Goal: Use online tool/utility: Use online tool/utility

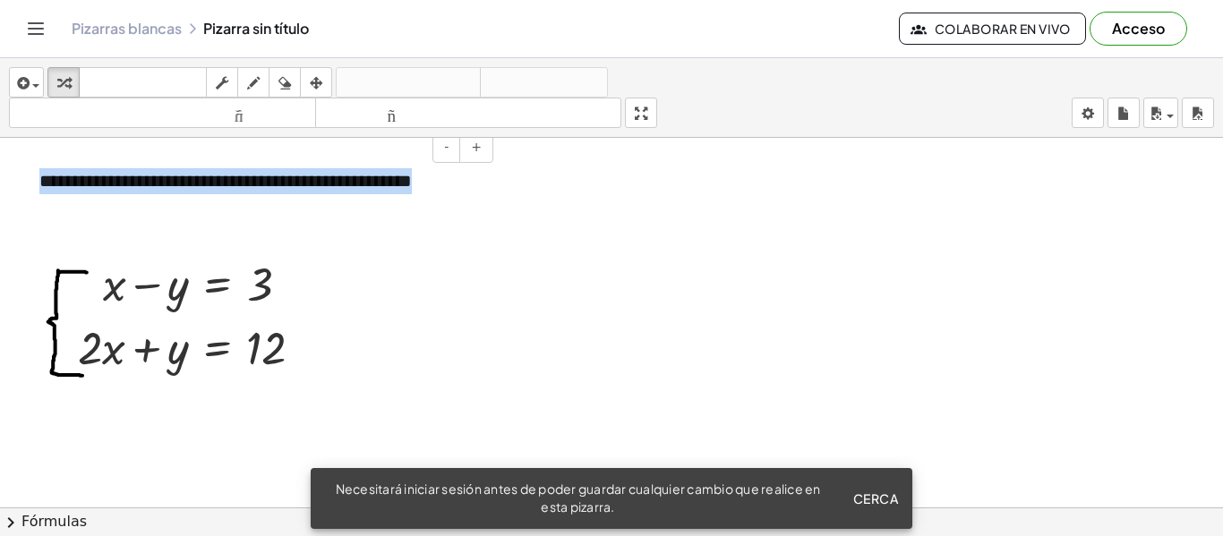
drag, startPoint x: 41, startPoint y: 175, endPoint x: 464, endPoint y: 180, distance: 422.7
click at [464, 180] on div "**********" at bounding box center [259, 181] width 476 height 62
copy font "**********"
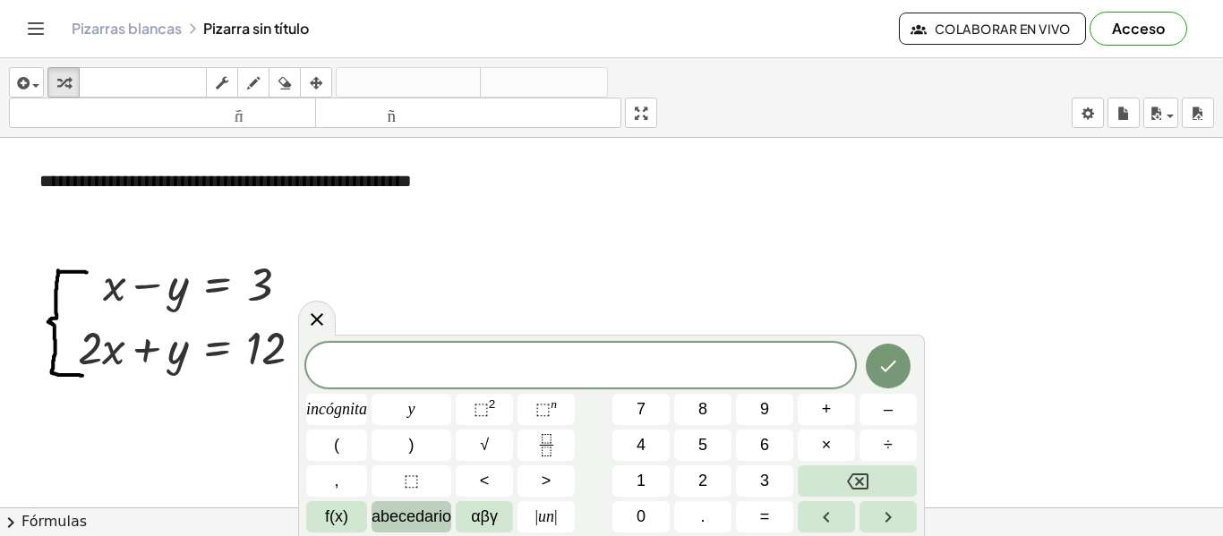
click at [379, 519] on font "abecedario" at bounding box center [412, 517] width 80 height 18
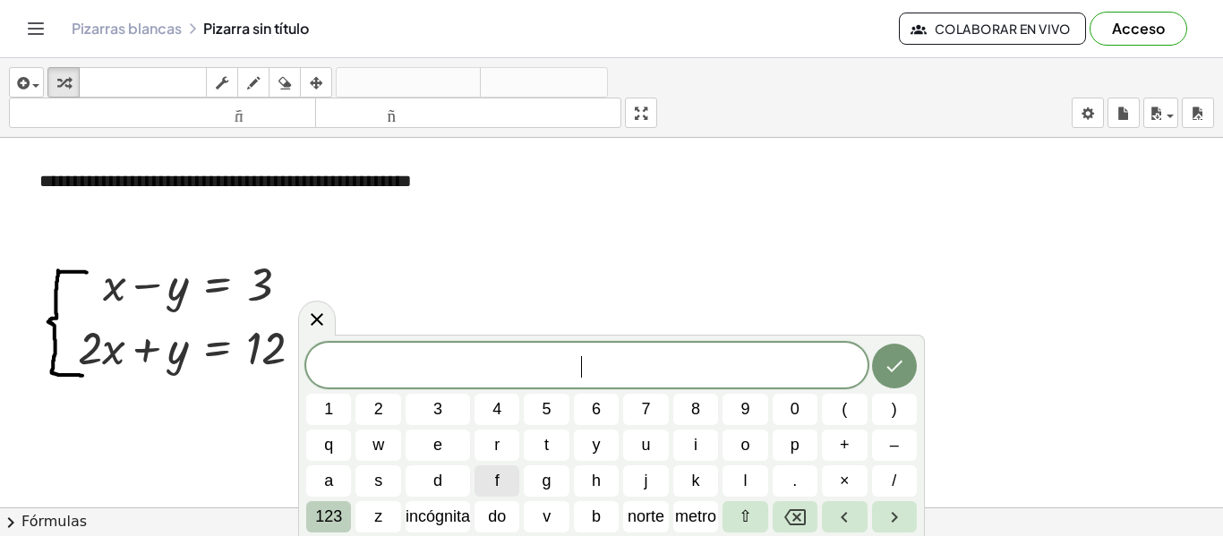
click at [339, 510] on font "123" at bounding box center [328, 517] width 27 height 18
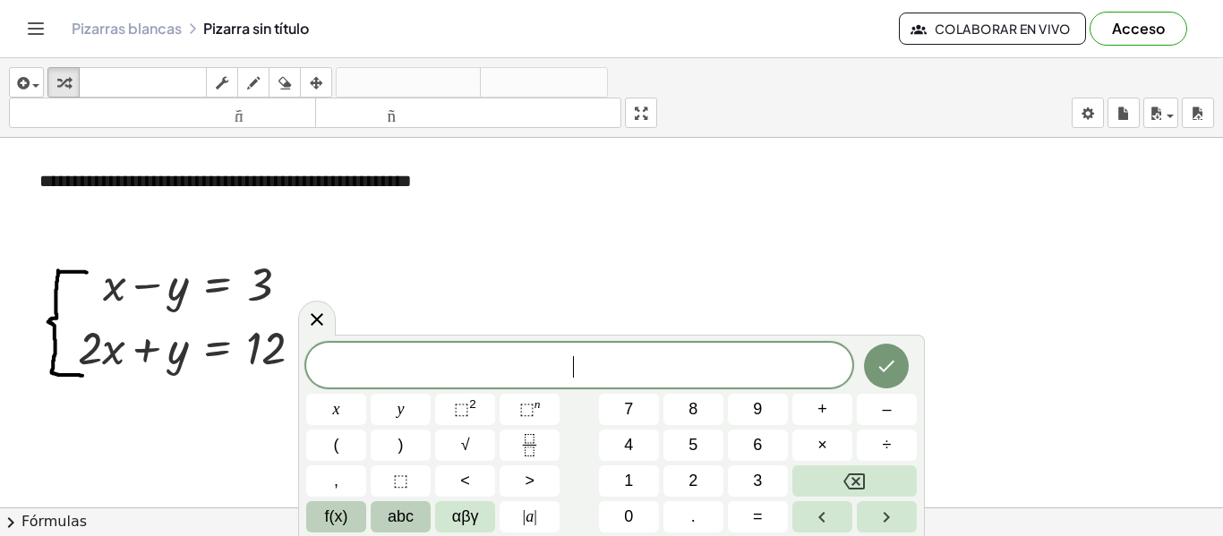
click at [341, 510] on span "f(x)" at bounding box center [336, 517] width 23 height 24
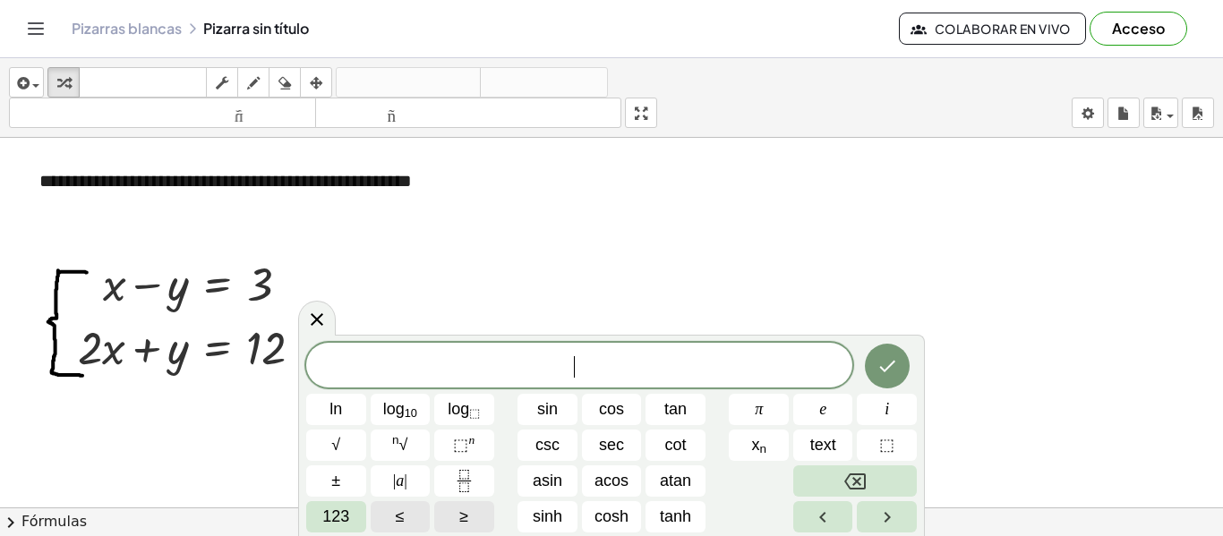
click at [341, 510] on span "123" at bounding box center [335, 517] width 27 height 24
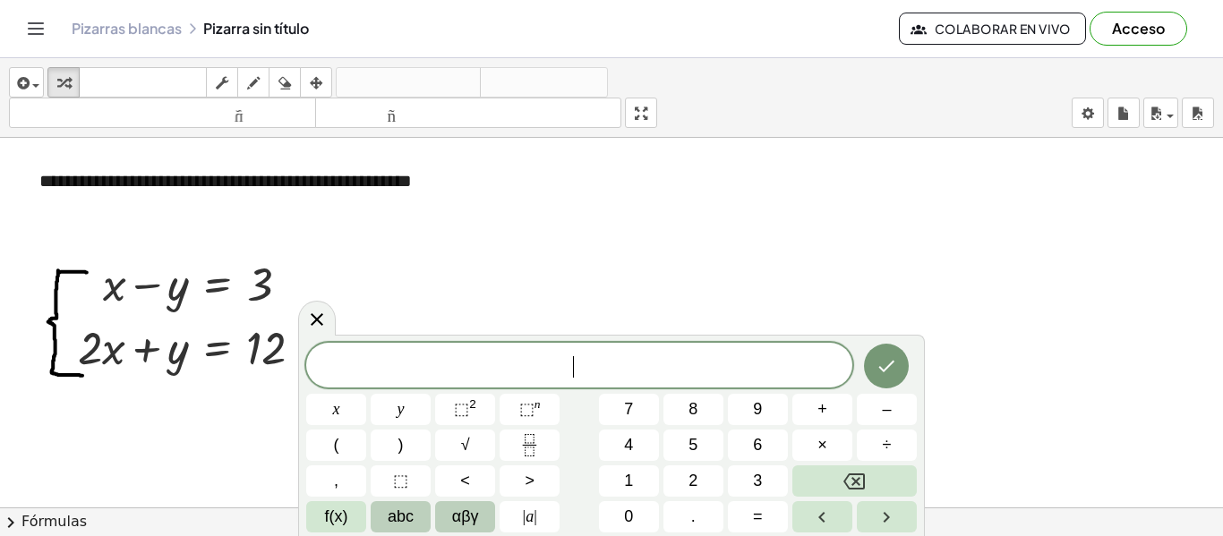
click at [449, 516] on button "αβγ" at bounding box center [465, 516] width 60 height 31
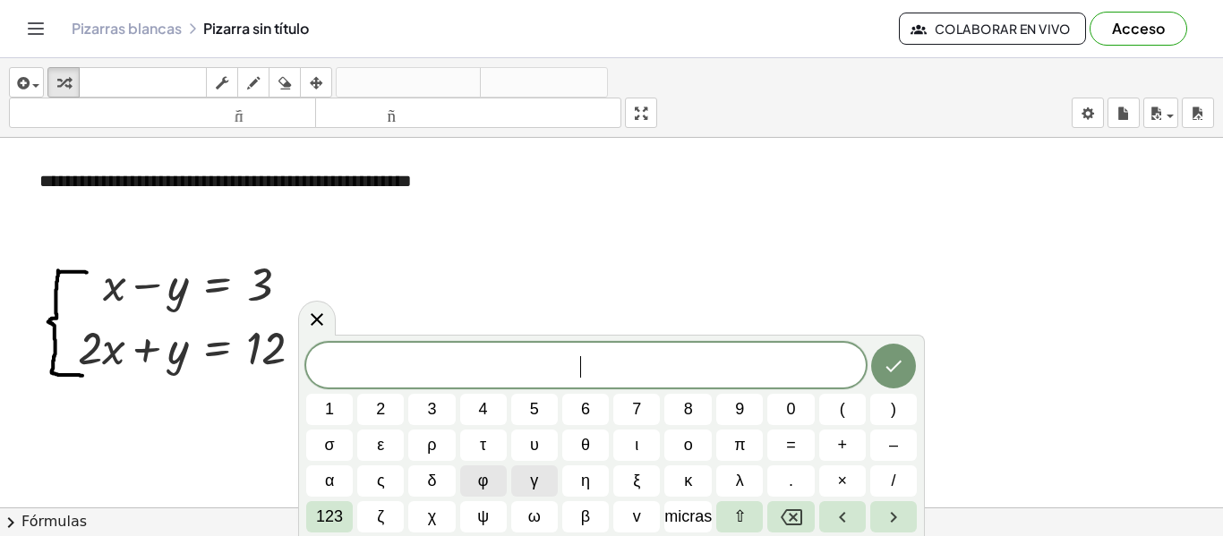
click at [449, 516] on button "χ" at bounding box center [431, 516] width 47 height 31
click at [788, 527] on icon "Retroceso" at bounding box center [791, 517] width 21 height 21
click at [340, 518] on font "123" at bounding box center [329, 517] width 27 height 18
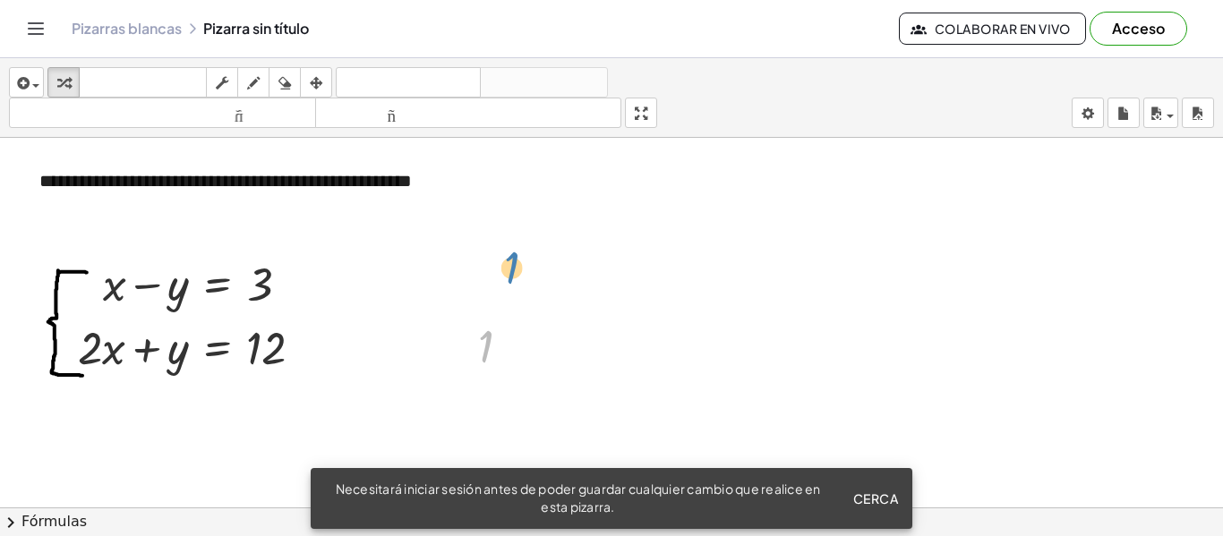
drag, startPoint x: 489, startPoint y: 355, endPoint x: 509, endPoint y: 285, distance: 72.6
drag, startPoint x: 513, startPoint y: 349, endPoint x: 524, endPoint y: 264, distance: 85.7
click at [528, 344] on div at bounding box center [501, 345] width 64 height 59
click at [518, 344] on div at bounding box center [516, 348] width 20 height 20
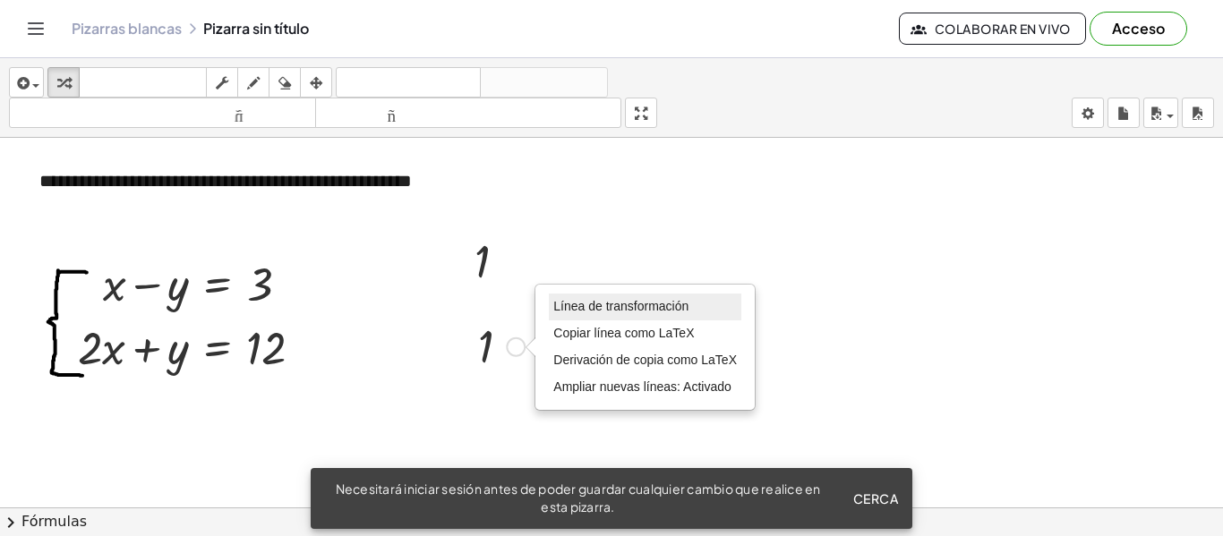
click at [578, 313] on font "Línea de transformación" at bounding box center [620, 306] width 135 height 14
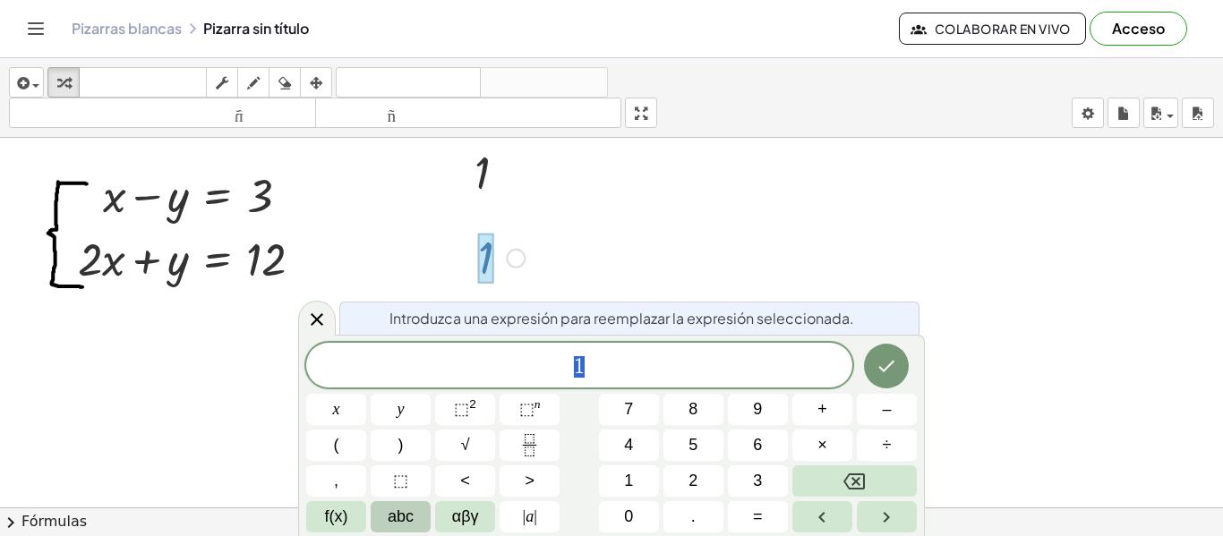
scroll to position [90, 0]
click at [490, 166] on div at bounding box center [498, 170] width 64 height 59
click at [519, 169] on div at bounding box center [512, 173] width 20 height 20
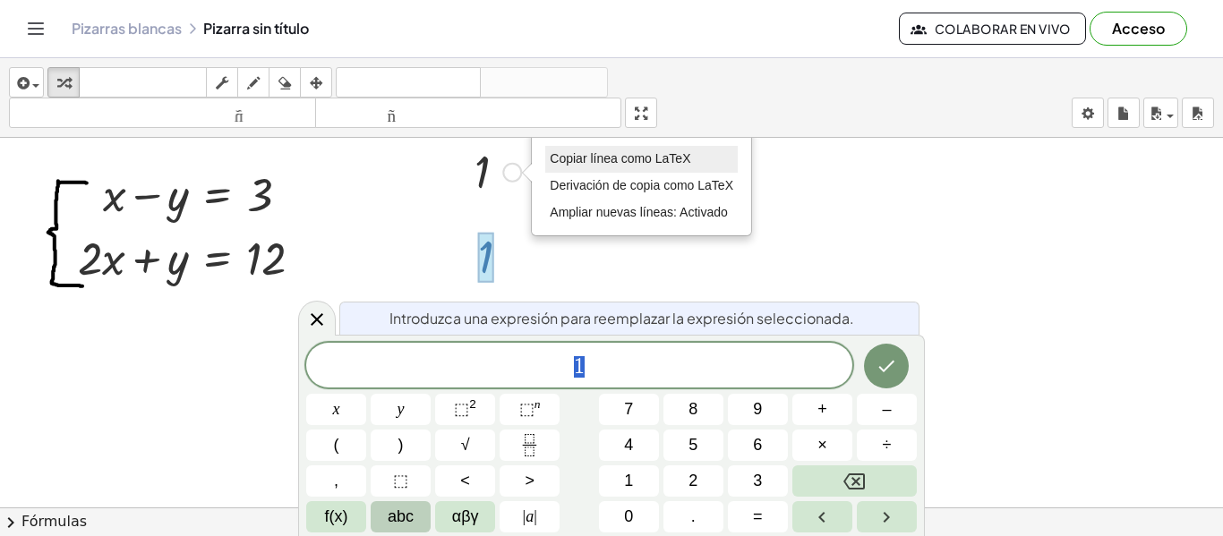
click at [580, 161] on font "Copiar línea como LaTeX" at bounding box center [620, 158] width 141 height 14
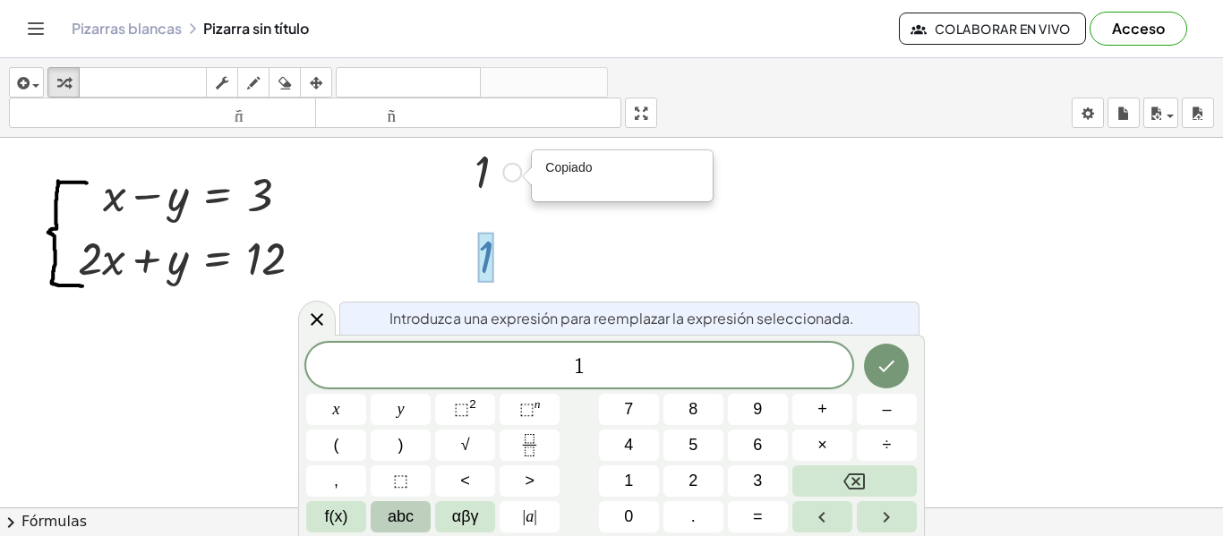
click at [578, 176] on font "Copiado" at bounding box center [568, 173] width 47 height 14
click at [511, 175] on div "Copiado done" at bounding box center [512, 173] width 20 height 20
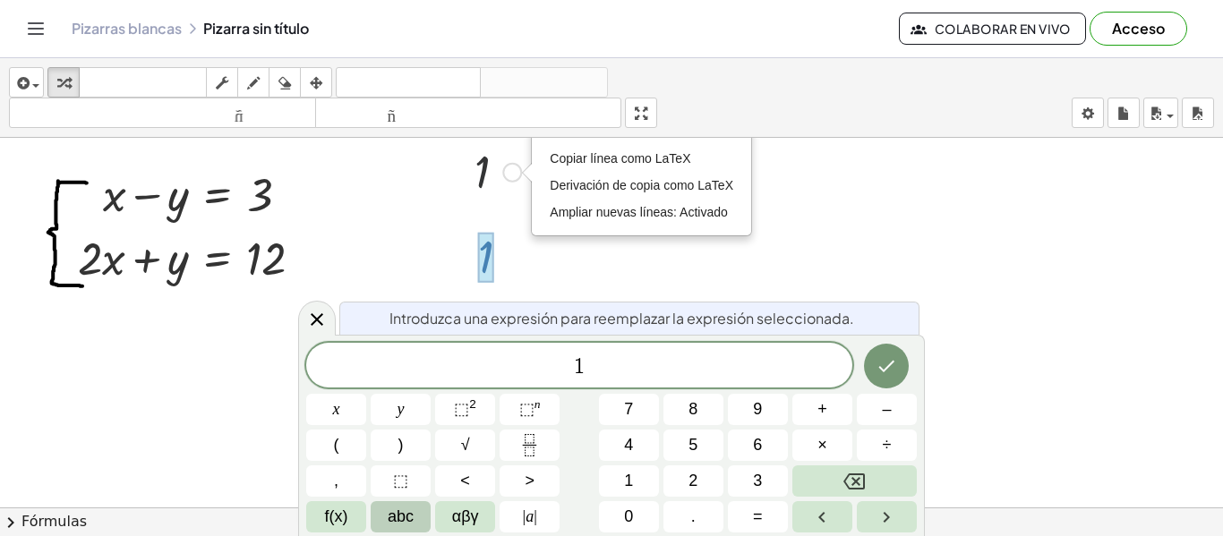
click at [484, 169] on div at bounding box center [498, 170] width 64 height 59
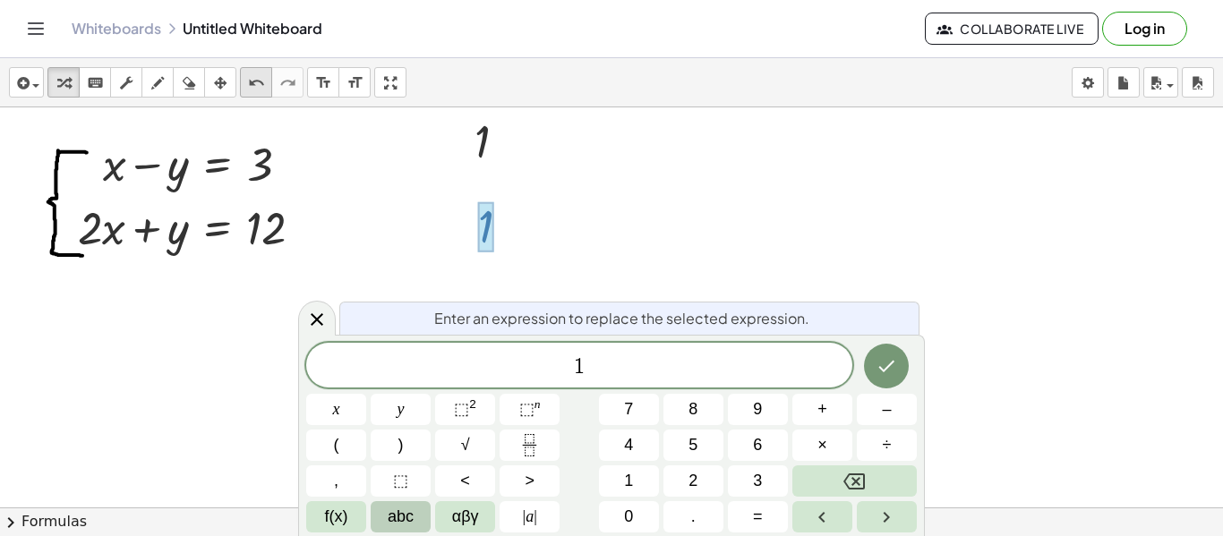
click at [244, 81] on div "undo" at bounding box center [255, 82] width 23 height 21
click at [903, 360] on button "Done" at bounding box center [886, 366] width 45 height 45
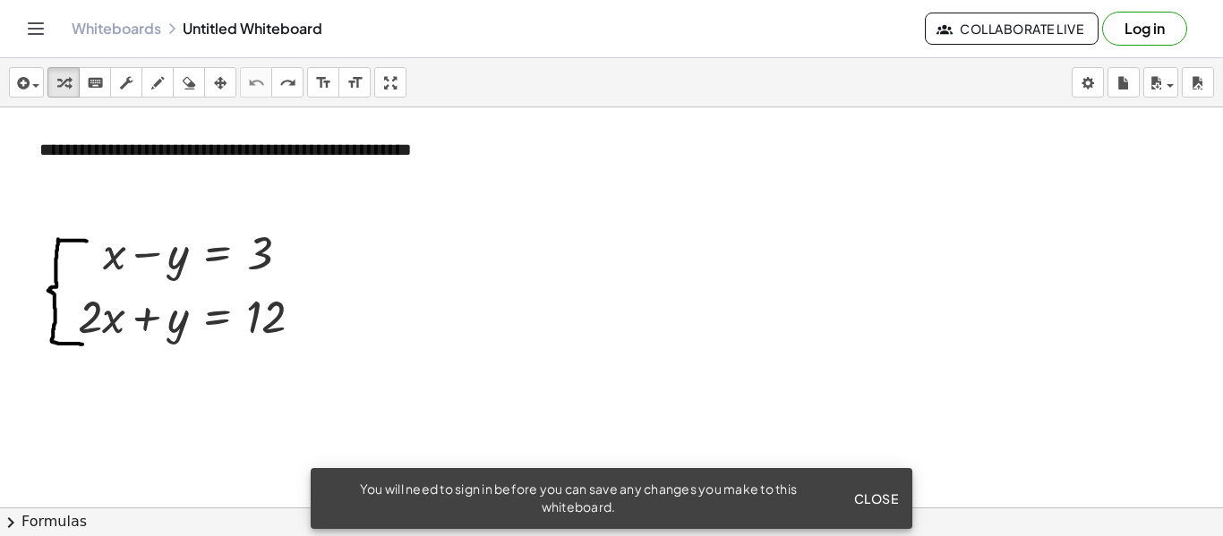
scroll to position [0, 0]
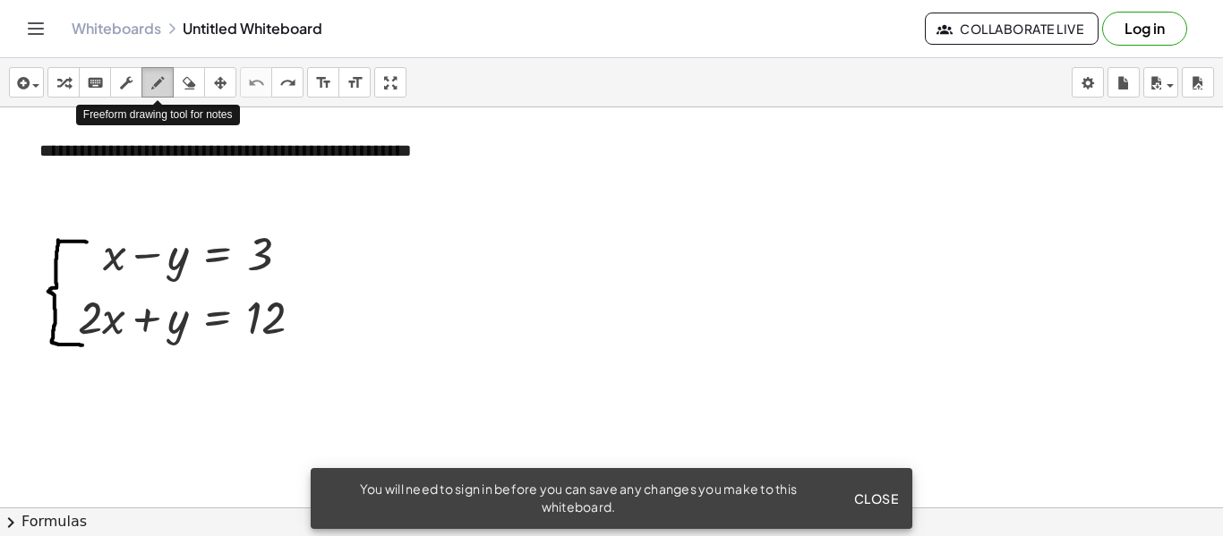
click at [160, 80] on icon "button" at bounding box center [157, 83] width 13 height 21
click at [68, 76] on icon "button" at bounding box center [63, 83] width 13 height 21
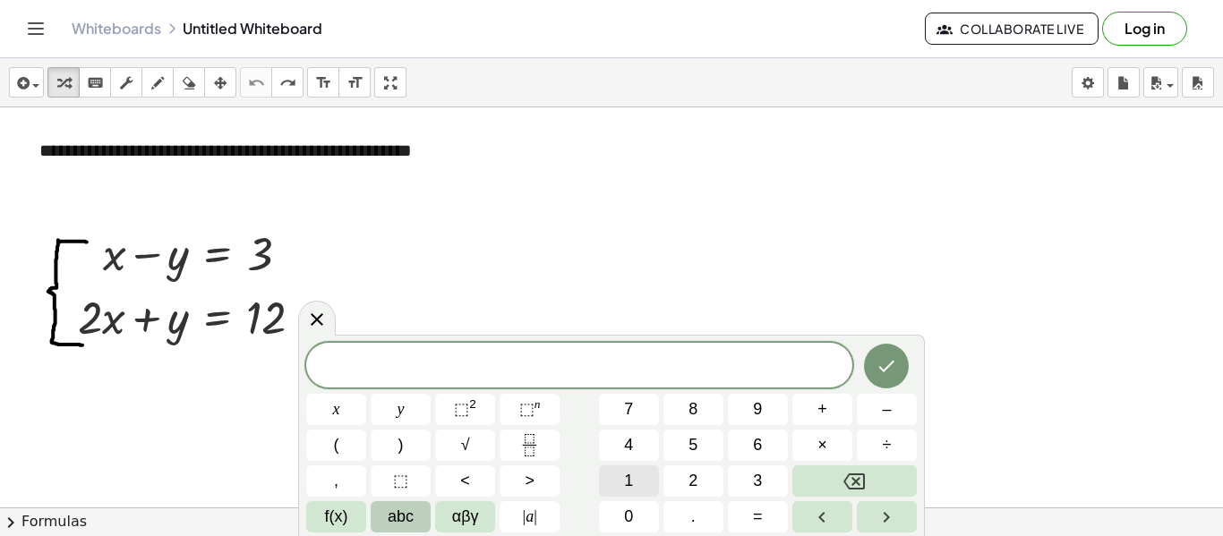
click at [640, 484] on button "1" at bounding box center [629, 481] width 60 height 31
click at [872, 373] on button "Done" at bounding box center [886, 366] width 45 height 45
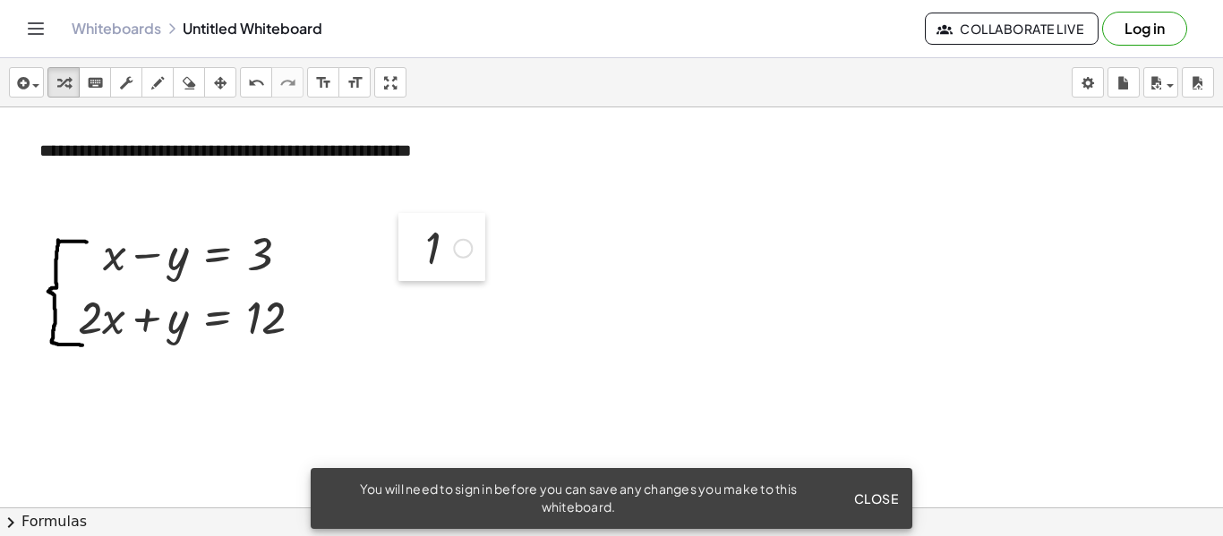
drag, startPoint x: 491, startPoint y: 334, endPoint x: 411, endPoint y: 244, distance: 119.9
click at [411, 244] on div at bounding box center [411, 247] width 27 height 68
click at [868, 502] on span "Close" at bounding box center [875, 499] width 45 height 16
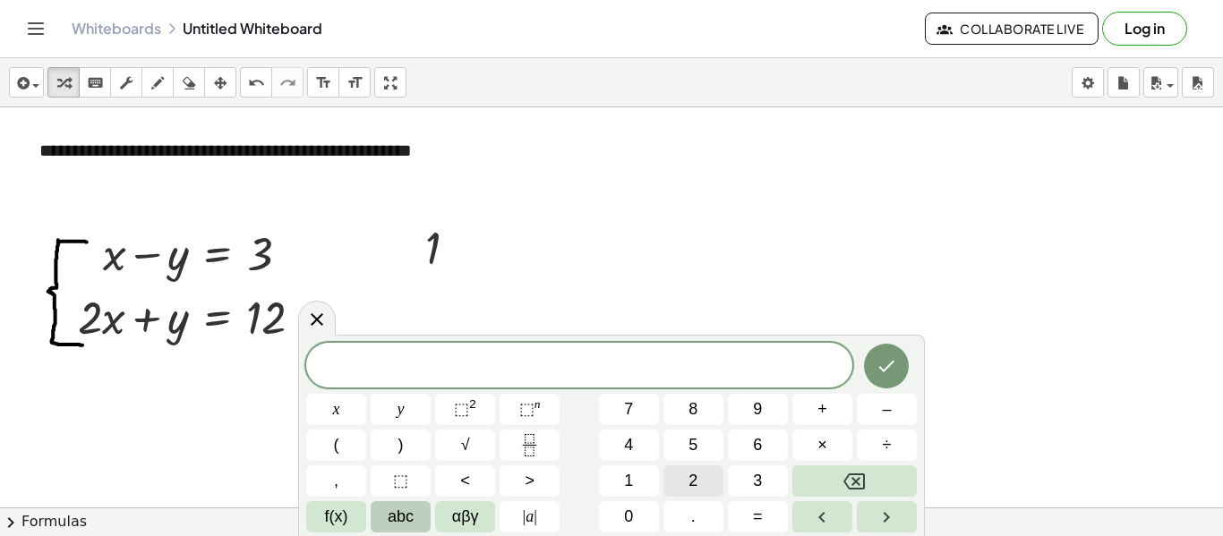
click at [702, 482] on button "2" at bounding box center [693, 481] width 60 height 31
click at [895, 360] on icon "Done" at bounding box center [886, 365] width 21 height 21
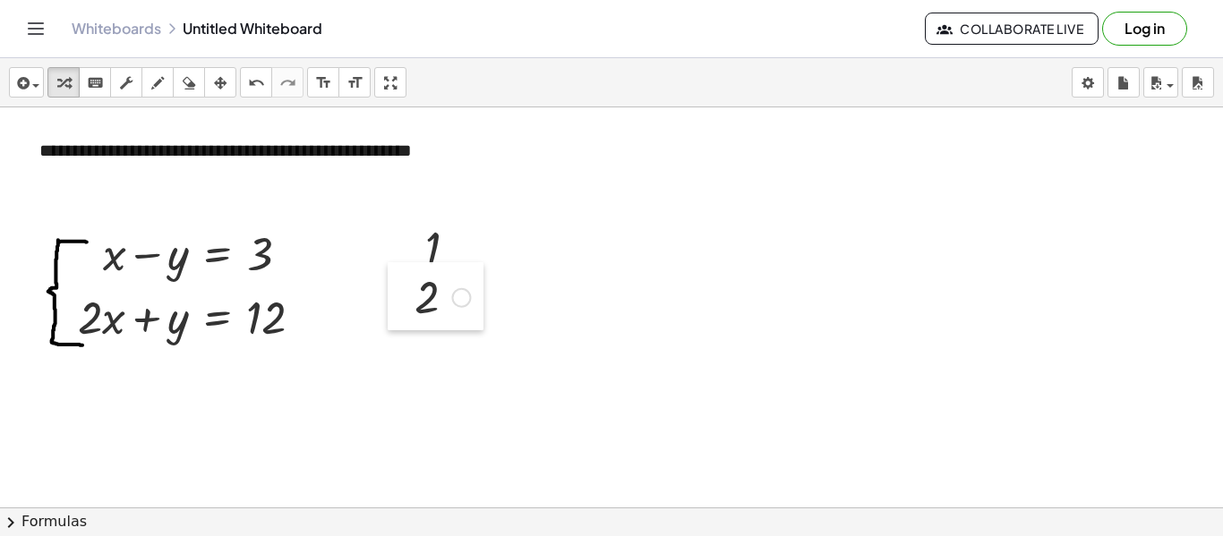
drag, startPoint x: 585, startPoint y: 406, endPoint x: 394, endPoint y: 284, distance: 226.3
click at [394, 284] on div at bounding box center [401, 296] width 27 height 68
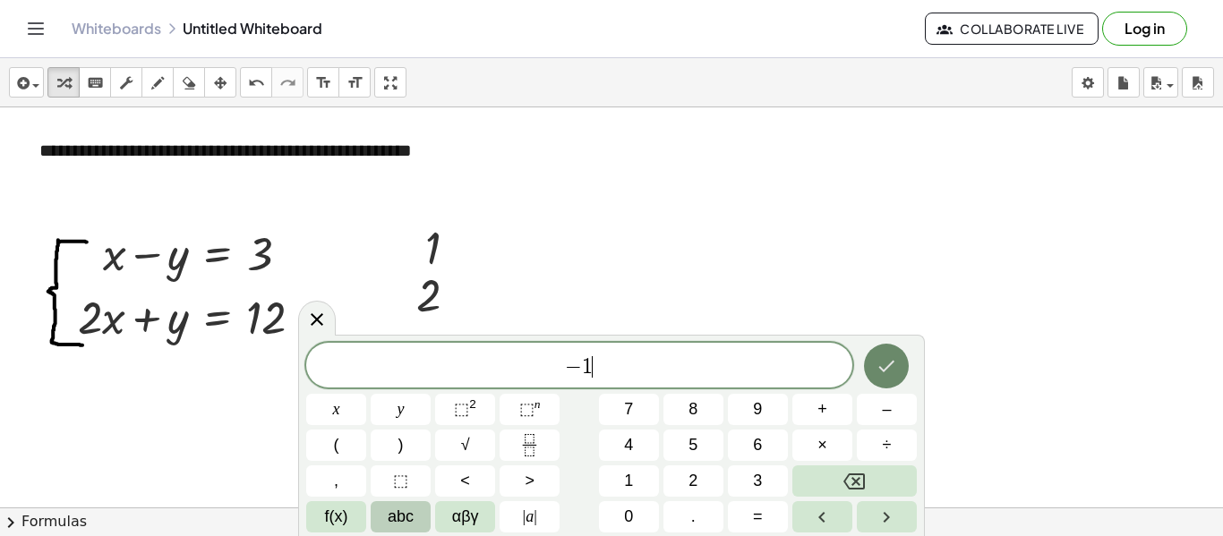
click at [885, 368] on icon "Done" at bounding box center [886, 365] width 21 height 21
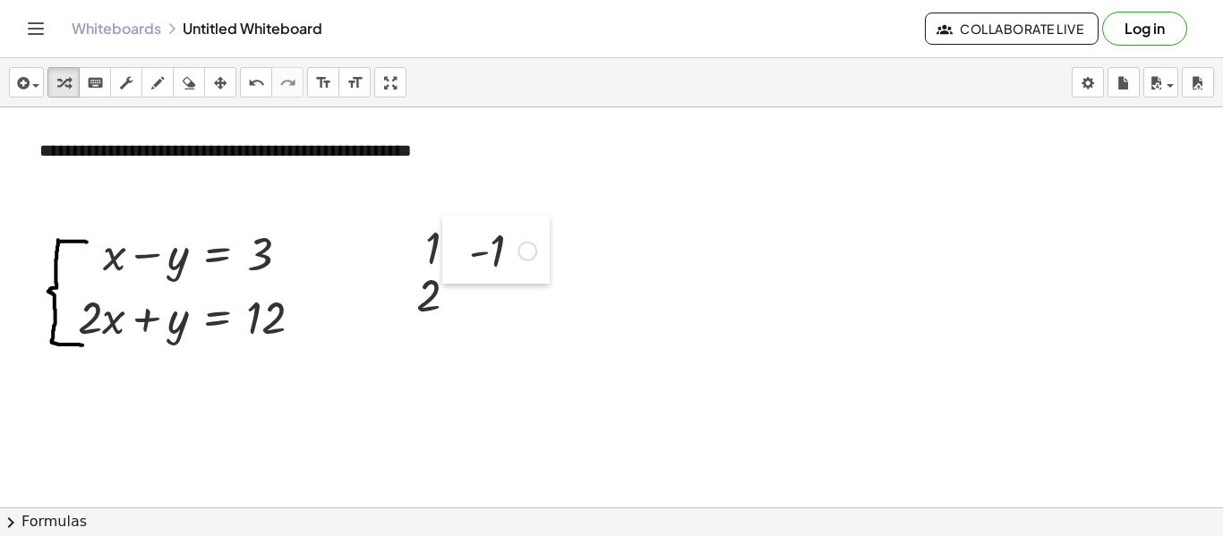
drag, startPoint x: 627, startPoint y: 372, endPoint x: 444, endPoint y: 255, distance: 216.6
click at [444, 255] on div at bounding box center [455, 250] width 27 height 68
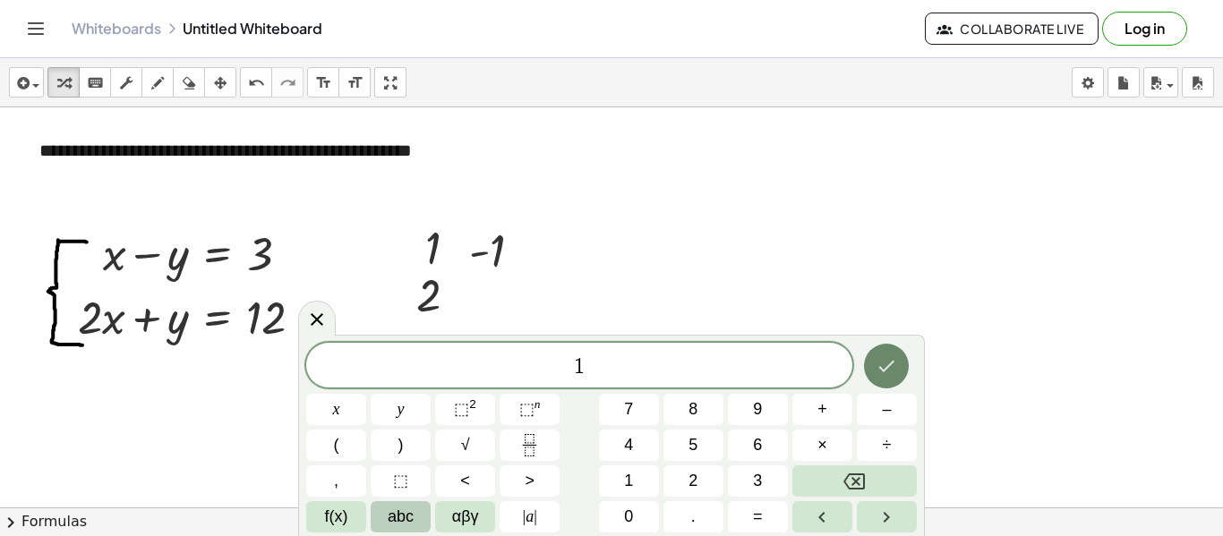
click at [877, 347] on button "Done" at bounding box center [886, 366] width 45 height 45
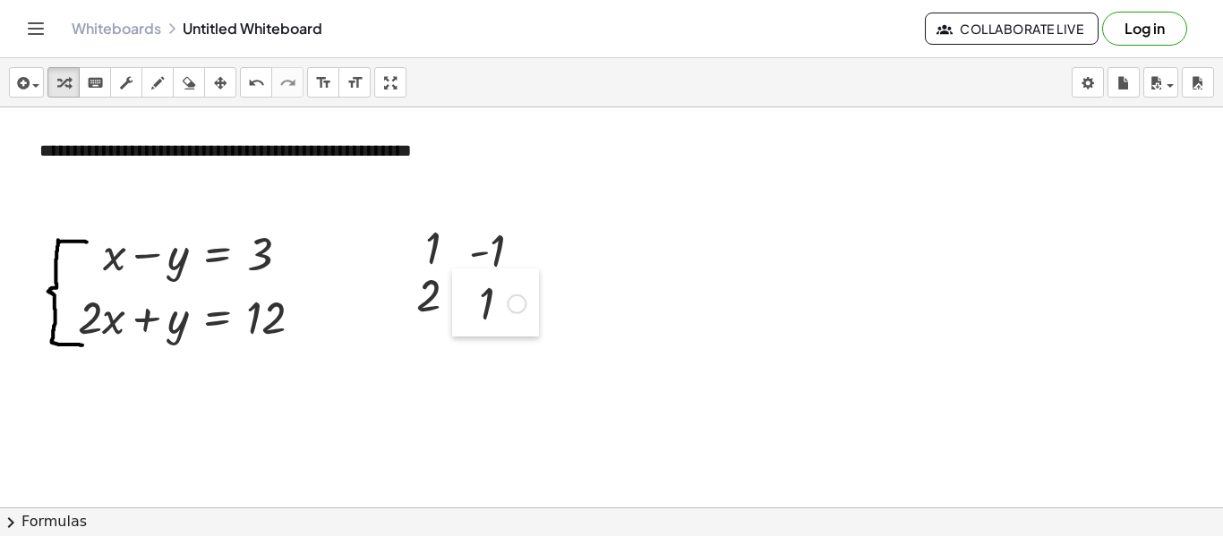
drag, startPoint x: 586, startPoint y: 403, endPoint x: 458, endPoint y: 302, distance: 163.2
click at [458, 302] on div at bounding box center [465, 303] width 27 height 68
click at [161, 72] on div "button" at bounding box center [157, 82] width 23 height 21
click at [77, 86] on button "transform" at bounding box center [63, 82] width 32 height 30
drag, startPoint x: 396, startPoint y: 295, endPoint x: 396, endPoint y: 308, distance: 13.4
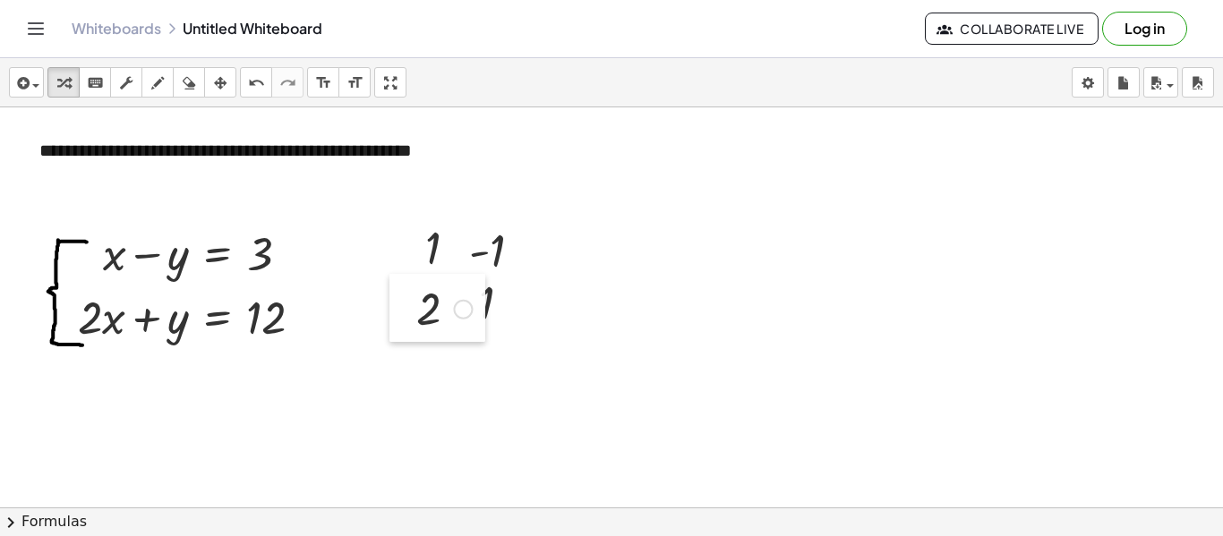
click at [396, 308] on div at bounding box center [403, 308] width 27 height 68
click at [407, 257] on div at bounding box center [407, 250] width 27 height 68
click at [490, 287] on div at bounding box center [502, 301] width 64 height 59
click at [168, 83] on div "button" at bounding box center [157, 82] width 23 height 21
drag, startPoint x: 390, startPoint y: 227, endPoint x: 390, endPoint y: 328, distance: 101.2
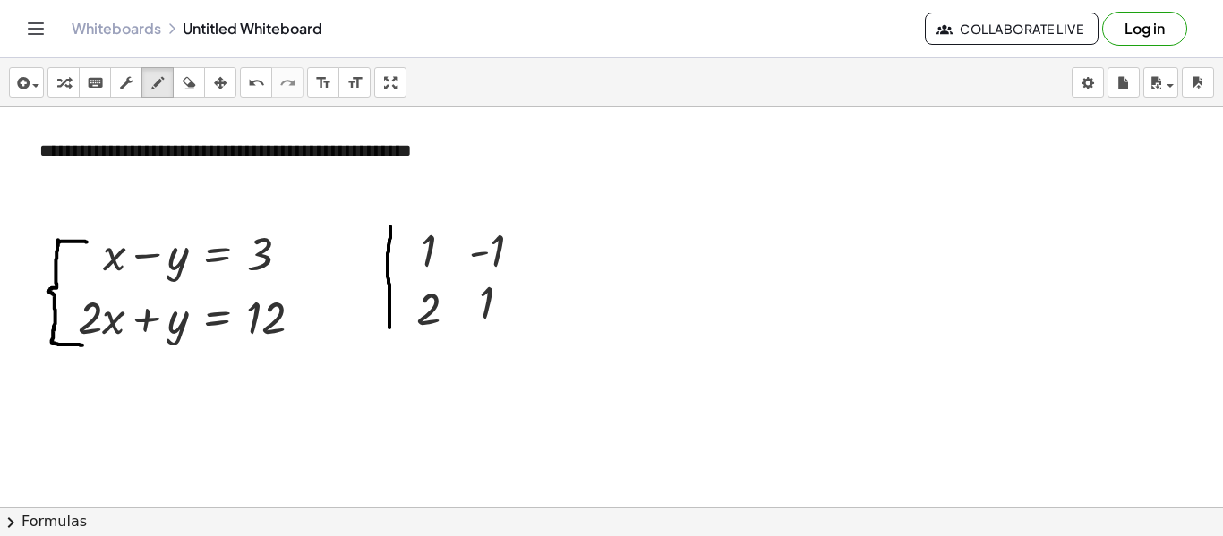
drag, startPoint x: 521, startPoint y: 222, endPoint x: 516, endPoint y: 324, distance: 102.2
click at [192, 90] on icon "button" at bounding box center [189, 83] width 13 height 21
drag, startPoint x: 376, startPoint y: 386, endPoint x: 360, endPoint y: 247, distance: 139.7
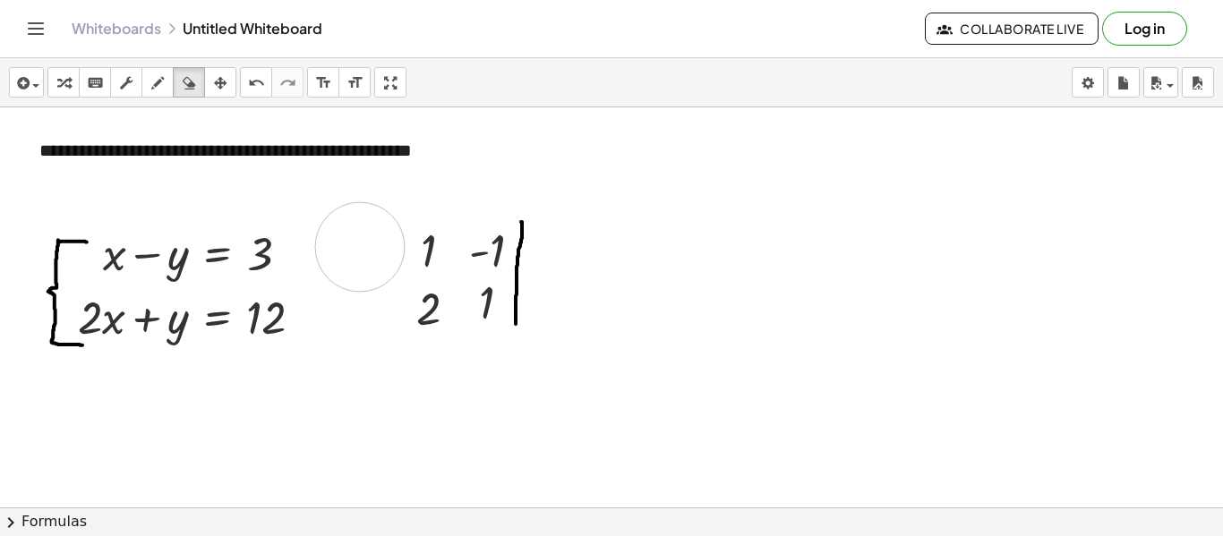
click at [160, 81] on icon "button" at bounding box center [157, 83] width 13 height 21
drag, startPoint x: 409, startPoint y: 221, endPoint x: 413, endPoint y: 328, distance: 106.6
click at [182, 91] on div "button" at bounding box center [188, 82] width 23 height 21
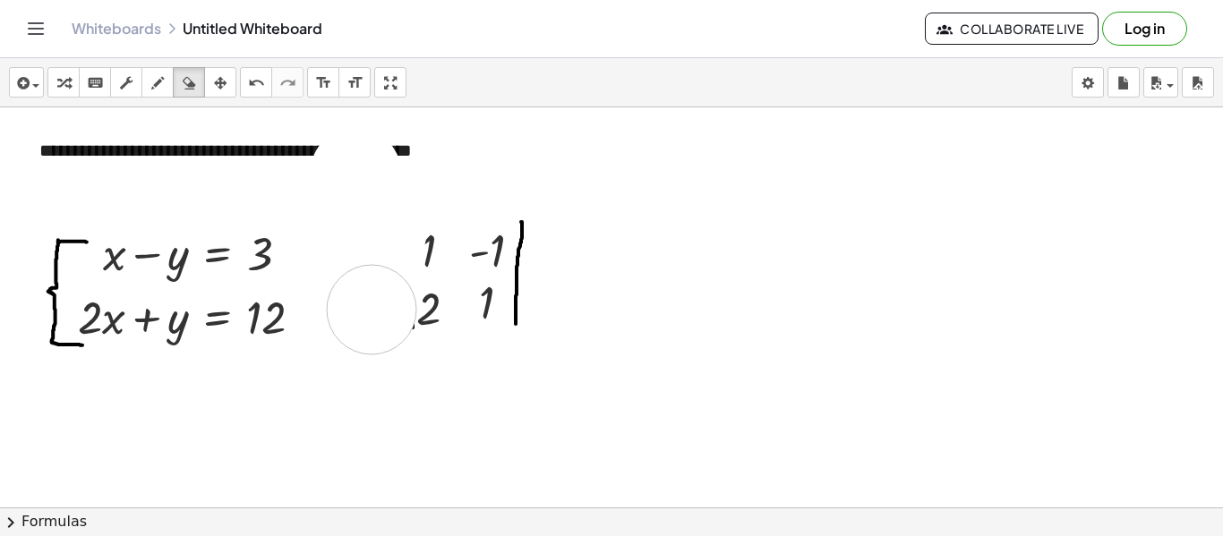
drag, startPoint x: 355, startPoint y: 172, endPoint x: 372, endPoint y: 314, distance: 143.3
click at [155, 78] on icon "button" at bounding box center [157, 83] width 13 height 21
drag, startPoint x: 393, startPoint y: 221, endPoint x: 392, endPoint y: 331, distance: 110.1
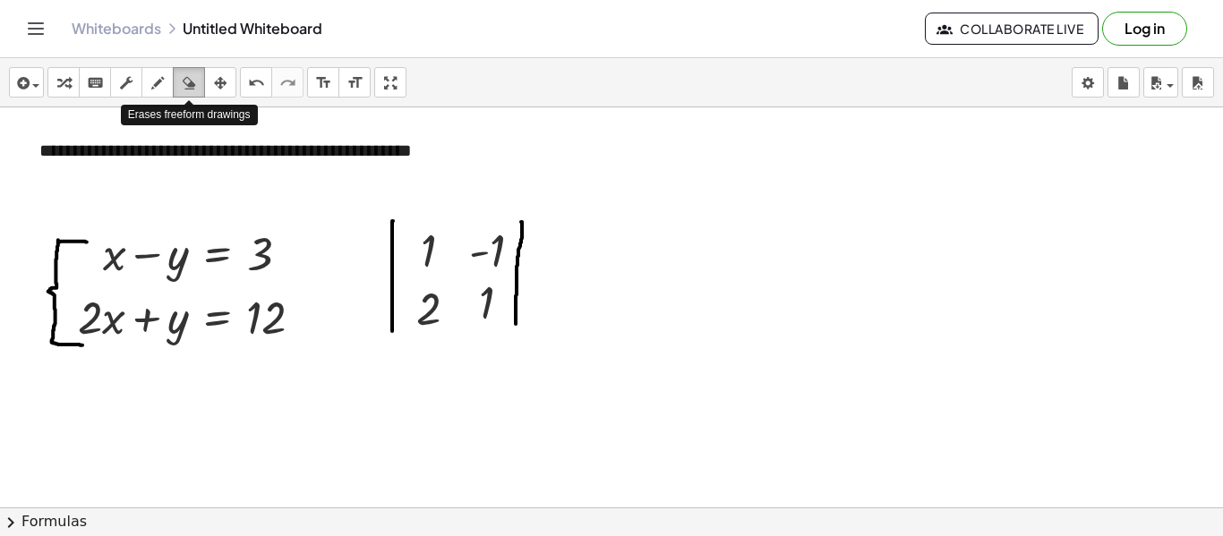
click at [197, 93] on button "erase" at bounding box center [189, 82] width 32 height 30
drag, startPoint x: 577, startPoint y: 287, endPoint x: 554, endPoint y: 316, distance: 37.1
click at [170, 81] on button "draw" at bounding box center [157, 82] width 32 height 30
drag, startPoint x: 518, startPoint y: 221, endPoint x: 521, endPoint y: 326, distance: 104.8
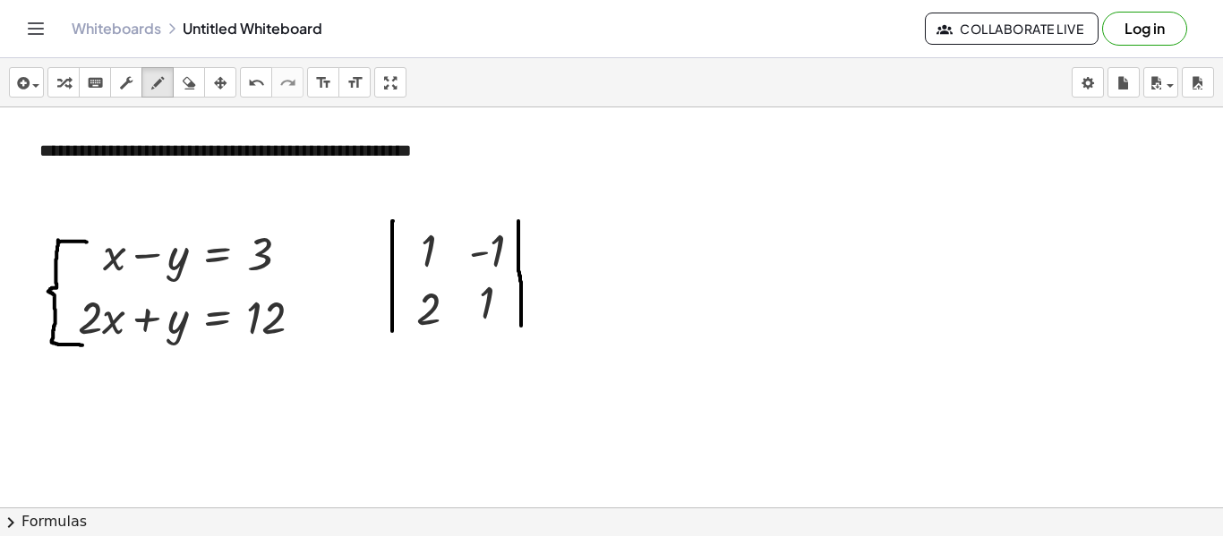
click at [199, 90] on div "button" at bounding box center [188, 82] width 23 height 21
drag, startPoint x: 664, startPoint y: 388, endPoint x: 646, endPoint y: 381, distance: 19.0
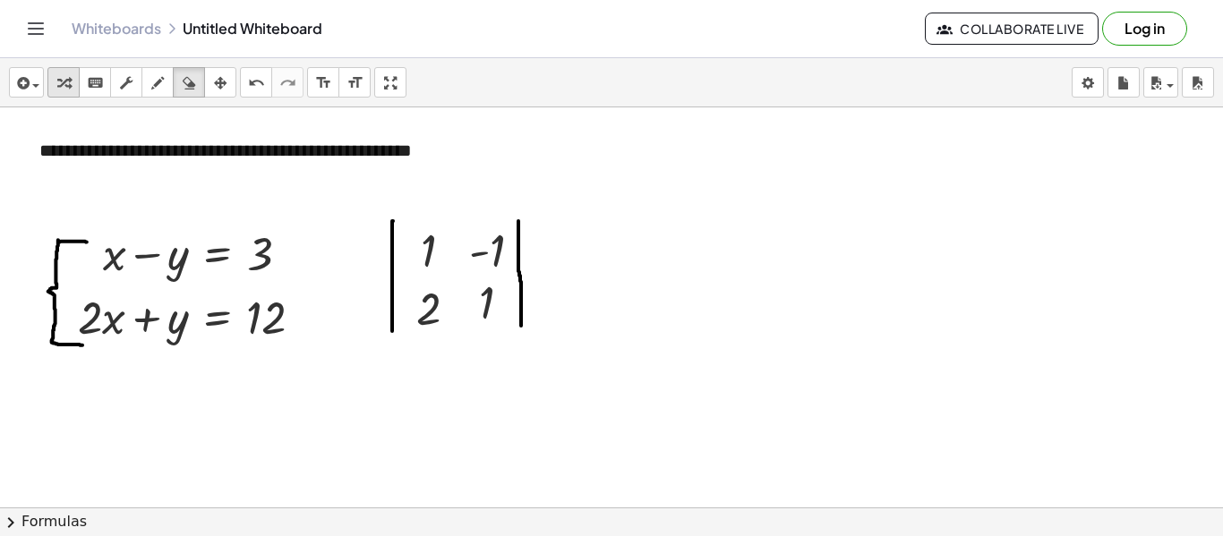
click at [64, 94] on button "transform" at bounding box center [63, 82] width 32 height 30
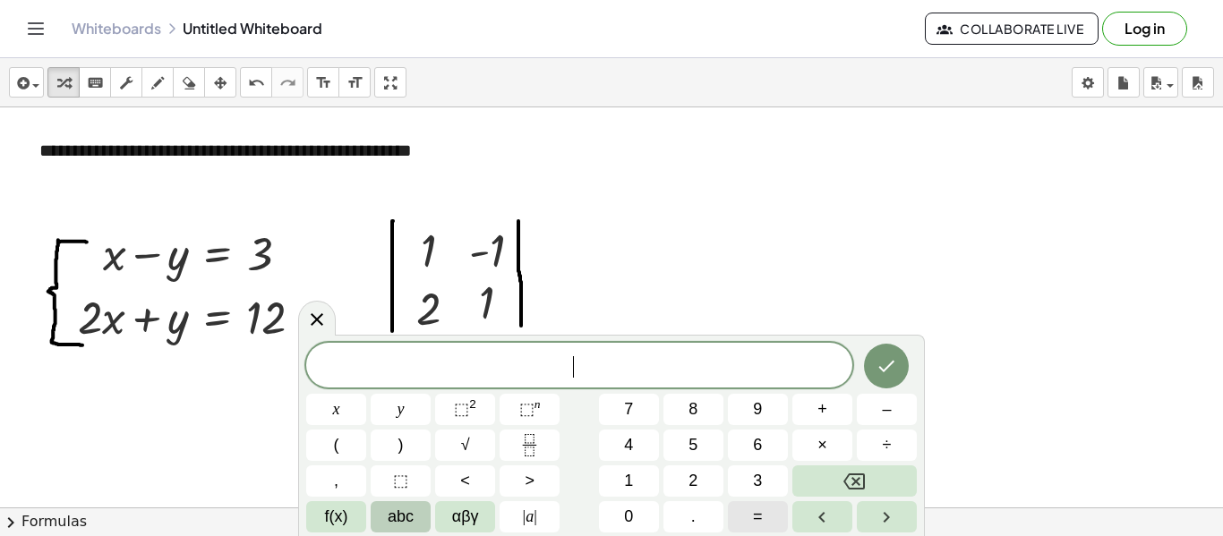
click at [766, 504] on button "=" at bounding box center [758, 516] width 60 height 31
click at [740, 475] on button "3" at bounding box center [758, 481] width 60 height 31
click at [887, 363] on icon "Done" at bounding box center [886, 365] width 21 height 21
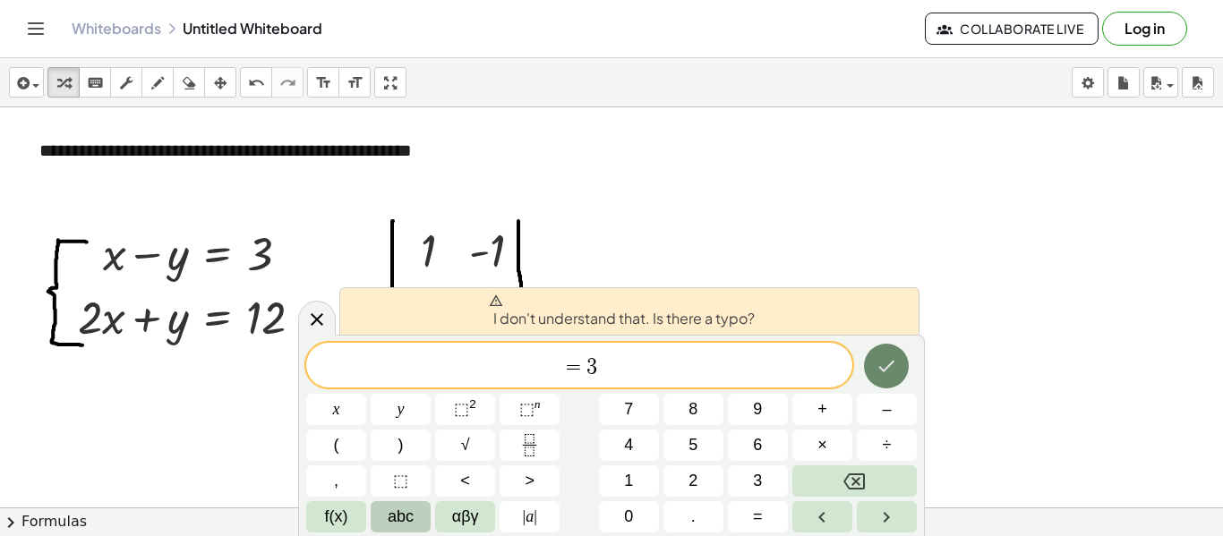
click at [887, 363] on icon "Done" at bounding box center [886, 365] width 21 height 21
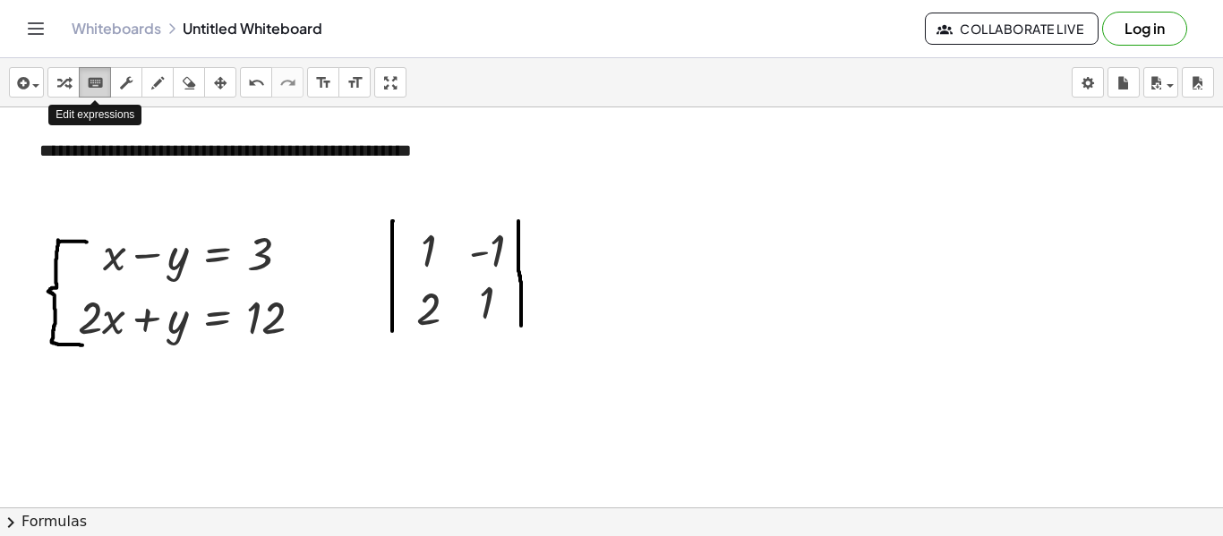
click at [92, 81] on icon "keyboard" at bounding box center [95, 83] width 17 height 21
click at [167, 87] on div "button" at bounding box center [157, 82] width 23 height 21
drag, startPoint x: 534, startPoint y: 291, endPoint x: 556, endPoint y: 295, distance: 22.8
click at [188, 87] on icon "button" at bounding box center [189, 83] width 13 height 21
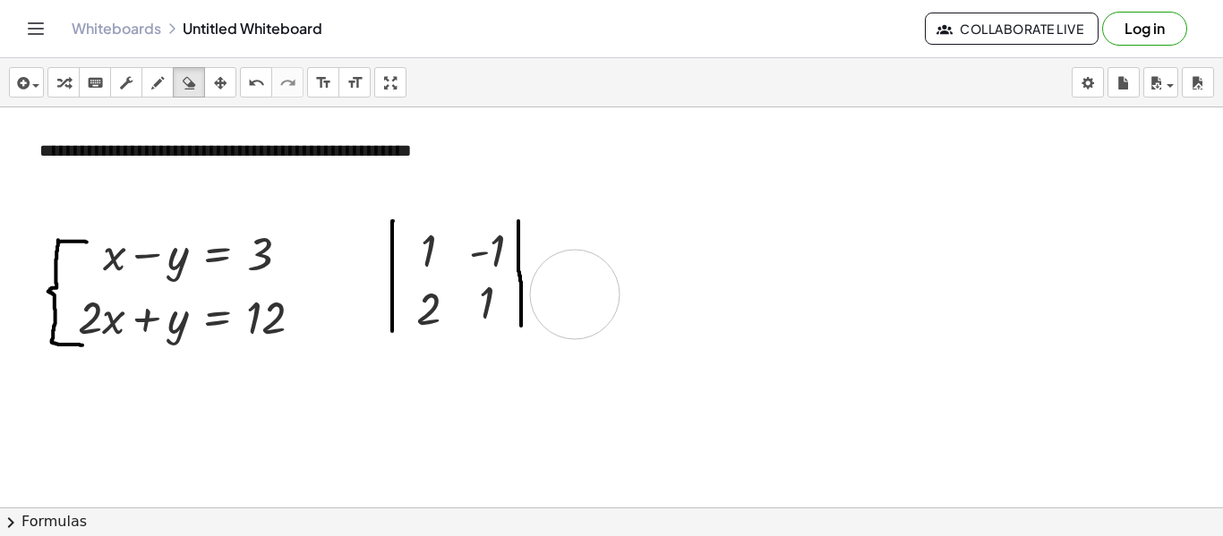
drag, startPoint x: 708, startPoint y: 315, endPoint x: 575, endPoint y: 295, distance: 135.0
click at [159, 90] on icon "button" at bounding box center [157, 83] width 13 height 21
drag, startPoint x: 535, startPoint y: 268, endPoint x: 549, endPoint y: 264, distance: 13.9
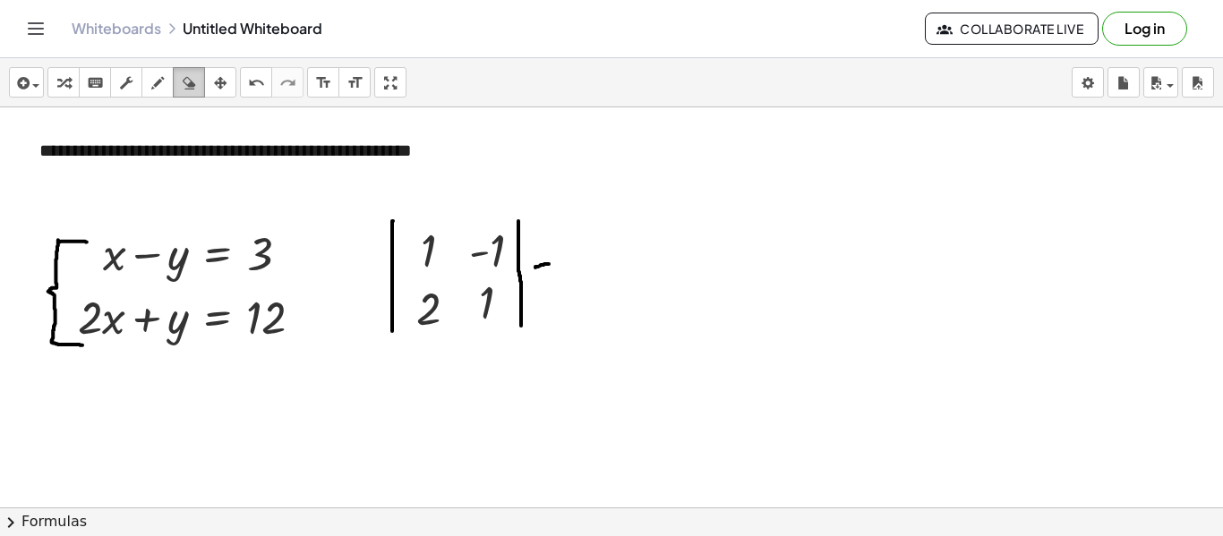
click at [198, 92] on div "button" at bounding box center [188, 82] width 23 height 21
drag, startPoint x: 627, startPoint y: 297, endPoint x: 594, endPoint y: 265, distance: 46.2
click at [157, 84] on icon "button" at bounding box center [157, 83] width 13 height 21
drag, startPoint x: 519, startPoint y: 224, endPoint x: 521, endPoint y: 278, distance: 53.8
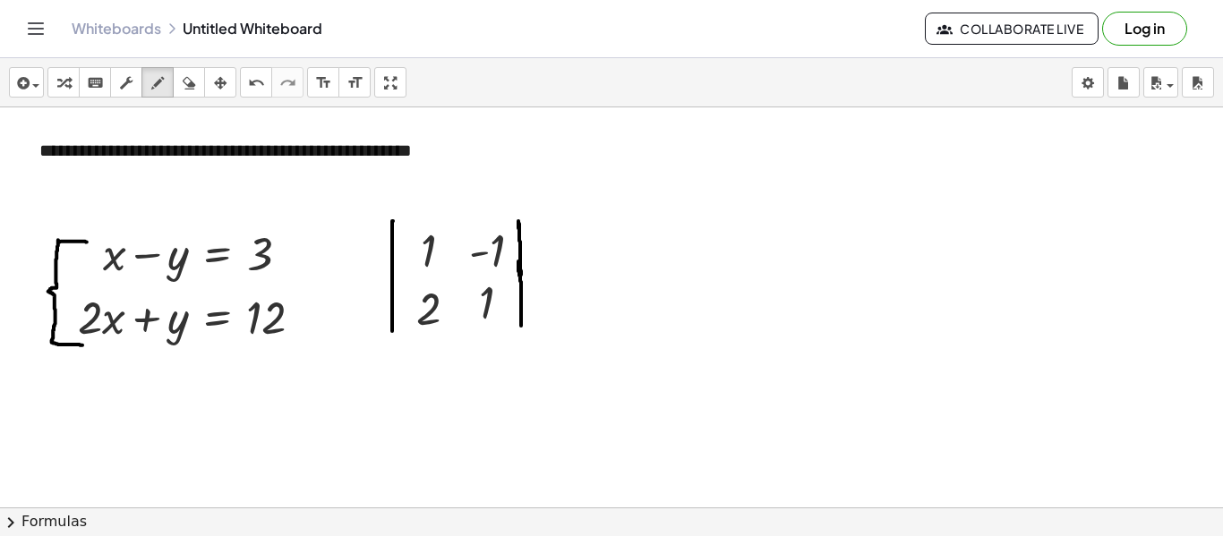
drag, startPoint x: 534, startPoint y: 261, endPoint x: 561, endPoint y: 258, distance: 27.9
drag, startPoint x: 536, startPoint y: 276, endPoint x: 561, endPoint y: 274, distance: 25.1
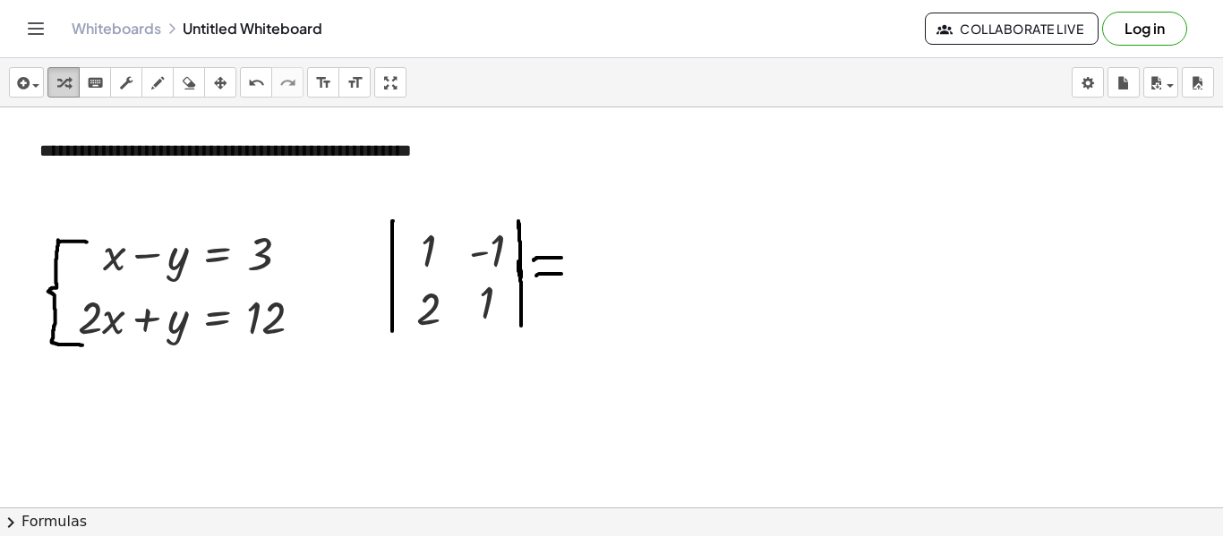
click at [61, 86] on icon "button" at bounding box center [63, 83] width 13 height 21
drag, startPoint x: 569, startPoint y: 445, endPoint x: 564, endPoint y: 255, distance: 189.9
click at [564, 255] on div at bounding box center [564, 260] width 27 height 68
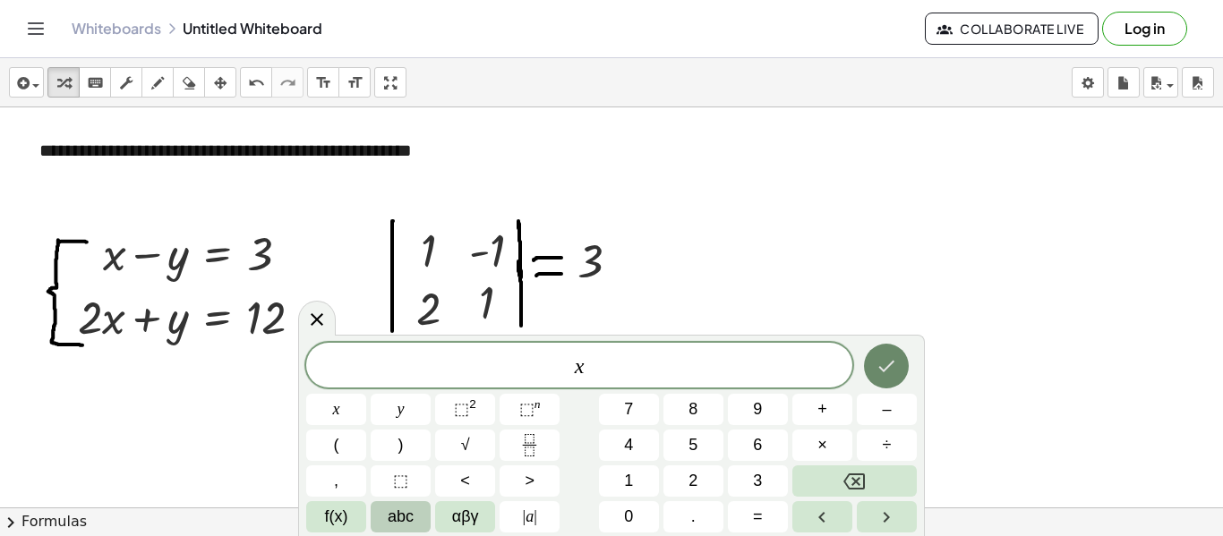
click at [892, 371] on icon "Done" at bounding box center [886, 365] width 21 height 21
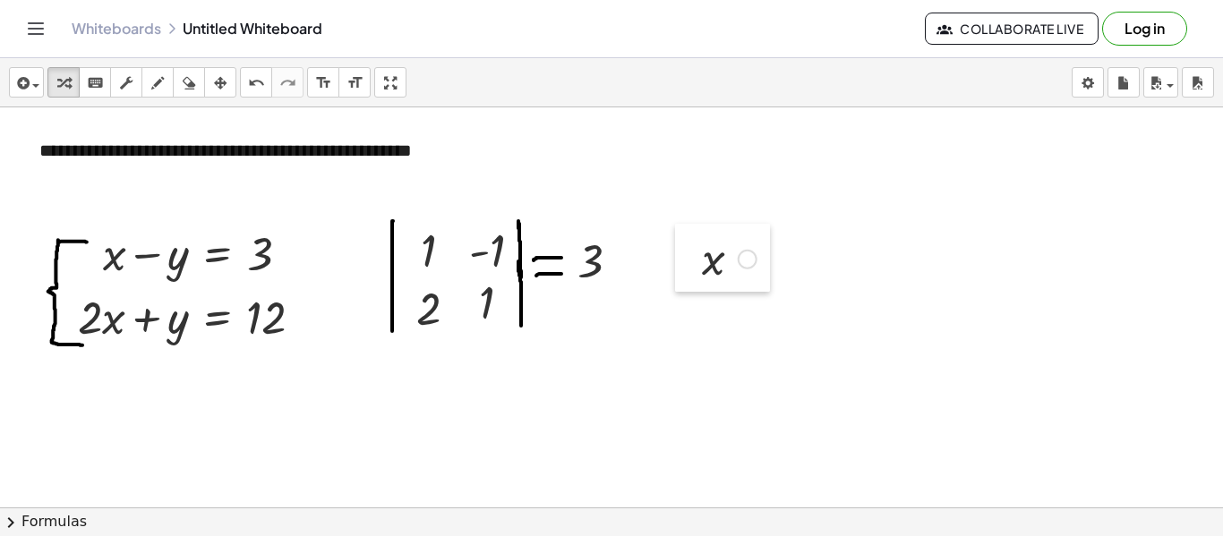
drag, startPoint x: 644, startPoint y: 423, endPoint x: 681, endPoint y: 261, distance: 165.5
click at [681, 261] on div at bounding box center [688, 258] width 27 height 68
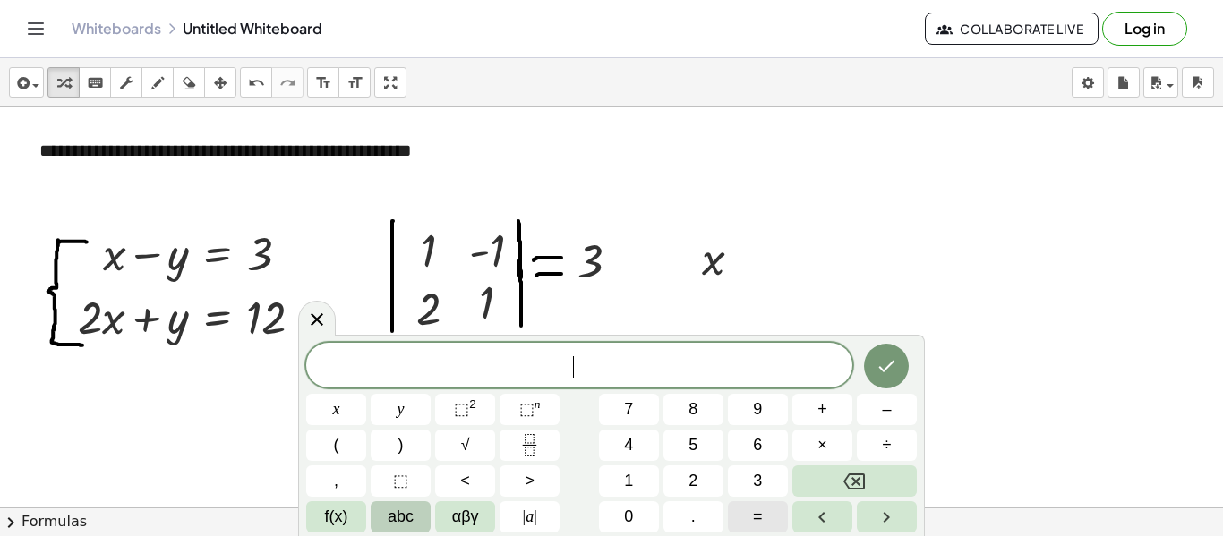
click at [758, 526] on span "=" at bounding box center [758, 517] width 10 height 24
click at [888, 372] on icon "Done" at bounding box center [886, 365] width 21 height 21
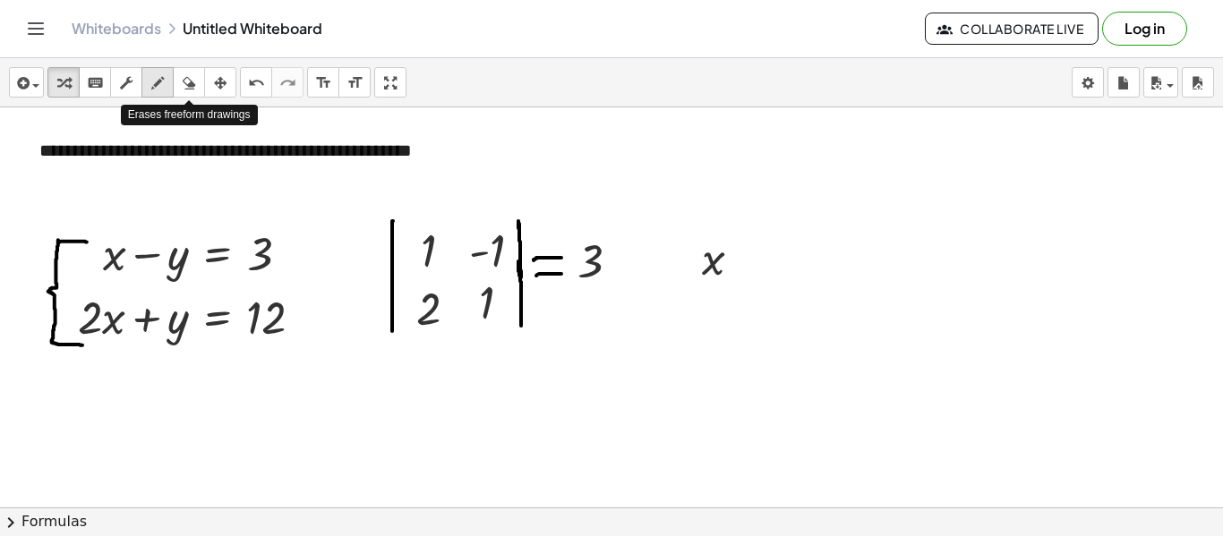
click at [159, 79] on icon "button" at bounding box center [157, 83] width 13 height 21
drag, startPoint x: 740, startPoint y: 252, endPoint x: 763, endPoint y: 252, distance: 22.4
drag, startPoint x: 740, startPoint y: 270, endPoint x: 763, endPoint y: 270, distance: 22.4
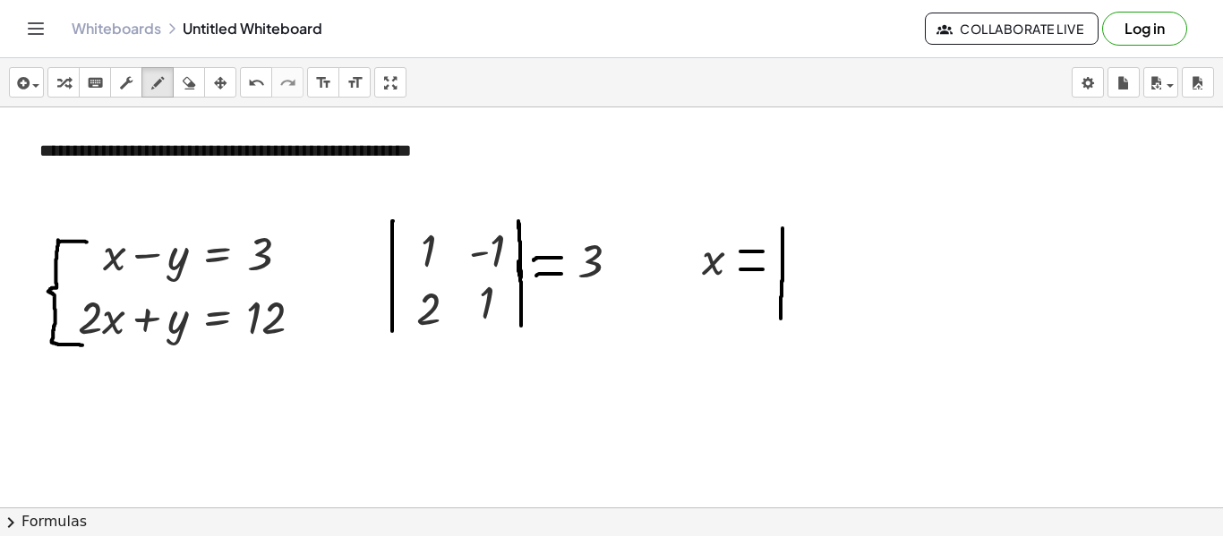
drag, startPoint x: 783, startPoint y: 228, endPoint x: 781, endPoint y: 319, distance: 90.5
click at [197, 96] on button "erase" at bounding box center [189, 82] width 32 height 30
drag, startPoint x: 655, startPoint y: 474, endPoint x: 589, endPoint y: 438, distance: 75.3
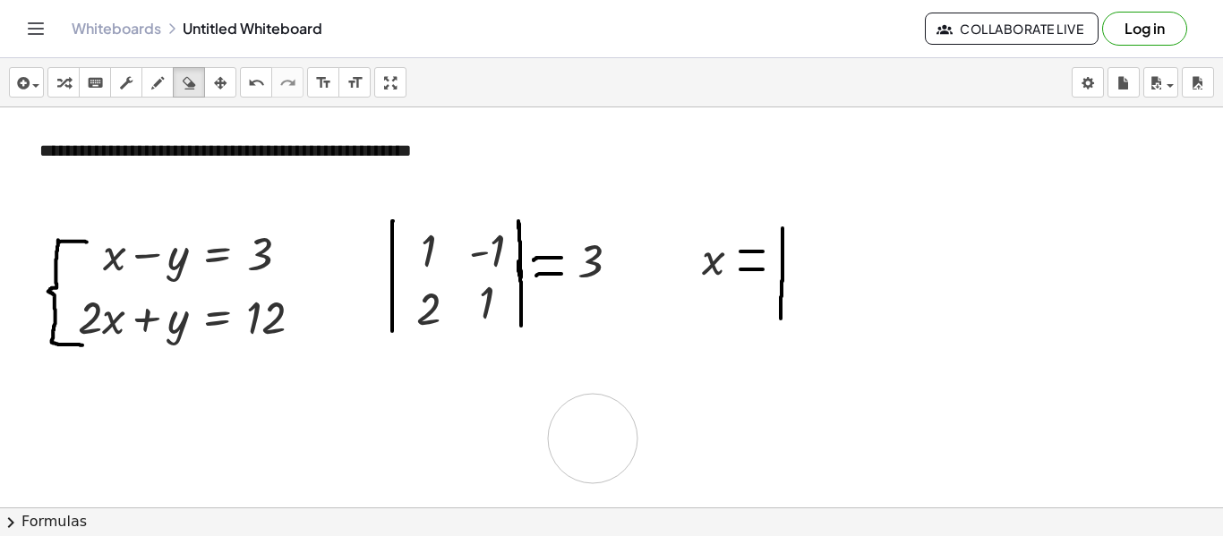
click at [158, 84] on icon "button" at bounding box center [157, 83] width 13 height 21
click at [57, 81] on icon "button" at bounding box center [63, 83] width 13 height 21
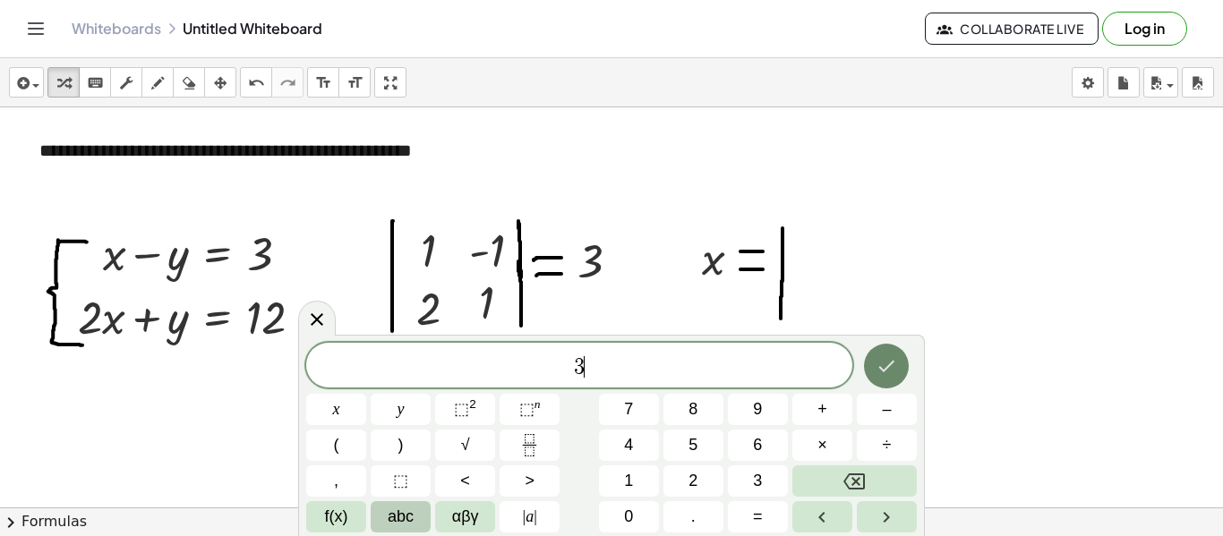
click at [886, 369] on icon "Done" at bounding box center [887, 367] width 16 height 12
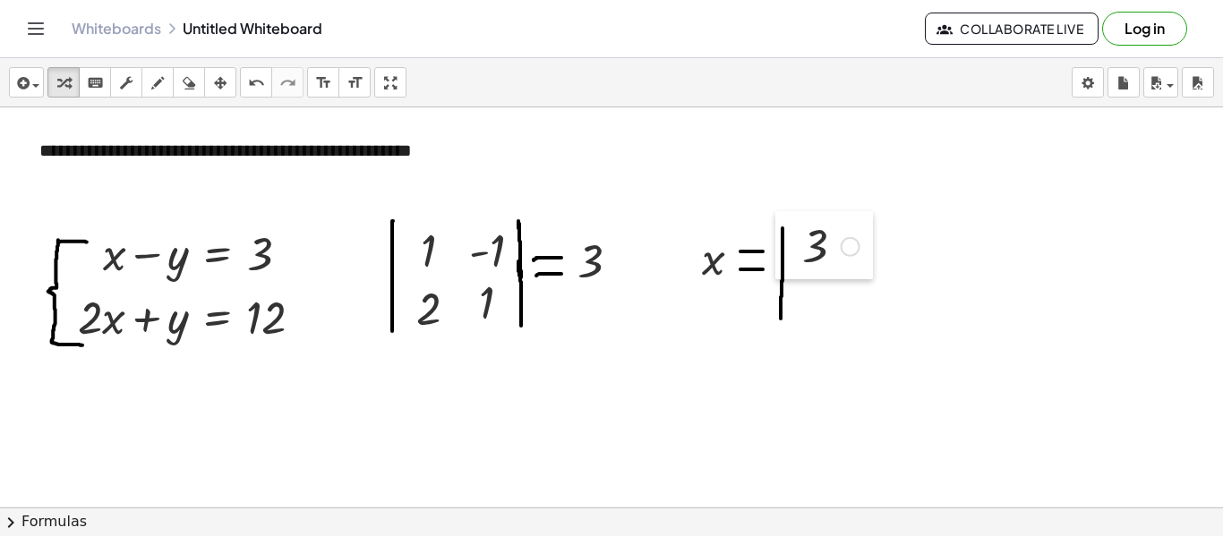
drag, startPoint x: 625, startPoint y: 462, endPoint x: 776, endPoint y: 244, distance: 265.8
click at [776, 244] on div at bounding box center [788, 245] width 27 height 68
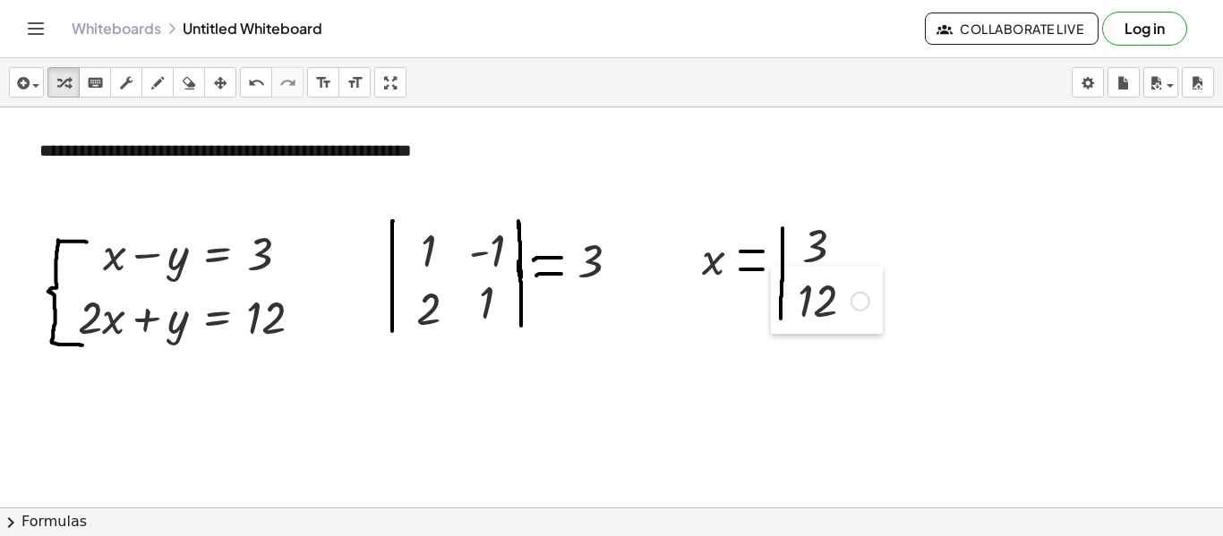
drag, startPoint x: 562, startPoint y: 475, endPoint x: 773, endPoint y: 299, distance: 274.0
click at [773, 299] on div at bounding box center [784, 300] width 27 height 68
drag, startPoint x: 669, startPoint y: 458, endPoint x: 842, endPoint y: 250, distance: 270.2
click at [842, 250] on div at bounding box center [836, 245] width 27 height 68
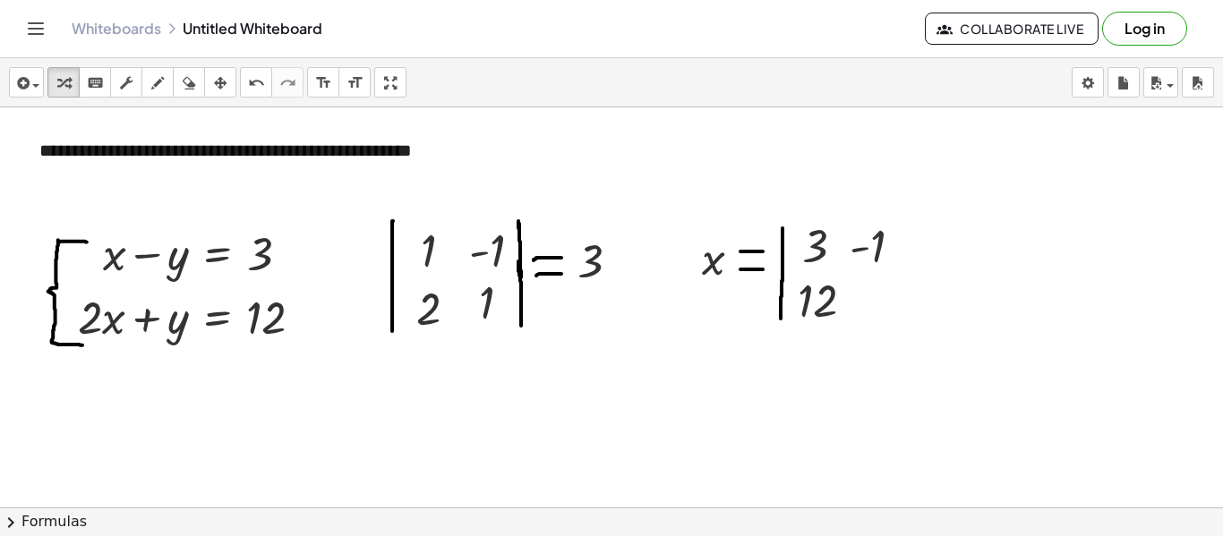
drag, startPoint x: 653, startPoint y: 442, endPoint x: 843, endPoint y: 310, distance: 231.5
click at [843, 310] on div at bounding box center [852, 301] width 27 height 68
click at [160, 79] on icon "button" at bounding box center [157, 83] width 13 height 21
drag, startPoint x: 902, startPoint y: 226, endPoint x: 896, endPoint y: 312, distance: 87.0
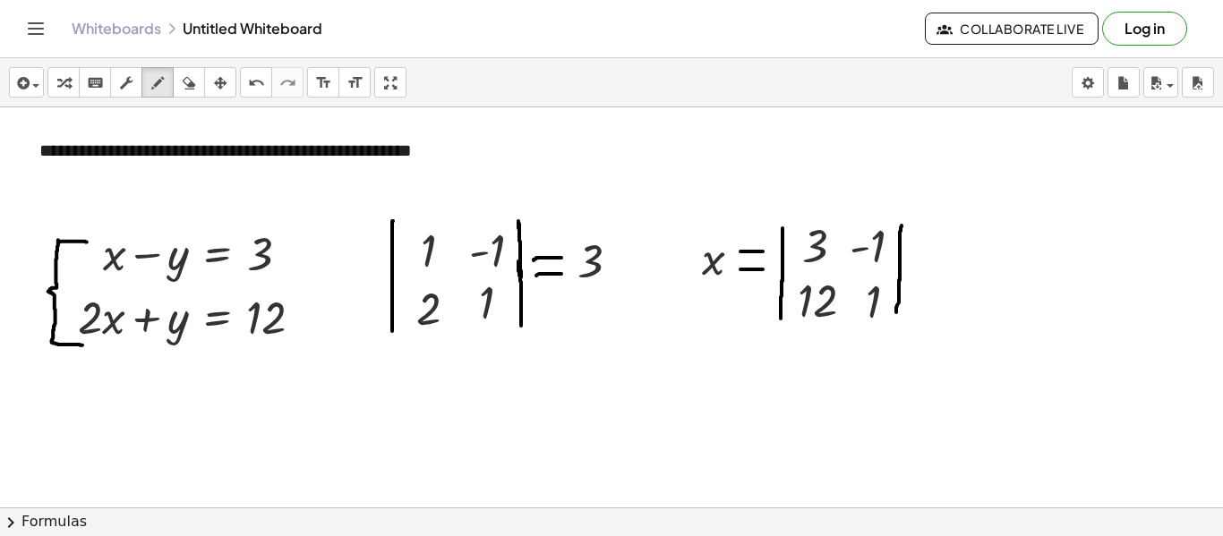
click at [191, 79] on icon "button" at bounding box center [189, 83] width 13 height 21
drag, startPoint x: 601, startPoint y: 130, endPoint x: 522, endPoint y: 174, distance: 90.2
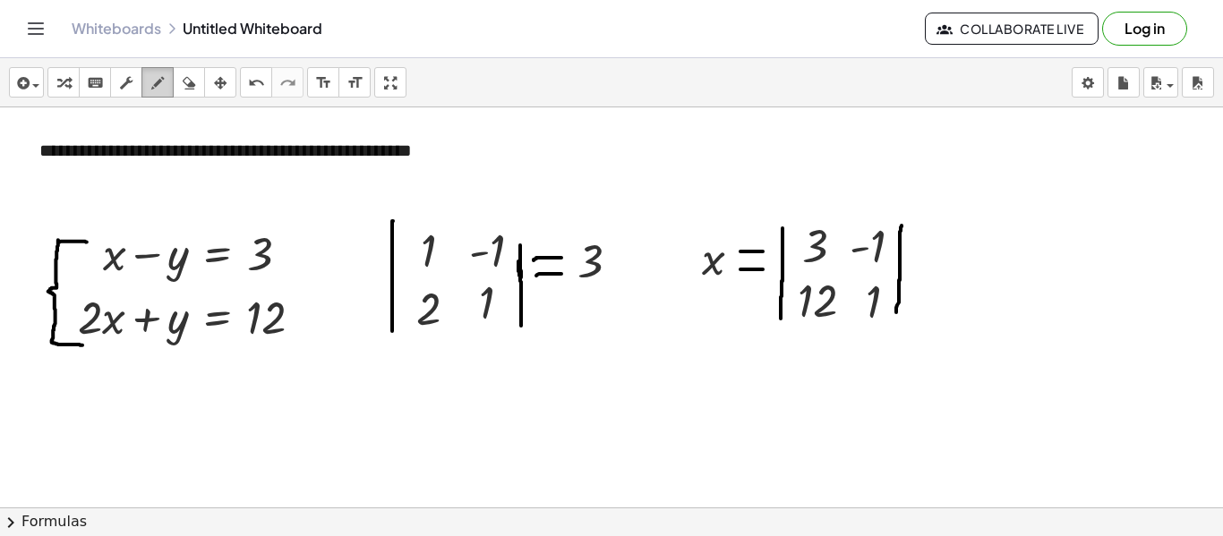
click at [152, 67] on button "draw" at bounding box center [157, 82] width 32 height 30
drag, startPoint x: 519, startPoint y: 258, endPoint x: 520, endPoint y: 225, distance: 33.1
click at [73, 84] on div "button" at bounding box center [63, 82] width 23 height 21
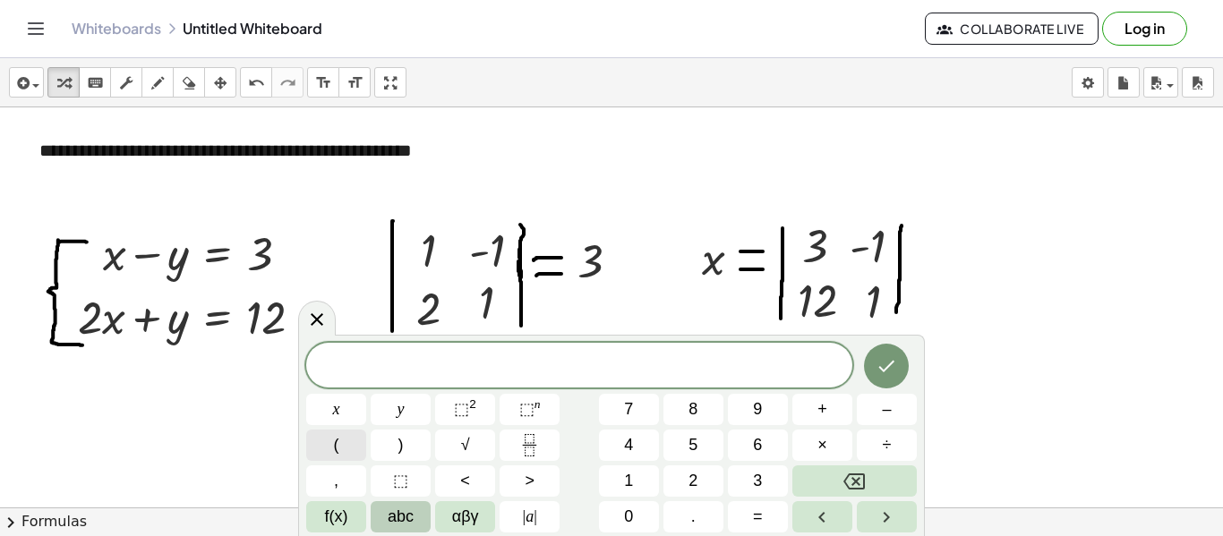
click at [327, 449] on button "(" at bounding box center [336, 445] width 60 height 31
click at [634, 472] on button "1" at bounding box center [629, 481] width 60 height 31
click at [606, 363] on span "( 1 ​ )" at bounding box center [579, 365] width 546 height 30
click at [324, 441] on button "(" at bounding box center [336, 445] width 60 height 31
click at [648, 476] on button "1" at bounding box center [629, 481] width 60 height 31
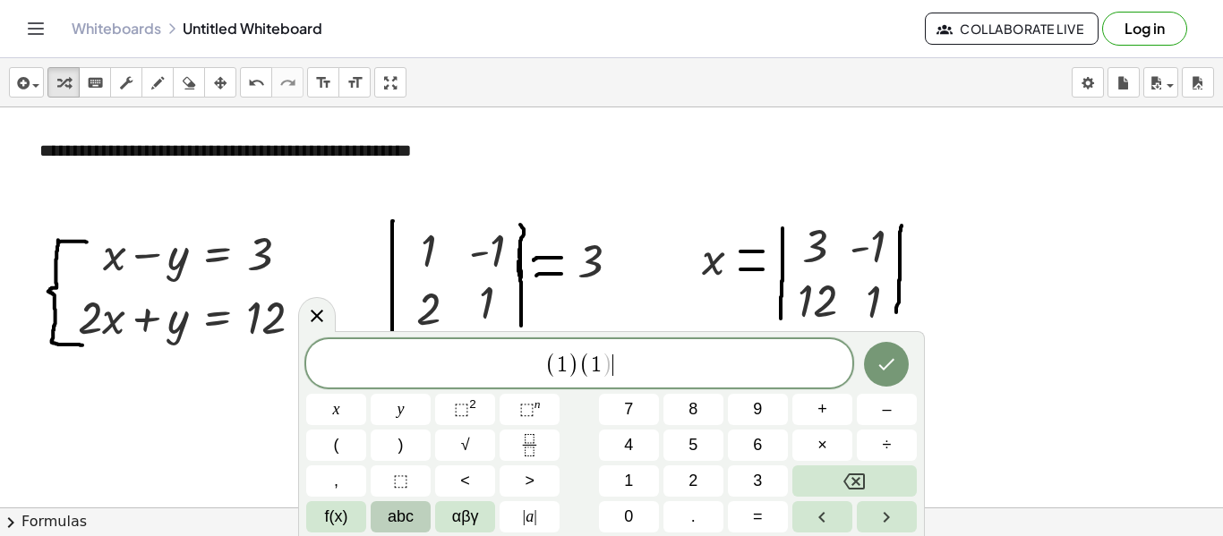
click at [633, 372] on span "( 1 ) ( 1 ) ​" at bounding box center [579, 365] width 546 height 30
click at [359, 454] on button "(" at bounding box center [336, 445] width 60 height 31
click at [882, 396] on button "–" at bounding box center [887, 409] width 60 height 31
click at [624, 475] on button "1" at bounding box center [629, 481] width 60 height 31
click at [672, 345] on div "( 1 ) ( 1 ) − ( − 1 ​ )" at bounding box center [579, 363] width 546 height 48
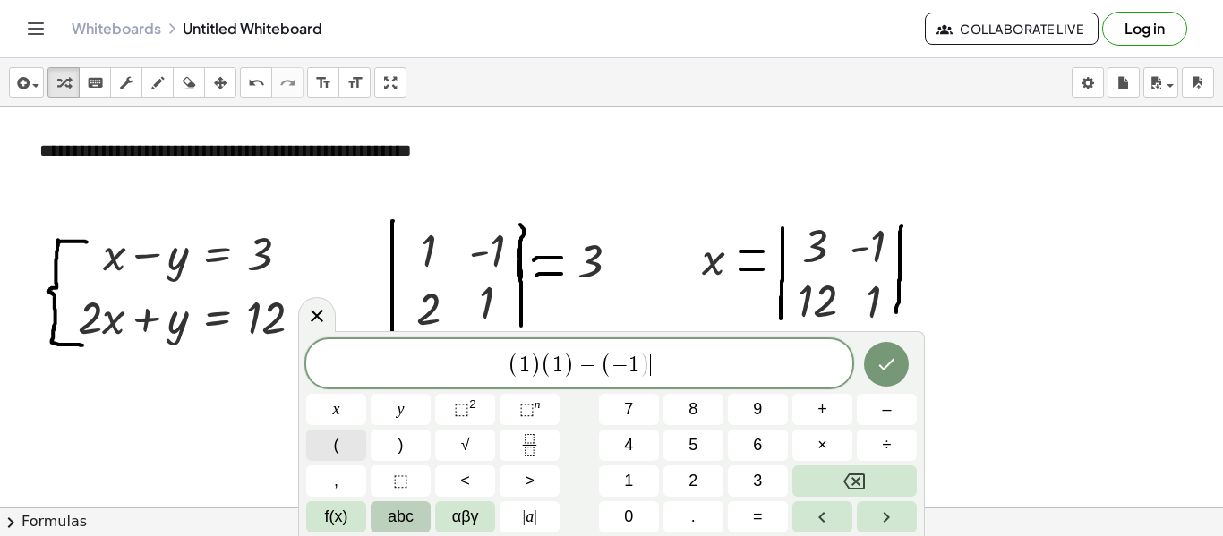
click at [321, 447] on button "(" at bounding box center [336, 445] width 60 height 31
click at [696, 482] on span "2" at bounding box center [693, 481] width 9 height 24
click at [689, 366] on span "( 1 ) ( 1 ) − ( − 1 ) ( 2 ​ )" at bounding box center [579, 365] width 546 height 30
click at [773, 511] on button "=" at bounding box center [758, 516] width 60 height 31
click at [843, 460] on button "×" at bounding box center [822, 445] width 60 height 31
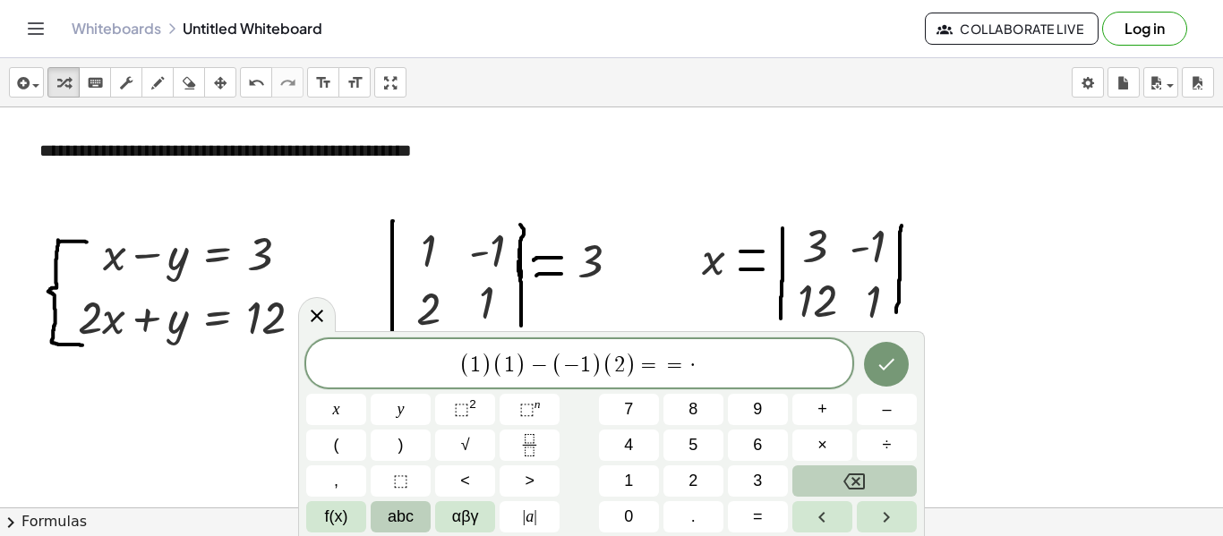
click at [847, 473] on icon "Backspace" at bounding box center [853, 481] width 21 height 21
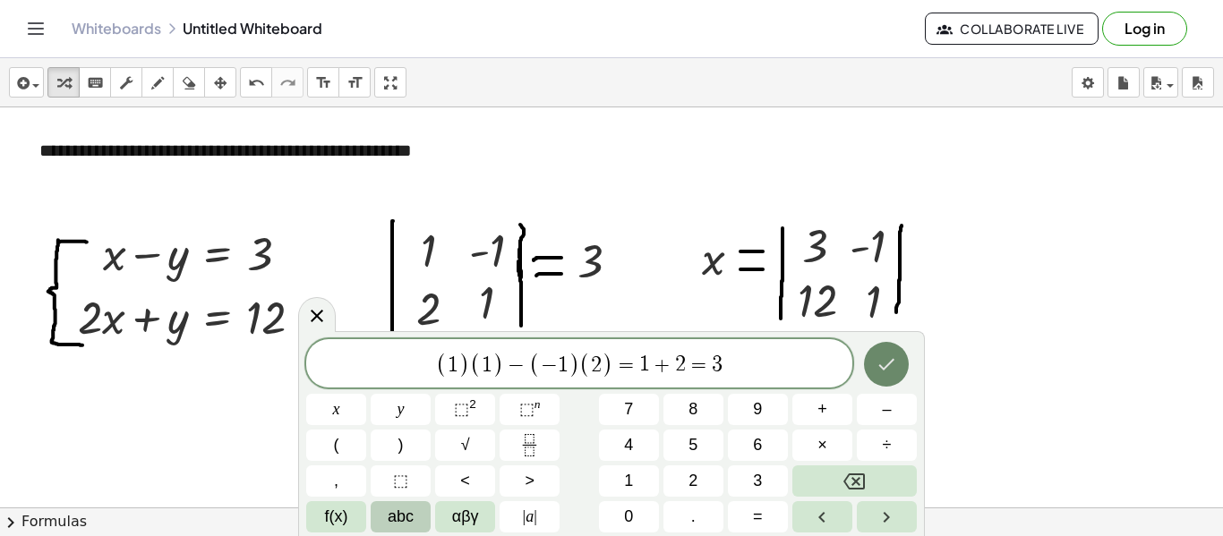
click at [886, 370] on icon "Done" at bounding box center [886, 364] width 21 height 21
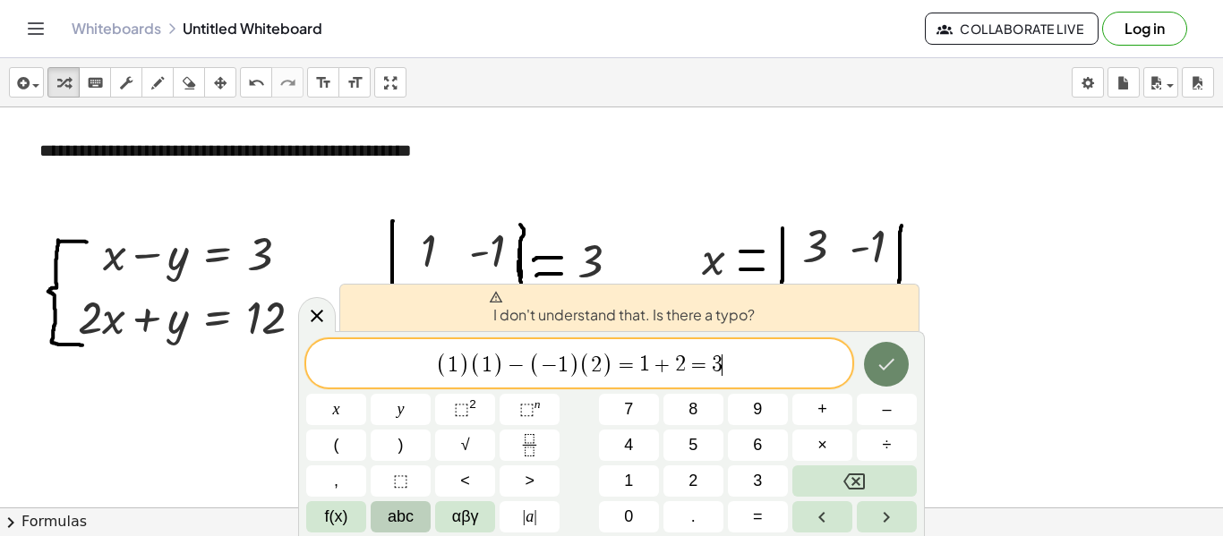
click at [886, 370] on icon "Done" at bounding box center [886, 364] width 21 height 21
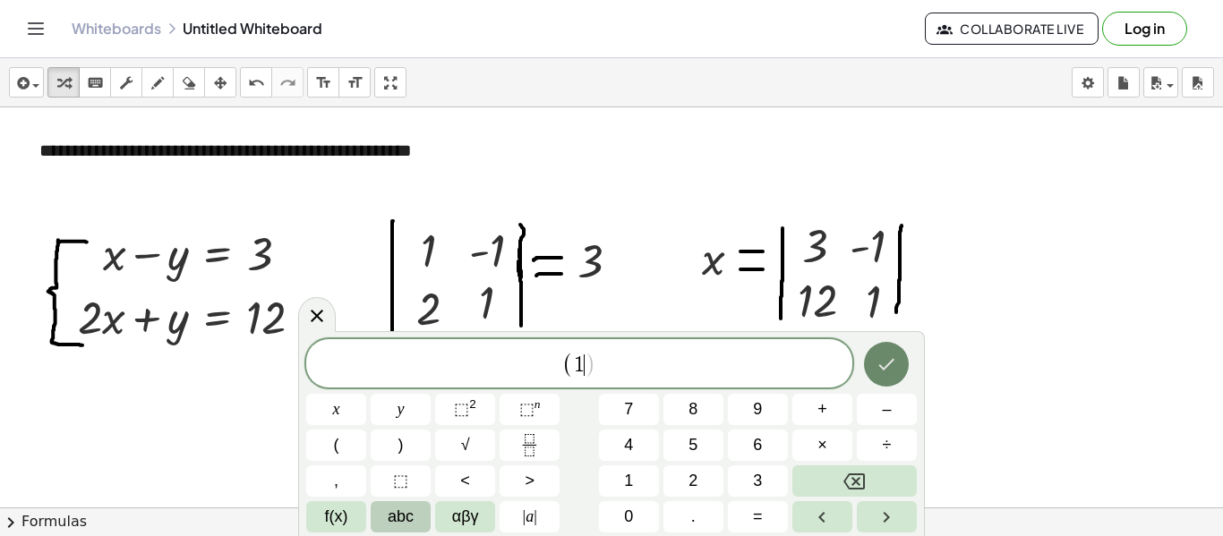
click at [886, 370] on icon "Done" at bounding box center [886, 364] width 21 height 21
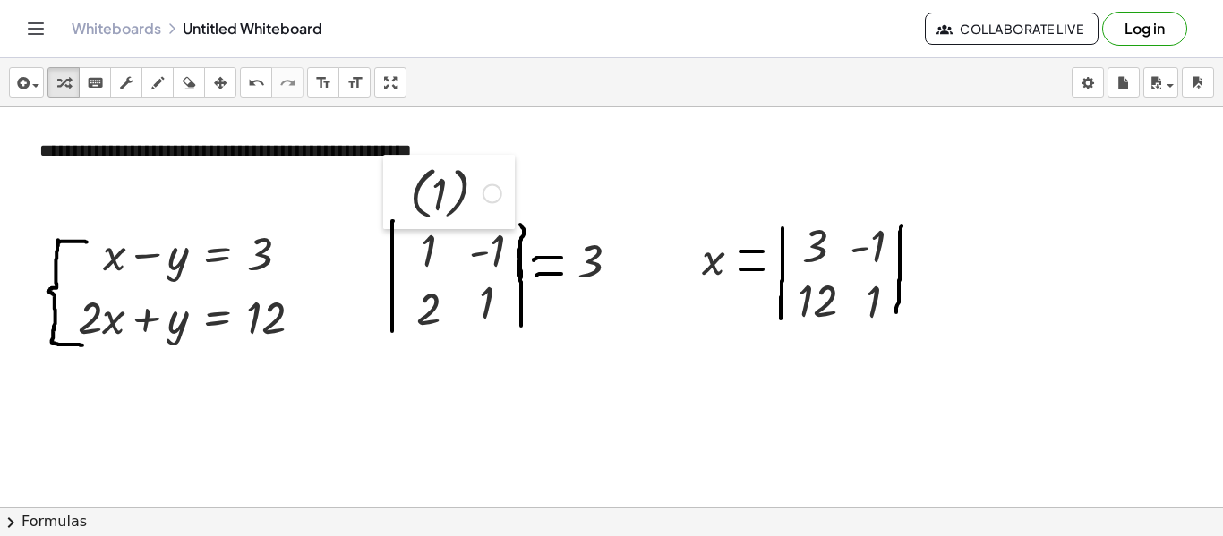
drag, startPoint x: 581, startPoint y: 195, endPoint x: 393, endPoint y: 191, distance: 188.1
click at [393, 191] on div at bounding box center [396, 192] width 27 height 74
drag, startPoint x: 396, startPoint y: 194, endPoint x: 388, endPoint y: 201, distance: 10.2
click at [388, 201] on div at bounding box center [388, 198] width 27 height 74
drag, startPoint x: 387, startPoint y: 201, endPoint x: 474, endPoint y: 175, distance: 90.7
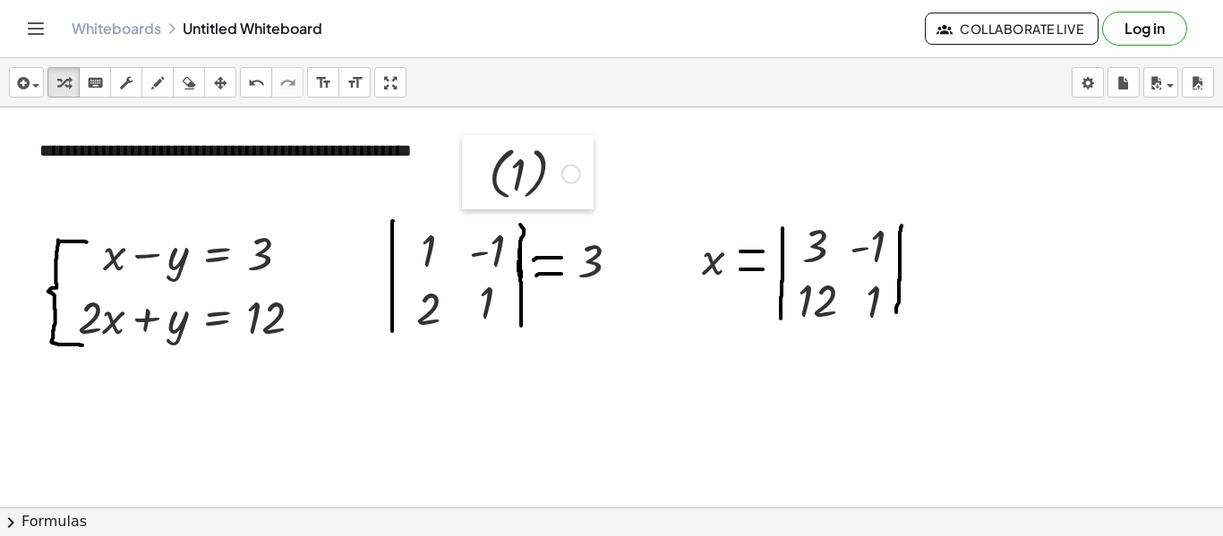
click at [474, 175] on div at bounding box center [475, 172] width 27 height 74
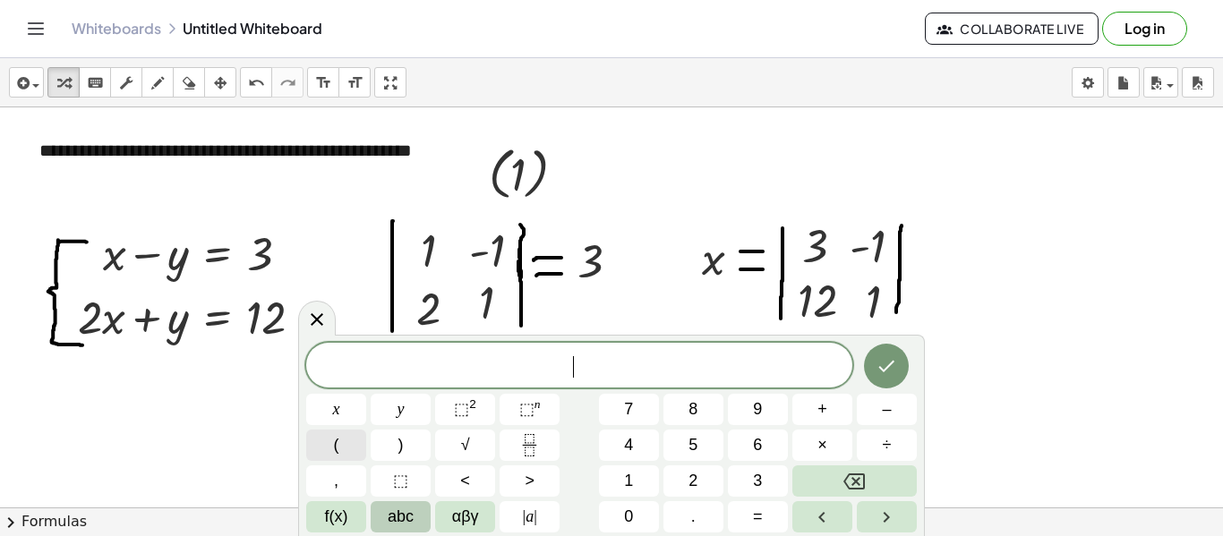
click at [347, 436] on button "(" at bounding box center [336, 445] width 60 height 31
click at [638, 475] on button "1" at bounding box center [629, 481] width 60 height 31
click at [873, 356] on button "Done" at bounding box center [886, 364] width 45 height 45
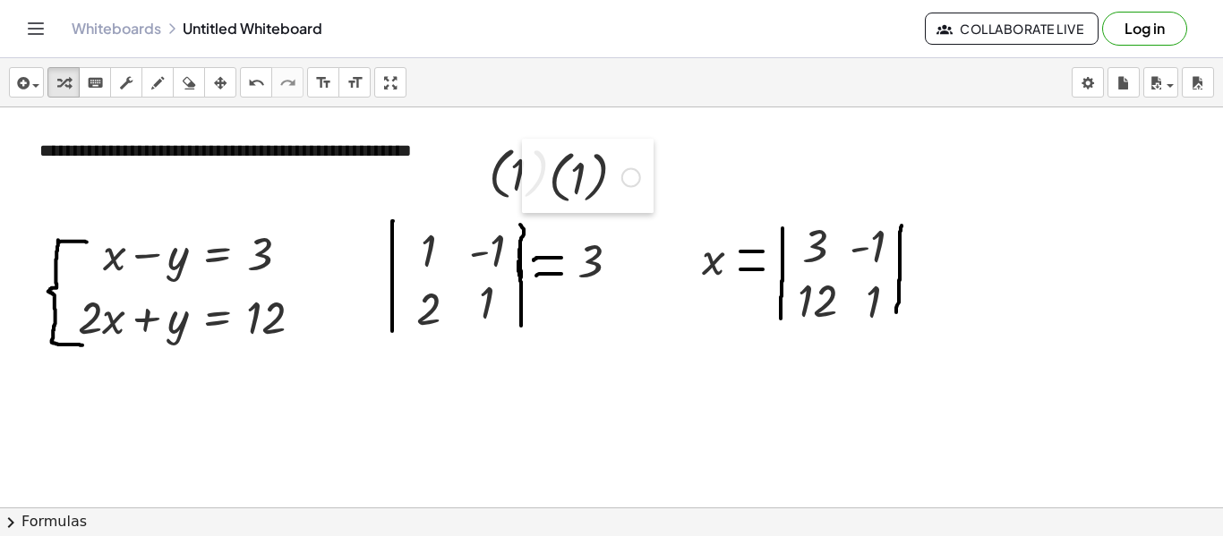
drag, startPoint x: 640, startPoint y: 489, endPoint x: 530, endPoint y: 175, distance: 332.2
click at [530, 175] on div at bounding box center [535, 176] width 27 height 74
click at [538, 173] on div at bounding box center [537, 173] width 27 height 74
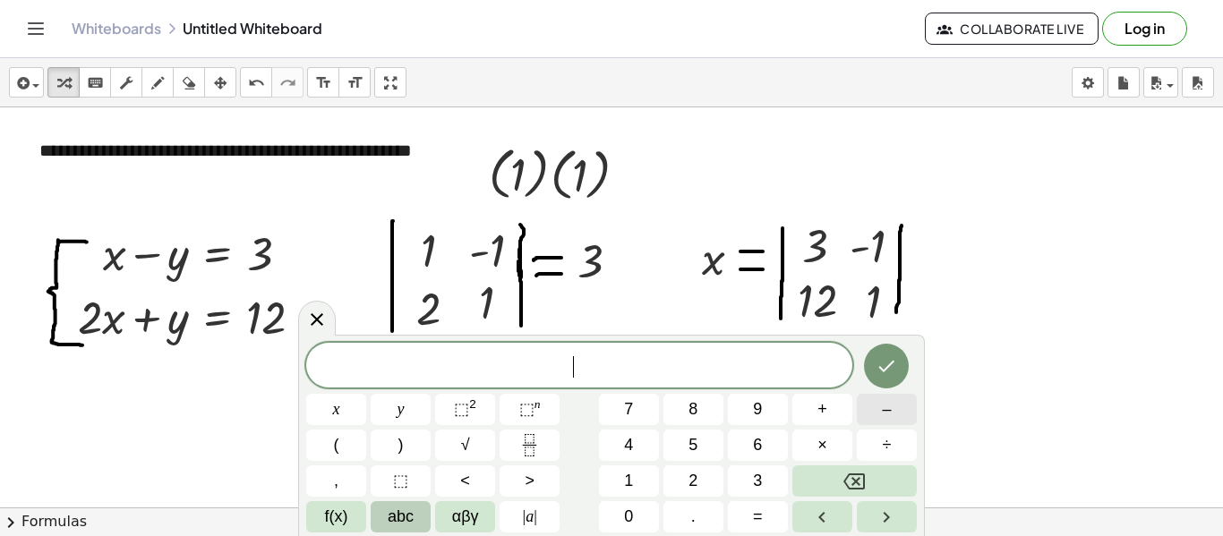
click at [879, 407] on button "–" at bounding box center [887, 409] width 60 height 31
click at [912, 357] on div at bounding box center [887, 366] width 60 height 47
click at [902, 361] on button "Done" at bounding box center [886, 366] width 45 height 45
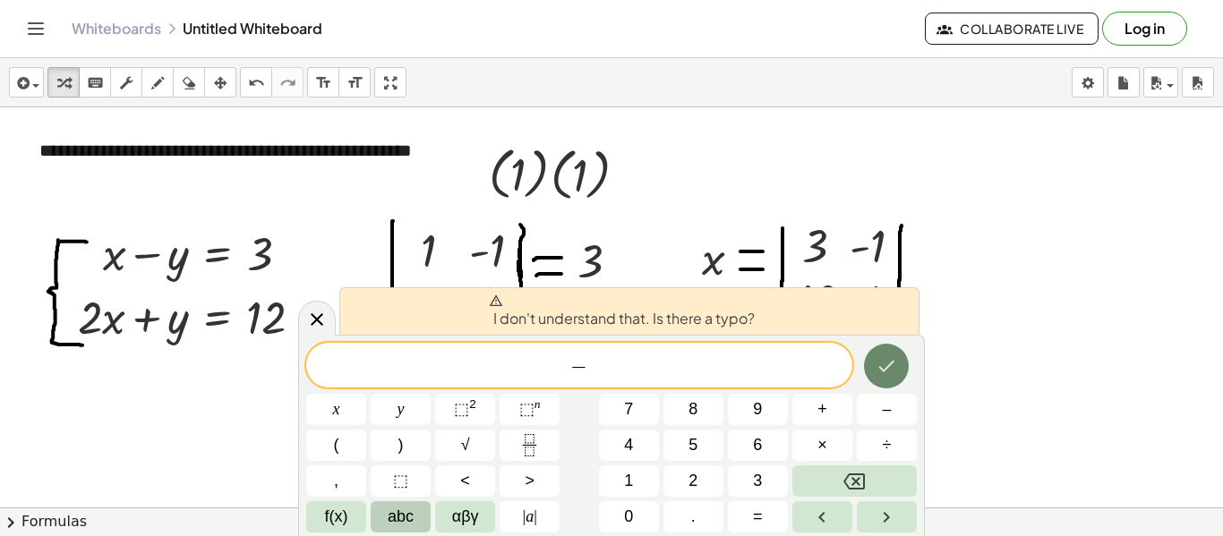
click at [890, 373] on icon "Done" at bounding box center [886, 365] width 21 height 21
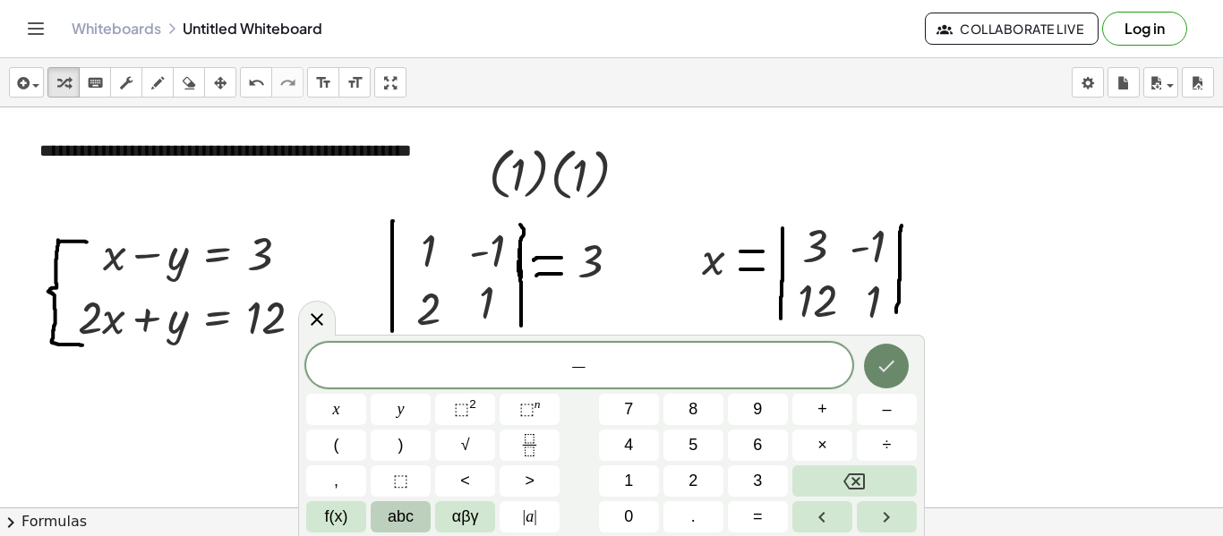
click at [897, 358] on icon "Done" at bounding box center [886, 365] width 21 height 21
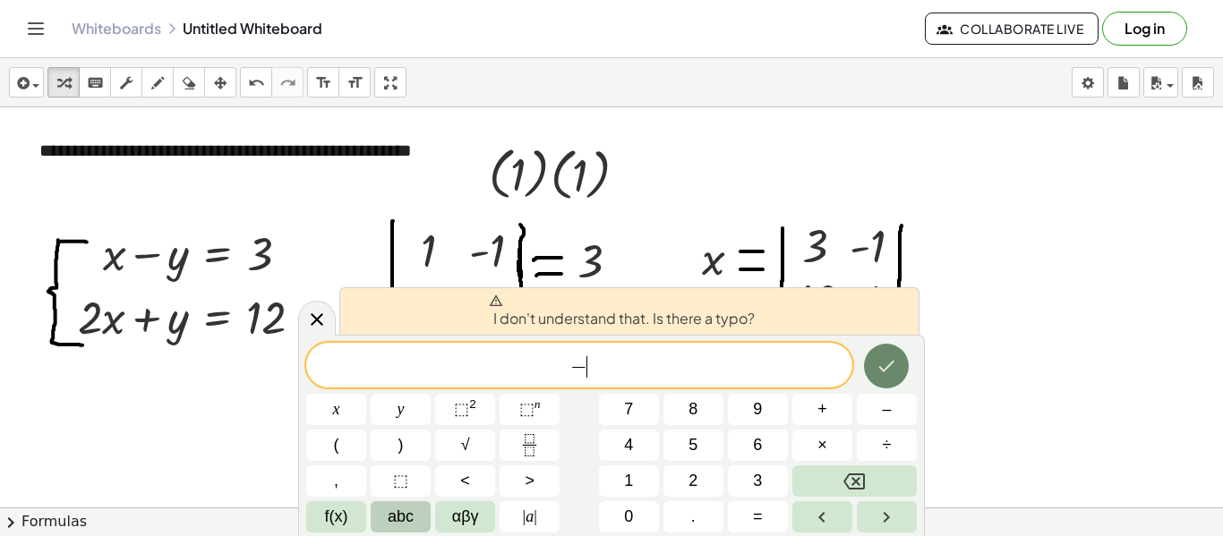
click at [897, 358] on icon "Done" at bounding box center [886, 365] width 21 height 21
click at [885, 491] on button "Backspace" at bounding box center [854, 481] width 124 height 31
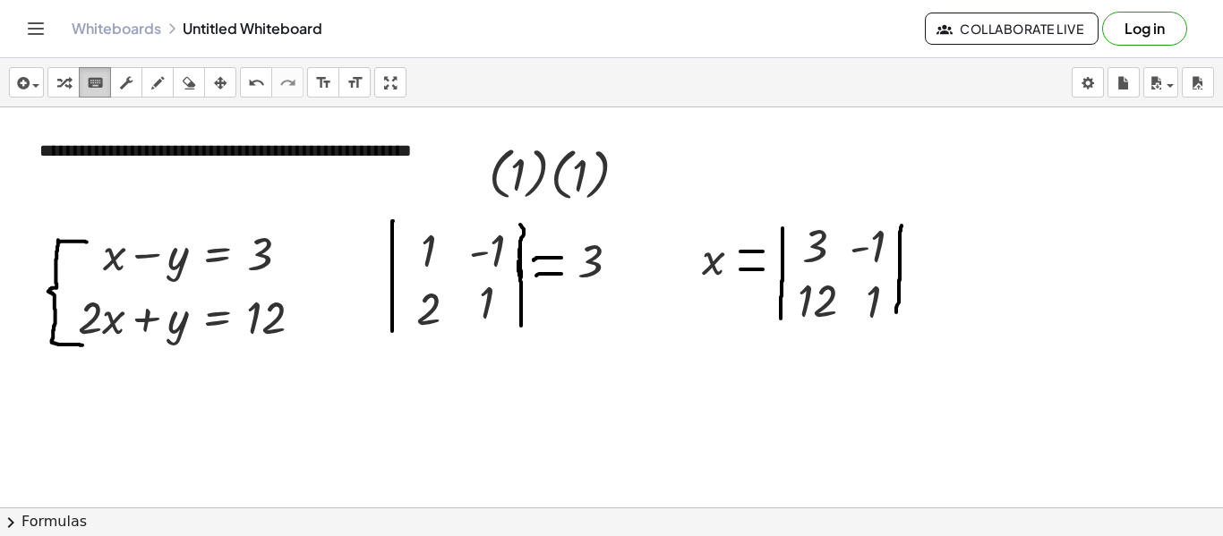
click at [98, 90] on icon "keyboard" at bounding box center [95, 83] width 17 height 21
click at [163, 85] on icon "button" at bounding box center [157, 83] width 13 height 21
click at [68, 73] on icon "button" at bounding box center [63, 83] width 13 height 21
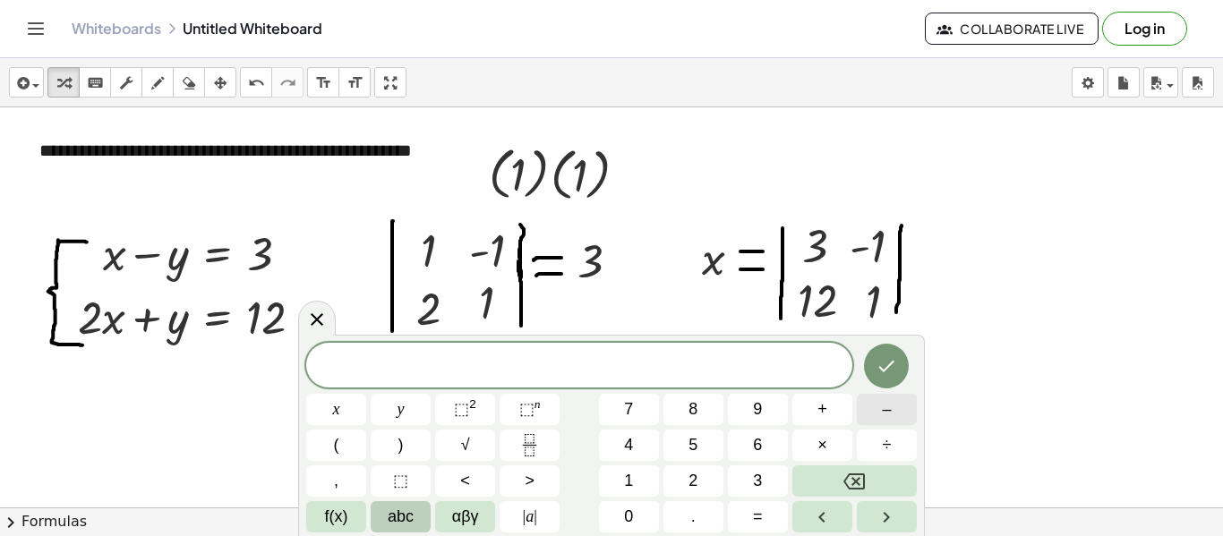
click at [878, 418] on button "–" at bounding box center [887, 409] width 60 height 31
click at [877, 348] on button "Done" at bounding box center [886, 366] width 45 height 45
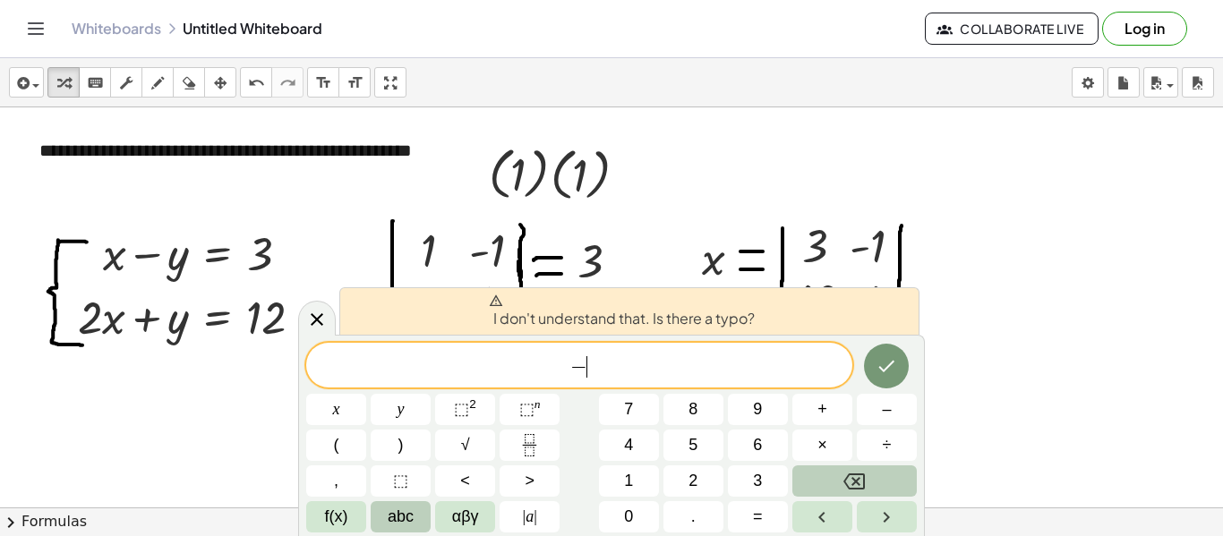
click at [901, 477] on button "Backspace" at bounding box center [854, 481] width 124 height 31
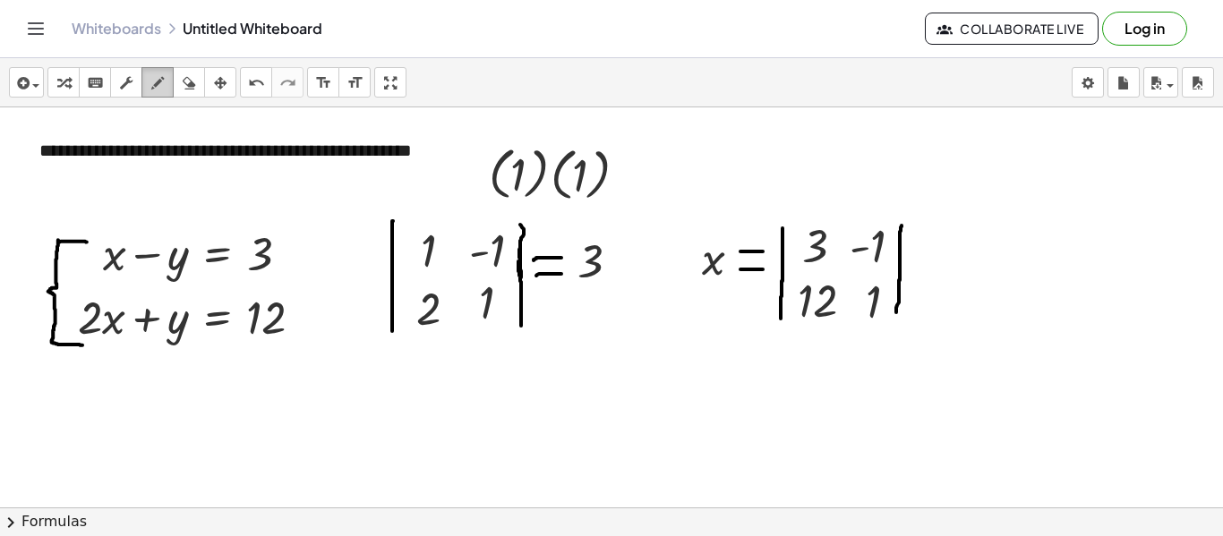
click at [159, 89] on icon "button" at bounding box center [157, 83] width 13 height 21
drag, startPoint x: 618, startPoint y: 175, endPoint x: 633, endPoint y: 174, distance: 15.3
click at [197, 86] on div "button" at bounding box center [188, 82] width 23 height 21
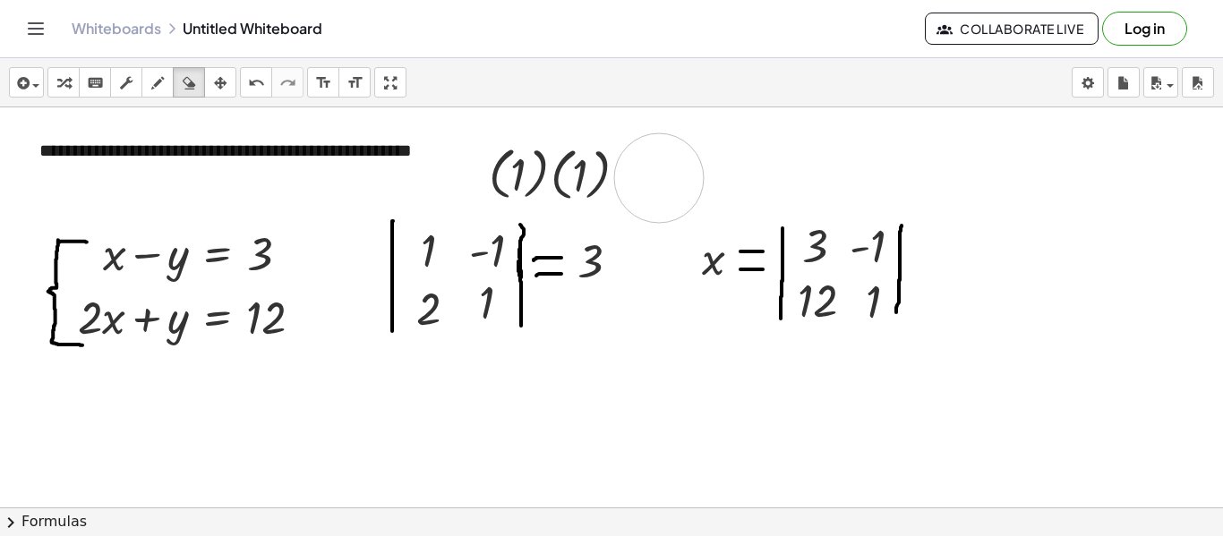
drag, startPoint x: 697, startPoint y: 162, endPoint x: 659, endPoint y: 178, distance: 40.9
click at [153, 84] on icon "button" at bounding box center [157, 83] width 13 height 21
click at [195, 76] on icon "button" at bounding box center [189, 83] width 13 height 21
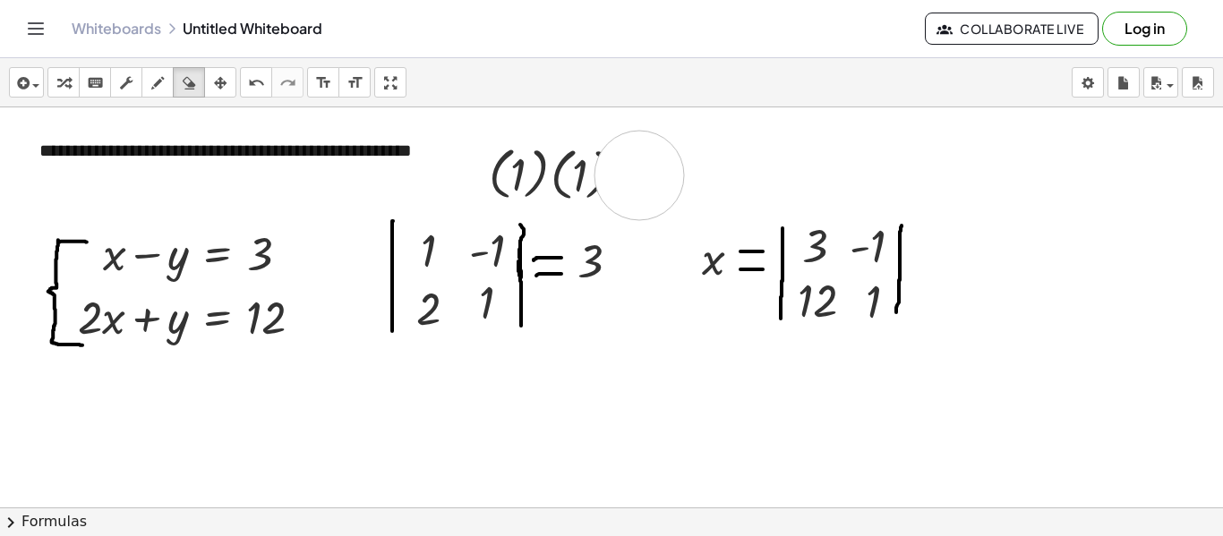
drag, startPoint x: 650, startPoint y: 175, endPoint x: 639, endPoint y: 175, distance: 10.7
click at [158, 85] on icon "button" at bounding box center [157, 83] width 13 height 21
drag, startPoint x: 615, startPoint y: 172, endPoint x: 633, endPoint y: 172, distance: 17.9
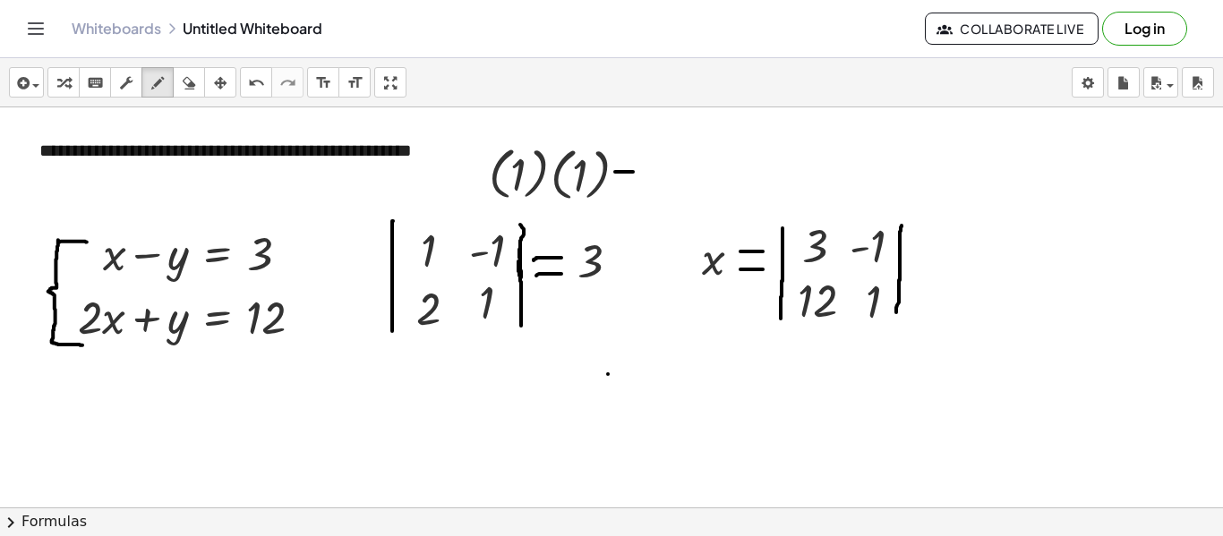
click at [186, 78] on icon "button" at bounding box center [189, 83] width 13 height 21
click at [71, 84] on div "button" at bounding box center [63, 82] width 23 height 21
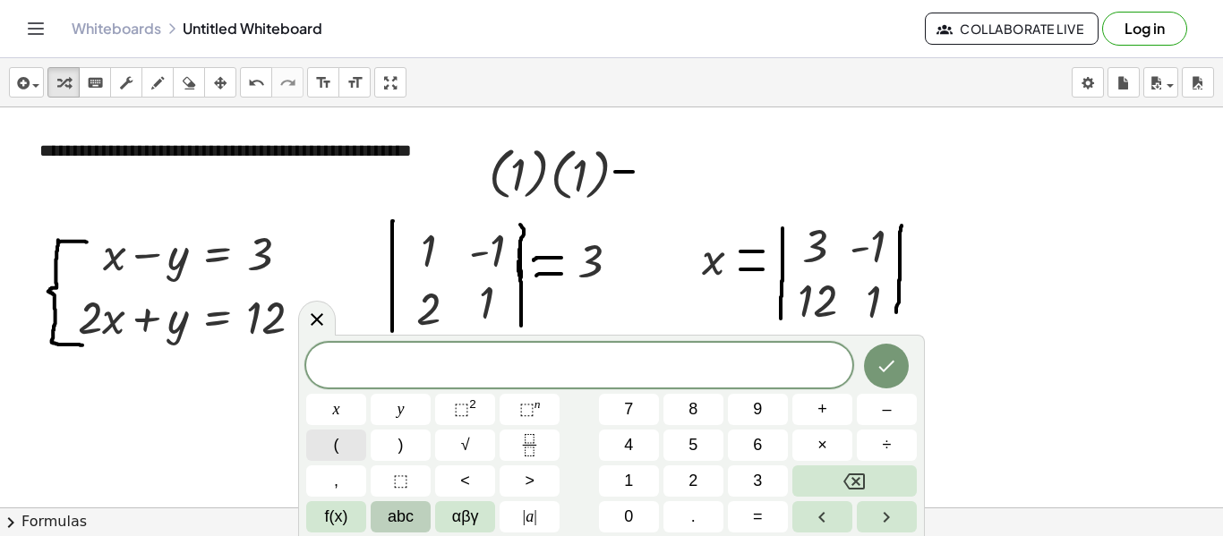
click at [346, 445] on button "(" at bounding box center [336, 445] width 60 height 31
click at [893, 406] on button "–" at bounding box center [887, 409] width 60 height 31
click at [642, 478] on button "1" at bounding box center [629, 481] width 60 height 31
click at [872, 372] on button "Done" at bounding box center [886, 364] width 45 height 45
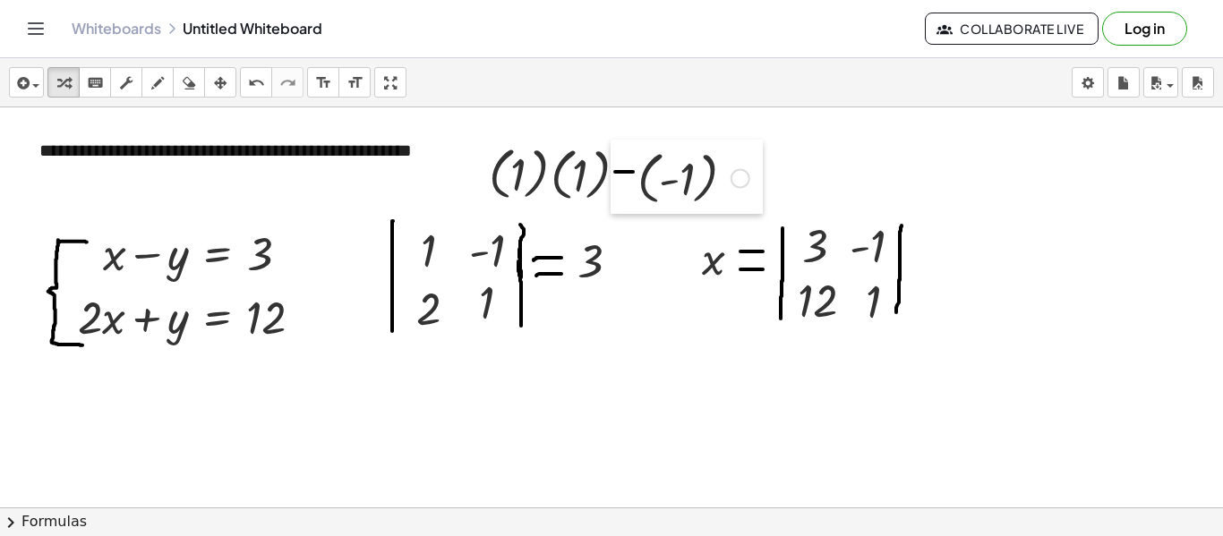
drag, startPoint x: 570, startPoint y: 466, endPoint x: 623, endPoint y: 182, distance: 288.7
click at [623, 182] on div at bounding box center [624, 177] width 27 height 74
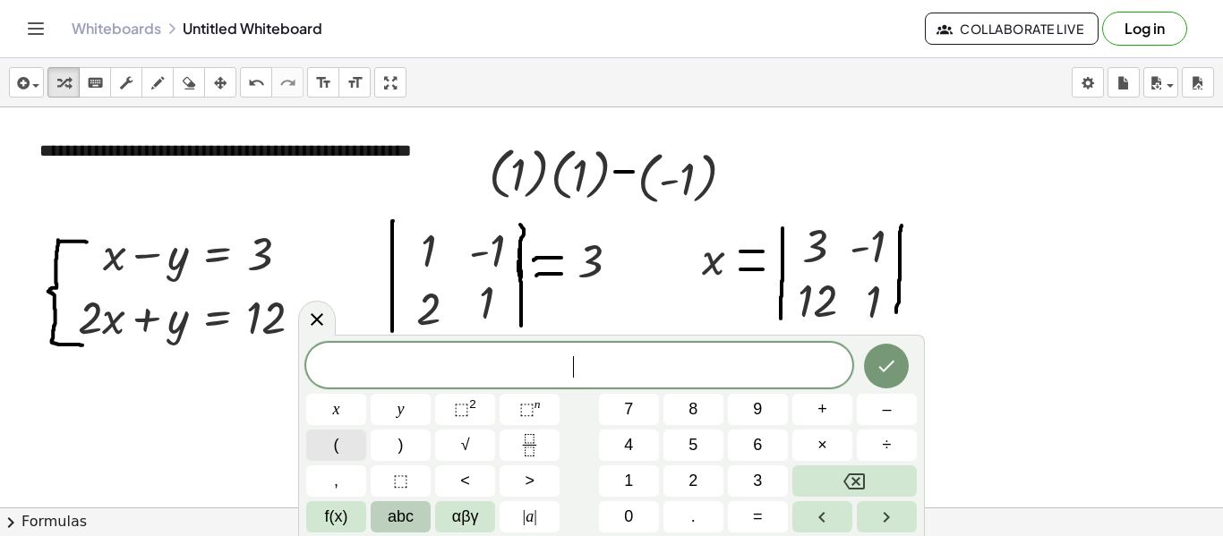
click at [352, 444] on button "(" at bounding box center [336, 445] width 60 height 31
click at [682, 484] on button "2" at bounding box center [693, 481] width 60 height 31
click at [899, 375] on button "Done" at bounding box center [886, 364] width 45 height 45
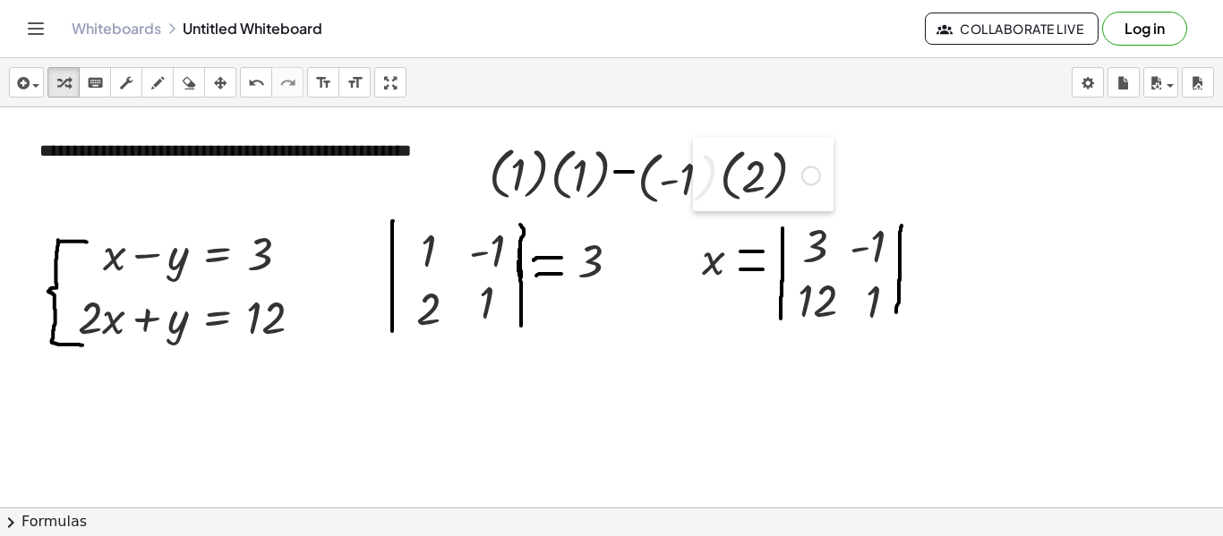
drag, startPoint x: 645, startPoint y: 426, endPoint x: 701, endPoint y: 174, distance: 258.7
click at [701, 174] on div at bounding box center [706, 174] width 27 height 74
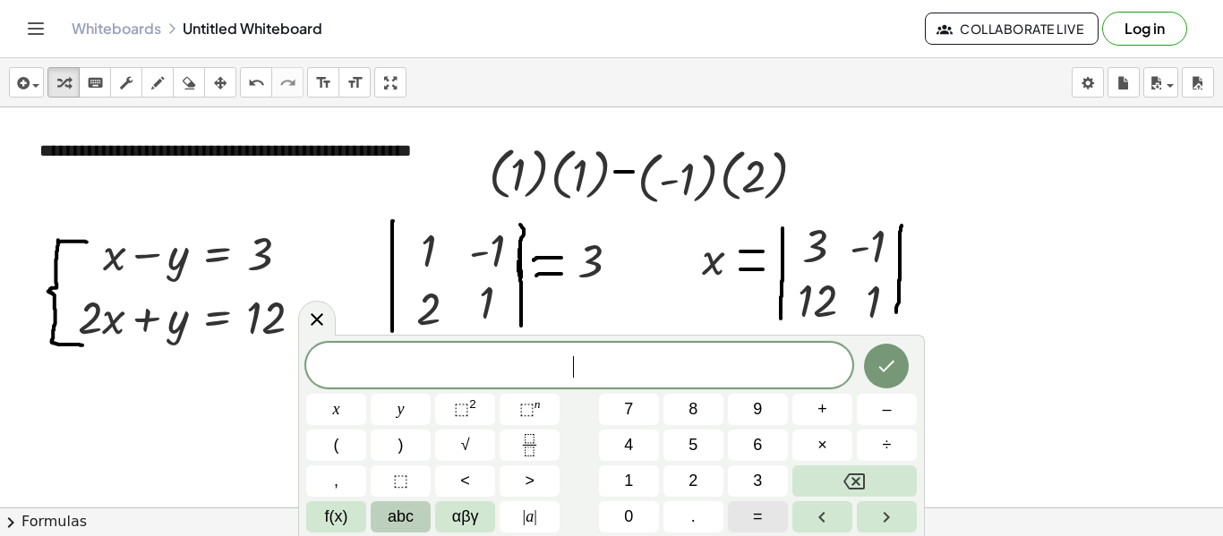
click at [756, 521] on span "=" at bounding box center [758, 517] width 10 height 24
click at [885, 360] on icon "Done" at bounding box center [886, 365] width 21 height 21
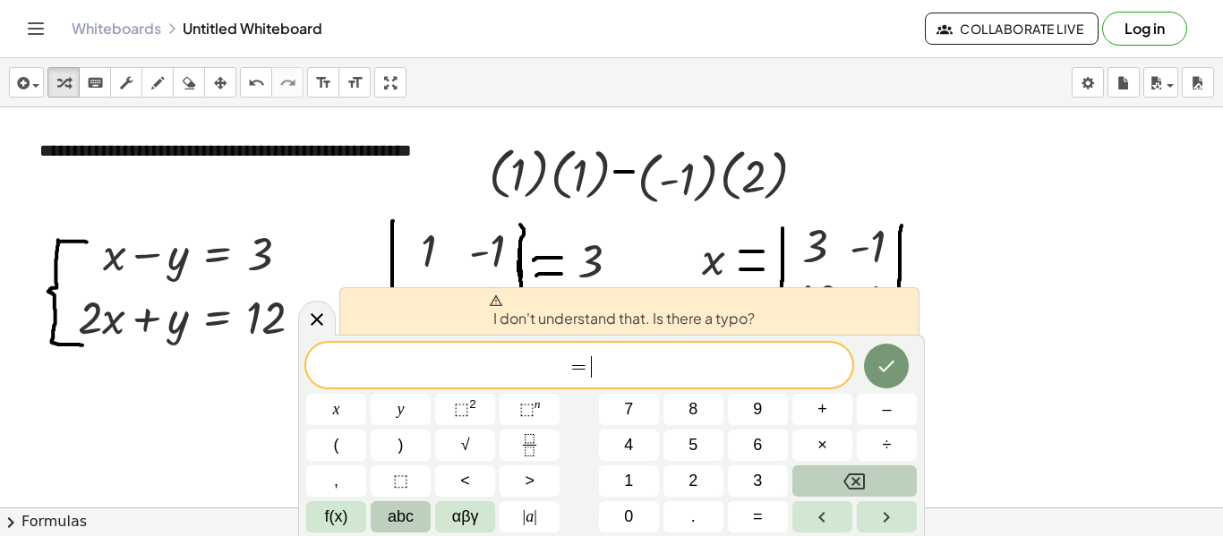
click at [857, 495] on button "Backspace" at bounding box center [854, 481] width 124 height 31
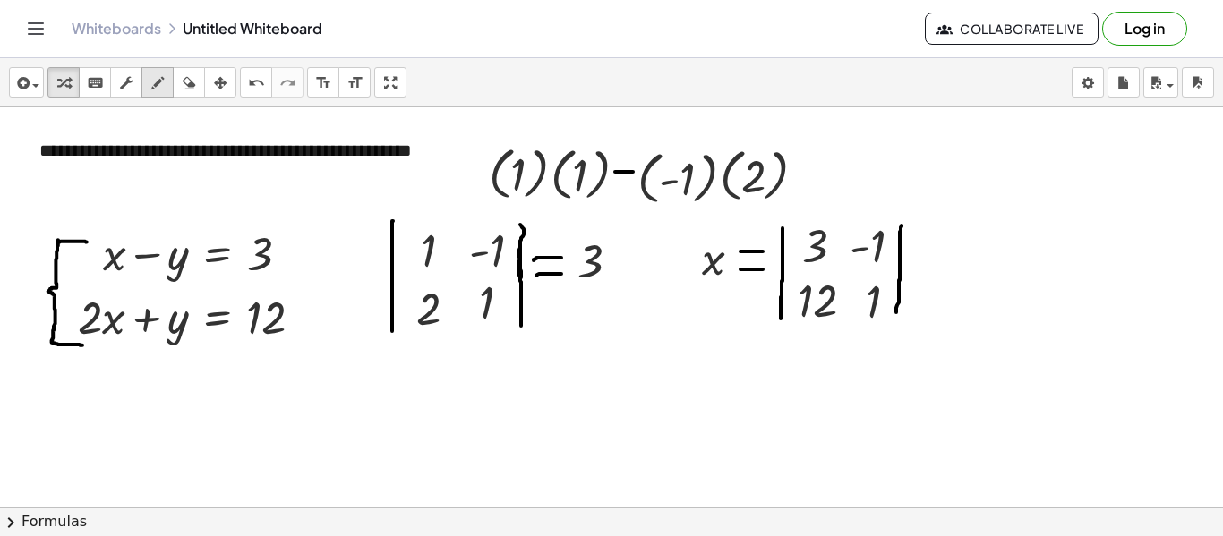
click at [158, 90] on icon "button" at bounding box center [157, 83] width 13 height 21
drag, startPoint x: 795, startPoint y: 164, endPoint x: 811, endPoint y: 162, distance: 16.2
click at [175, 83] on button "erase" at bounding box center [189, 82] width 32 height 30
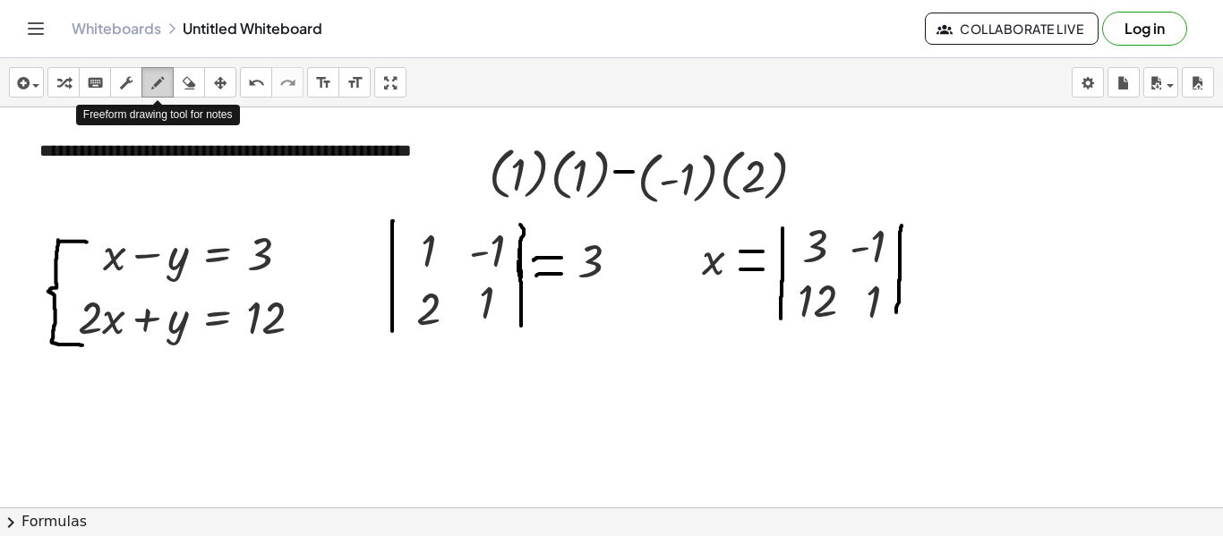
click at [156, 81] on icon "button" at bounding box center [157, 83] width 13 height 21
drag, startPoint x: 793, startPoint y: 163, endPoint x: 810, endPoint y: 162, distance: 17.0
drag, startPoint x: 792, startPoint y: 176, endPoint x: 811, endPoint y: 177, distance: 19.7
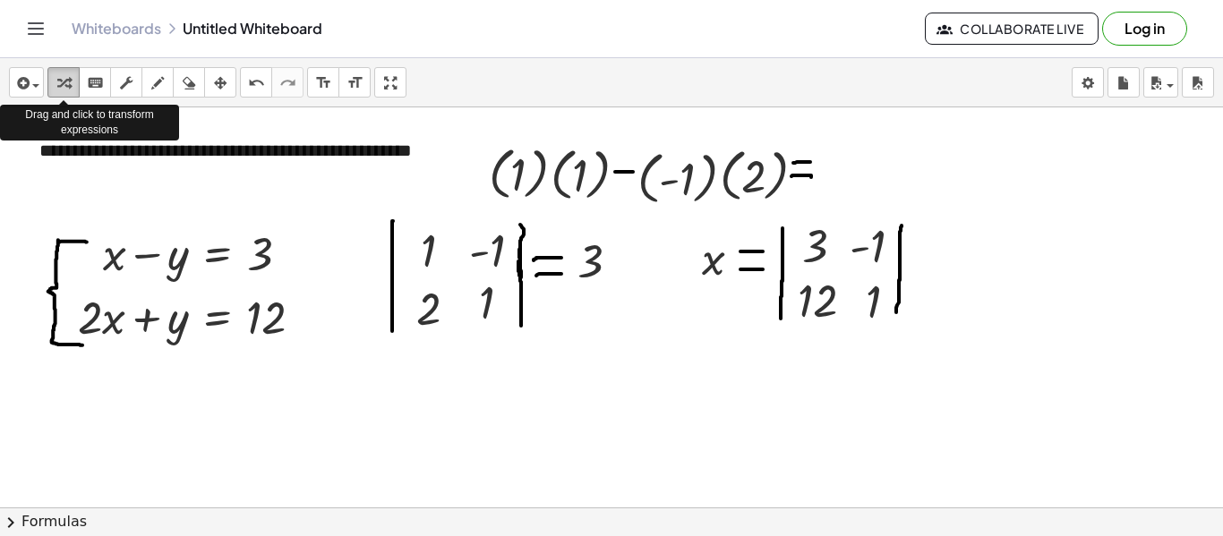
click at [53, 78] on div "button" at bounding box center [63, 82] width 23 height 21
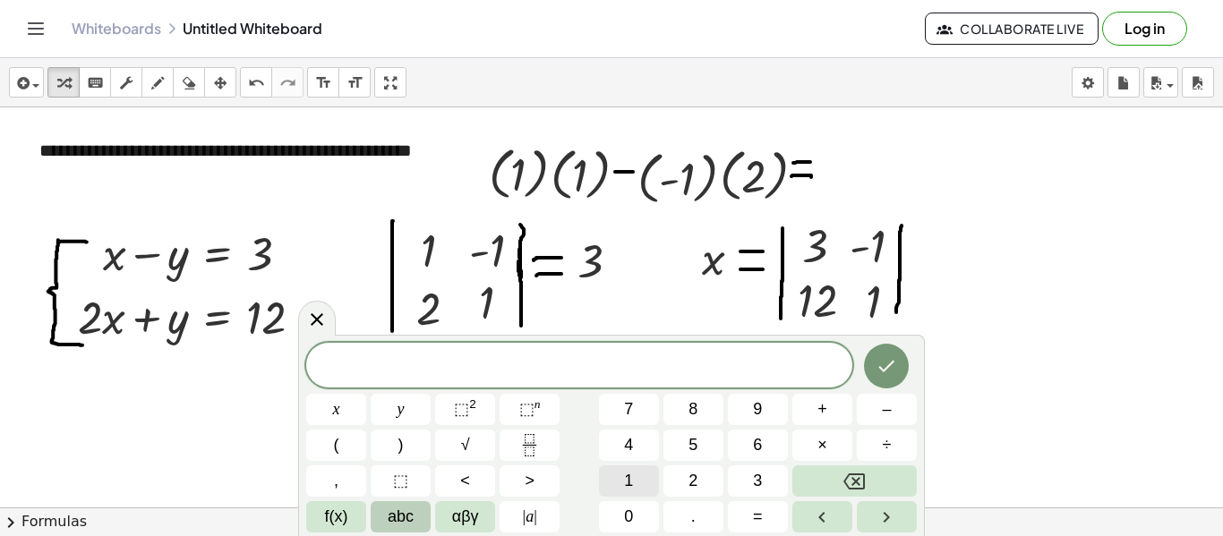
click at [639, 484] on button "1" at bounding box center [629, 481] width 60 height 31
click at [819, 403] on span "+" at bounding box center [823, 410] width 10 height 24
click at [705, 472] on button "2" at bounding box center [693, 481] width 60 height 31
click at [880, 352] on button "Done" at bounding box center [886, 366] width 45 height 45
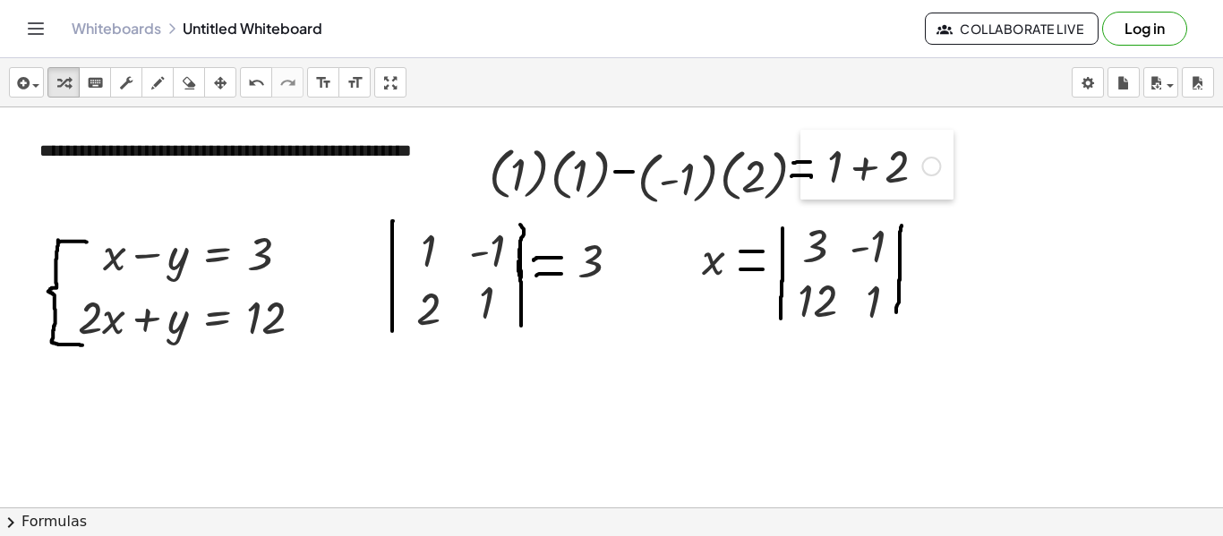
drag, startPoint x: 673, startPoint y: 439, endPoint x: 808, endPoint y: 176, distance: 294.7
click at [808, 176] on div at bounding box center [813, 165] width 27 height 70
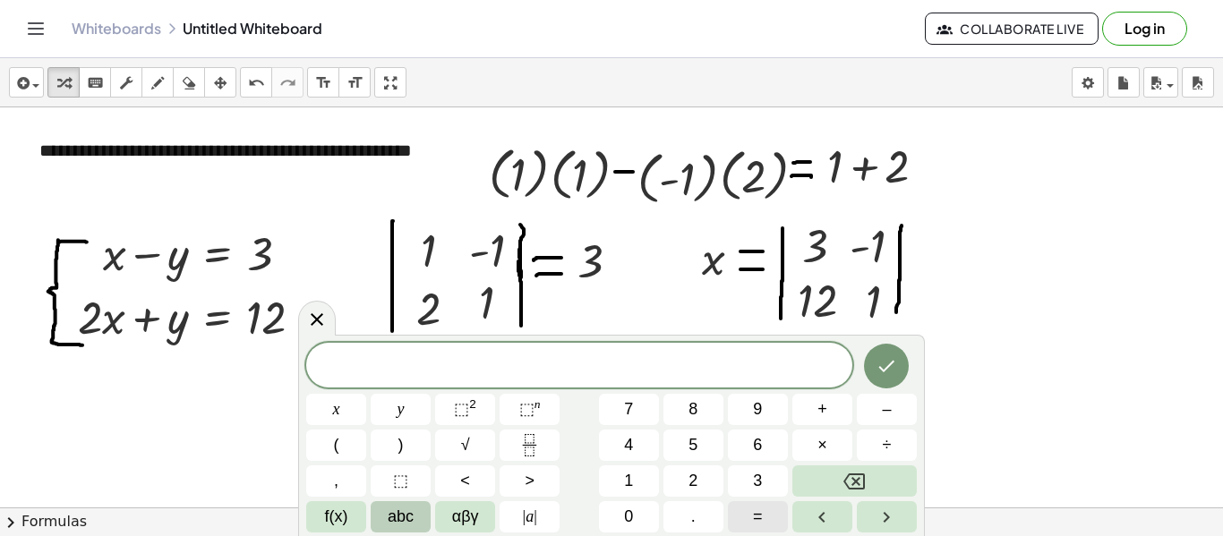
click at [764, 510] on button "=" at bounding box center [758, 516] width 60 height 31
click at [758, 478] on span "3" at bounding box center [757, 481] width 9 height 24
click at [882, 366] on icon "Done" at bounding box center [886, 365] width 21 height 21
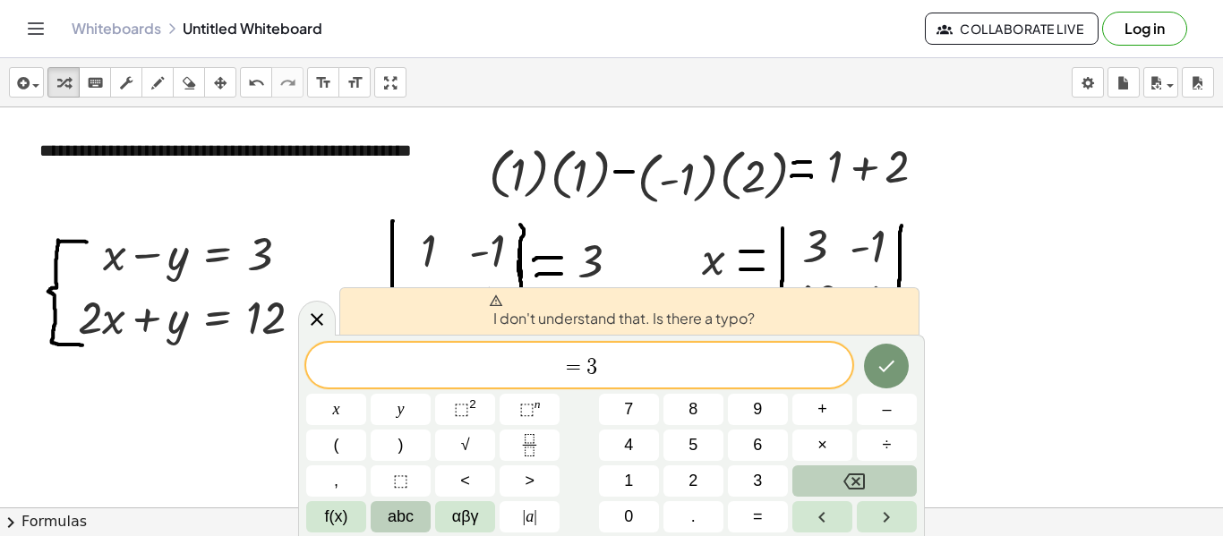
click at [869, 481] on button "Backspace" at bounding box center [854, 481] width 124 height 31
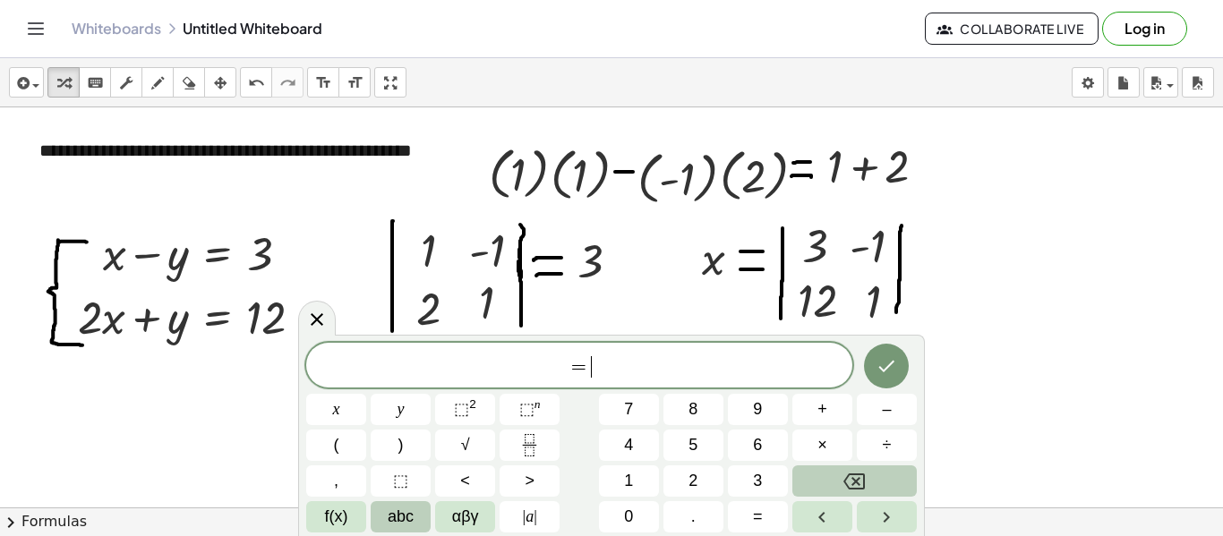
click at [869, 481] on button "Backspace" at bounding box center [854, 481] width 124 height 31
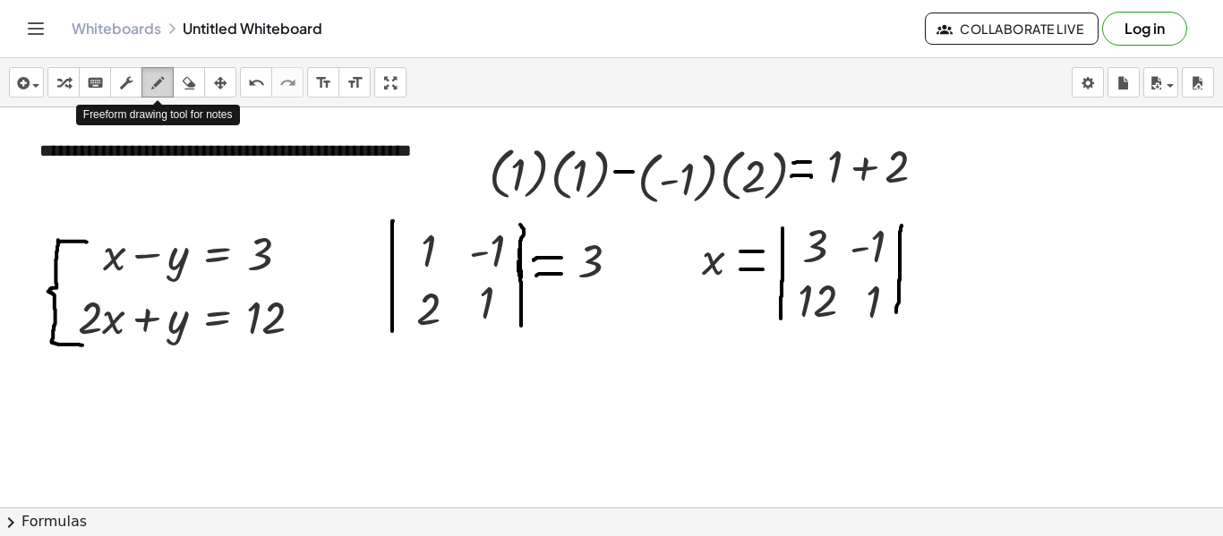
click at [152, 79] on icon "button" at bounding box center [157, 83] width 13 height 21
drag, startPoint x: 918, startPoint y: 158, endPoint x: 935, endPoint y: 162, distance: 17.4
click at [190, 77] on icon "button" at bounding box center [189, 83] width 13 height 21
drag, startPoint x: 993, startPoint y: 172, endPoint x: 958, endPoint y: 162, distance: 36.3
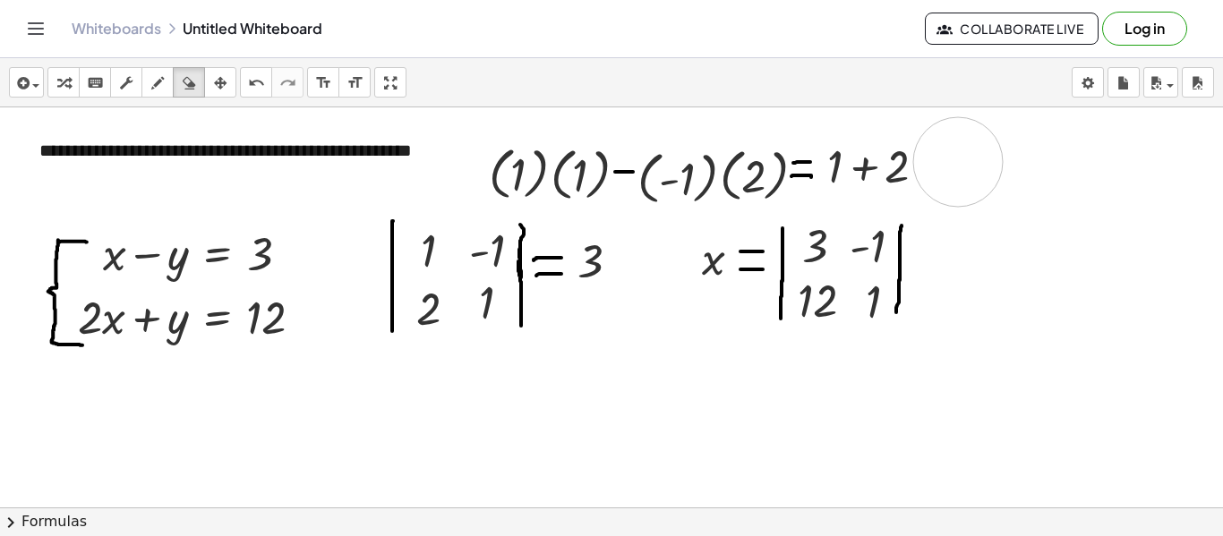
click at [163, 90] on icon "button" at bounding box center [157, 83] width 13 height 21
drag, startPoint x: 916, startPoint y: 158, endPoint x: 932, endPoint y: 158, distance: 16.1
drag, startPoint x: 916, startPoint y: 170, endPoint x: 933, endPoint y: 172, distance: 17.1
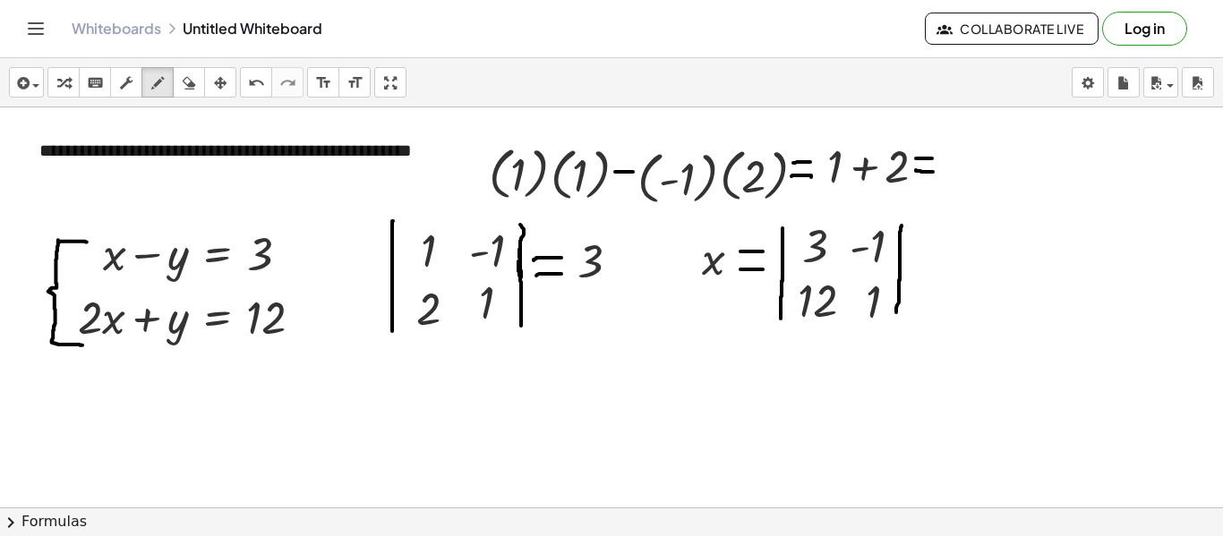
click at [71, 77] on div "button" at bounding box center [63, 82] width 23 height 21
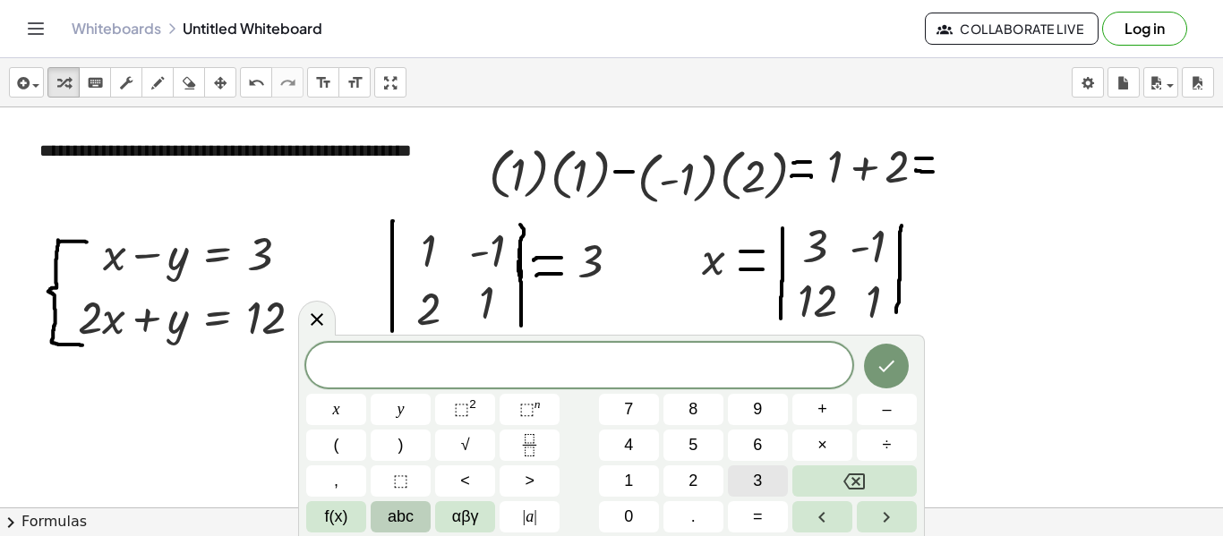
click at [762, 485] on span "3" at bounding box center [757, 481] width 9 height 24
click at [888, 380] on button "Done" at bounding box center [886, 366] width 45 height 45
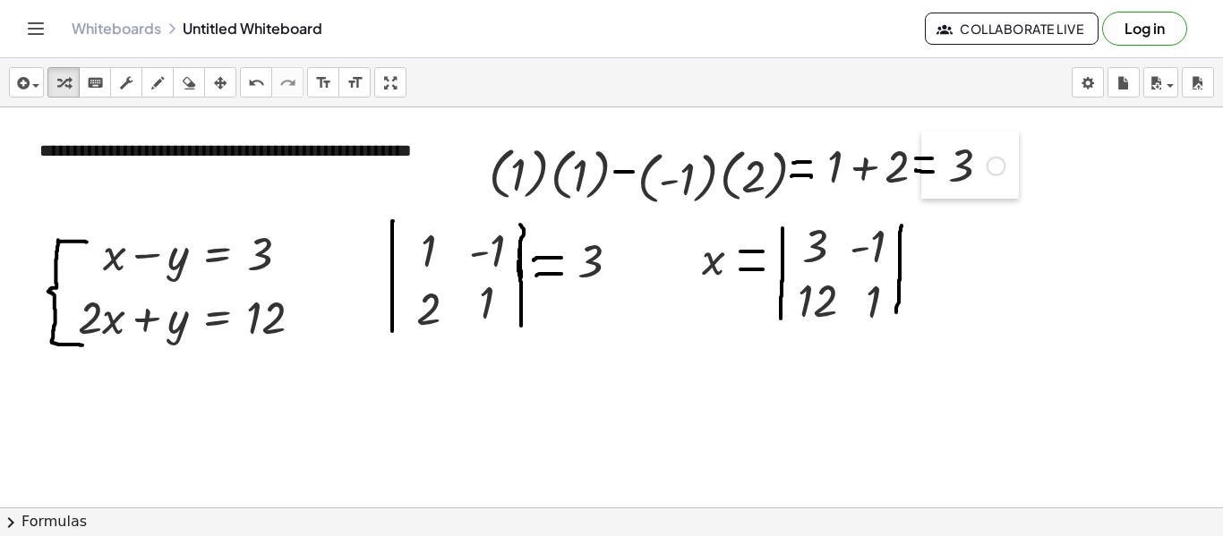
drag, startPoint x: 599, startPoint y: 458, endPoint x: 934, endPoint y: 168, distance: 442.5
click at [934, 168] on div at bounding box center [934, 165] width 27 height 68
click at [152, 85] on icon "button" at bounding box center [157, 83] width 13 height 21
click at [57, 88] on icon "button" at bounding box center [63, 83] width 13 height 21
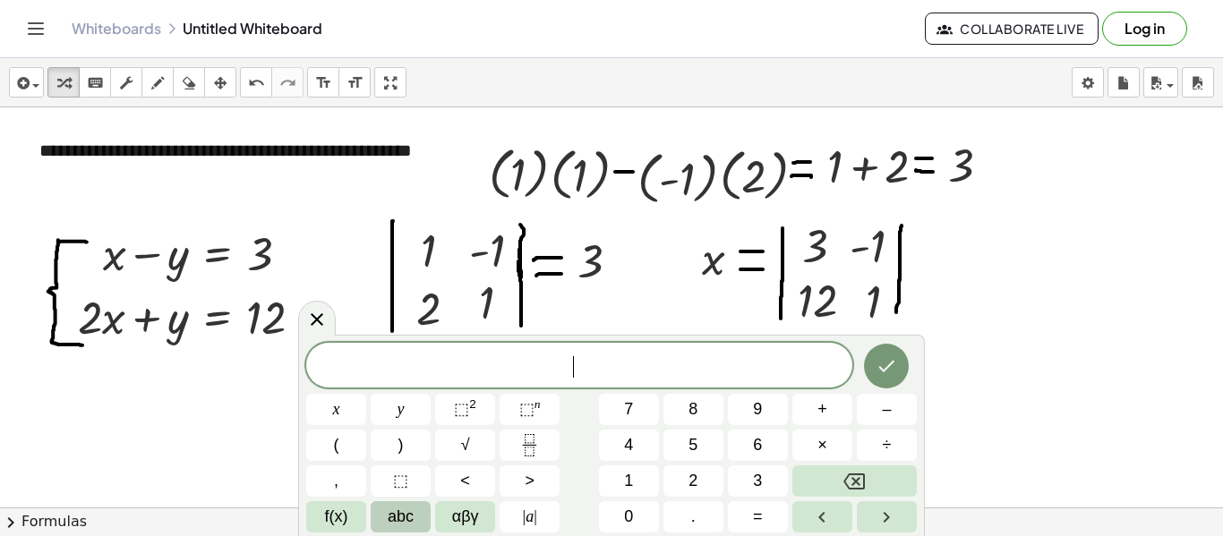
click at [384, 520] on button "abc" at bounding box center [401, 516] width 60 height 31
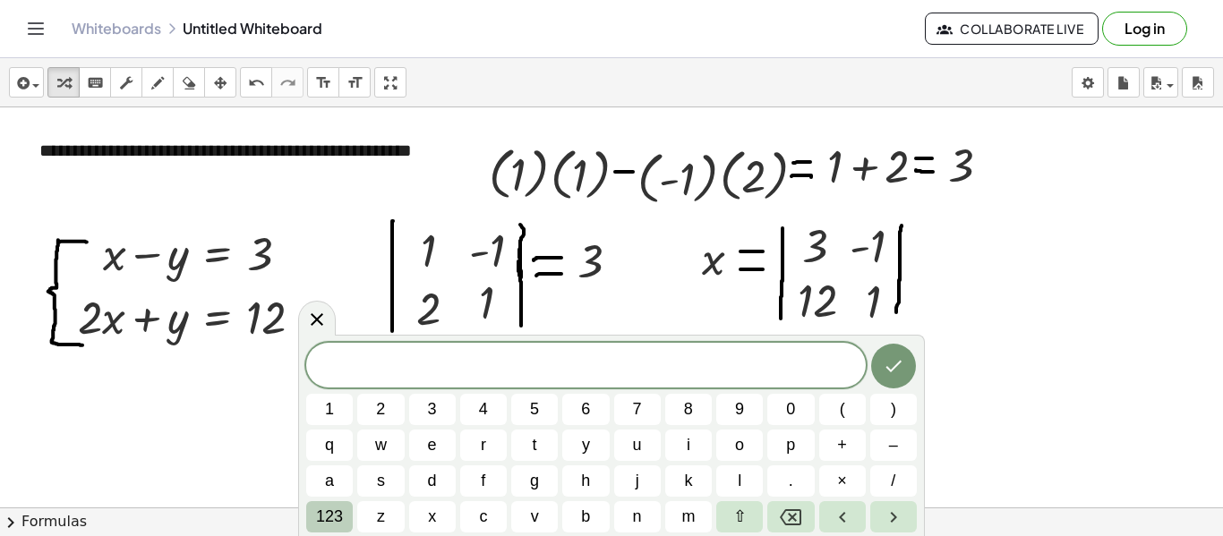
click at [323, 518] on span "123" at bounding box center [329, 517] width 27 height 24
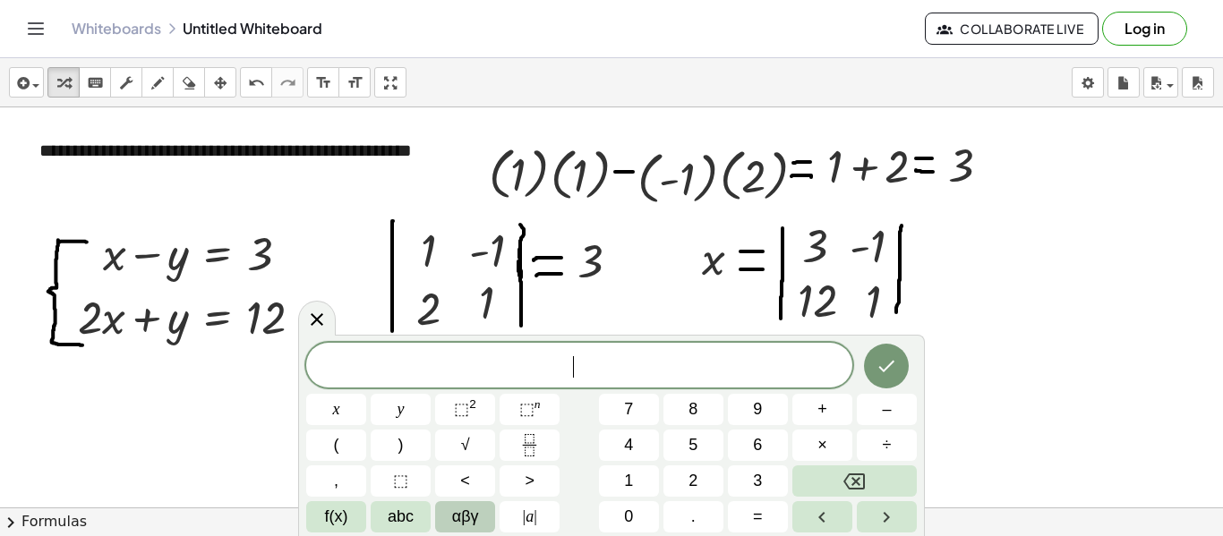
click at [442, 513] on button "αβγ" at bounding box center [465, 516] width 60 height 31
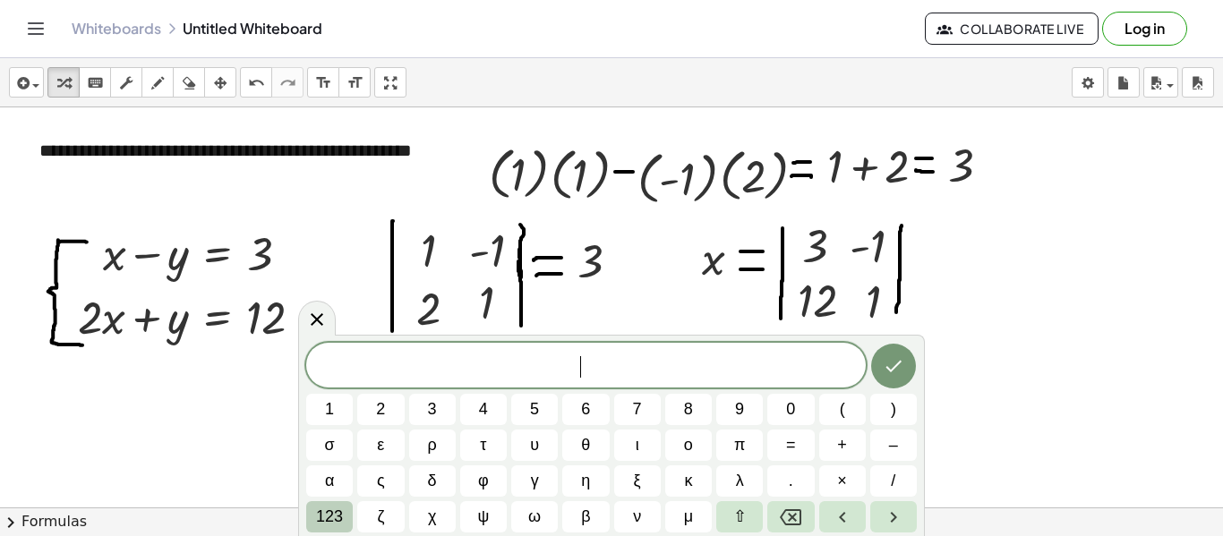
click at [316, 525] on span "123" at bounding box center [329, 517] width 27 height 24
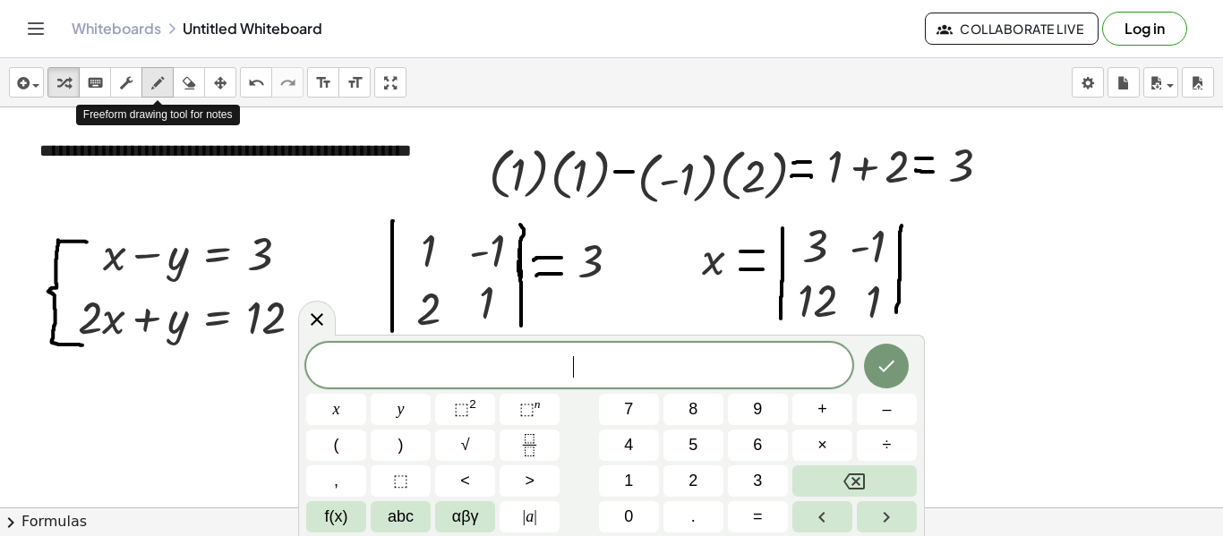
click at [155, 79] on icon "button" at bounding box center [157, 83] width 13 height 21
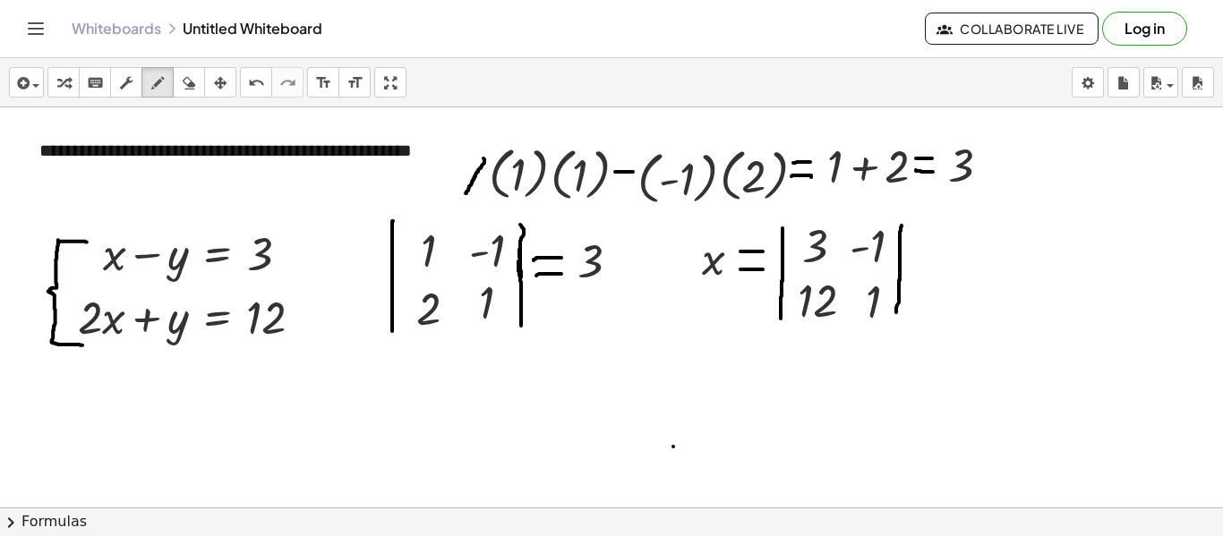
drag, startPoint x: 484, startPoint y: 158, endPoint x: 466, endPoint y: 193, distance: 39.2
drag, startPoint x: 452, startPoint y: 180, endPoint x: 475, endPoint y: 193, distance: 26.1
click at [195, 93] on icon "button" at bounding box center [189, 83] width 13 height 21
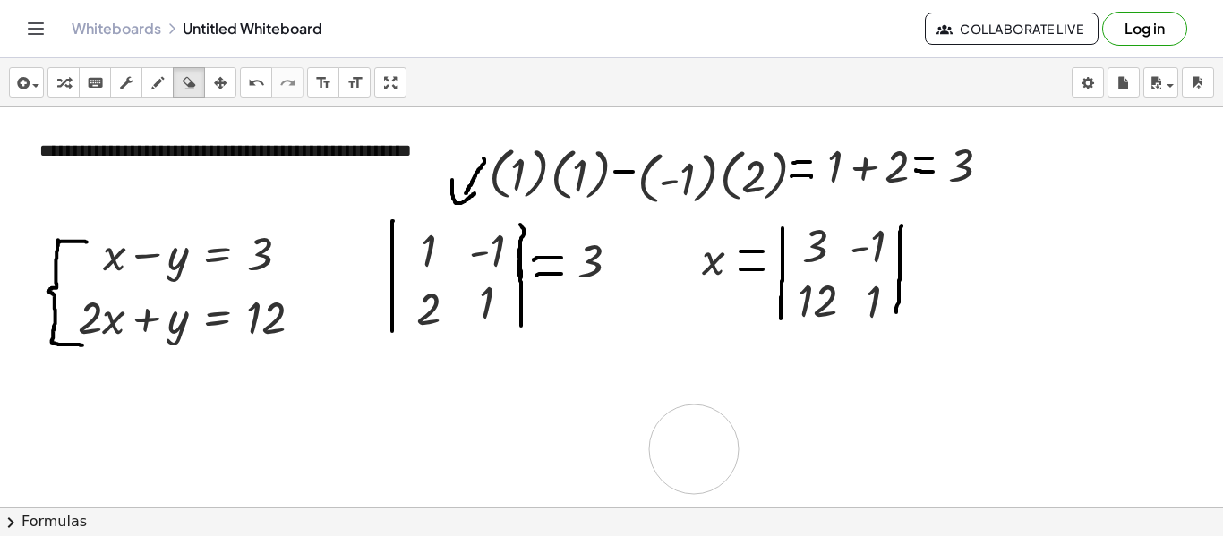
drag, startPoint x: 711, startPoint y: 449, endPoint x: 683, endPoint y: 449, distance: 27.8
click at [65, 83] on icon "button" at bounding box center [63, 83] width 13 height 21
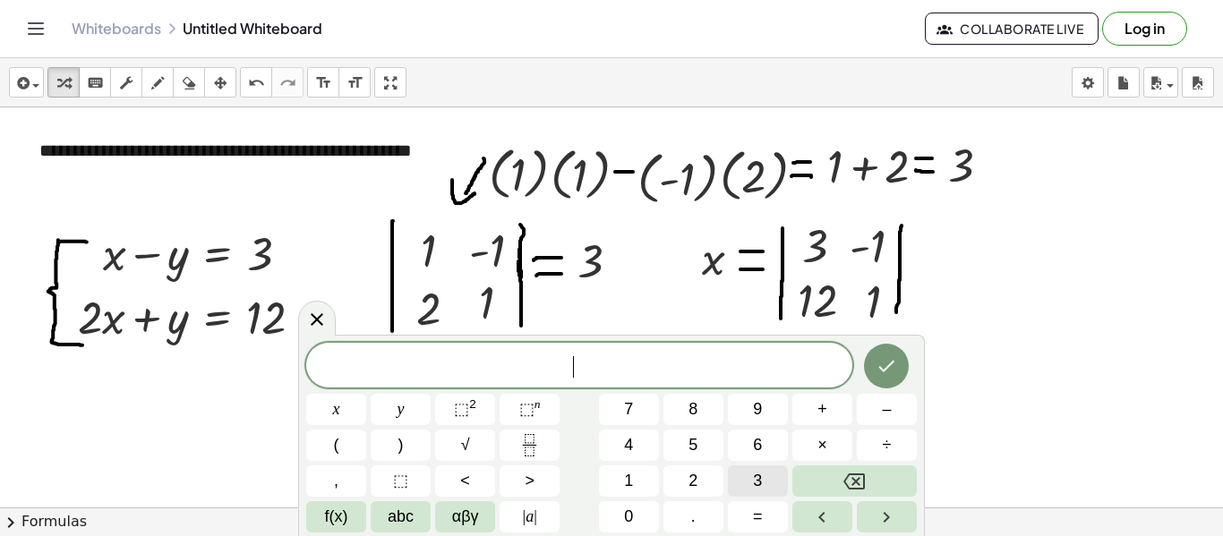
click at [747, 480] on button "3" at bounding box center [758, 481] width 60 height 31
click at [846, 473] on icon "Backspace" at bounding box center [853, 481] width 21 height 21
click at [324, 447] on button "(" at bounding box center [336, 445] width 60 height 31
click at [744, 473] on button "3" at bounding box center [758, 481] width 60 height 31
click at [879, 355] on icon "Done" at bounding box center [886, 364] width 21 height 21
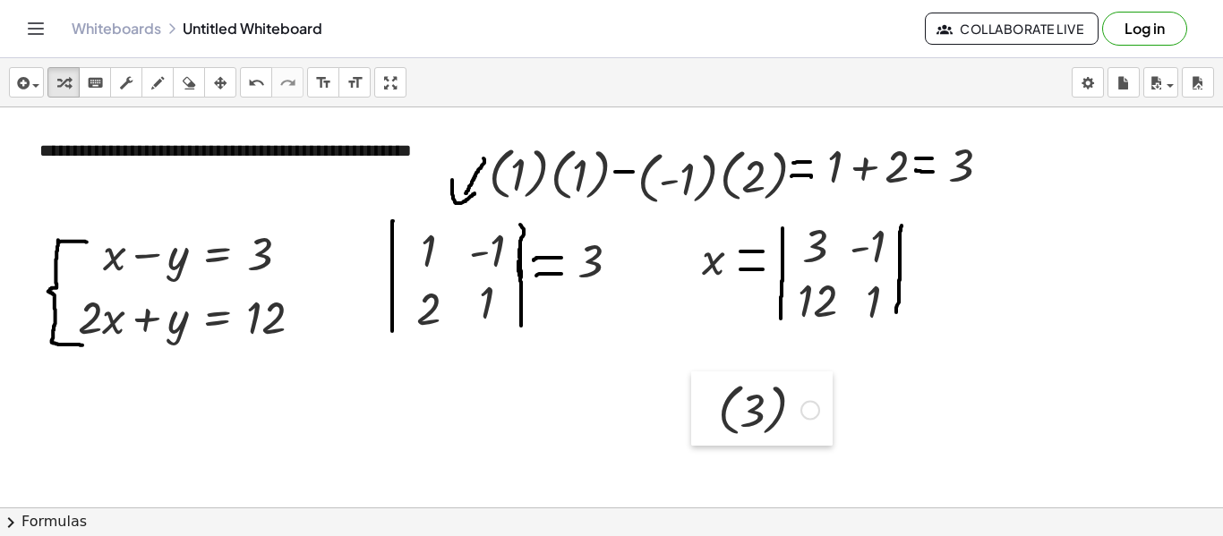
drag, startPoint x: 629, startPoint y: 435, endPoint x: 855, endPoint y: 366, distance: 236.8
click at [718, 380] on div at bounding box center [704, 409] width 27 height 74
click at [882, 344] on div at bounding box center [881, 375] width 119 height 65
click at [919, 378] on div at bounding box center [923, 378] width 20 height 20
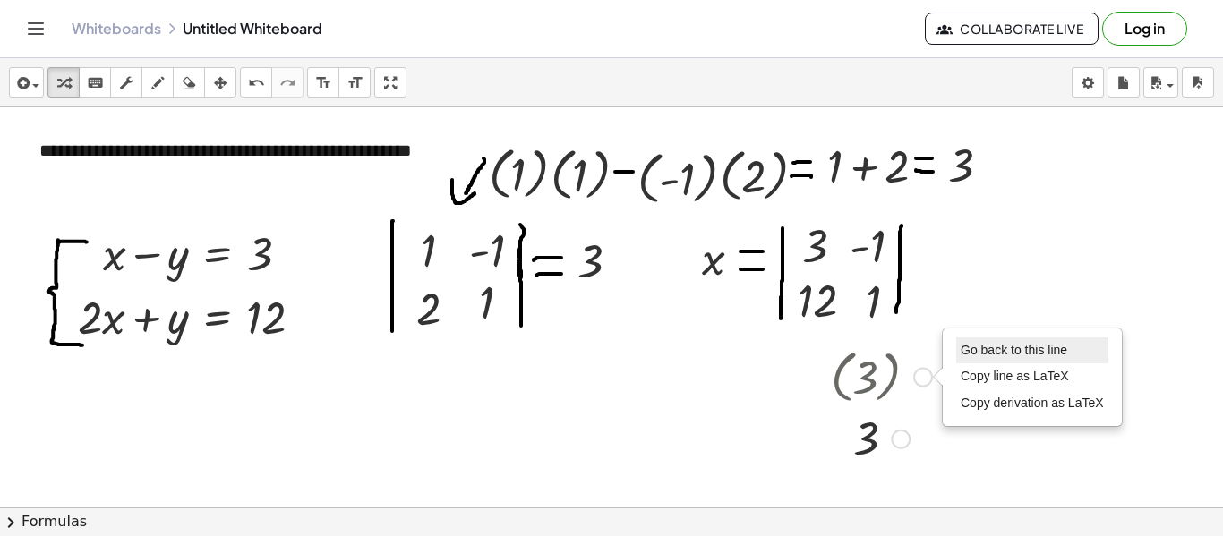
click at [970, 342] on li "Go back to this line" at bounding box center [1032, 351] width 152 height 27
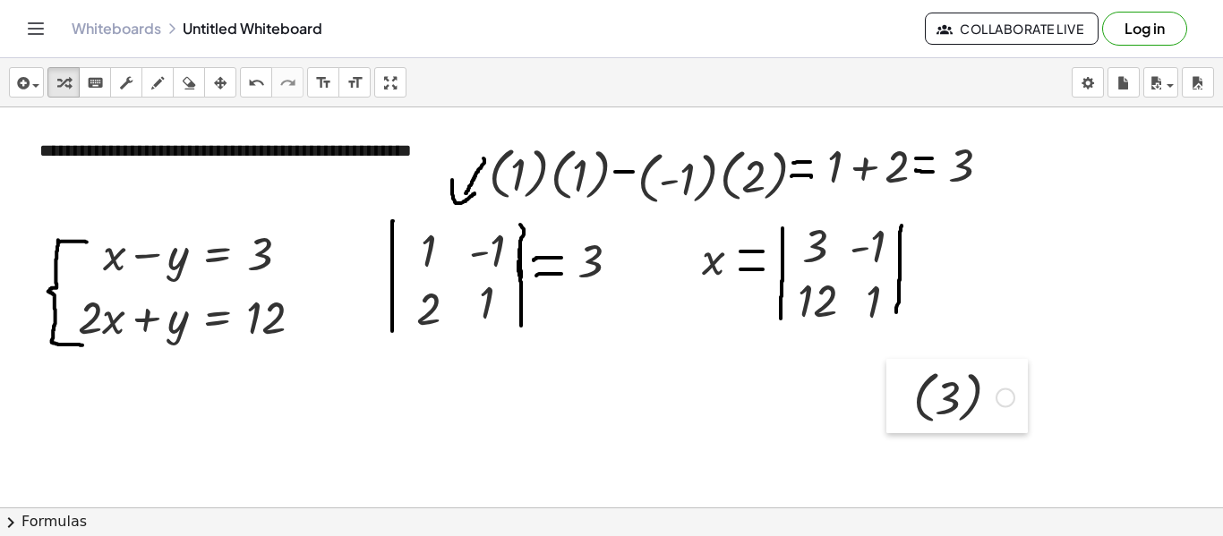
drag, startPoint x: 813, startPoint y: 381, endPoint x: 902, endPoint y: 398, distance: 90.4
click at [902, 398] on div at bounding box center [899, 396] width 27 height 74
click at [159, 81] on icon "button" at bounding box center [157, 83] width 13 height 21
drag, startPoint x: 906, startPoint y: 252, endPoint x: 920, endPoint y: 253, distance: 13.5
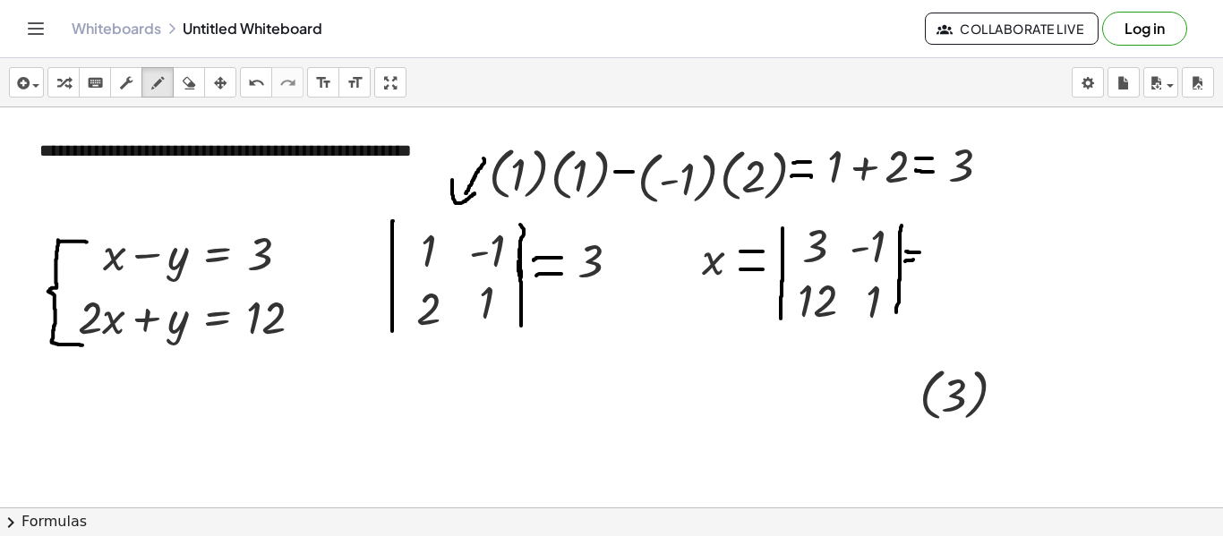
drag, startPoint x: 907, startPoint y: 260, endPoint x: 925, endPoint y: 266, distance: 19.0
click at [192, 84] on icon "button" at bounding box center [189, 83] width 13 height 21
drag, startPoint x: 987, startPoint y: 301, endPoint x: 947, endPoint y: 266, distance: 52.6
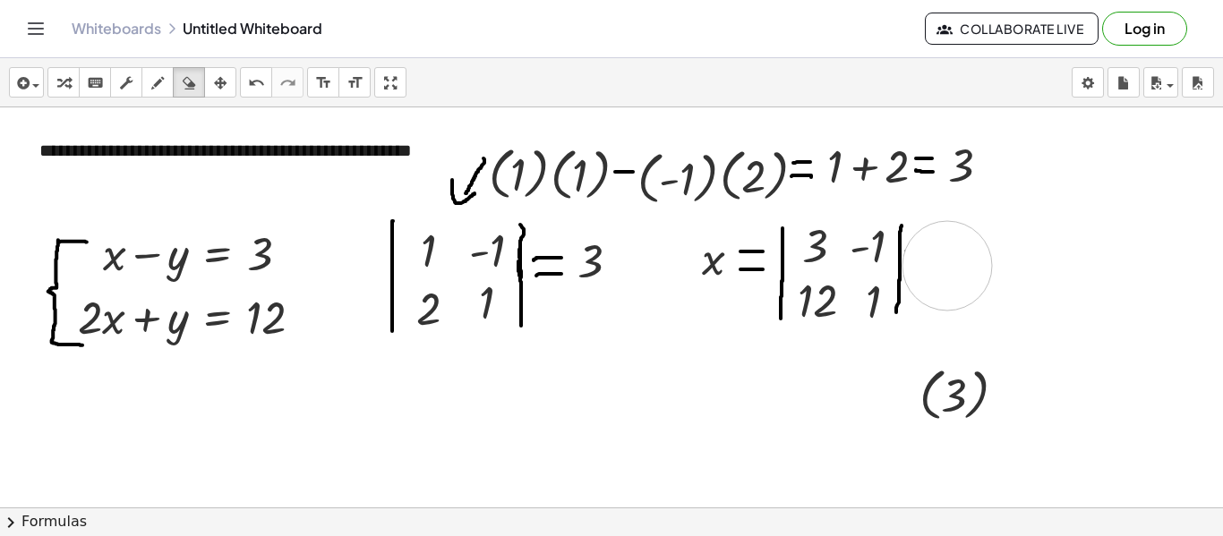
click at [165, 75] on div "button" at bounding box center [157, 82] width 23 height 21
drag, startPoint x: 904, startPoint y: 255, endPoint x: 920, endPoint y: 257, distance: 16.2
drag, startPoint x: 906, startPoint y: 266, endPoint x: 921, endPoint y: 266, distance: 15.2
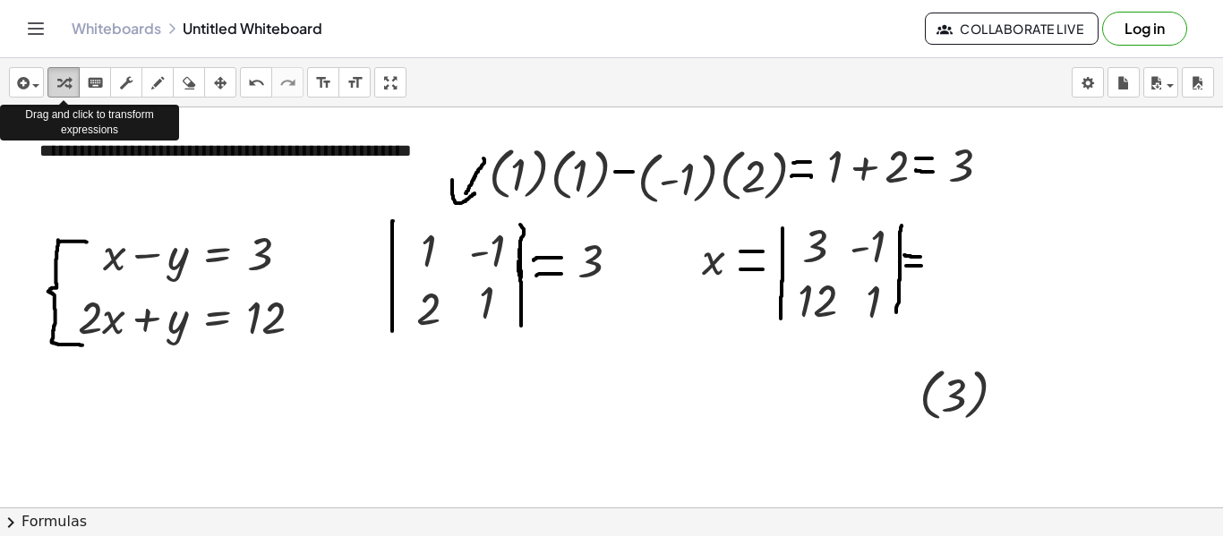
click at [73, 85] on div "button" at bounding box center [63, 82] width 23 height 21
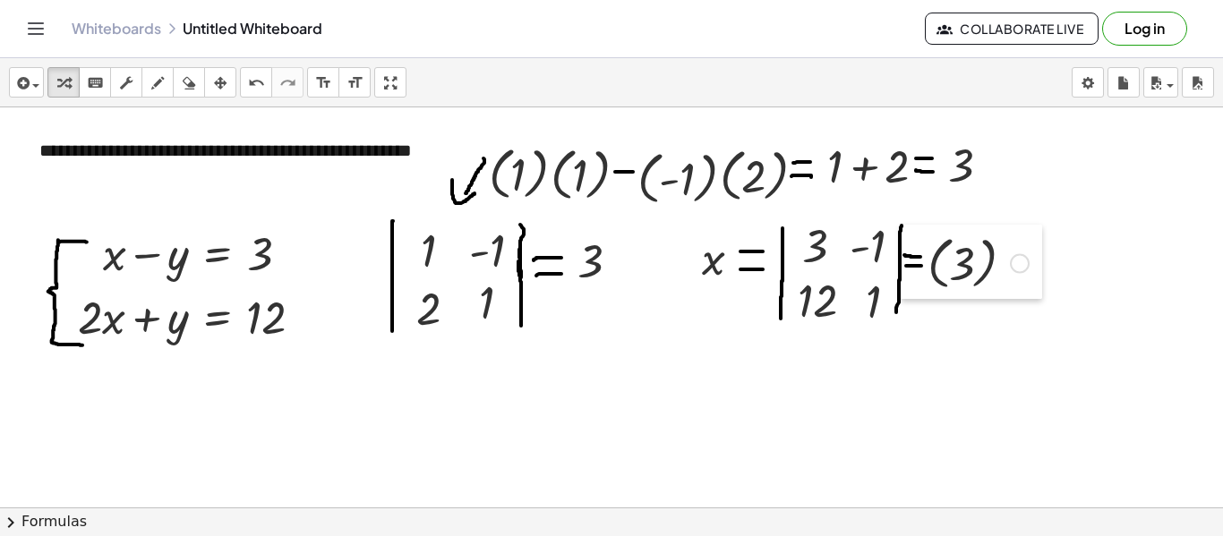
drag, startPoint x: 898, startPoint y: 390, endPoint x: 906, endPoint y: 258, distance: 131.9
click at [906, 258] on div at bounding box center [914, 262] width 27 height 74
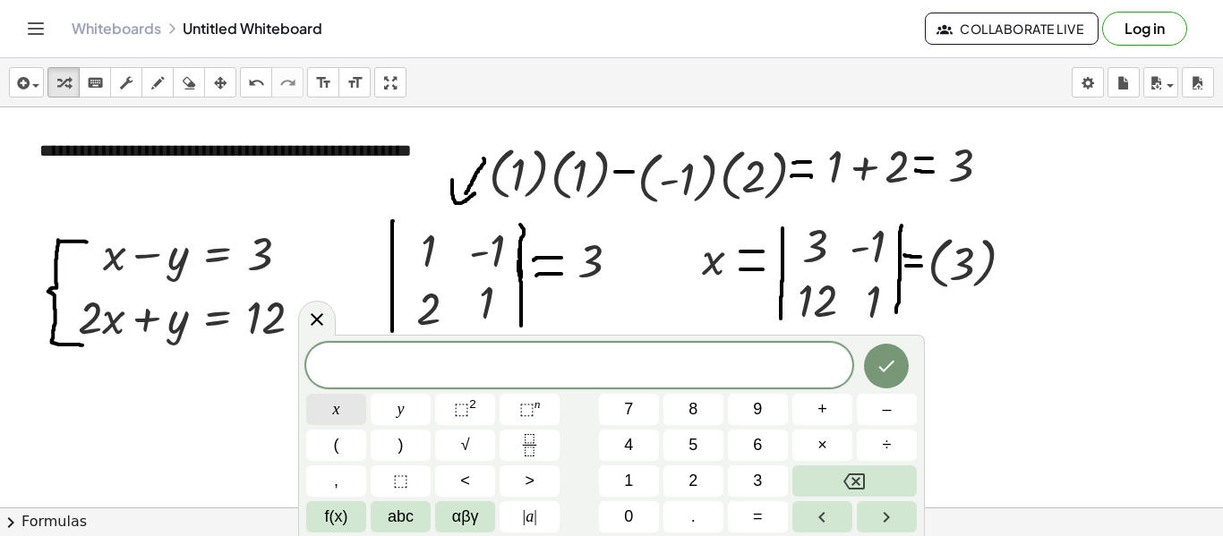
click at [324, 423] on button "x" at bounding box center [336, 409] width 60 height 31
click at [820, 492] on button "Backspace" at bounding box center [854, 481] width 124 height 31
click at [346, 438] on button "(" at bounding box center [336, 445] width 60 height 31
click at [819, 484] on button "Backspace" at bounding box center [854, 481] width 124 height 31
click at [334, 447] on span "(" at bounding box center [336, 445] width 5 height 24
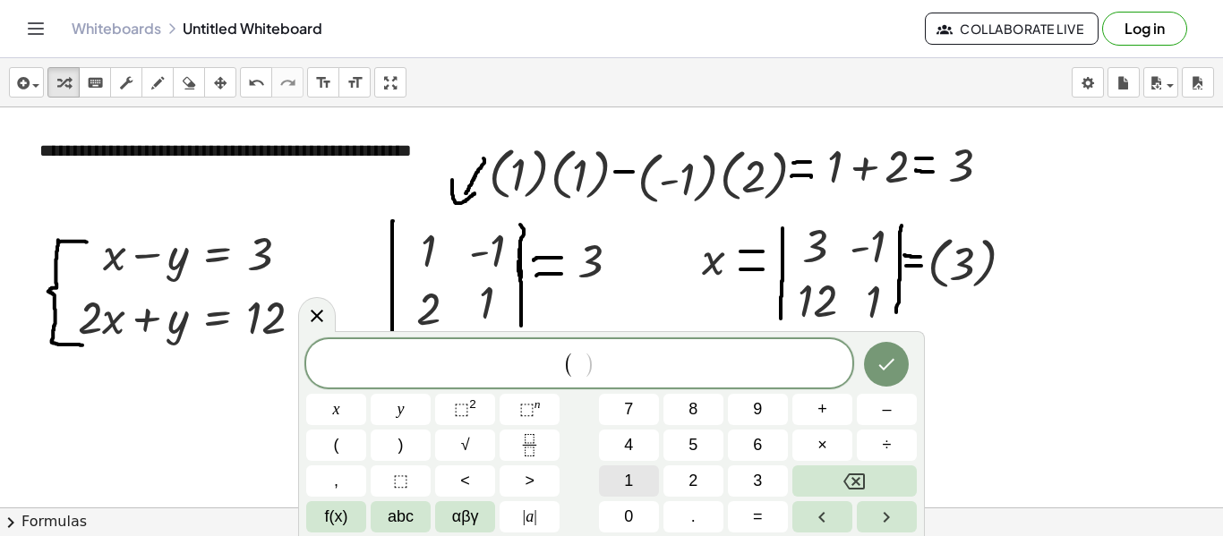
click at [630, 472] on span "1" at bounding box center [628, 481] width 9 height 24
click at [899, 367] on button "Done" at bounding box center [886, 364] width 45 height 45
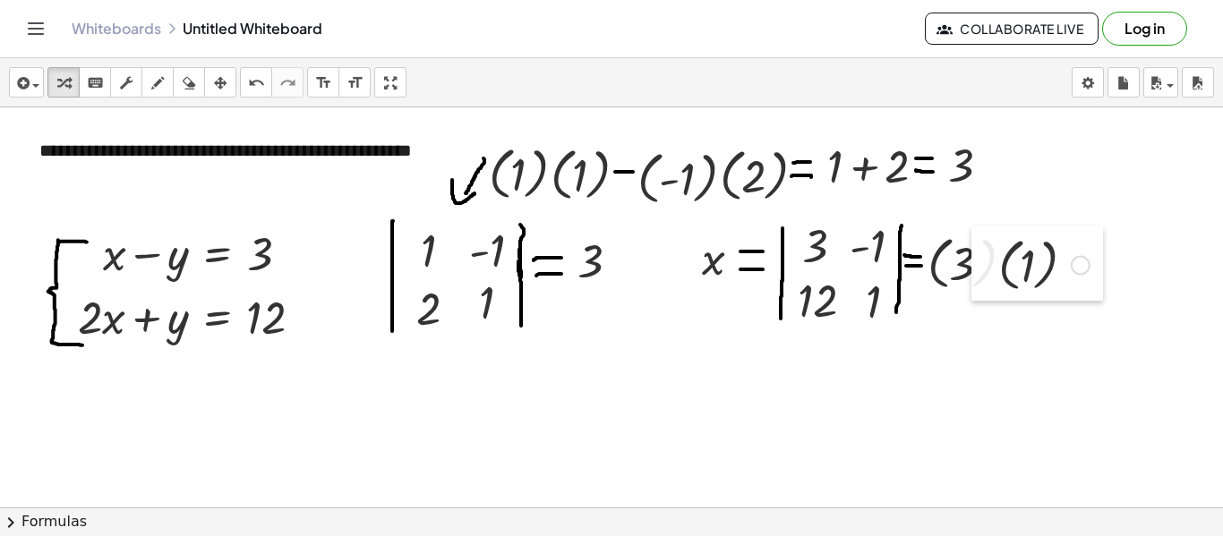
drag, startPoint x: 678, startPoint y: 485, endPoint x: 986, endPoint y: 269, distance: 376.6
click at [986, 269] on div at bounding box center [985, 264] width 27 height 74
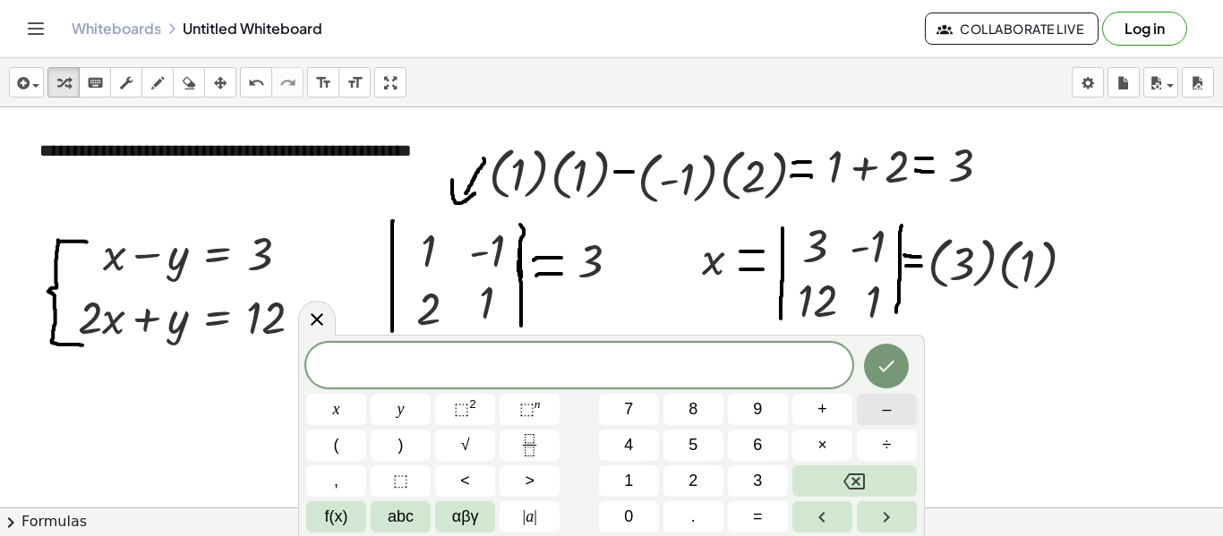
click at [889, 417] on span "–" at bounding box center [886, 410] width 9 height 24
click at [885, 375] on icon "Done" at bounding box center [886, 365] width 21 height 21
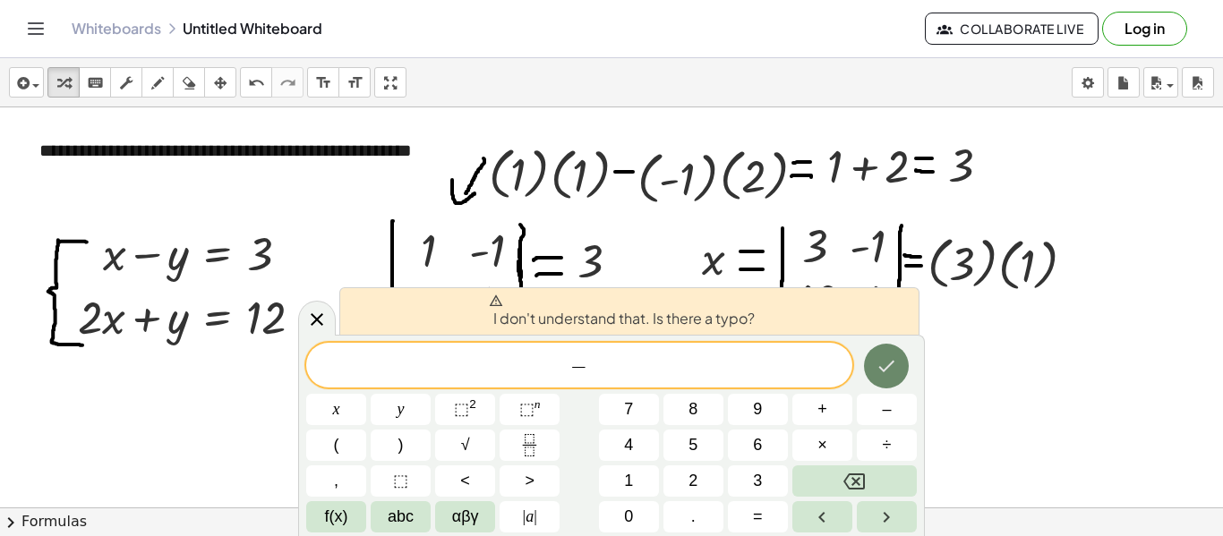
click at [885, 375] on icon "Done" at bounding box center [886, 365] width 21 height 21
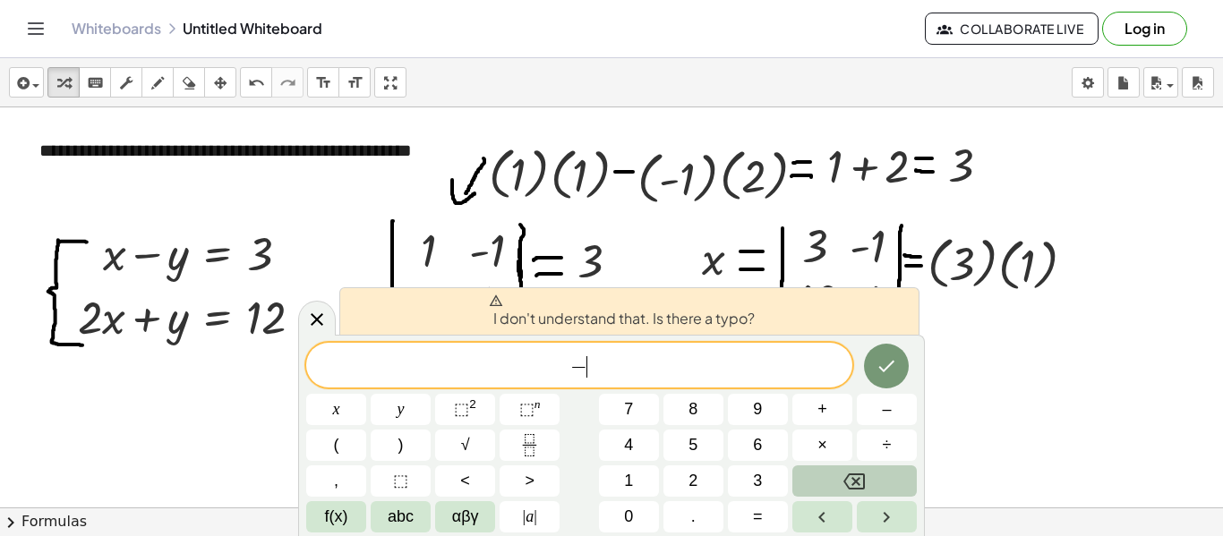
click at [860, 489] on icon "Backspace" at bounding box center [853, 482] width 21 height 16
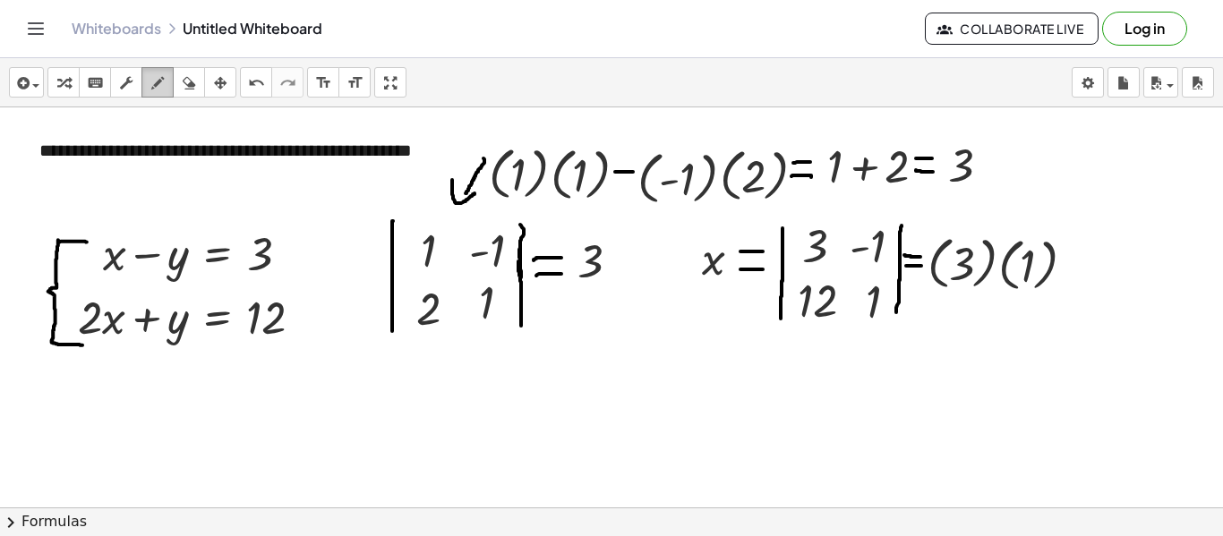
click at [168, 80] on div "button" at bounding box center [157, 82] width 23 height 21
drag, startPoint x: 1061, startPoint y: 265, endPoint x: 1080, endPoint y: 266, distance: 18.8
click at [192, 90] on icon "button" at bounding box center [189, 83] width 13 height 21
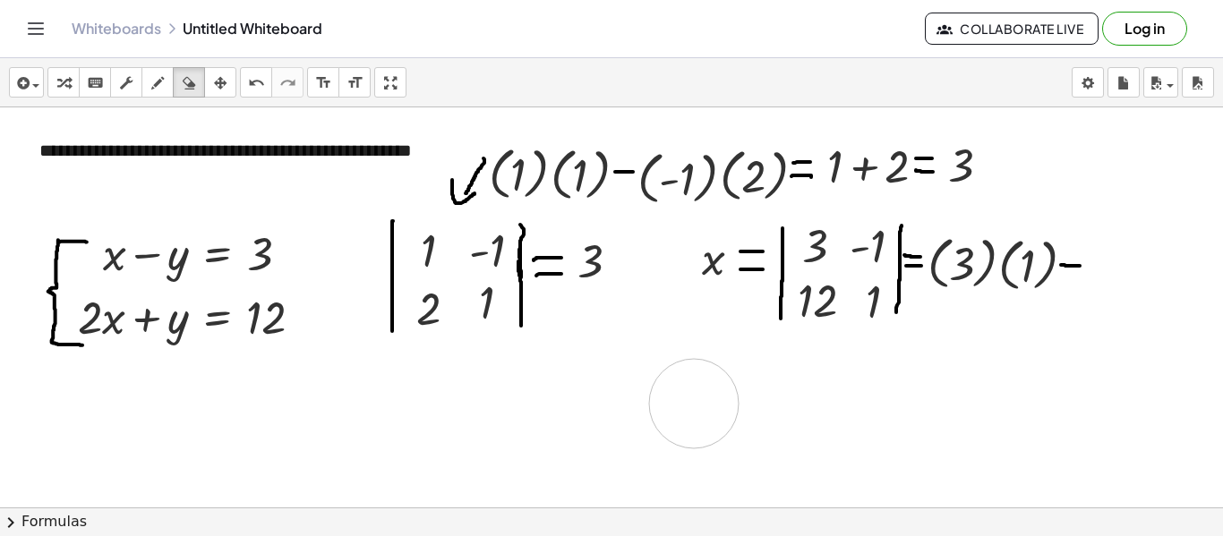
drag, startPoint x: 698, startPoint y: 404, endPoint x: 671, endPoint y: 404, distance: 26.9
click at [72, 81] on div "button" at bounding box center [63, 82] width 23 height 21
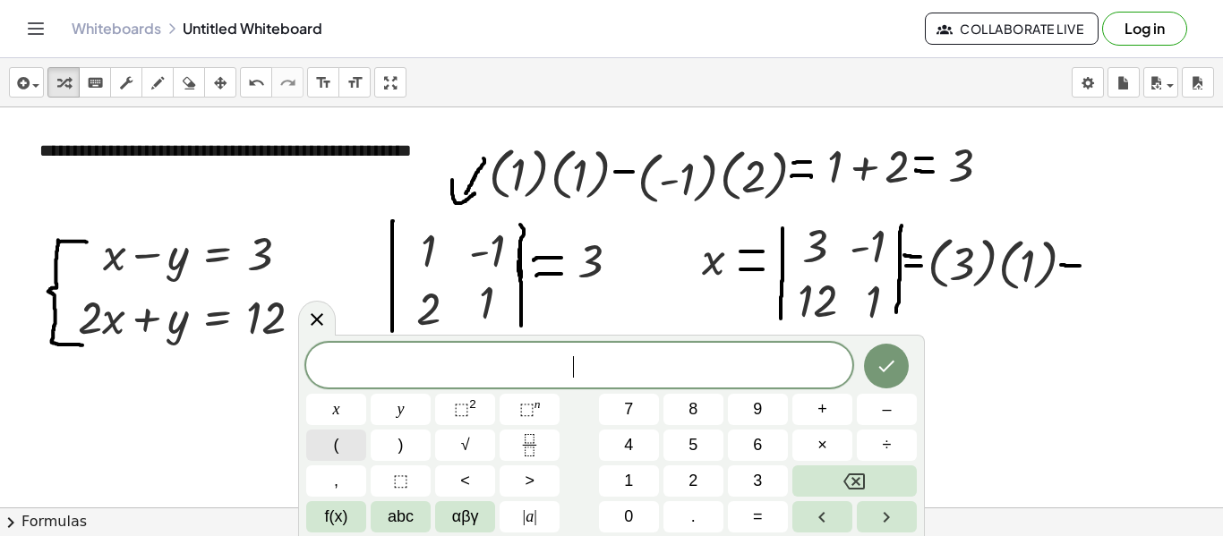
click at [334, 457] on span "(" at bounding box center [336, 445] width 5 height 24
click at [890, 410] on span "–" at bounding box center [886, 410] width 9 height 24
click at [621, 484] on button "1" at bounding box center [629, 481] width 60 height 31
click at [889, 361] on icon "Done" at bounding box center [886, 364] width 21 height 21
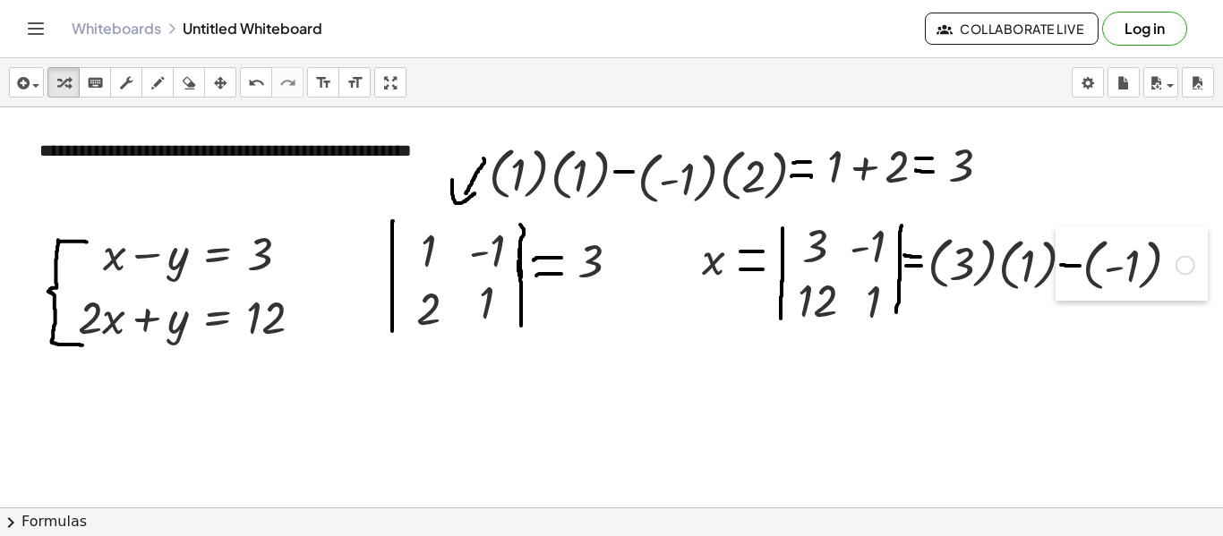
drag, startPoint x: 658, startPoint y: 470, endPoint x: 1059, endPoint y: 270, distance: 448.1
click at [1059, 270] on div at bounding box center [1069, 264] width 27 height 74
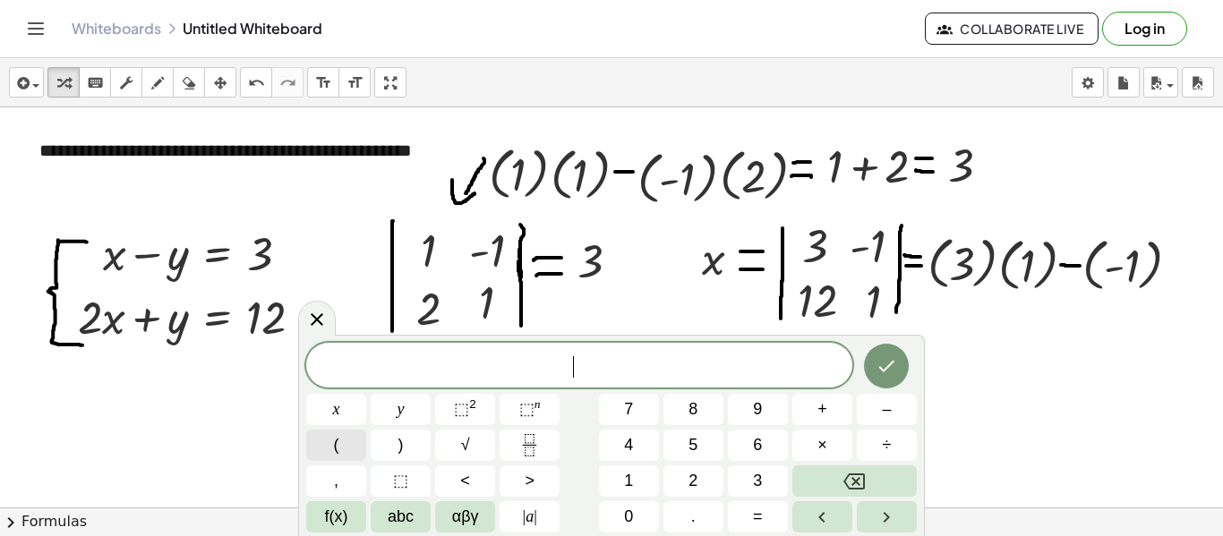
click at [336, 439] on span "(" at bounding box center [336, 445] width 5 height 24
click at [629, 484] on span "1" at bounding box center [628, 481] width 9 height 24
click at [681, 483] on button "2" at bounding box center [693, 481] width 60 height 31
click at [889, 356] on icon "Done" at bounding box center [886, 364] width 21 height 21
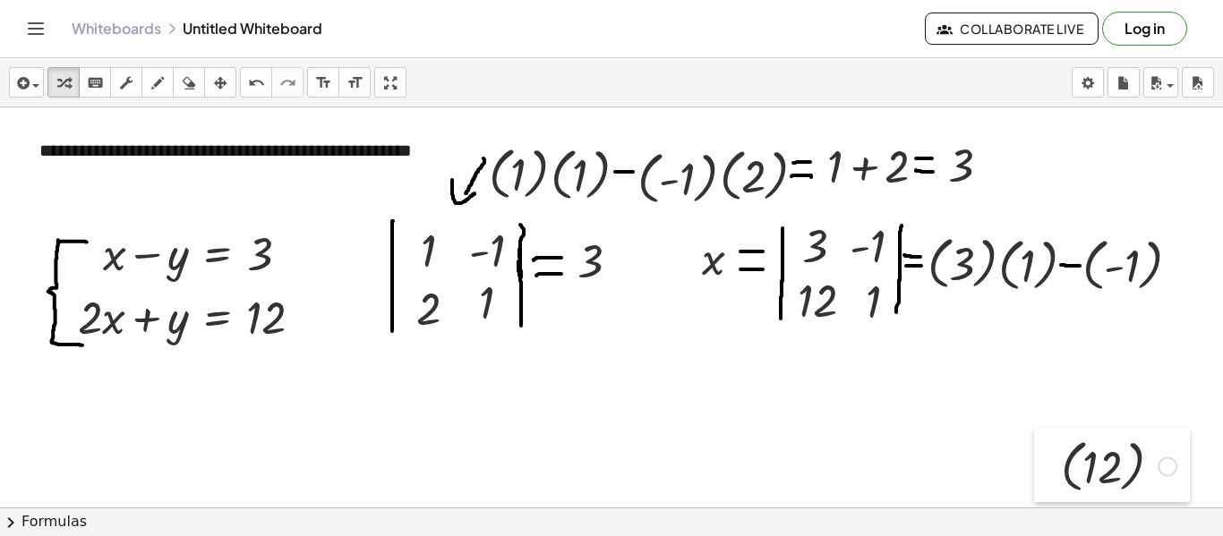
drag, startPoint x: 710, startPoint y: 458, endPoint x: 1033, endPoint y: 453, distance: 323.3
click at [1034, 453] on div at bounding box center [1047, 465] width 27 height 74
click at [1071, 269] on div at bounding box center [1066, 264] width 27 height 74
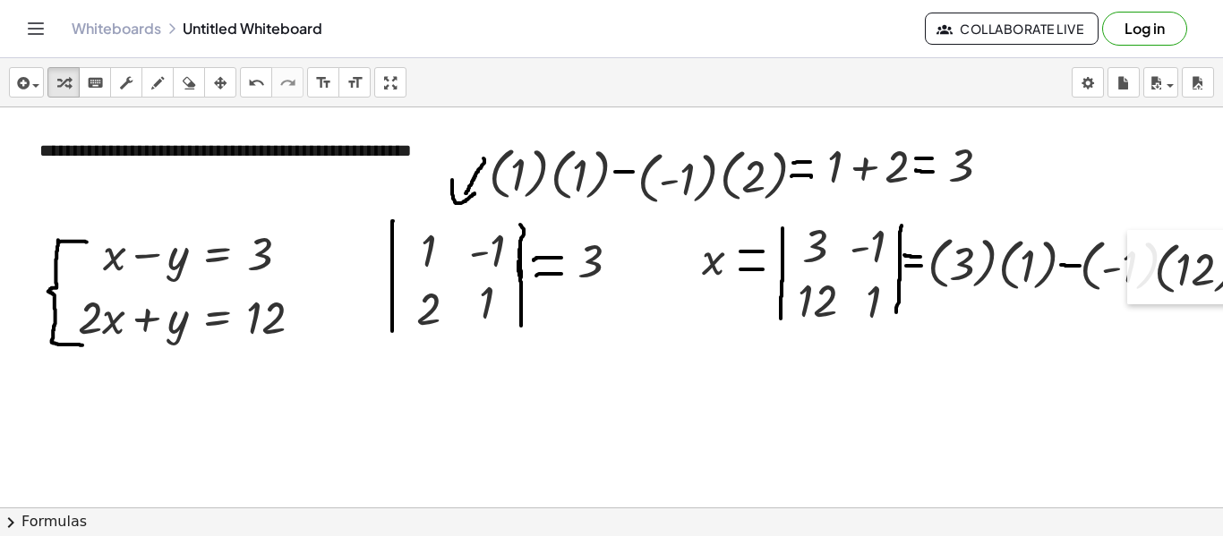
drag, startPoint x: 1032, startPoint y: 449, endPoint x: 1134, endPoint y: 265, distance: 210.8
click at [1134, 265] on div at bounding box center [1140, 267] width 27 height 74
drag, startPoint x: 1151, startPoint y: 273, endPoint x: 1128, endPoint y: 309, distance: 42.7
click at [1128, 309] on div at bounding box center [1117, 303] width 27 height 74
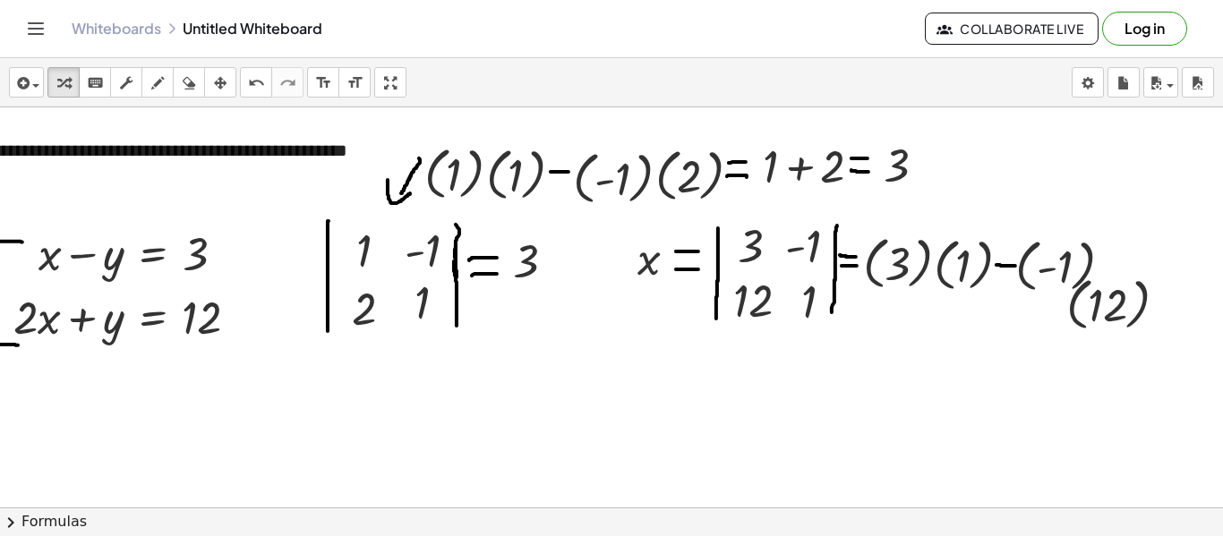
scroll to position [0, 78]
drag, startPoint x: 1047, startPoint y: 307, endPoint x: 1072, endPoint y: 270, distance: 44.5
click at [1072, 270] on div at bounding box center [1078, 266] width 27 height 74
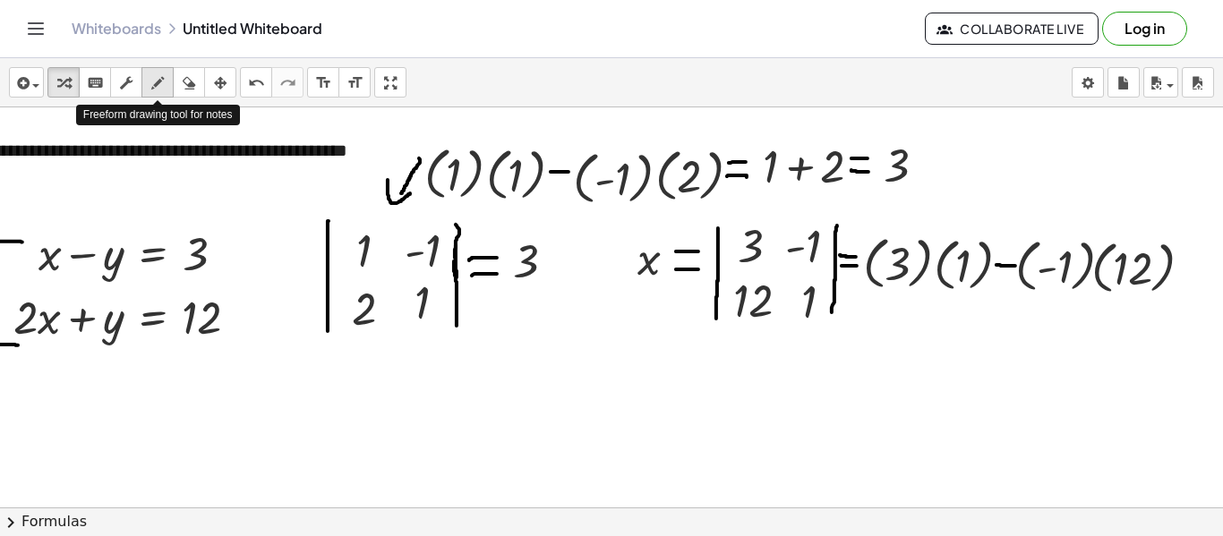
click at [164, 76] on icon "button" at bounding box center [157, 83] width 13 height 21
drag, startPoint x: 853, startPoint y: 306, endPoint x: 873, endPoint y: 306, distance: 19.7
drag, startPoint x: 852, startPoint y: 318, endPoint x: 870, endPoint y: 316, distance: 18.9
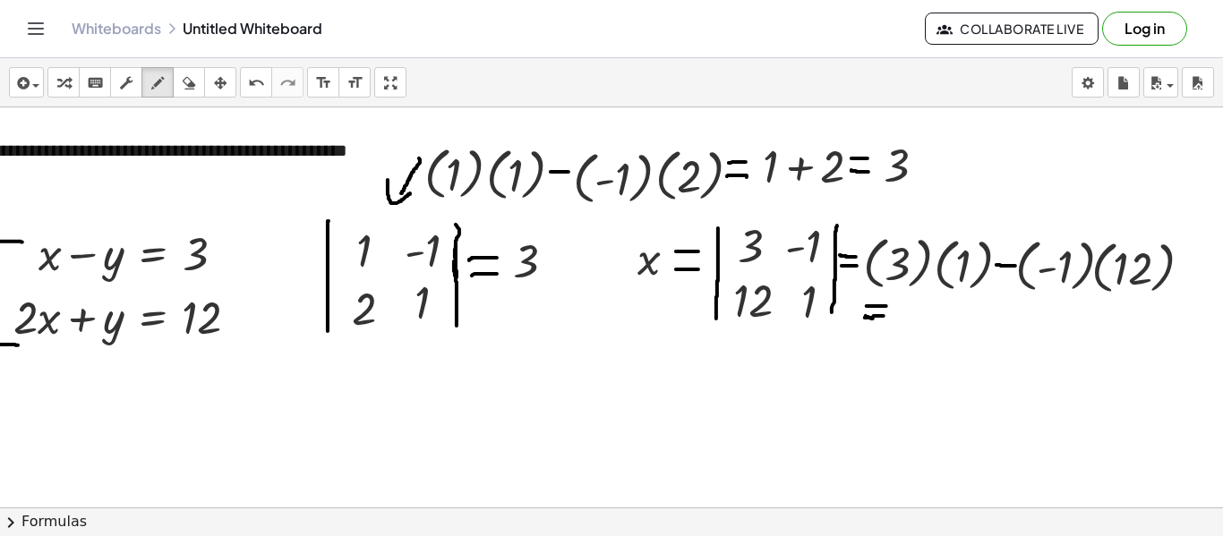
click at [183, 72] on div "button" at bounding box center [188, 82] width 23 height 21
drag, startPoint x: 734, startPoint y: 463, endPoint x: 726, endPoint y: 443, distance: 21.3
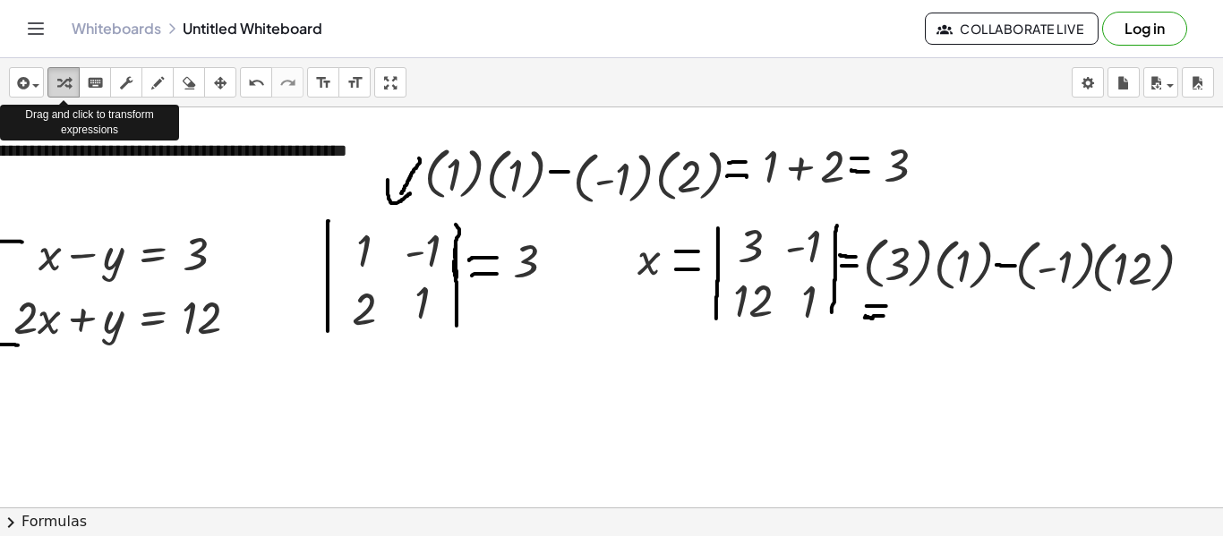
click at [72, 82] on div "button" at bounding box center [63, 82] width 23 height 21
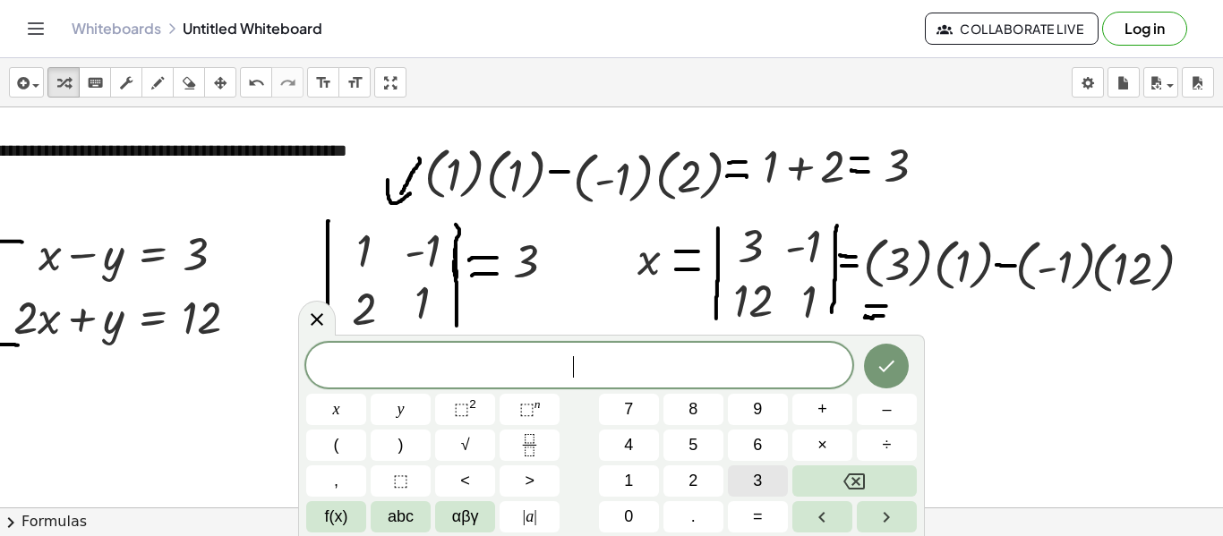
click at [759, 484] on span "3" at bounding box center [757, 481] width 9 height 24
click at [834, 412] on button "+" at bounding box center [822, 409] width 60 height 31
click at [630, 483] on span "1" at bounding box center [628, 481] width 9 height 24
click at [675, 482] on button "2" at bounding box center [693, 481] width 60 height 31
click at [743, 515] on button "=" at bounding box center [758, 516] width 60 height 31
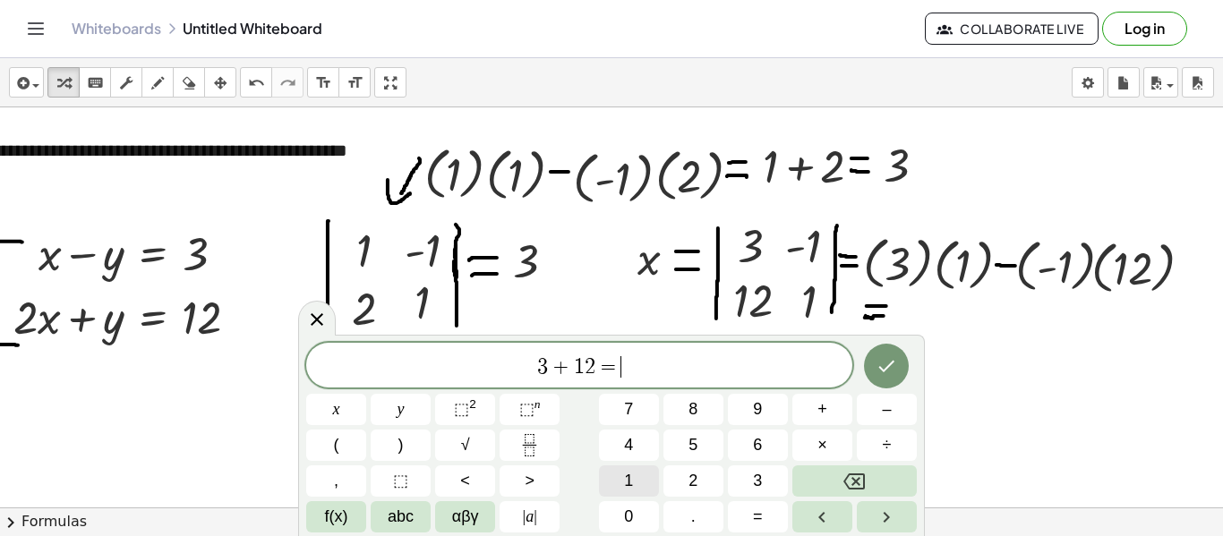
click at [620, 486] on button "1" at bounding box center [629, 481] width 60 height 31
click at [672, 443] on button "5" at bounding box center [693, 445] width 60 height 31
click at [881, 356] on icon "Done" at bounding box center [886, 365] width 21 height 21
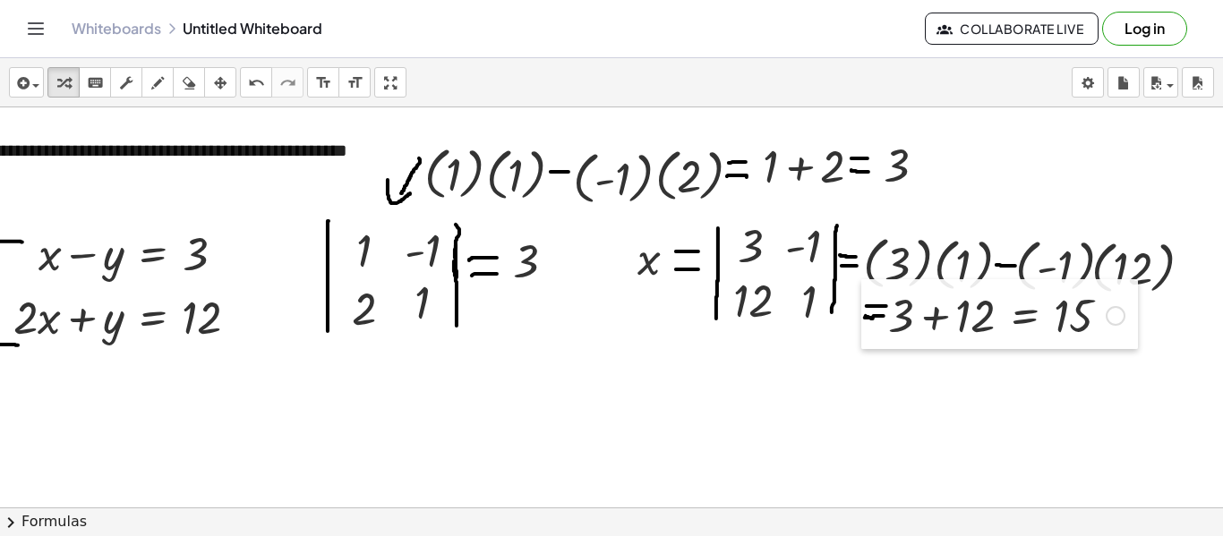
drag, startPoint x: 563, startPoint y: 431, endPoint x: 859, endPoint y: 314, distance: 317.6
click at [861, 314] on div at bounding box center [874, 314] width 27 height 70
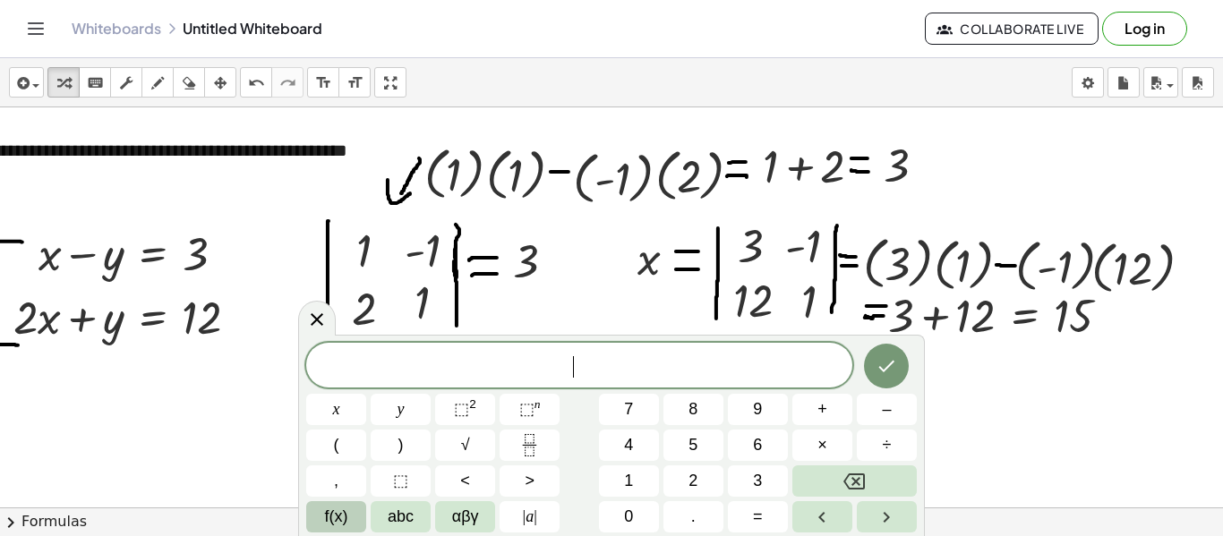
click at [325, 512] on span "f(x)" at bounding box center [336, 517] width 23 height 24
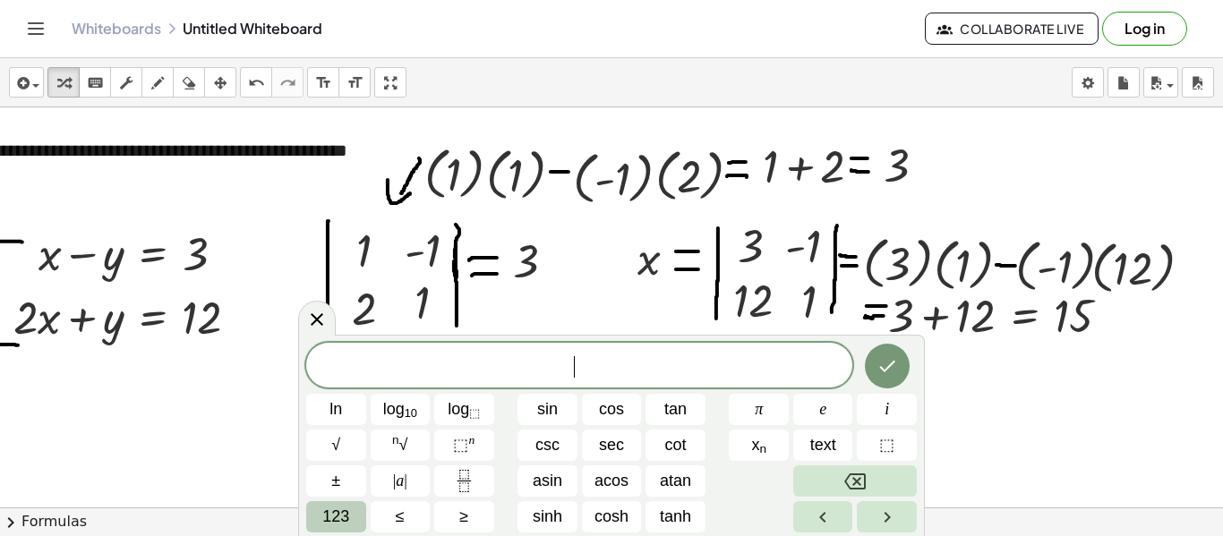
click at [315, 526] on button "123" at bounding box center [336, 516] width 60 height 31
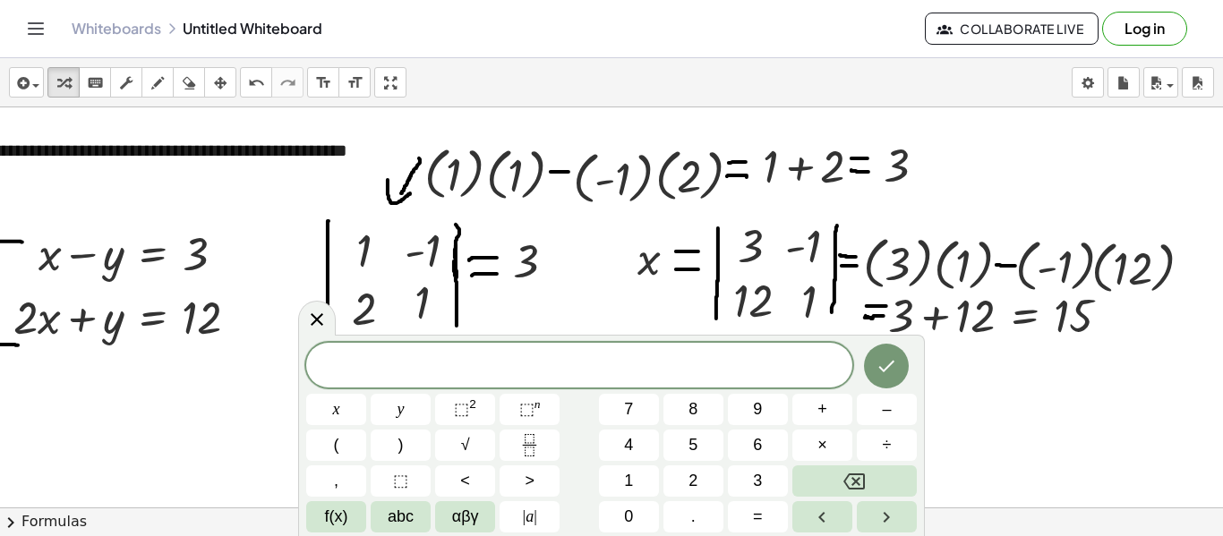
click at [389, 519] on span "abc" at bounding box center [401, 517] width 26 height 24
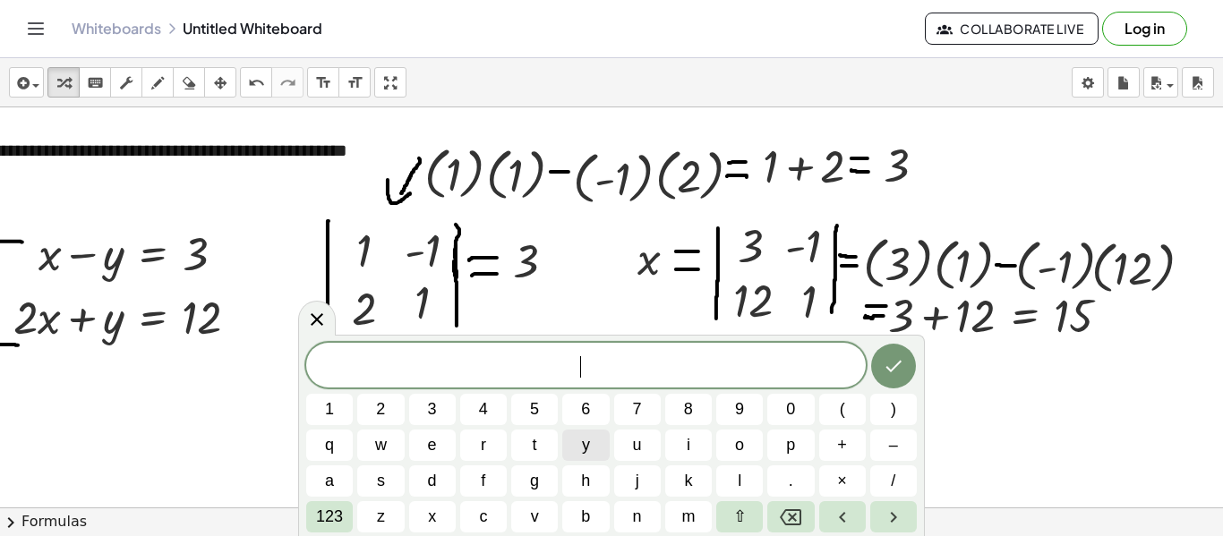
click at [578, 455] on button "y" at bounding box center [585, 445] width 47 height 31
click at [330, 525] on span "123" at bounding box center [329, 517] width 27 height 24
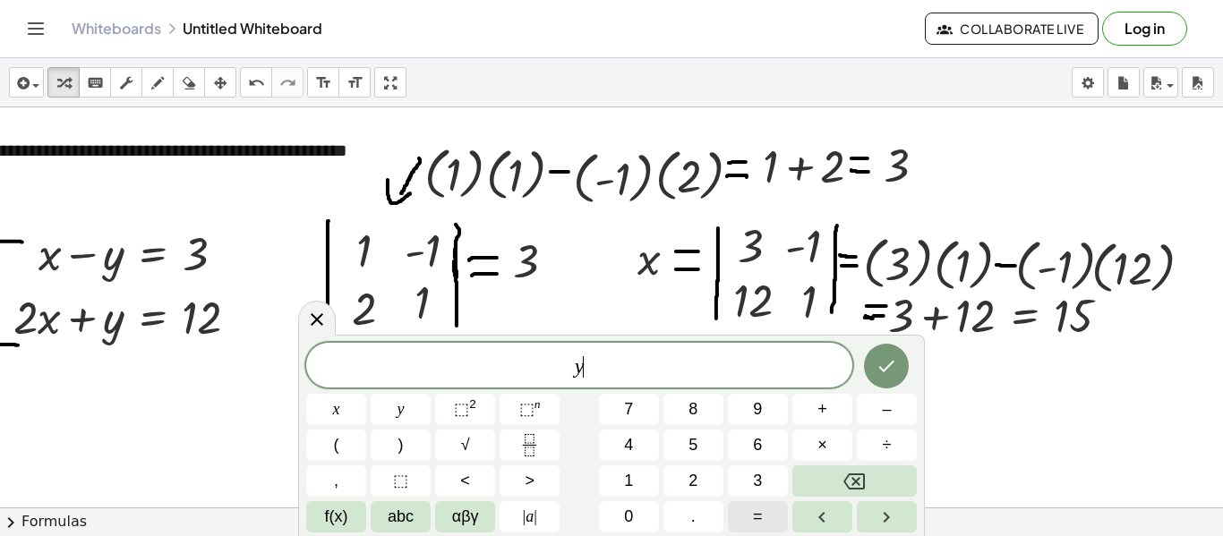
click at [740, 509] on button "=" at bounding box center [758, 516] width 60 height 31
click at [891, 364] on icon "Done" at bounding box center [887, 367] width 16 height 12
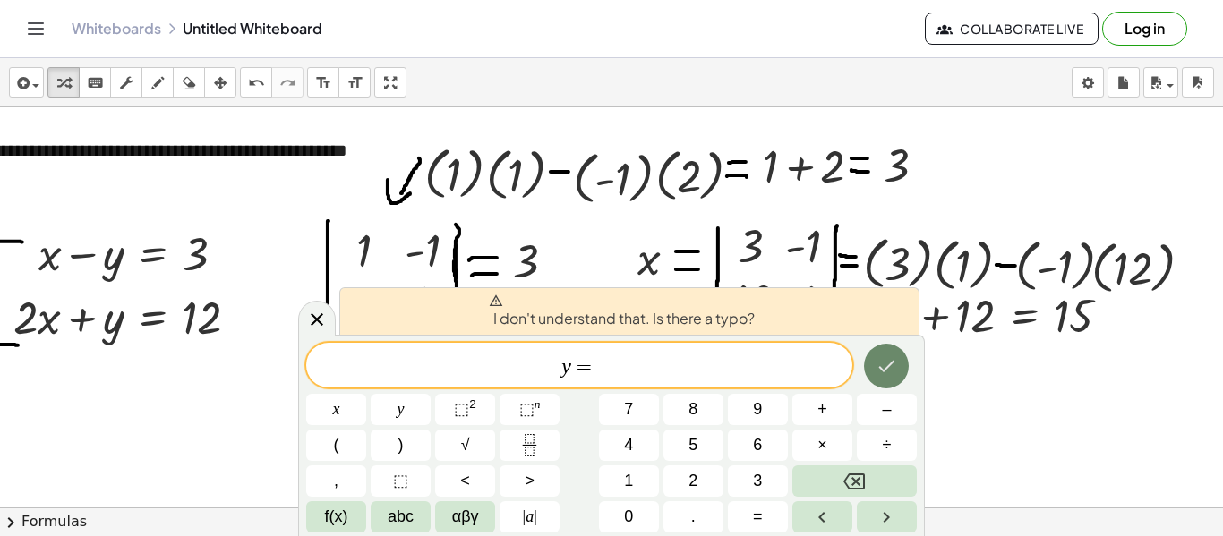
click at [891, 364] on icon "Done" at bounding box center [887, 367] width 16 height 12
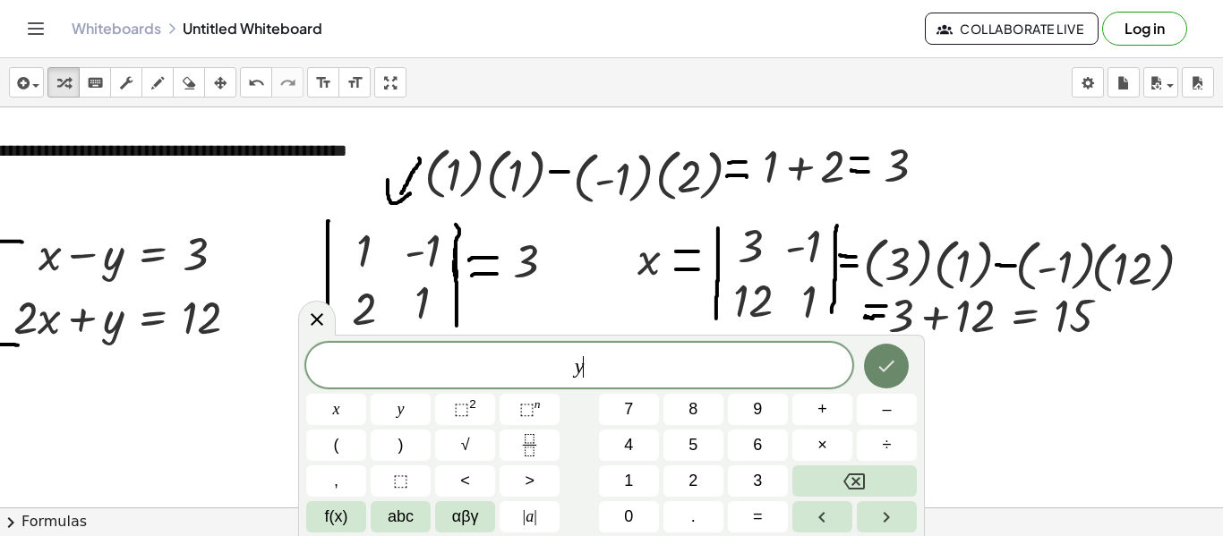
click at [891, 365] on icon "Done" at bounding box center [887, 367] width 16 height 12
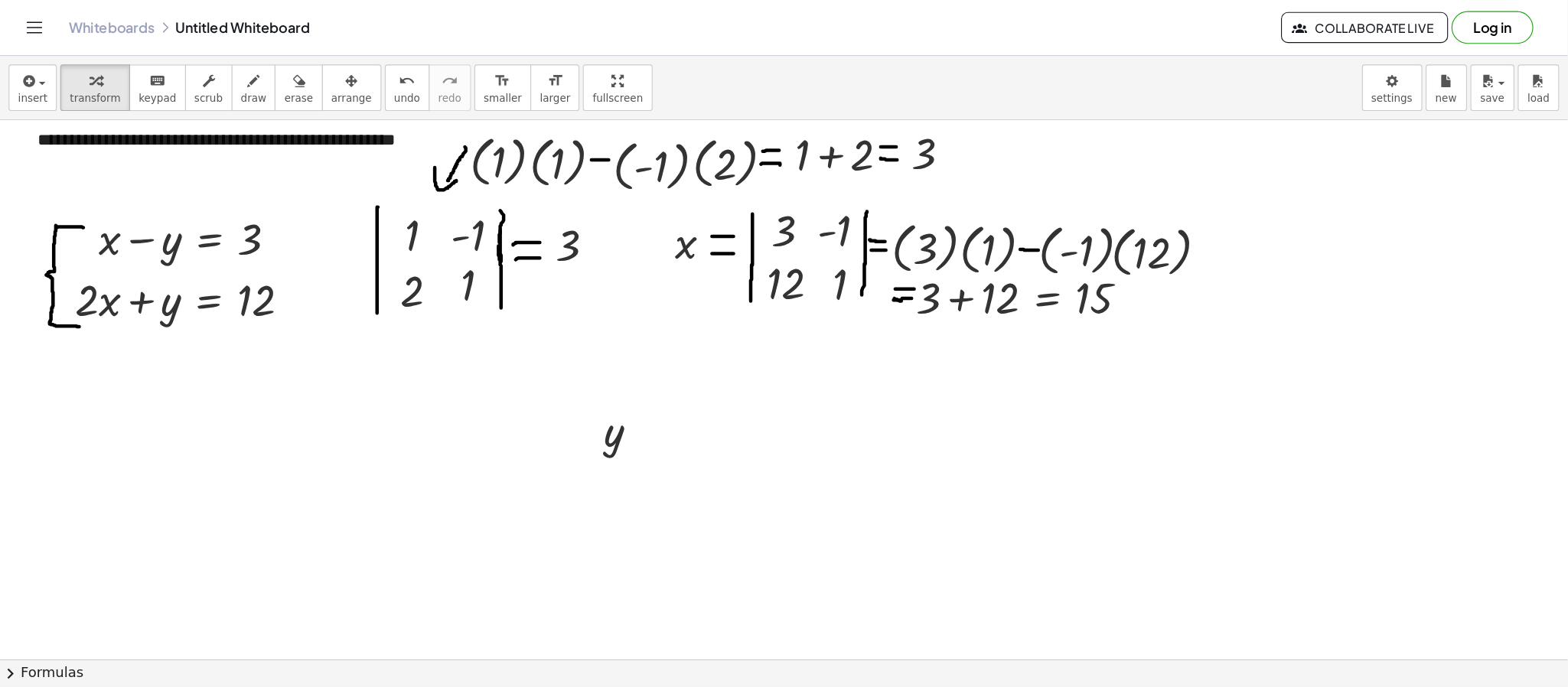
scroll to position [21, 0]
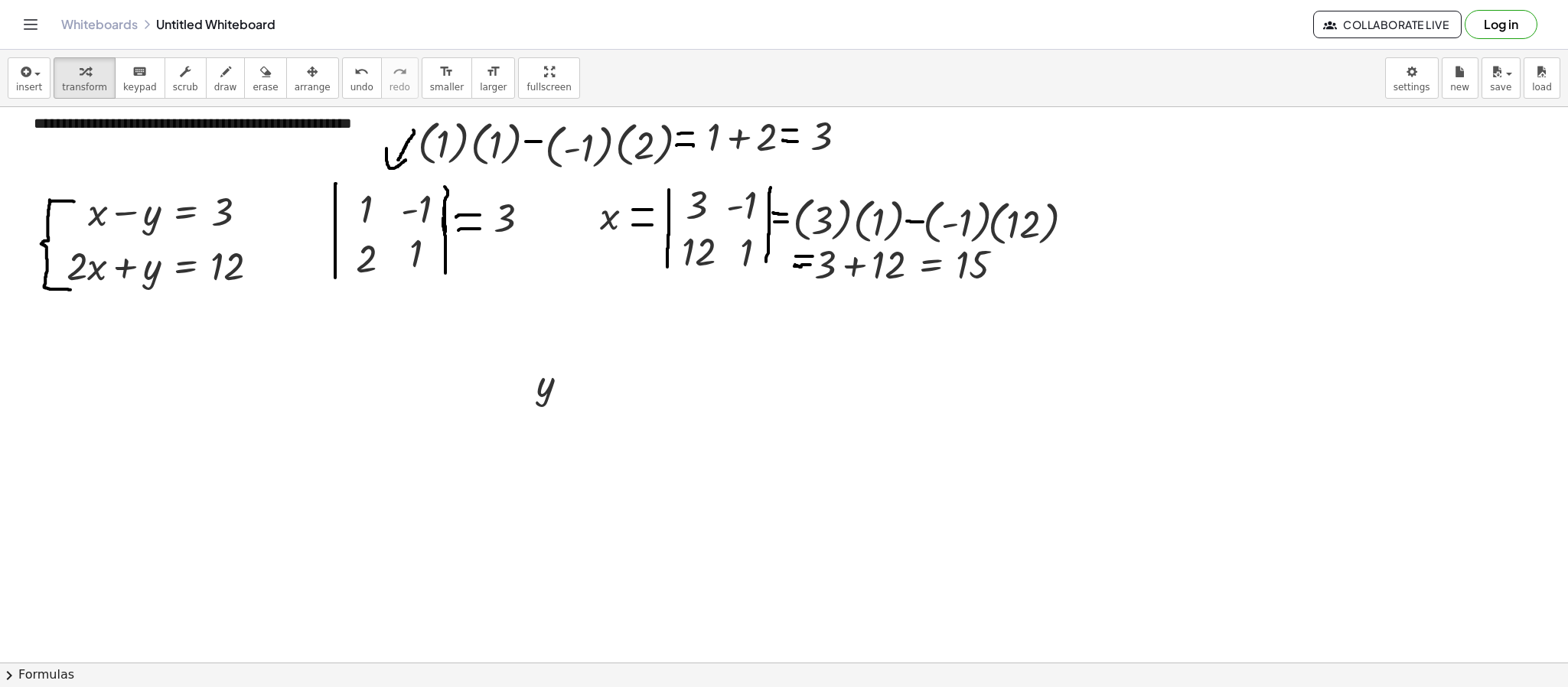
drag, startPoint x: 982, startPoint y: 2, endPoint x: 984, endPoint y: 506, distance: 504.0
click at [984, 457] on div at bounding box center [784, 641] width 1568 height 1110
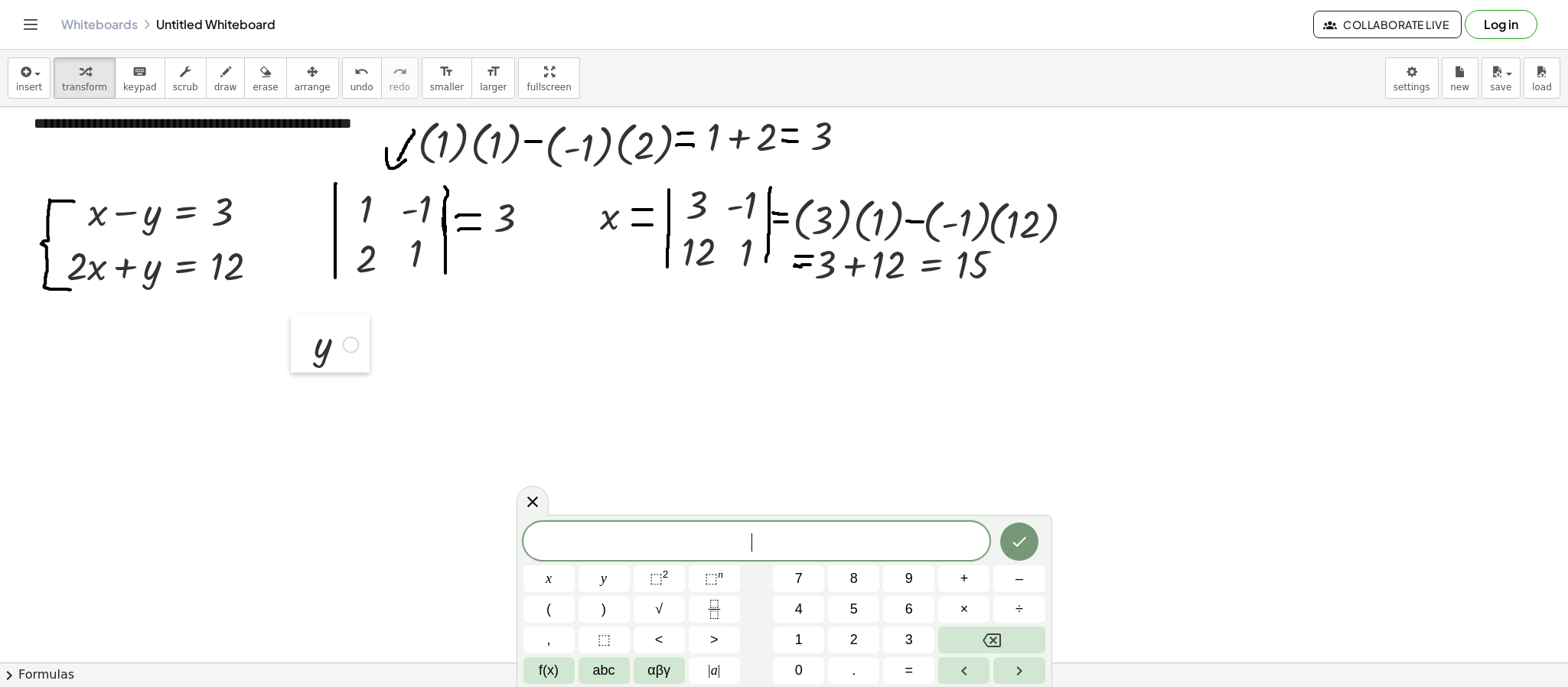
drag, startPoint x: 524, startPoint y: 395, endPoint x: 302, endPoint y: 355, distance: 225.6
click at [302, 355] on div at bounding box center [302, 344] width 23 height 58
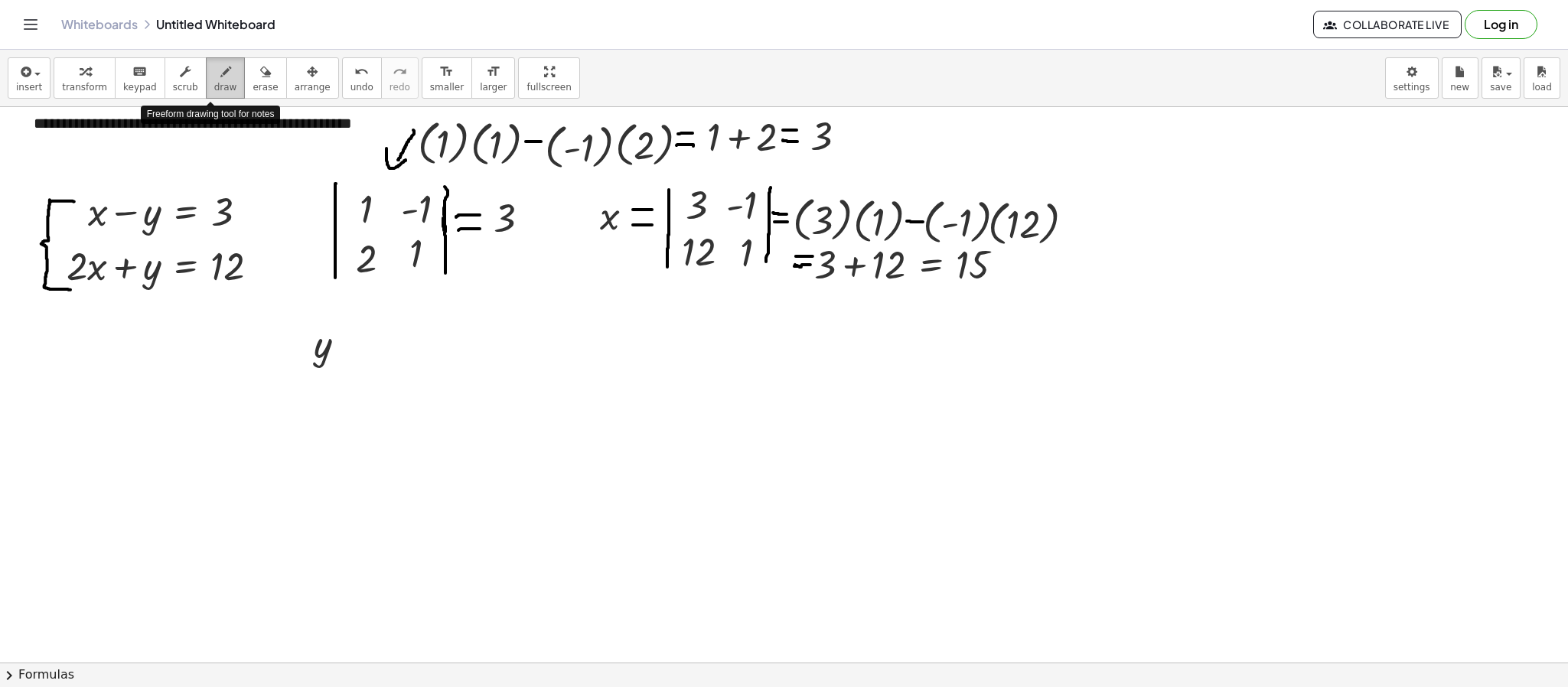
click at [223, 91] on button "draw" at bounding box center [226, 78] width 40 height 41
drag, startPoint x: 338, startPoint y: 345, endPoint x: 354, endPoint y: 345, distance: 16.0
click at [354, 345] on div at bounding box center [784, 641] width 1568 height 1110
drag, startPoint x: 335, startPoint y: 359, endPoint x: 352, endPoint y: 361, distance: 17.1
click at [352, 361] on div at bounding box center [784, 641] width 1568 height 1110
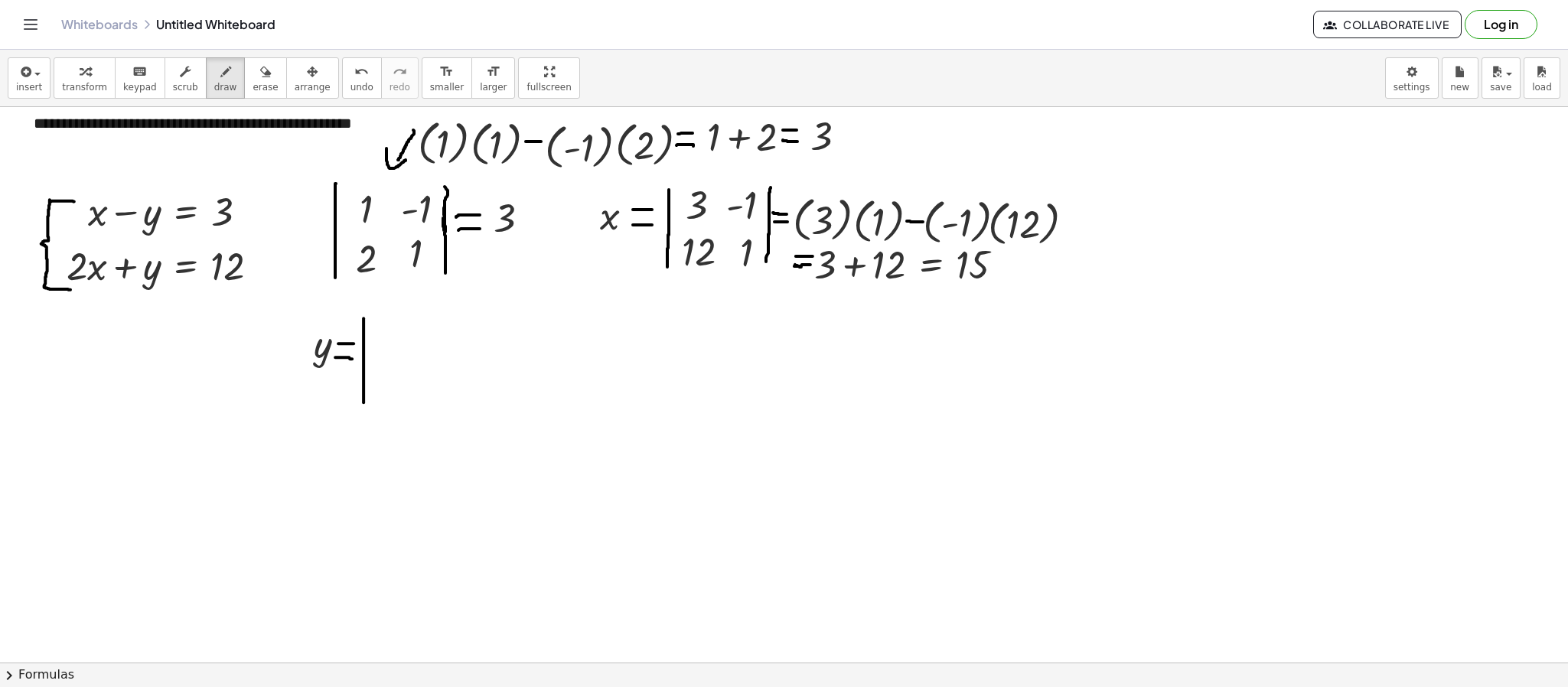
drag, startPoint x: 363, startPoint y: 320, endPoint x: 363, endPoint y: 404, distance: 84.0
click at [363, 404] on div at bounding box center [784, 641] width 1568 height 1110
click at [77, 90] on span "transform" at bounding box center [85, 87] width 45 height 11
click at [622, 457] on div at bounding box center [784, 641] width 1568 height 1110
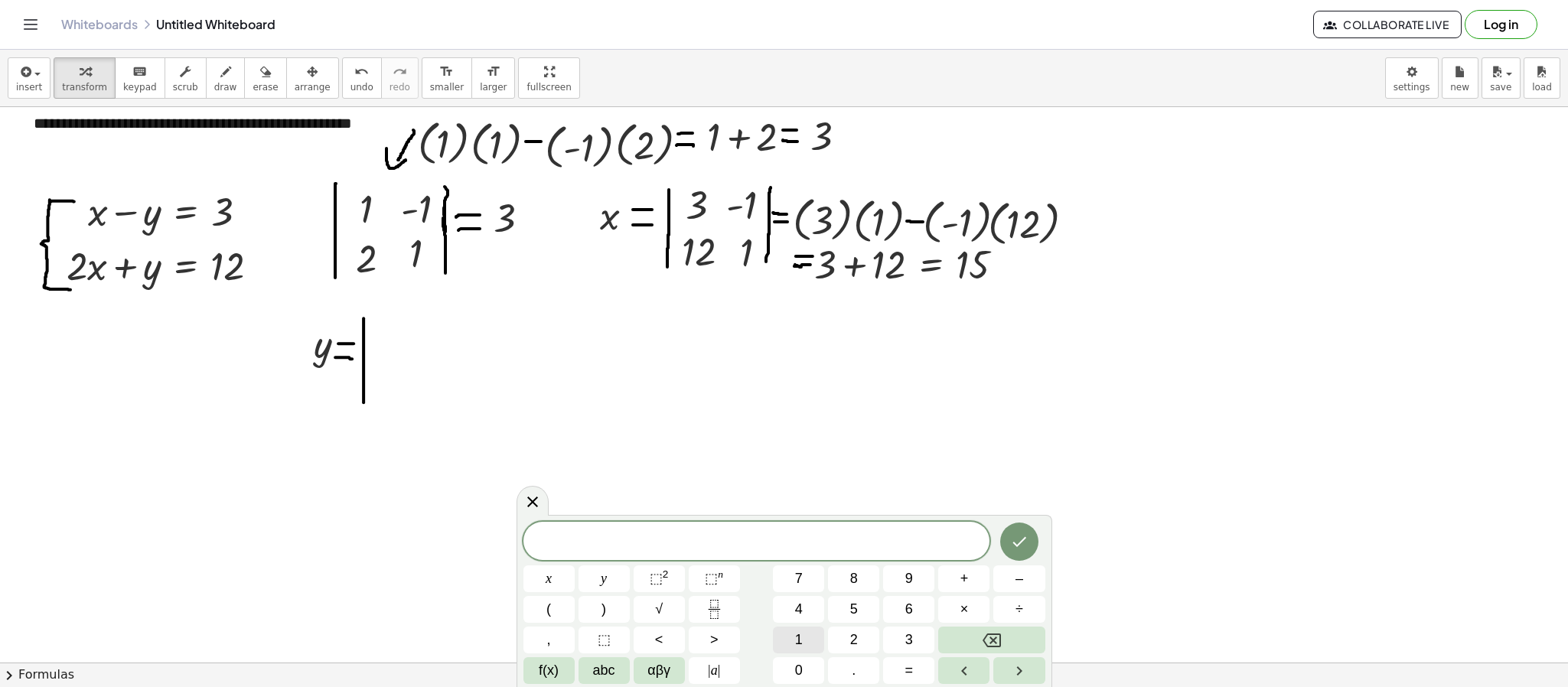
click at [795, 457] on span "1" at bounding box center [798, 640] width 8 height 21
click at [1025, 457] on icon "Done" at bounding box center [1019, 541] width 18 height 18
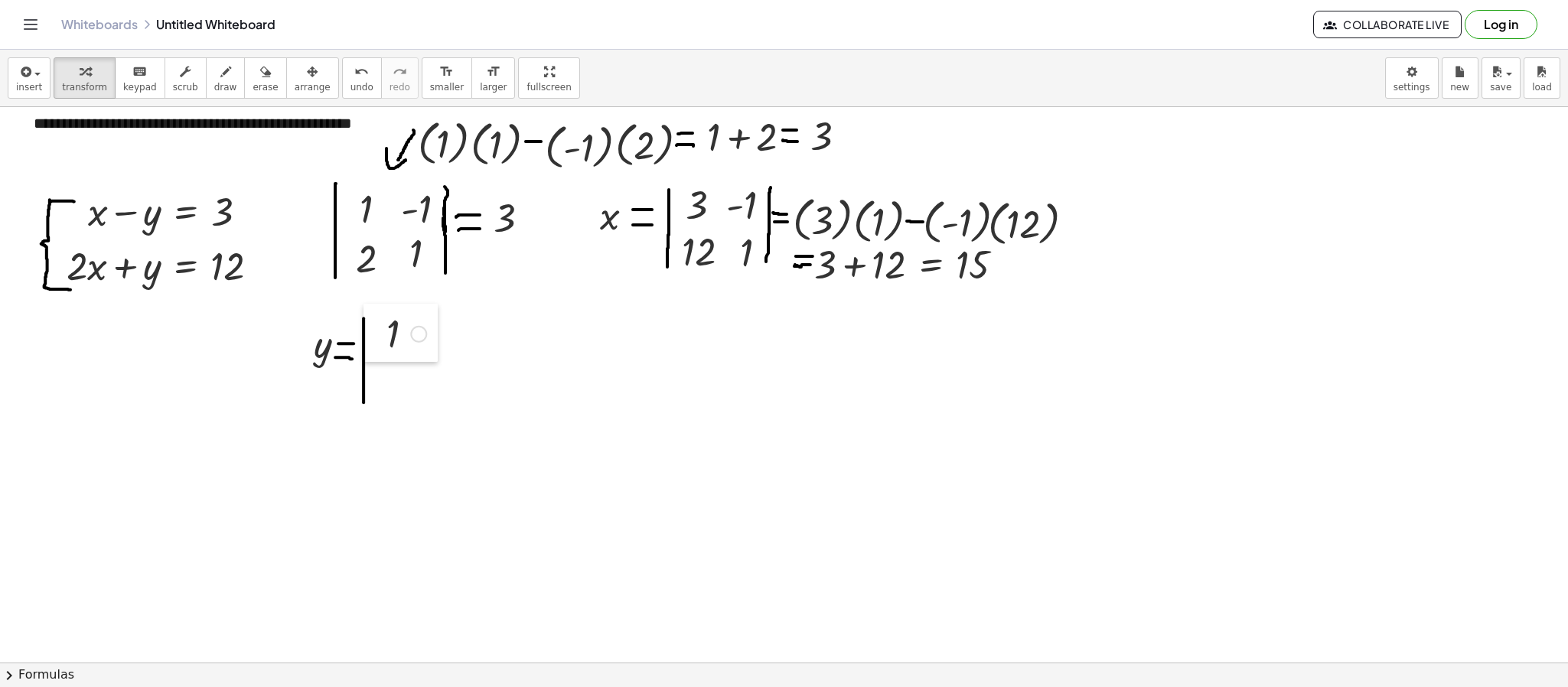
drag, startPoint x: 629, startPoint y: 496, endPoint x: 370, endPoint y: 331, distance: 307.1
click at [370, 331] on div at bounding box center [374, 332] width 23 height 58
click at [367, 326] on div at bounding box center [373, 335] width 23 height 58
click at [643, 457] on div at bounding box center [784, 641] width 1568 height 1110
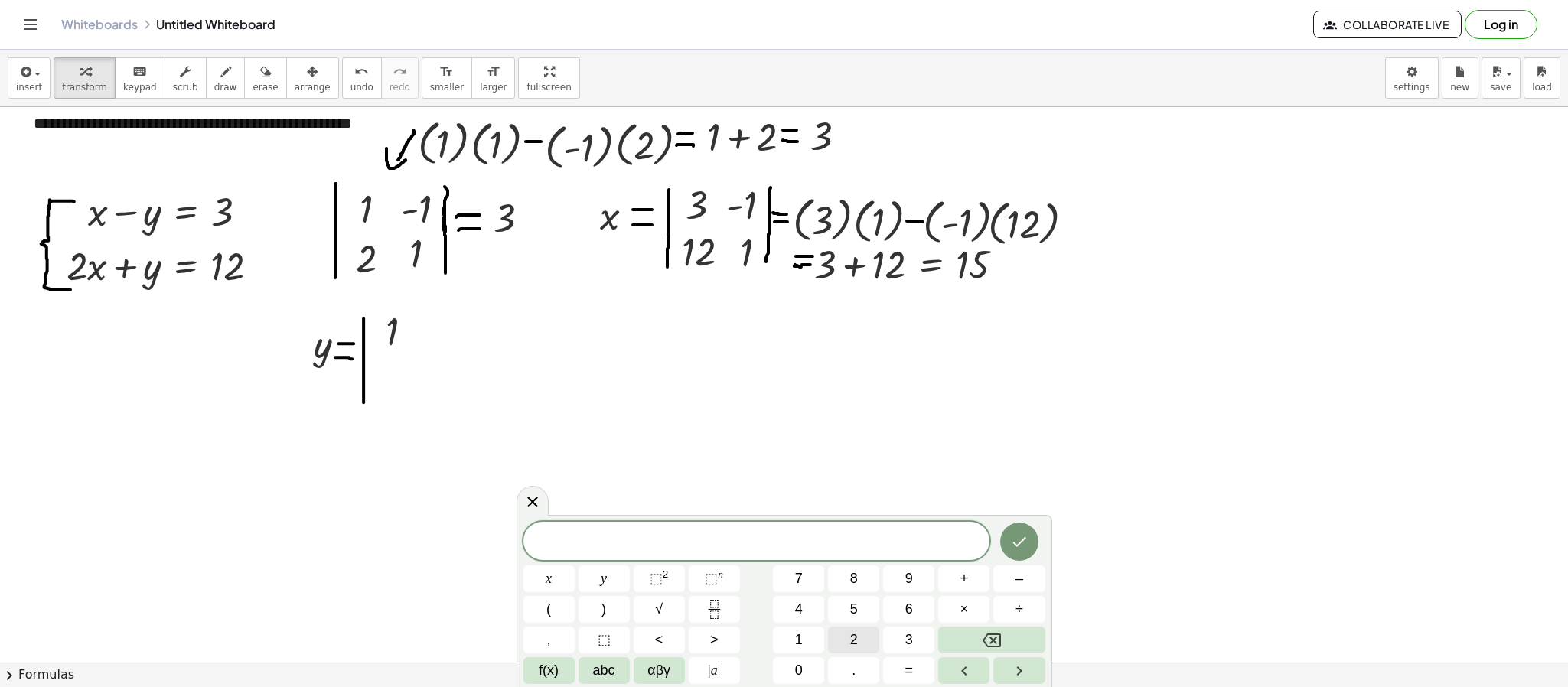
click at [833, 457] on button "2" at bounding box center [854, 639] width 51 height 26
click at [1028, 457] on button "Done" at bounding box center [1019, 542] width 38 height 38
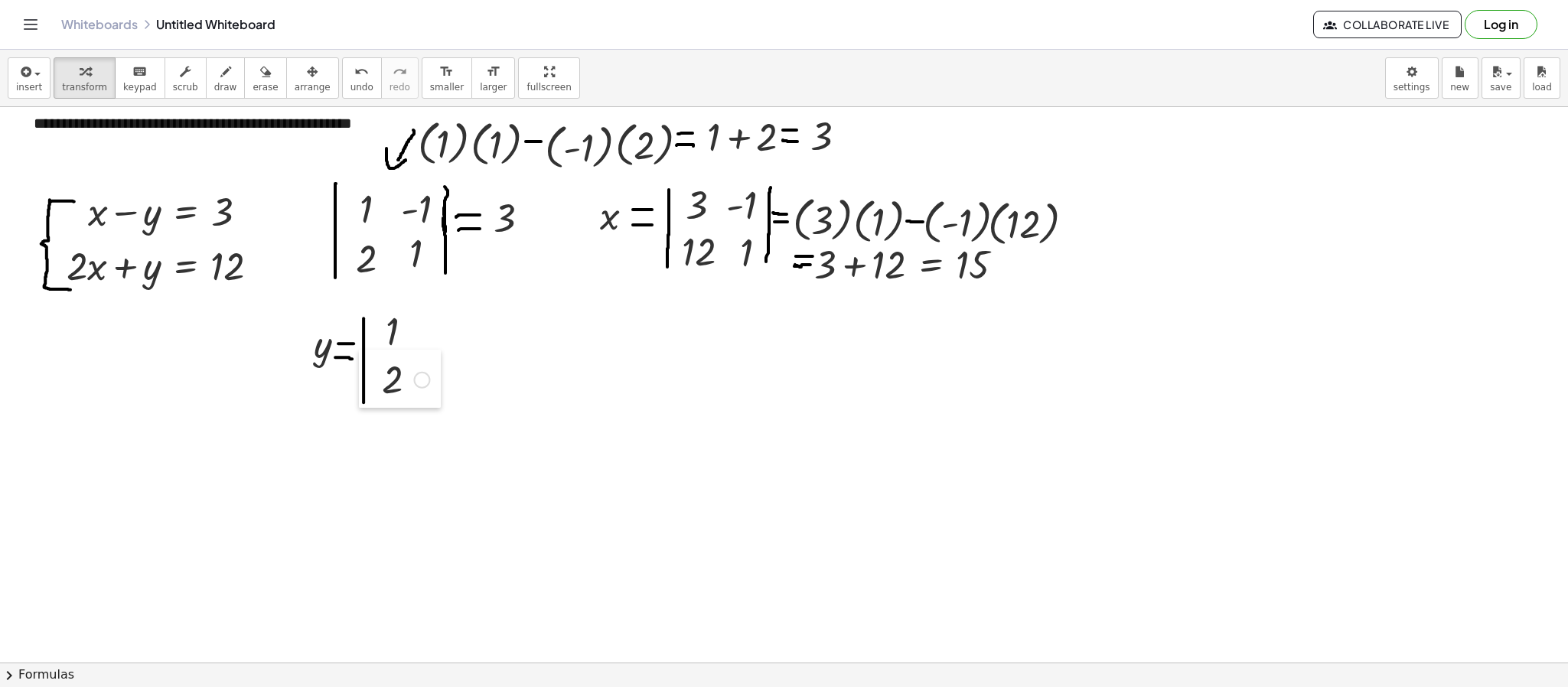
drag, startPoint x: 661, startPoint y: 513, endPoint x: 377, endPoint y: 385, distance: 311.5
click at [377, 385] on div at bounding box center [370, 379] width 23 height 58
click at [379, 345] on div at bounding box center [373, 335] width 23 height 58
click at [608, 457] on div at bounding box center [784, 641] width 1568 height 1110
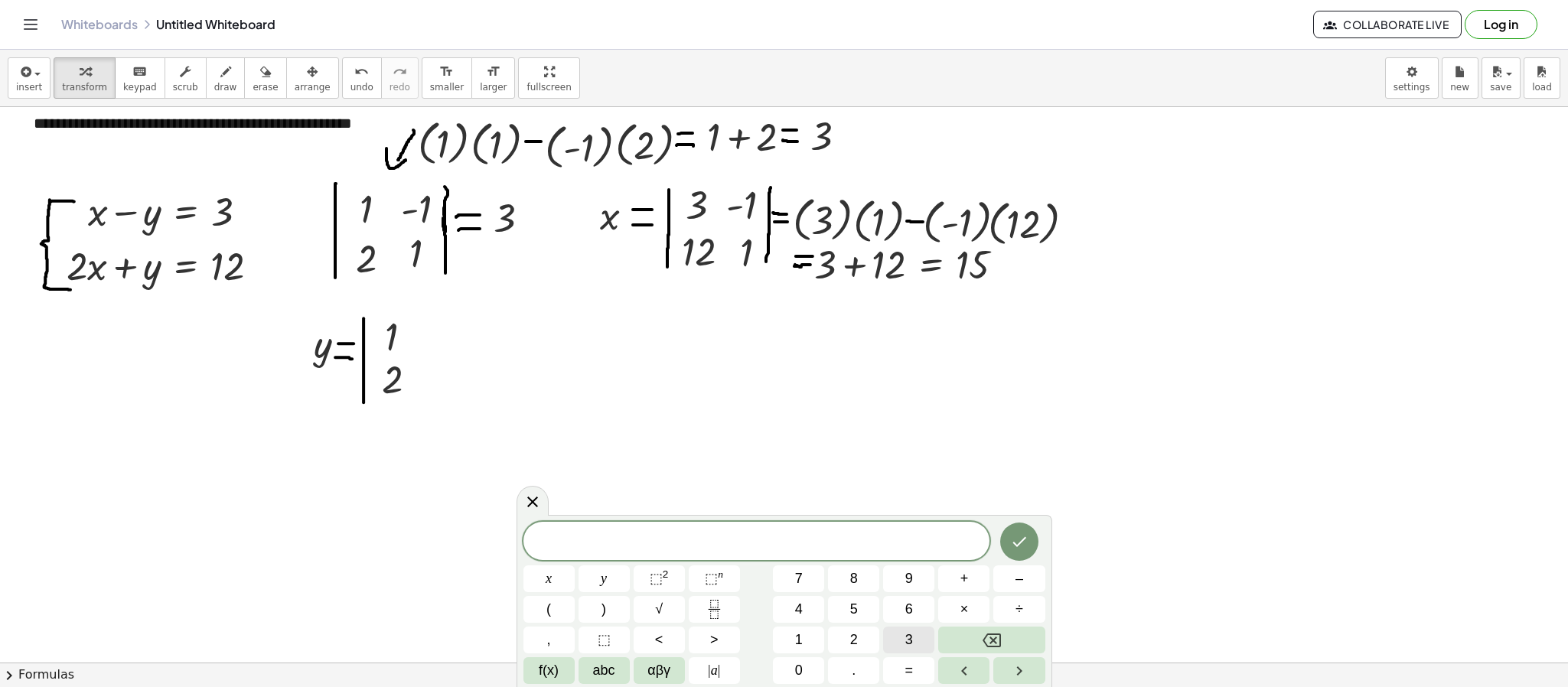
click at [912, 457] on span "3" at bounding box center [908, 640] width 8 height 21
click at [1031, 457] on button "Done" at bounding box center [1019, 542] width 38 height 38
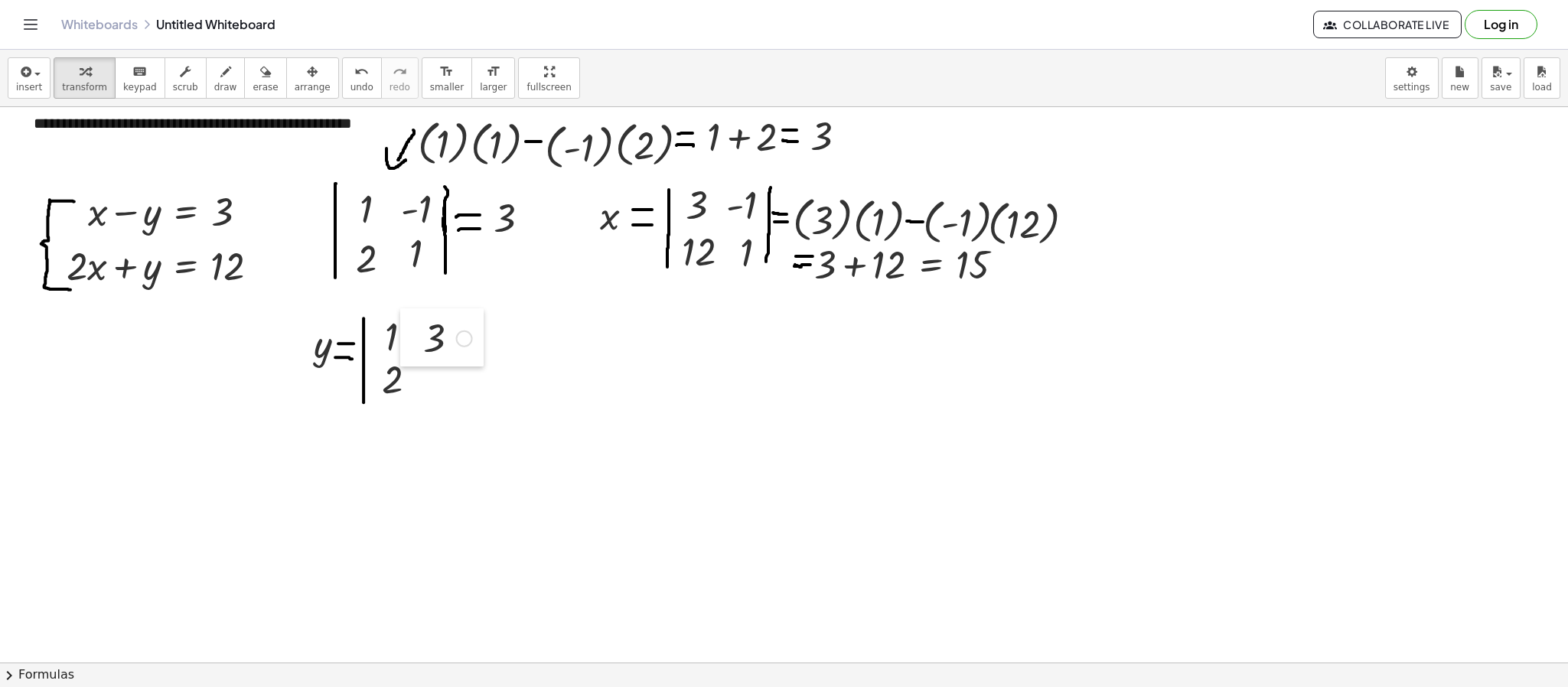
drag, startPoint x: 622, startPoint y: 537, endPoint x: 414, endPoint y: 336, distance: 289.2
click at [414, 336] on div at bounding box center [411, 338] width 23 height 58
click at [602, 457] on div at bounding box center [784, 641] width 1568 height 1110
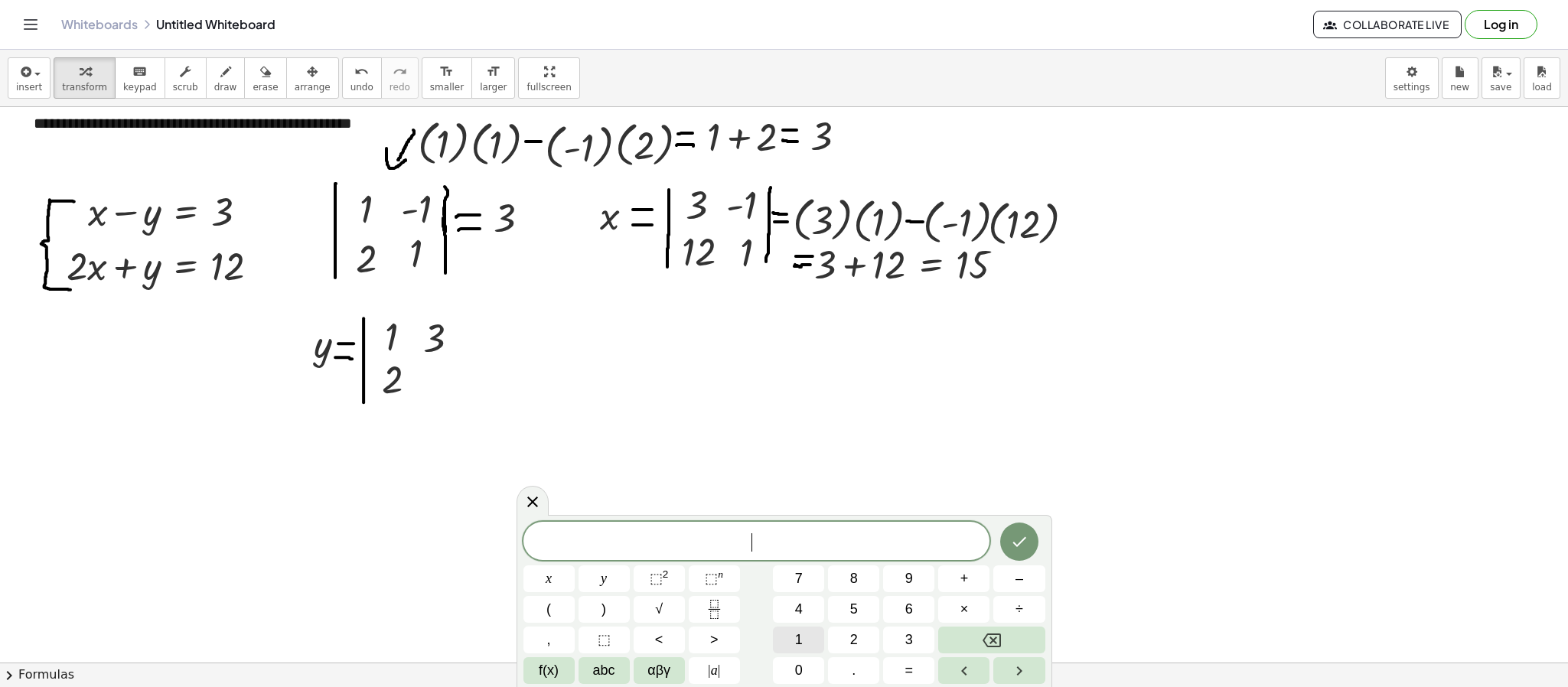
click at [806, 457] on button "1" at bounding box center [798, 639] width 51 height 26
click at [837, 457] on button "2" at bounding box center [854, 639] width 51 height 26
click at [1021, 457] on icon "Done" at bounding box center [1019, 543] width 14 height 10
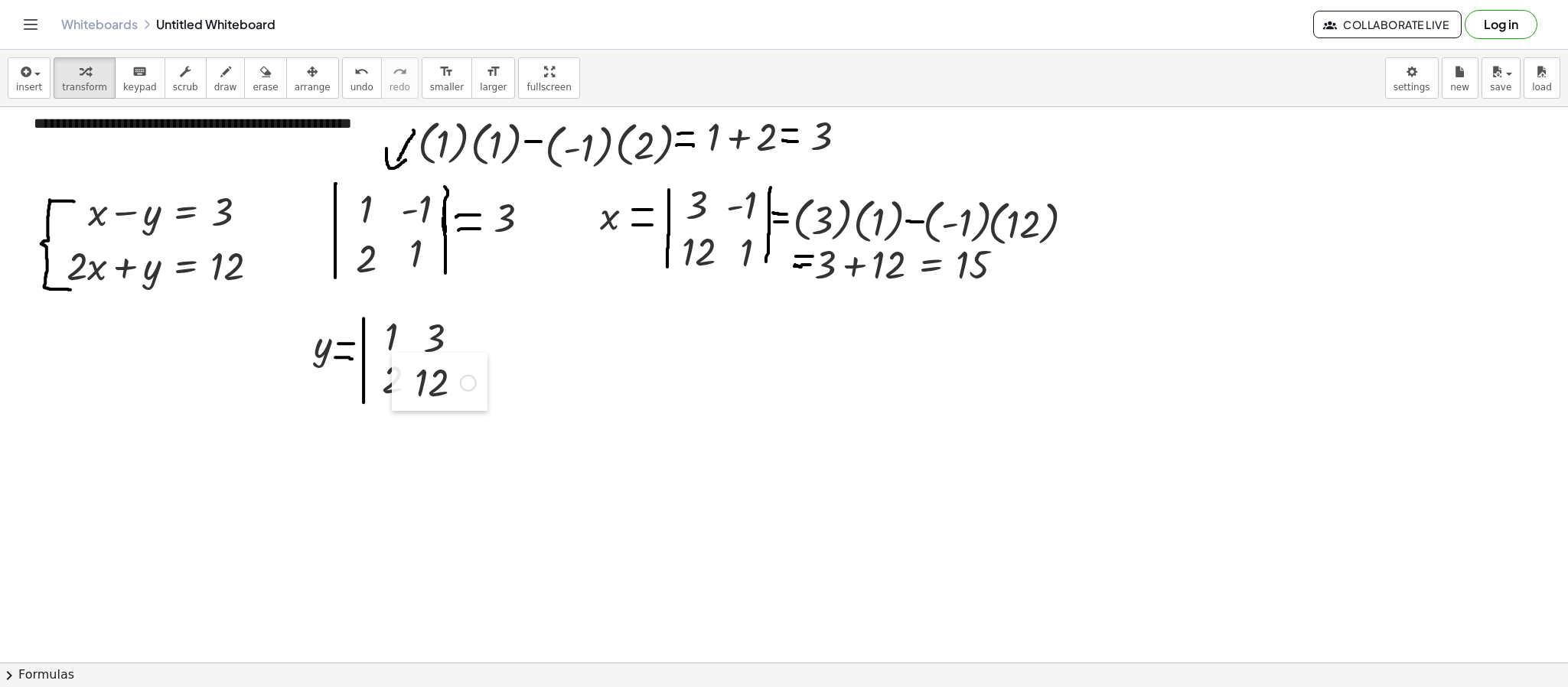
drag, startPoint x: 615, startPoint y: 555, endPoint x: 405, endPoint y: 386, distance: 269.6
click at [405, 386] on div at bounding box center [402, 382] width 23 height 58
click at [223, 76] on button "draw" at bounding box center [226, 78] width 40 height 41
drag, startPoint x: 460, startPoint y: 320, endPoint x: 460, endPoint y: 395, distance: 75.0
click at [460, 395] on div at bounding box center [784, 641] width 1568 height 1110
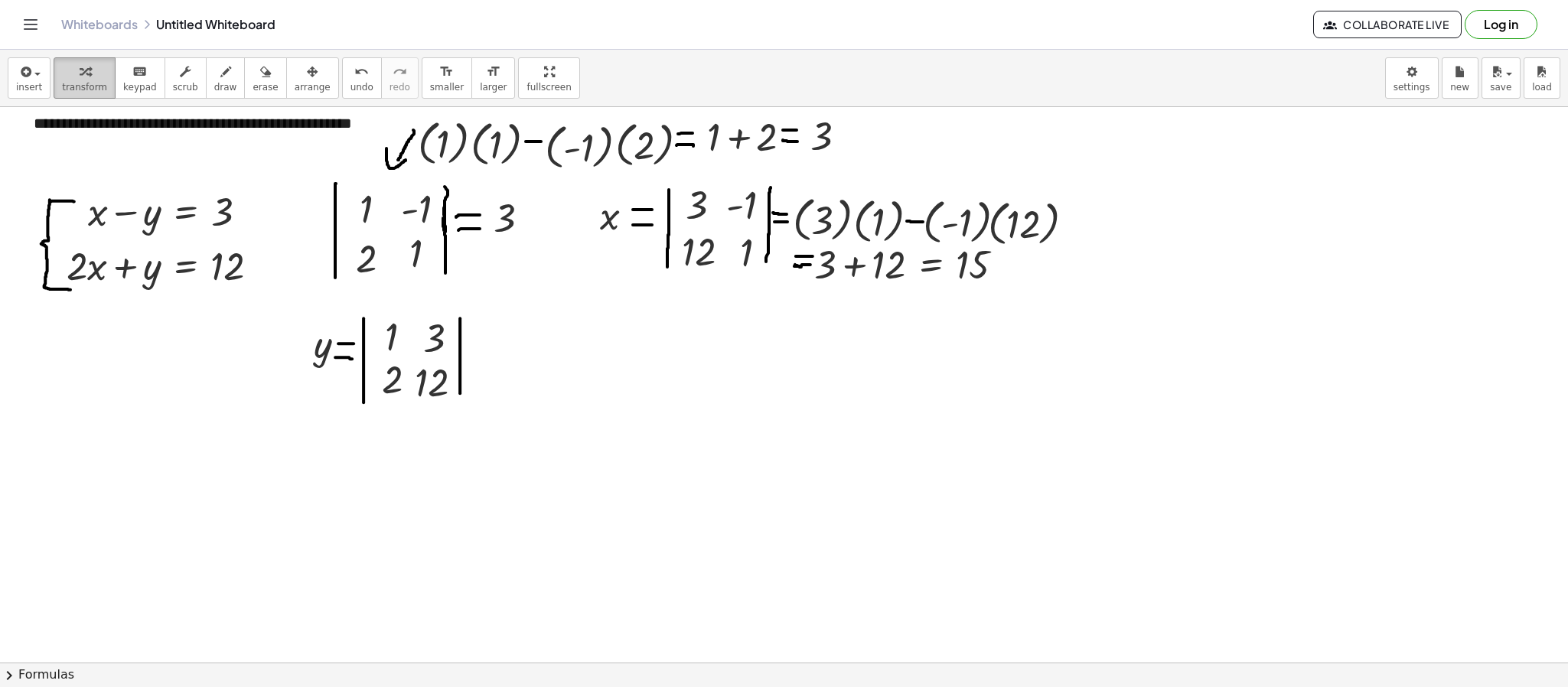
click at [77, 62] on div "button" at bounding box center [85, 71] width 45 height 18
click at [649, 333] on div at bounding box center [784, 641] width 1568 height 1110
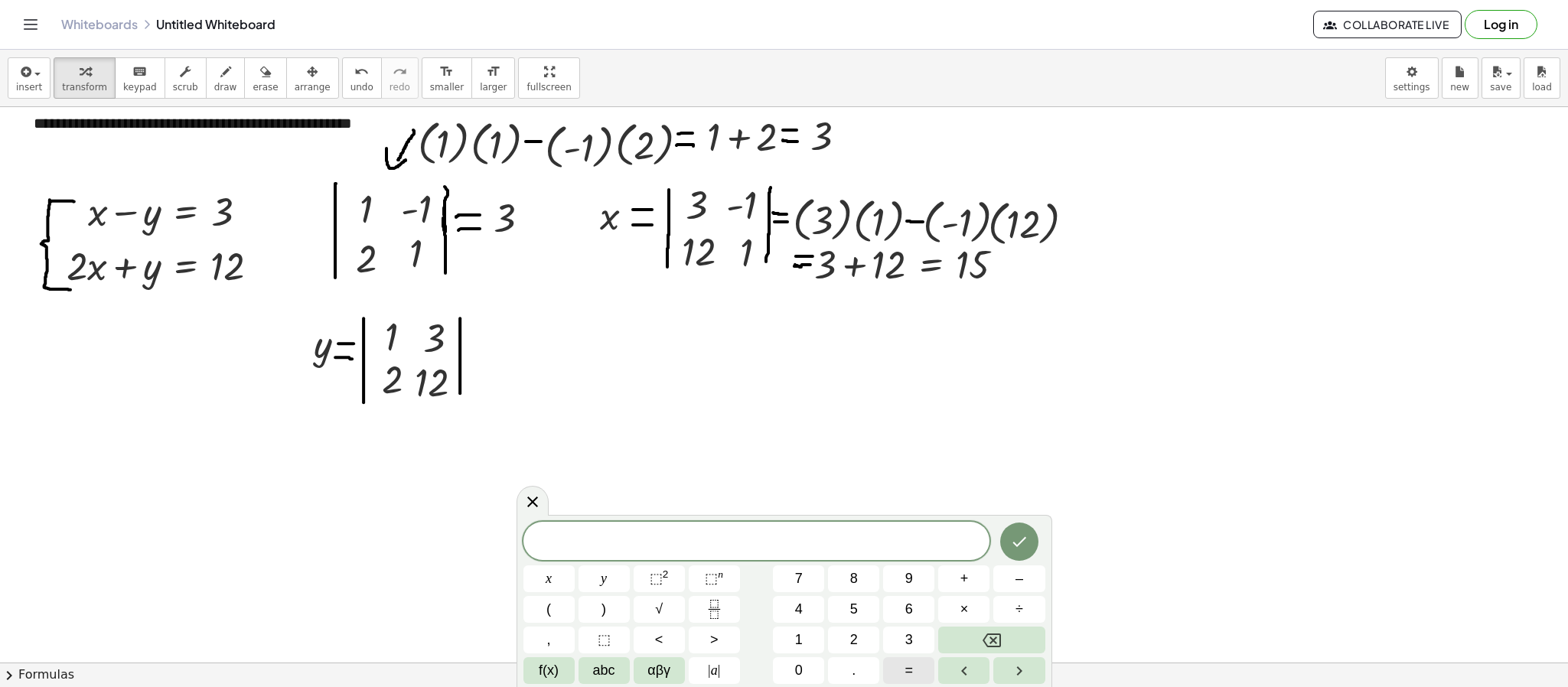
click at [900, 457] on button "=" at bounding box center [908, 670] width 51 height 26
click at [549, 457] on span "(" at bounding box center [548, 609] width 4 height 21
click at [907, 457] on span "3" at bounding box center [908, 640] width 8 height 21
click at [1020, 457] on button "Done" at bounding box center [1019, 540] width 38 height 38
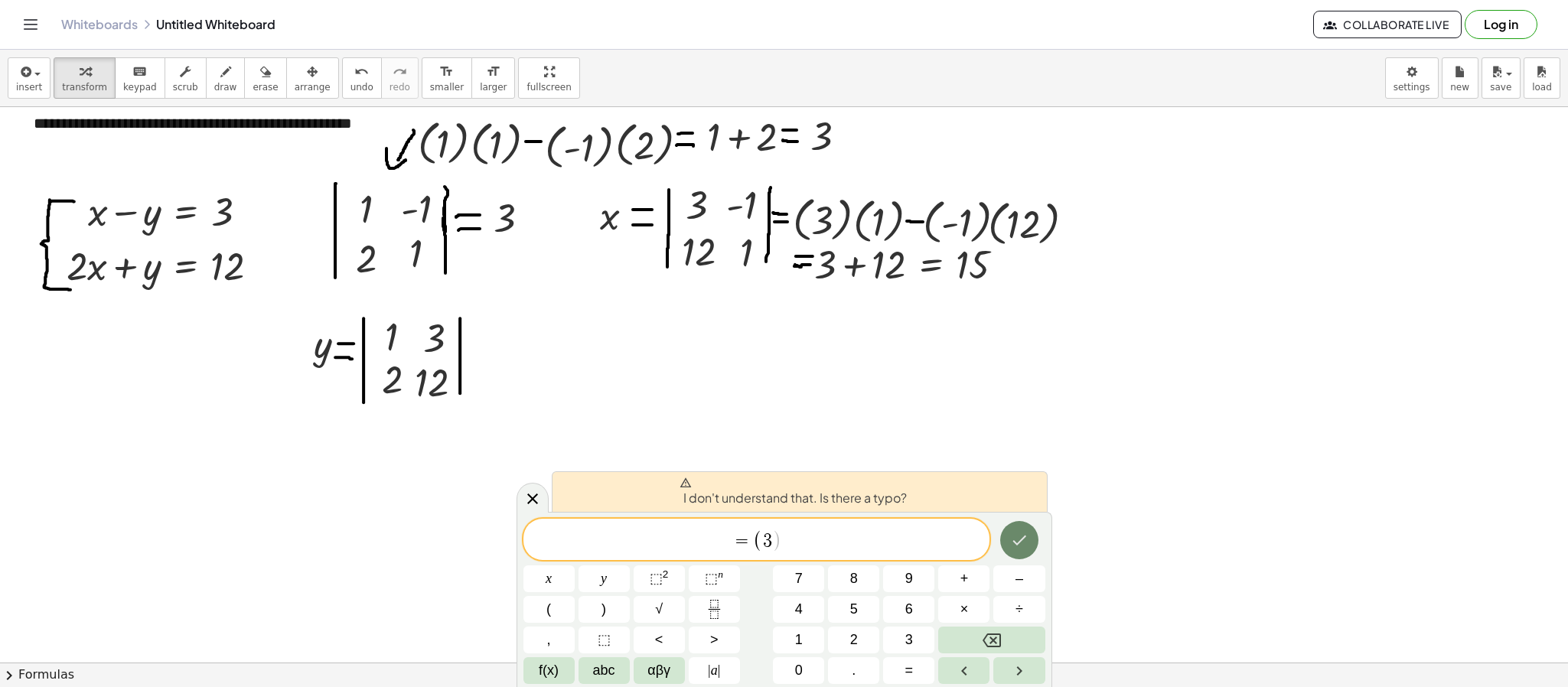
click at [1020, 457] on button "Done" at bounding box center [1019, 540] width 38 height 38
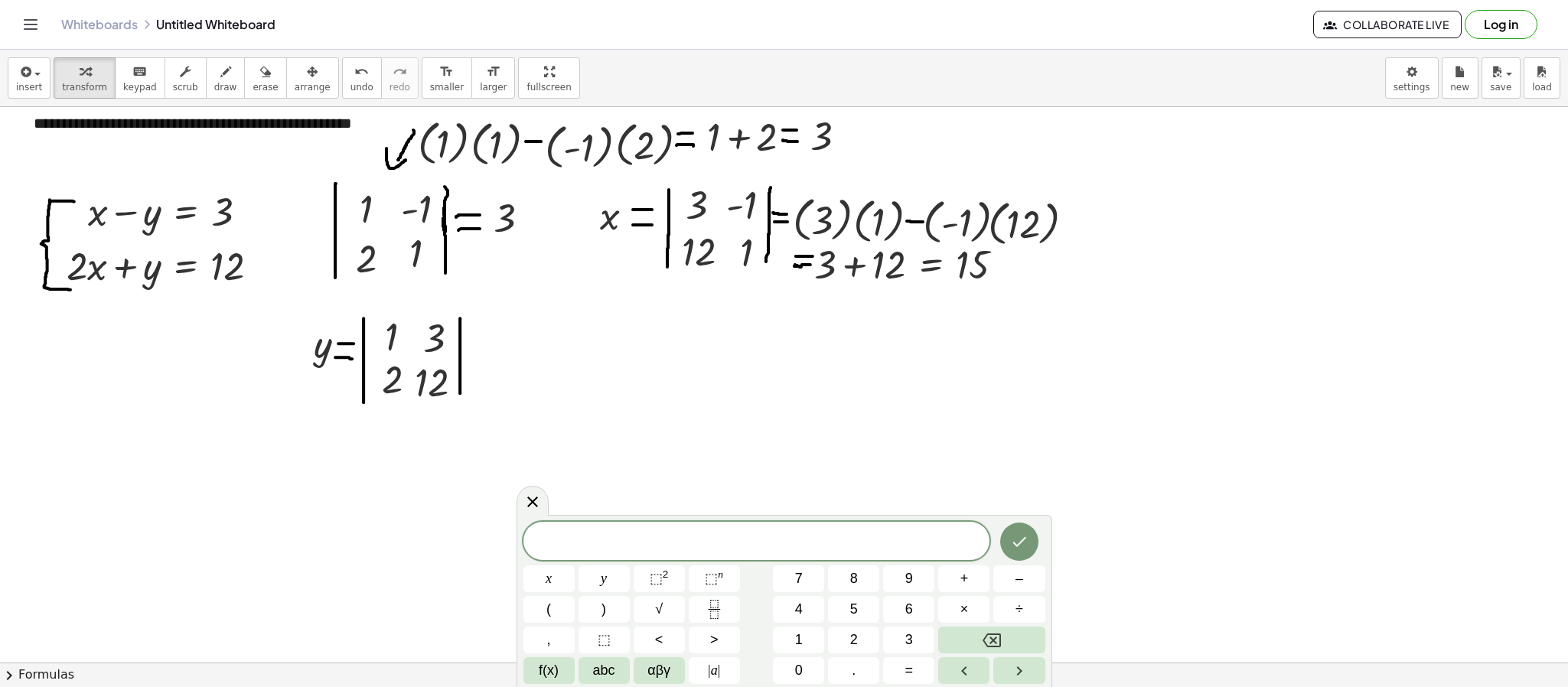
click at [960, 438] on div at bounding box center [784, 641] width 1568 height 1110
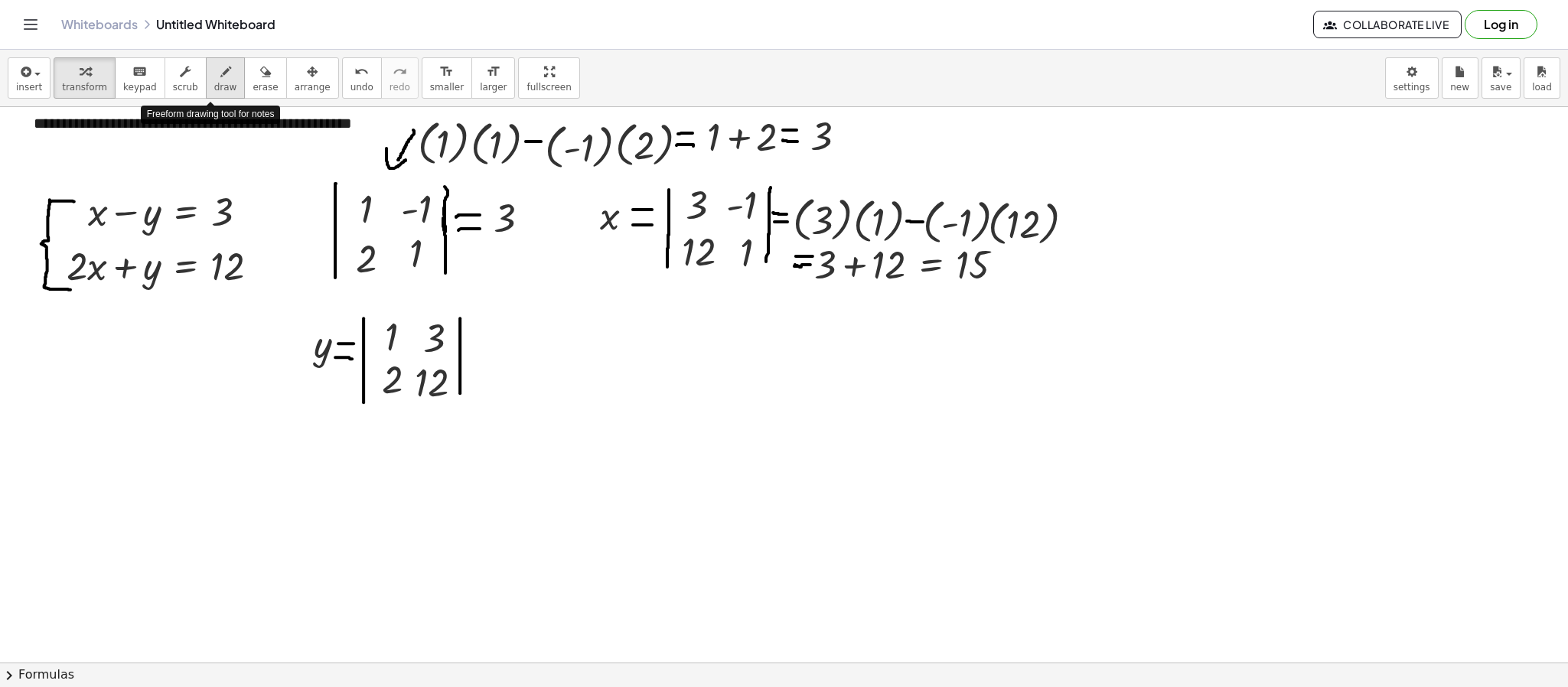
click at [220, 71] on icon "button" at bounding box center [226, 71] width 11 height 18
drag, startPoint x: 467, startPoint y: 347, endPoint x: 487, endPoint y: 349, distance: 20.1
click at [487, 349] on div at bounding box center [784, 641] width 1568 height 1110
click at [467, 354] on div at bounding box center [784, 641] width 1568 height 1110
drag, startPoint x: 466, startPoint y: 354, endPoint x: 483, endPoint y: 354, distance: 17.0
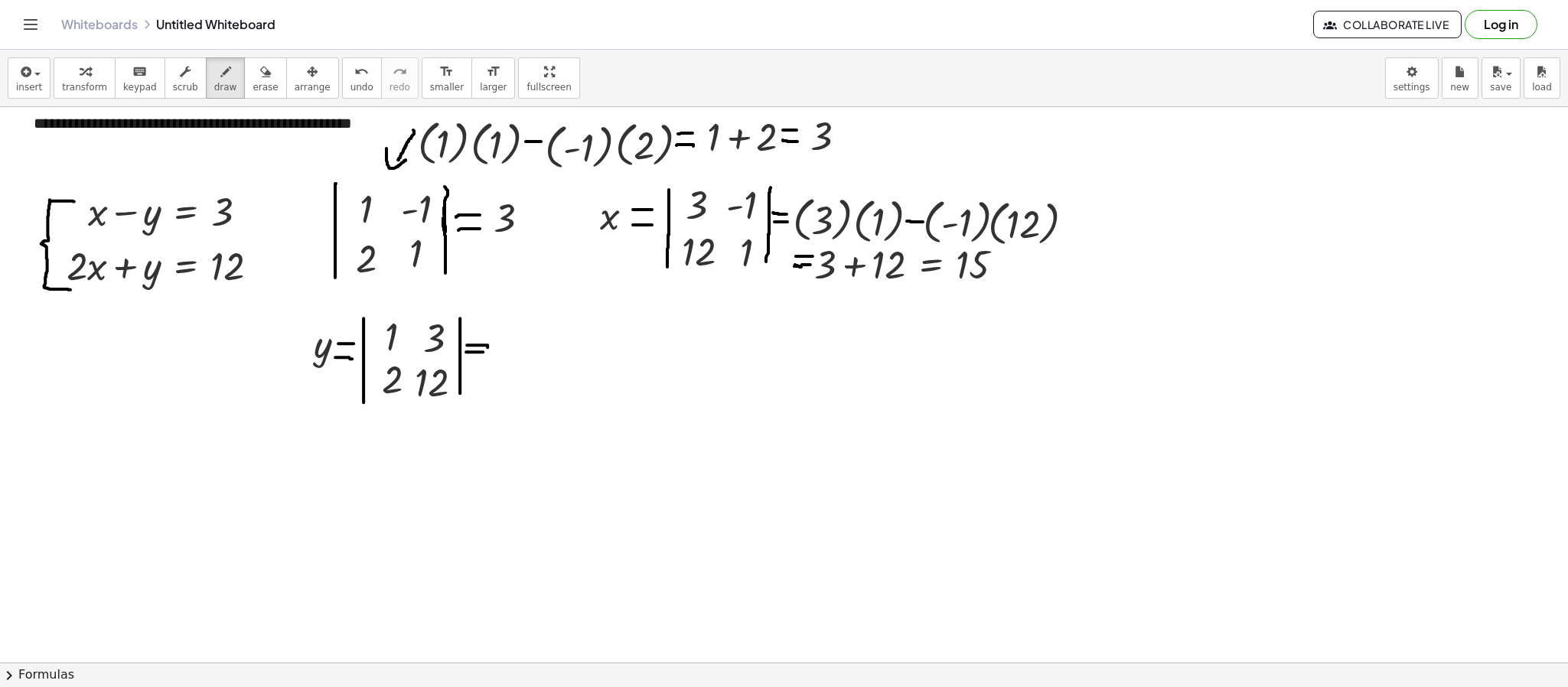
click at [483, 354] on div at bounding box center [784, 641] width 1568 height 1110
click at [260, 74] on icon "button" at bounding box center [265, 71] width 11 height 18
drag, startPoint x: 535, startPoint y: 363, endPoint x: 501, endPoint y: 351, distance: 36.1
click at [501, 351] on div at bounding box center [784, 641] width 1568 height 1110
click at [220, 73] on icon "button" at bounding box center [226, 71] width 11 height 18
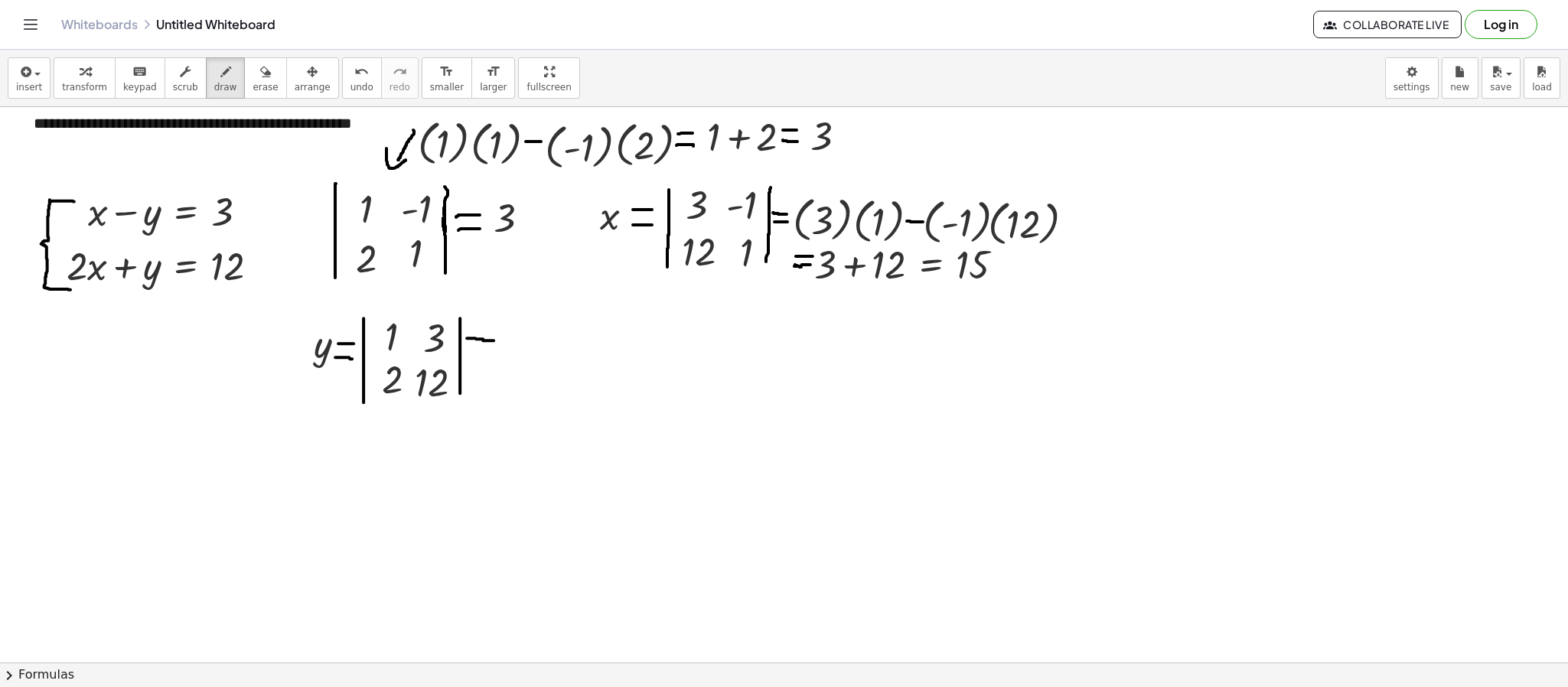
drag, startPoint x: 467, startPoint y: 340, endPoint x: 494, endPoint y: 342, distance: 27.1
click at [494, 342] on div at bounding box center [784, 641] width 1568 height 1110
drag, startPoint x: 467, startPoint y: 354, endPoint x: 489, endPoint y: 351, distance: 22.2
click at [489, 351] on div at bounding box center [784, 641] width 1568 height 1110
click at [81, 69] on icon "button" at bounding box center [85, 71] width 11 height 18
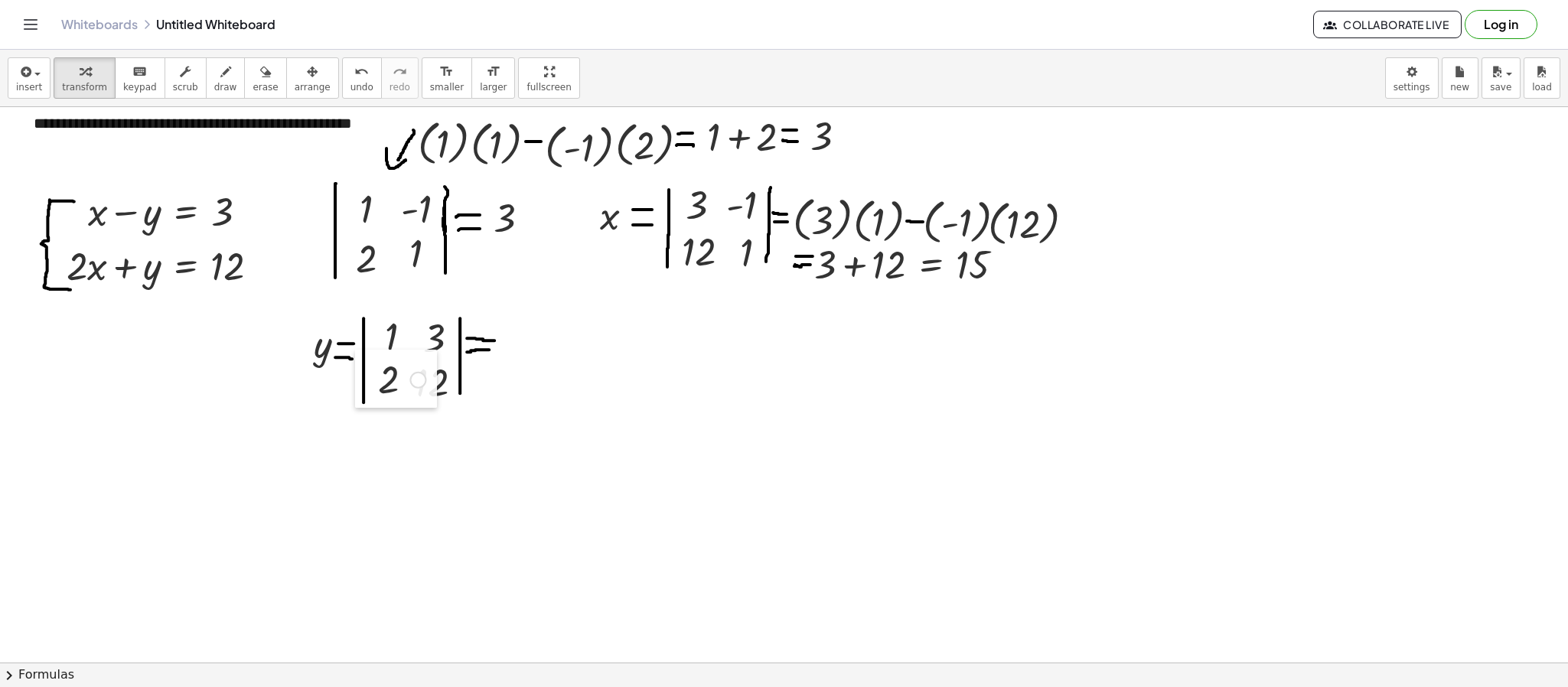
click at [370, 384] on div at bounding box center [366, 379] width 23 height 58
click at [696, 457] on div at bounding box center [784, 641] width 1568 height 1110
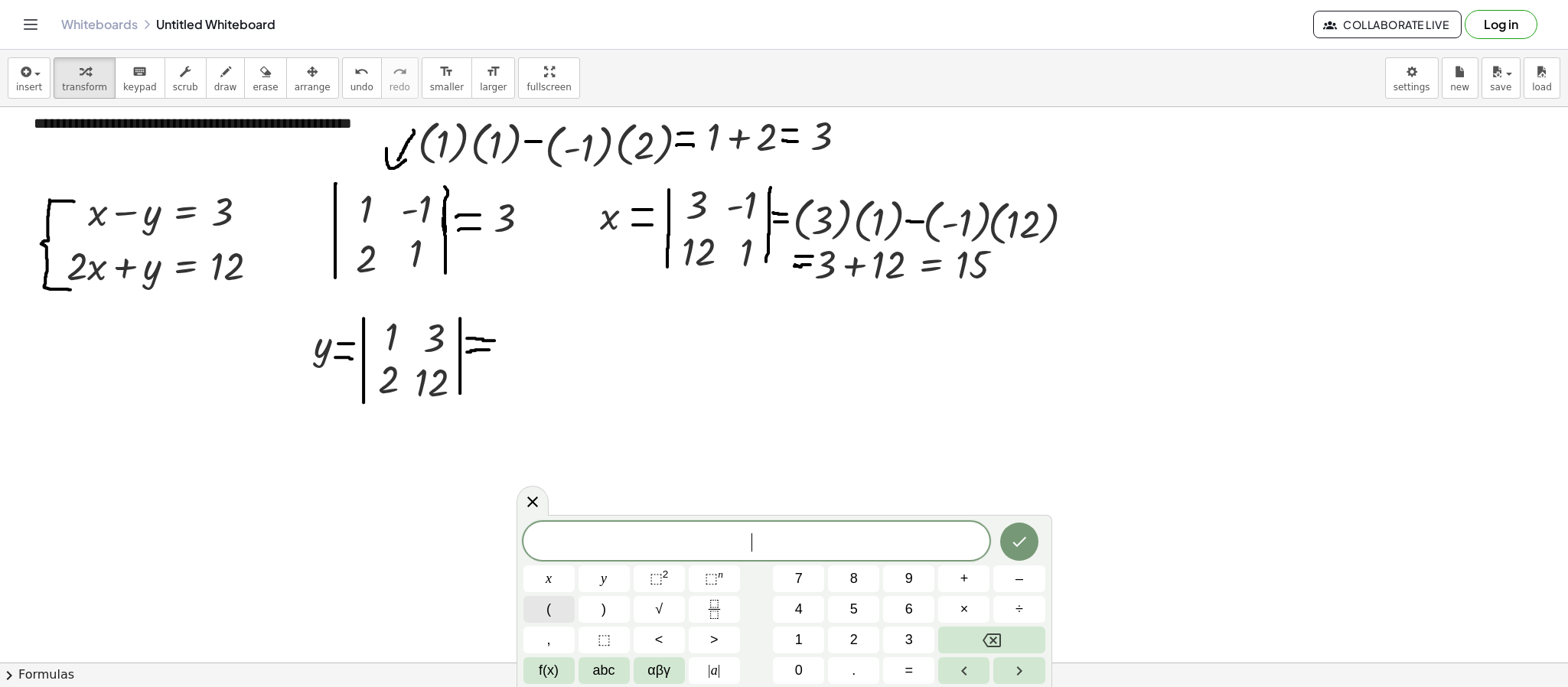
click at [561, 457] on button "(" at bounding box center [549, 609] width 51 height 26
click at [813, 457] on button "1" at bounding box center [798, 639] width 51 height 26
click at [1006, 457] on button "Done" at bounding box center [1019, 540] width 38 height 38
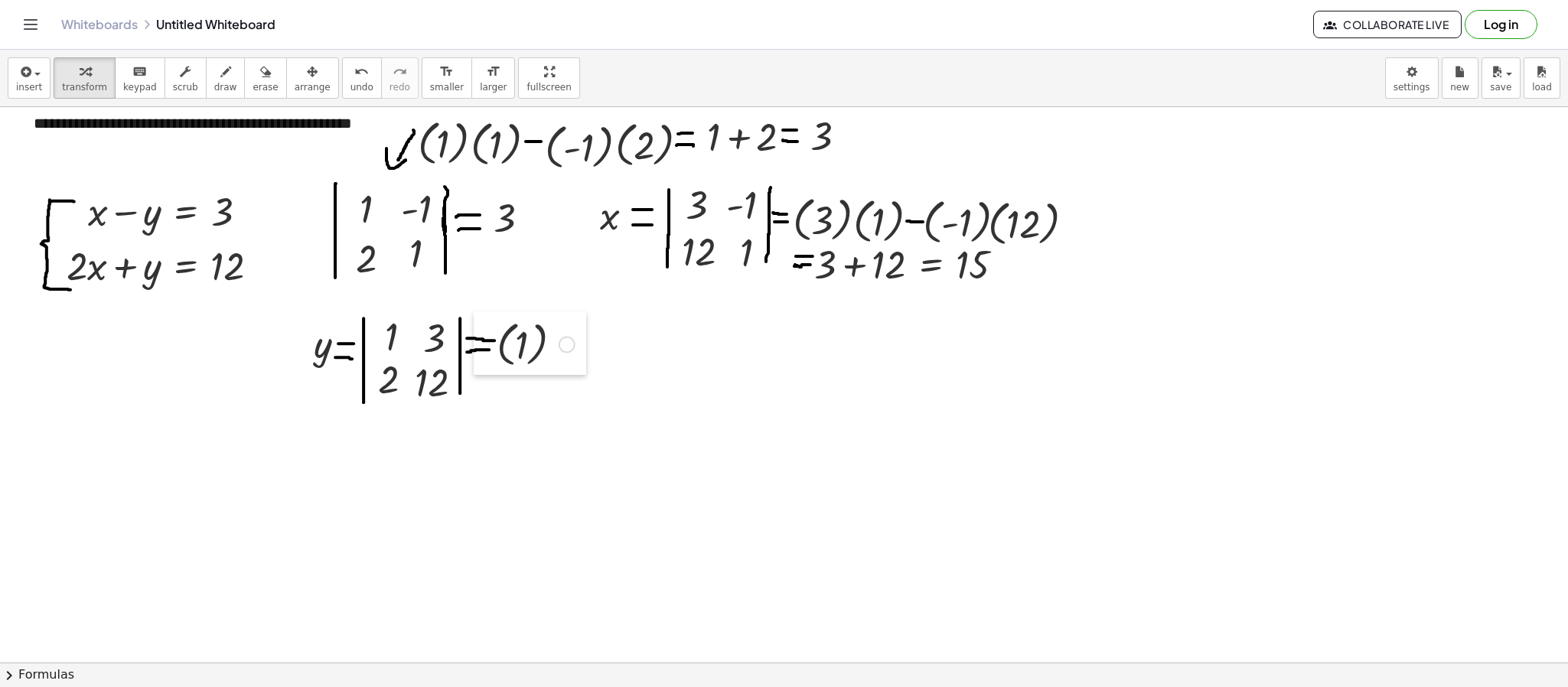
drag, startPoint x: 702, startPoint y: 533, endPoint x: 480, endPoint y: 340, distance: 294.2
click at [480, 340] on div at bounding box center [484, 343] width 23 height 63
click at [739, 457] on div at bounding box center [784, 641] width 1568 height 1110
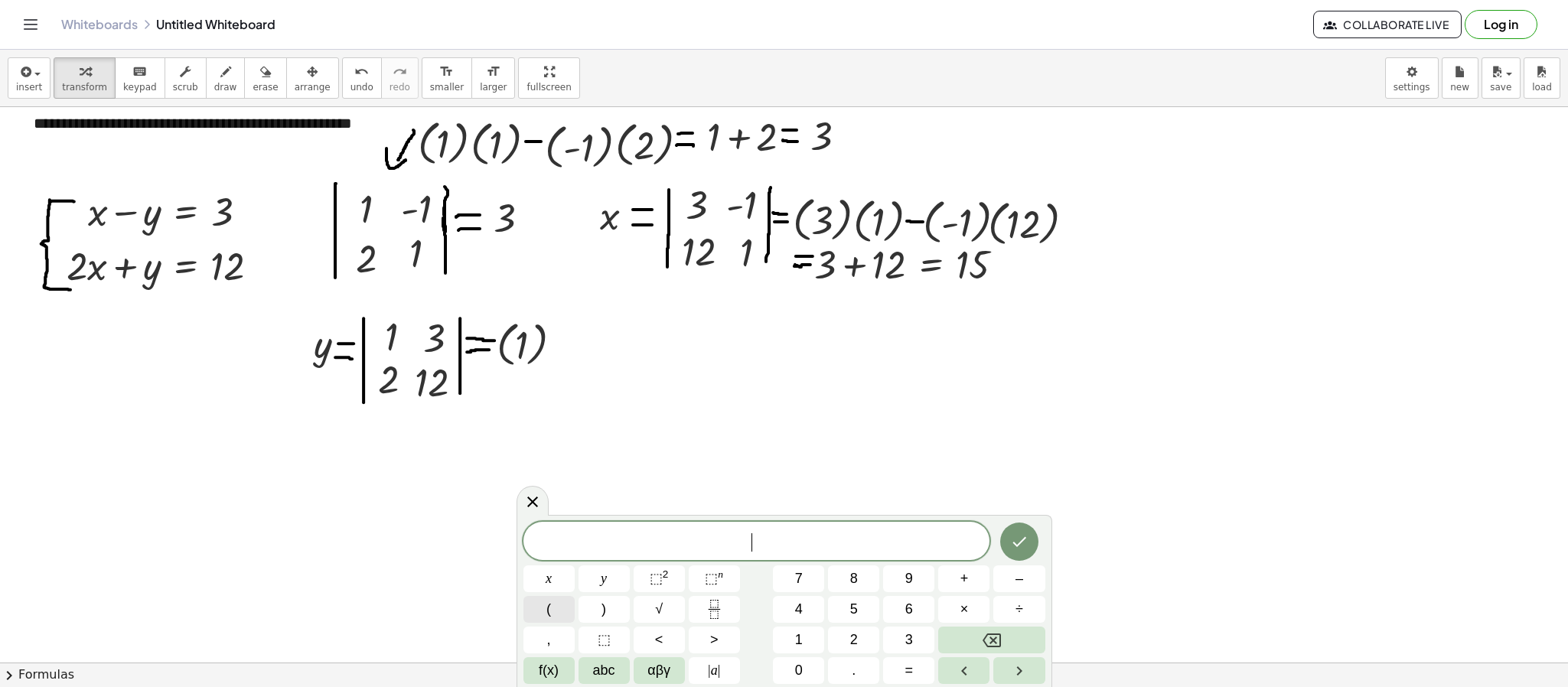
click at [572, 457] on button "(" at bounding box center [549, 609] width 51 height 26
click at [796, 457] on span "1" at bounding box center [798, 640] width 8 height 21
click at [836, 457] on button "2" at bounding box center [854, 639] width 51 height 26
click at [1013, 457] on icon "Done" at bounding box center [1019, 539] width 18 height 18
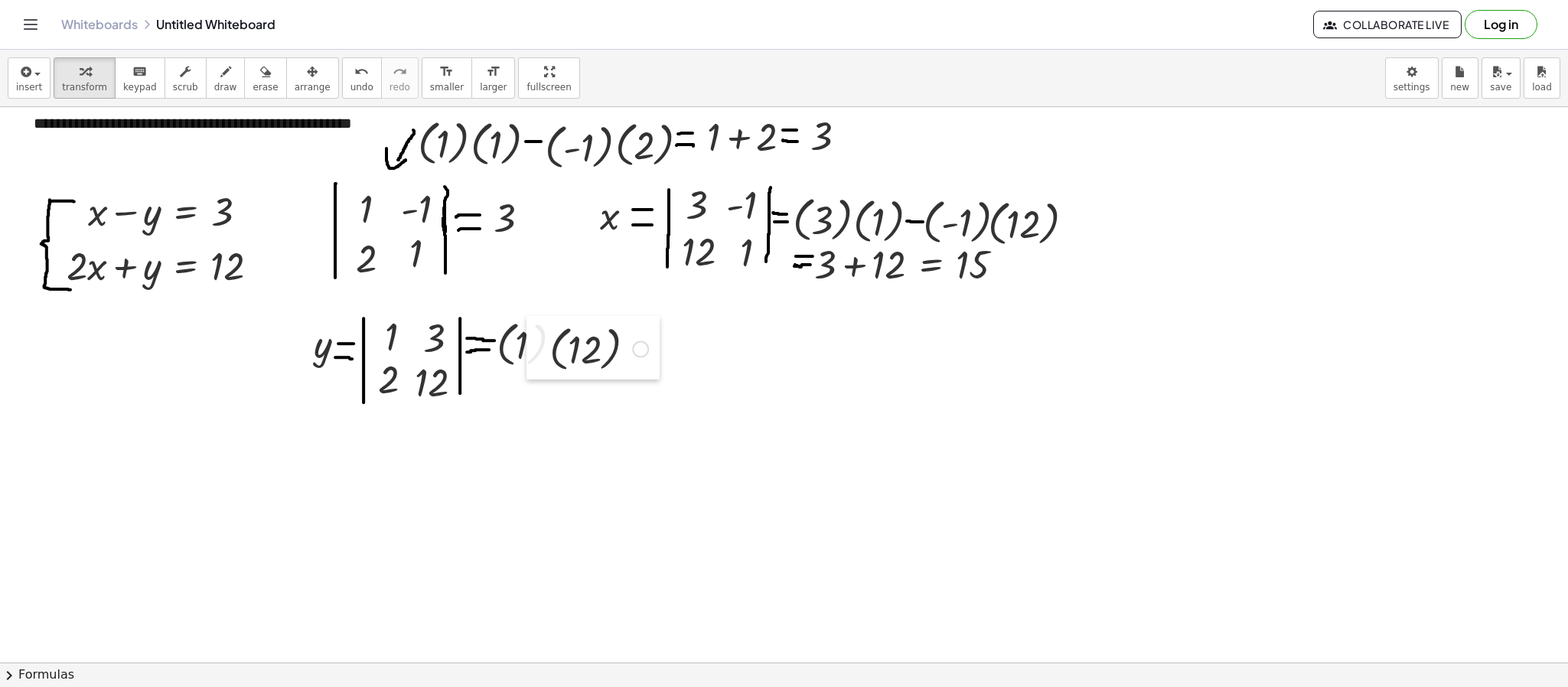
drag, startPoint x: 750, startPoint y: 506, endPoint x: 537, endPoint y: 345, distance: 267.0
click at [537, 345] on div at bounding box center [537, 348] width 23 height 63
click at [792, 457] on div at bounding box center [784, 641] width 1568 height 1110
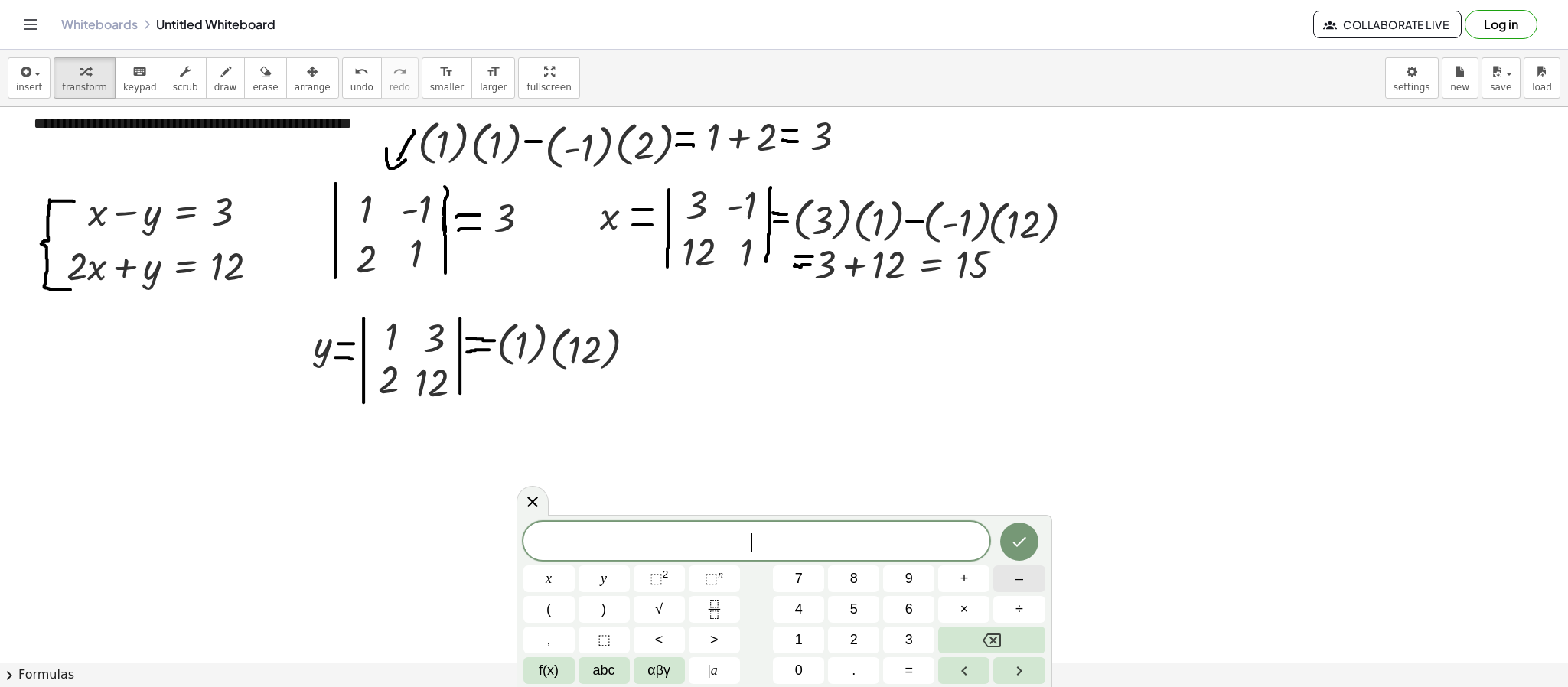
click at [1018, 457] on span "–" at bounding box center [1019, 578] width 8 height 21
click at [1018, 457] on icon "Done" at bounding box center [1019, 541] width 18 height 18
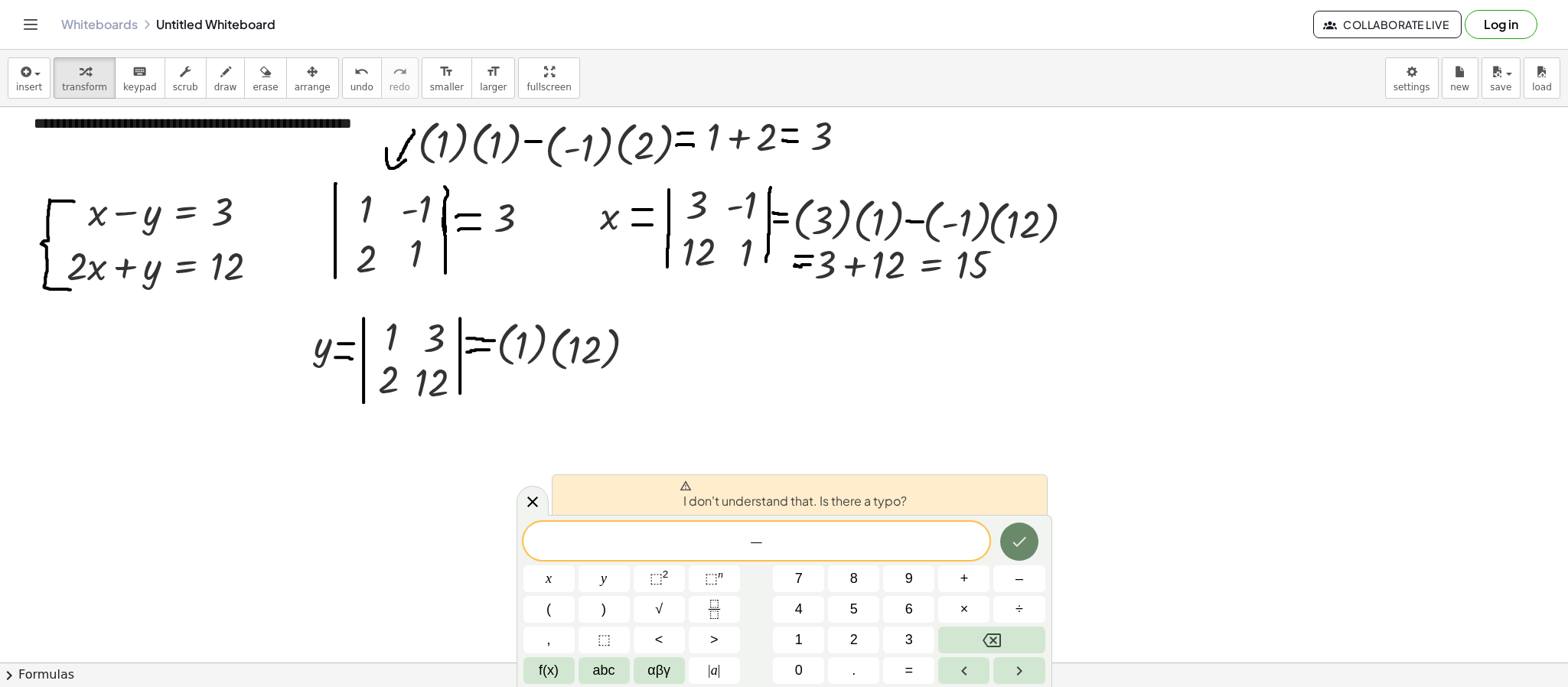
click at [1018, 457] on icon "Done" at bounding box center [1019, 541] width 18 height 18
click at [1017, 457] on button "Backspace" at bounding box center [991, 639] width 106 height 26
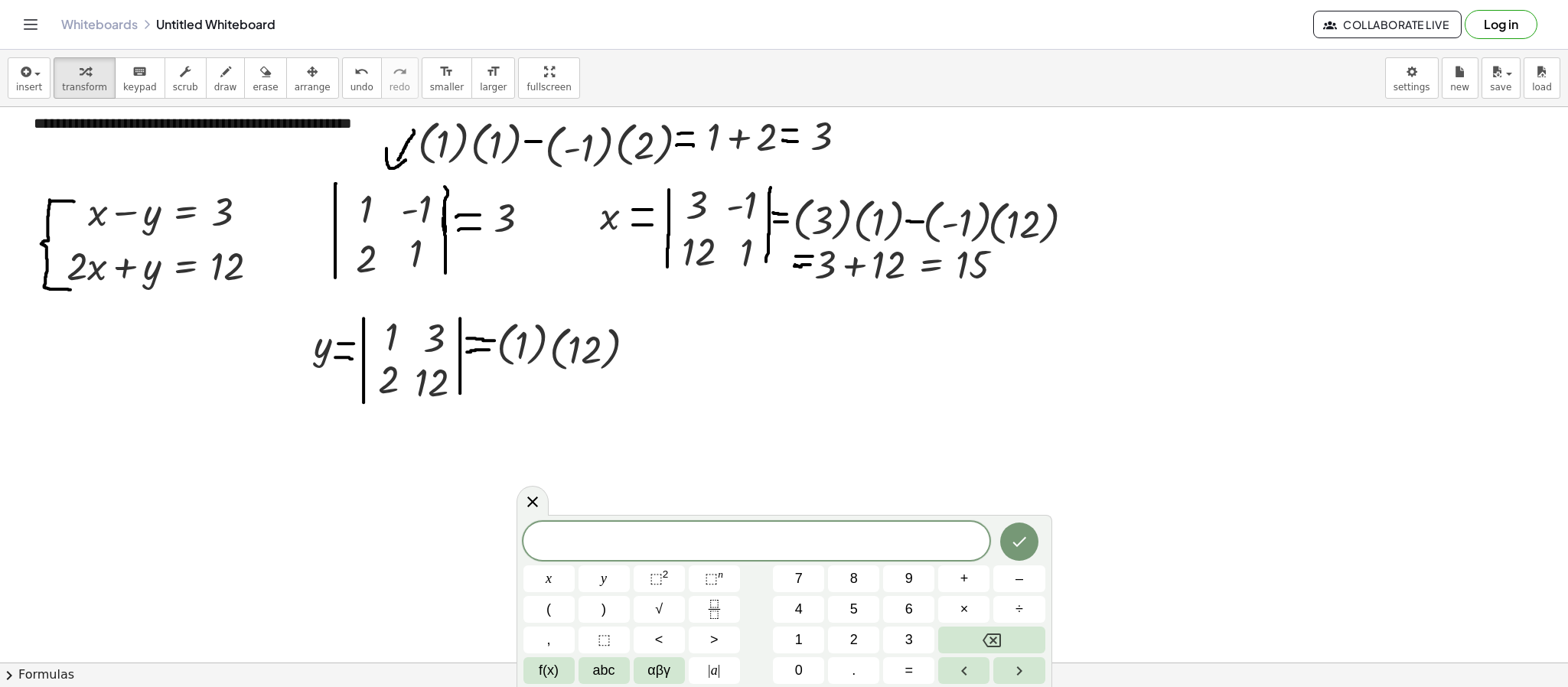
click at [1044, 457] on div at bounding box center [784, 641] width 1568 height 1110
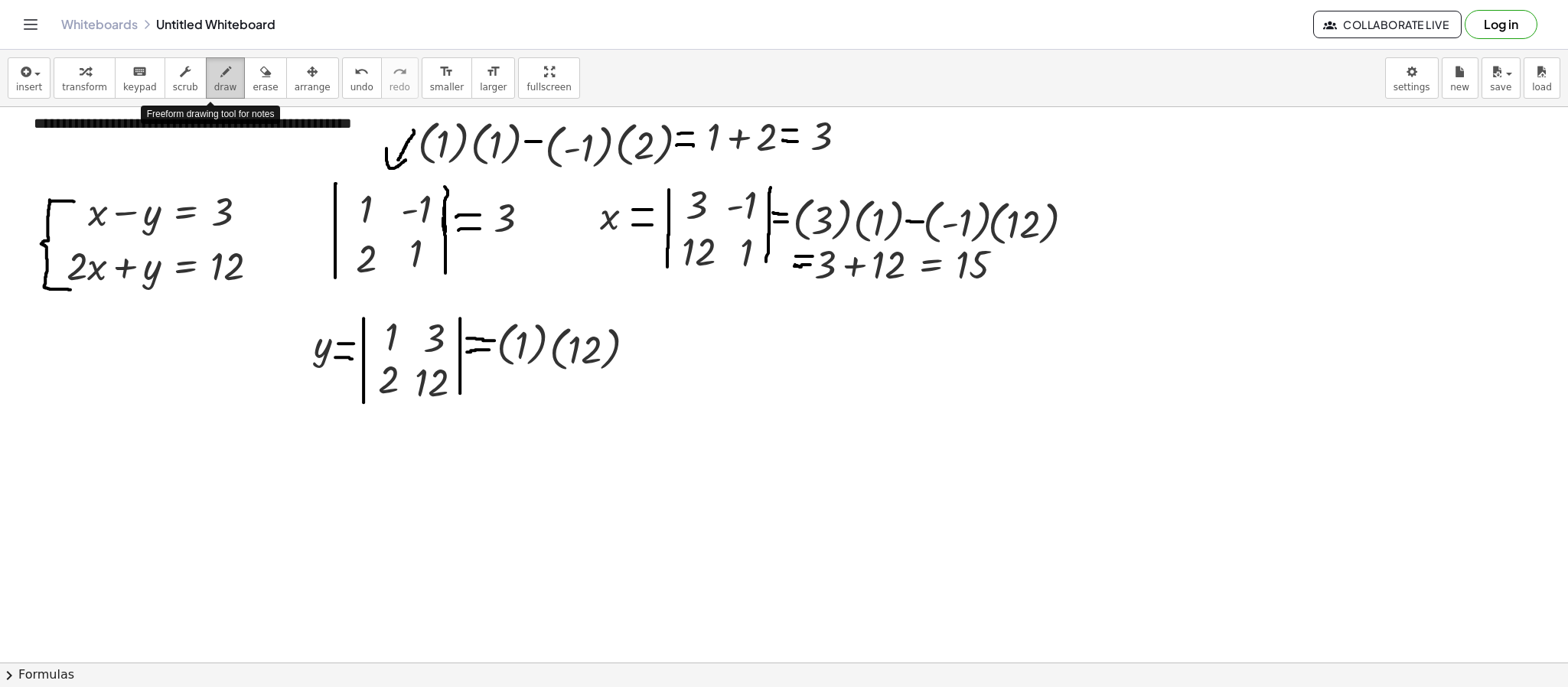
click at [220, 67] on icon "button" at bounding box center [226, 71] width 11 height 18
drag, startPoint x: 627, startPoint y: 352, endPoint x: 659, endPoint y: 354, distance: 32.1
click at [659, 354] on div at bounding box center [784, 641] width 1568 height 1110
click at [69, 65] on div "button" at bounding box center [85, 71] width 45 height 18
click at [735, 457] on div at bounding box center [784, 641] width 1568 height 1110
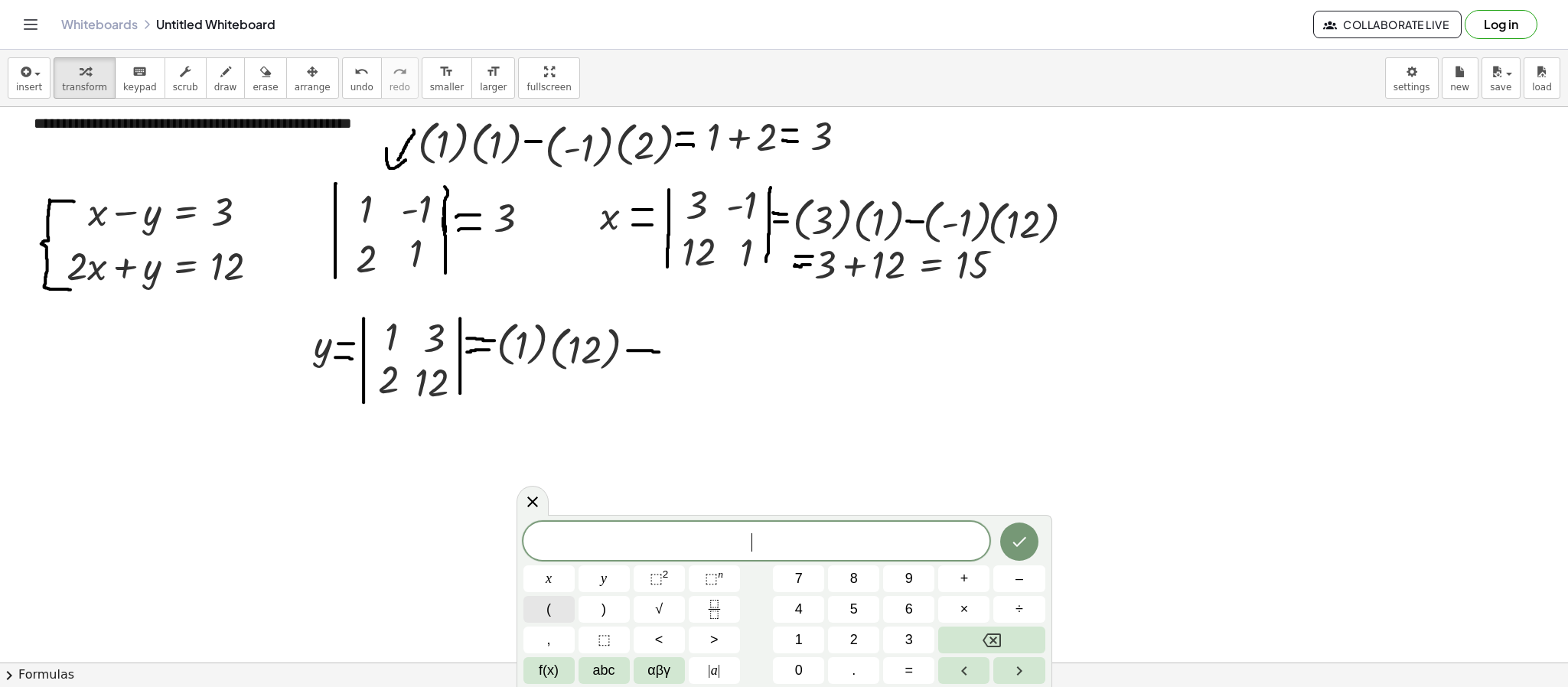
click at [533, 457] on button "(" at bounding box center [549, 609] width 51 height 26
click at [911, 457] on span "3" at bounding box center [908, 640] width 8 height 21
click at [1029, 457] on button "Done" at bounding box center [1019, 540] width 38 height 38
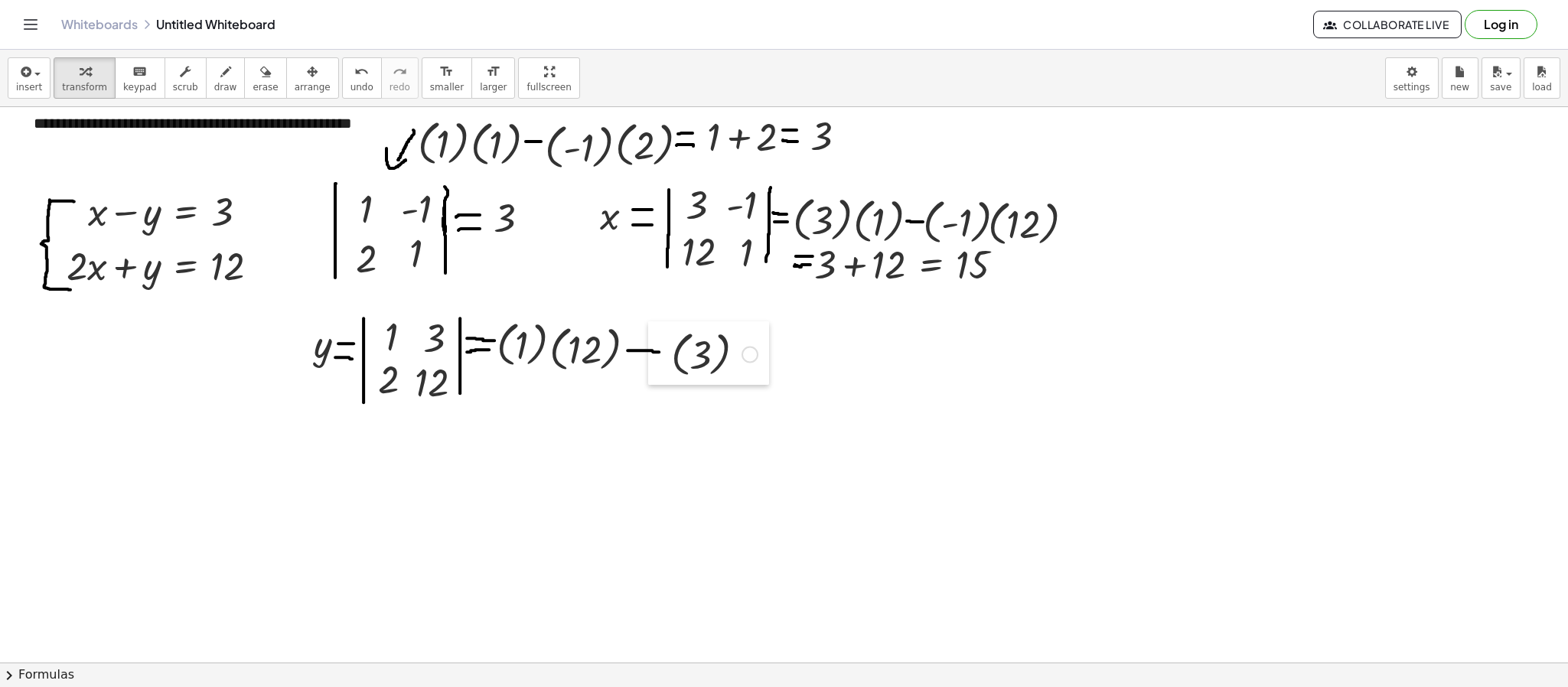
drag, startPoint x: 739, startPoint y: 506, endPoint x: 652, endPoint y: 365, distance: 165.7
click at [652, 365] on div at bounding box center [659, 353] width 23 height 63
click at [753, 457] on div at bounding box center [784, 641] width 1568 height 1110
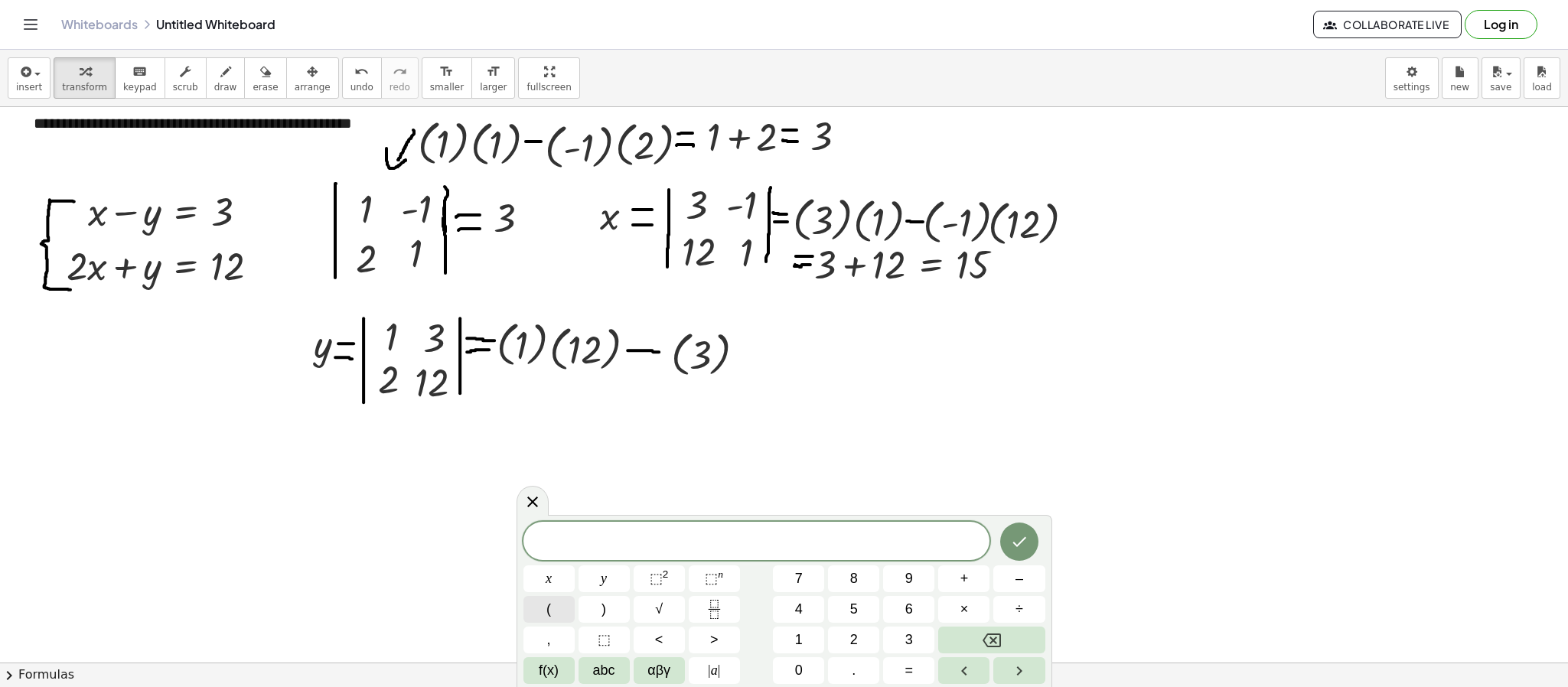
click at [555, 457] on button "(" at bounding box center [549, 609] width 51 height 26
click at [852, 457] on button "2" at bounding box center [854, 639] width 51 height 26
click at [1013, 457] on button "Done" at bounding box center [1019, 540] width 38 height 38
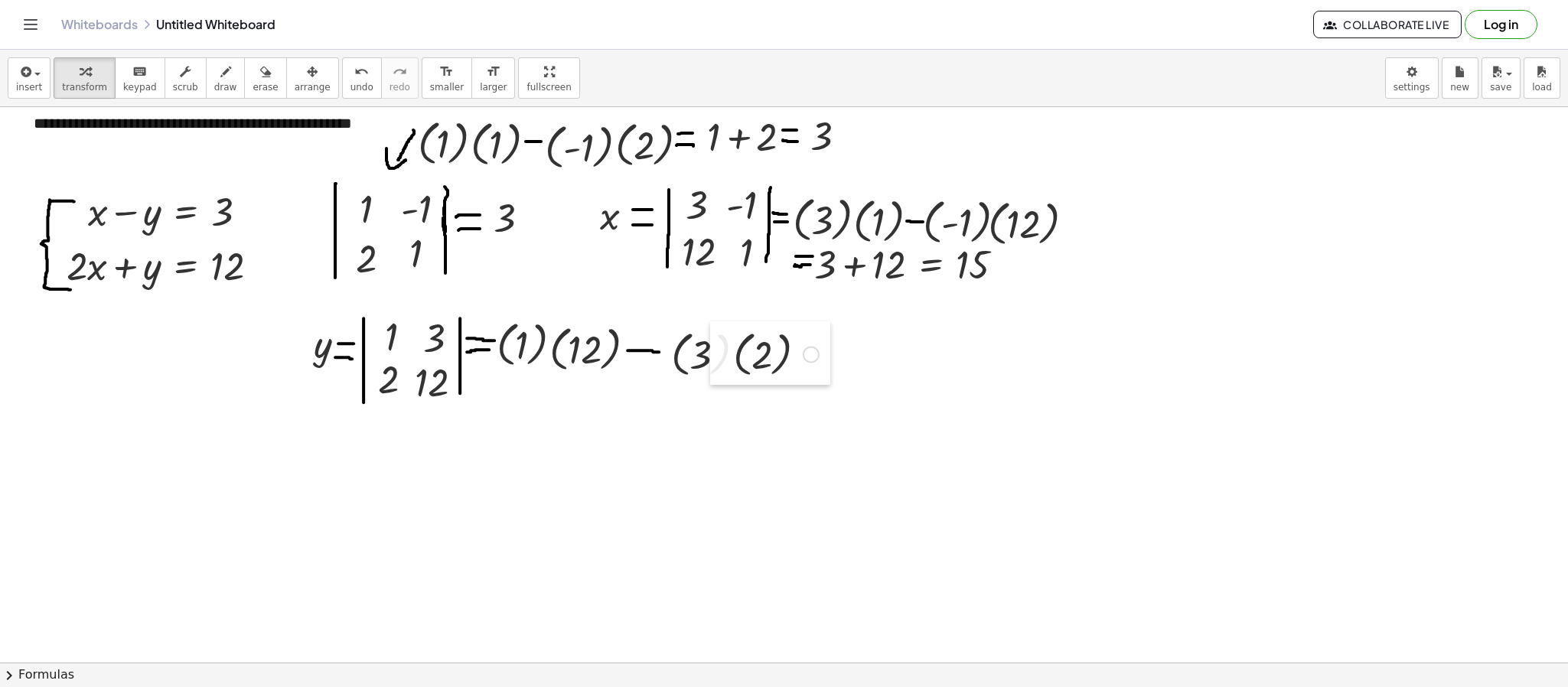
drag, startPoint x: 760, startPoint y: 551, endPoint x: 717, endPoint y: 359, distance: 196.8
click at [717, 359] on div at bounding box center [721, 353] width 23 height 63
click at [766, 457] on div at bounding box center [784, 641] width 1568 height 1110
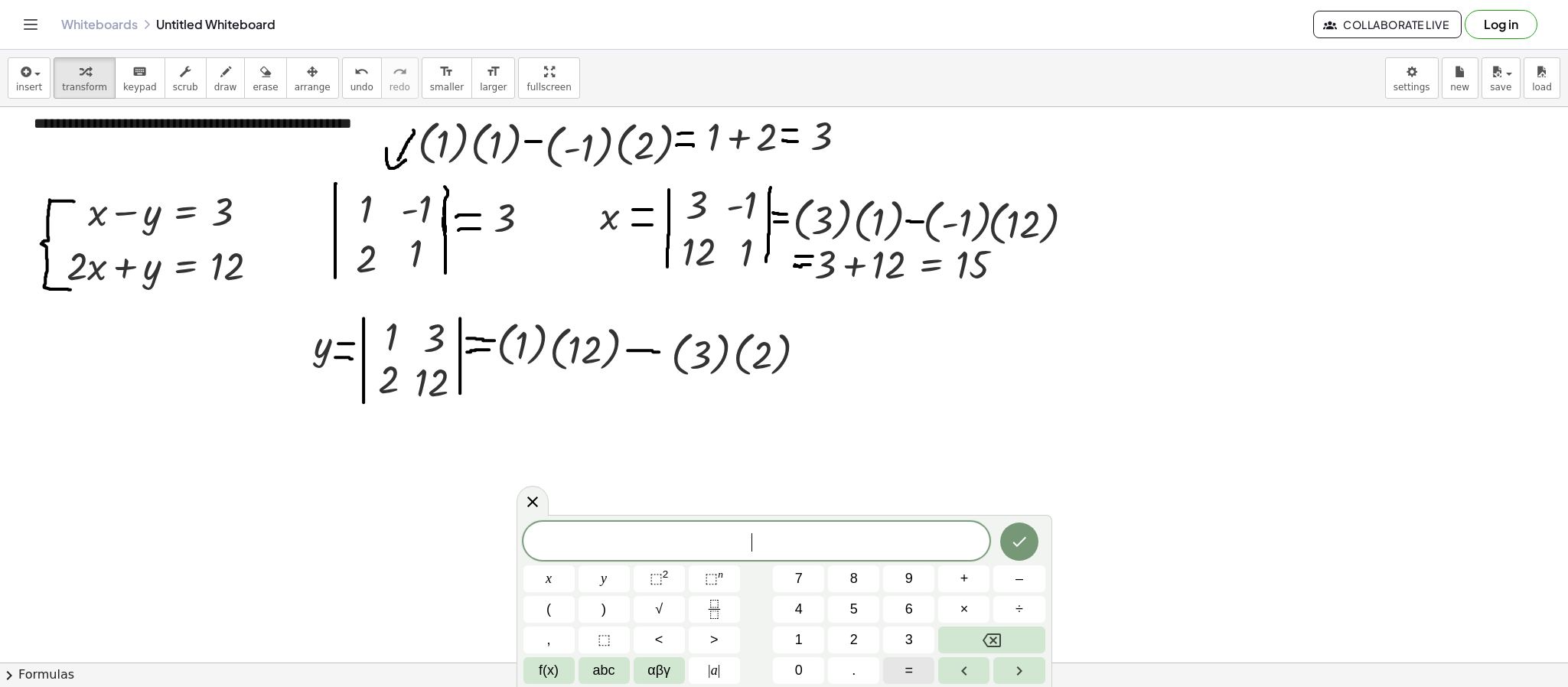
click at [903, 457] on button "=" at bounding box center [908, 670] width 51 height 26
click at [792, 457] on button "1" at bounding box center [798, 639] width 51 height 26
click at [838, 457] on button "2" at bounding box center [854, 639] width 51 height 26
click at [1020, 457] on icon "Done" at bounding box center [1019, 541] width 18 height 18
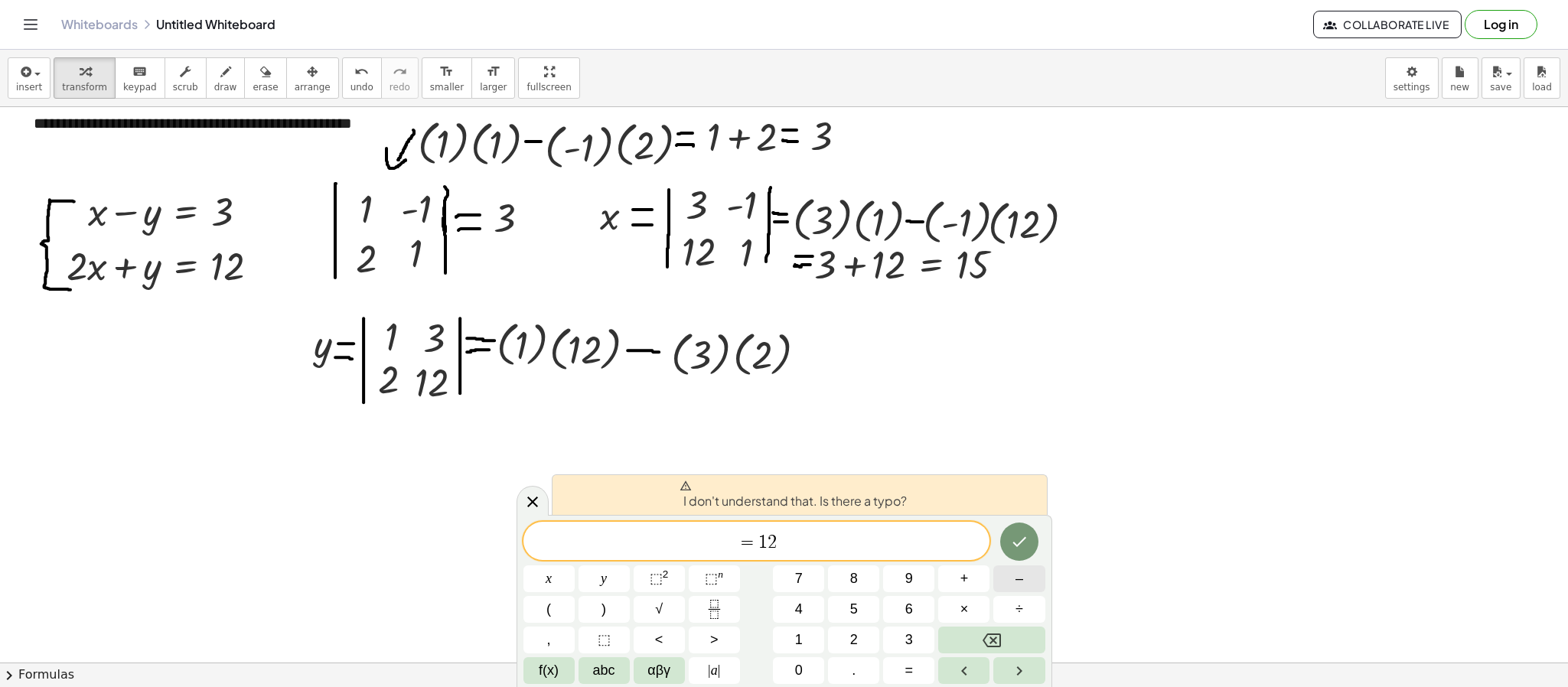
click at [1022, 457] on span "–" at bounding box center [1019, 578] width 8 height 21
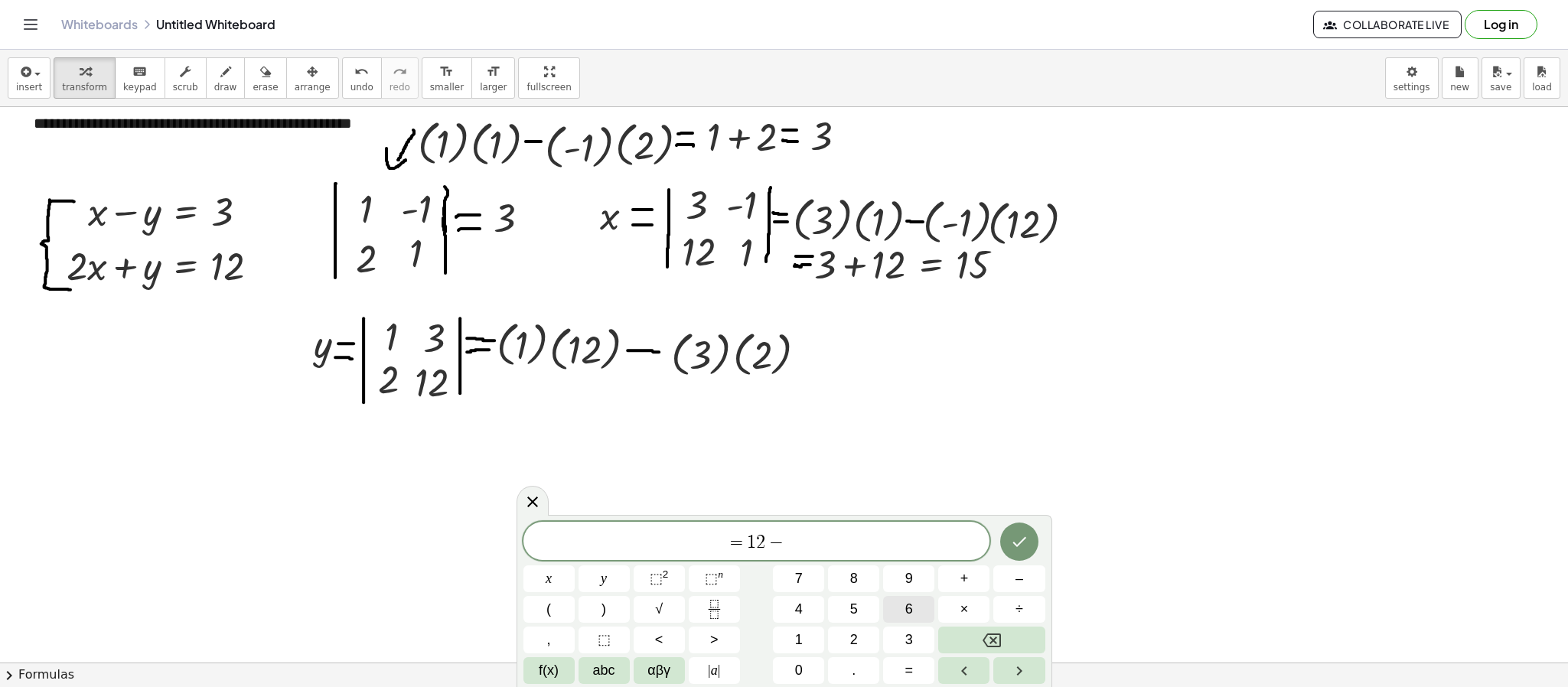
click at [893, 457] on button "6" at bounding box center [908, 609] width 51 height 26
click at [900, 457] on button "6" at bounding box center [908, 609] width 51 height 26
click at [1025, 457] on button "Backspace" at bounding box center [991, 639] width 106 height 26
click at [907, 457] on span "6" at bounding box center [908, 609] width 8 height 21
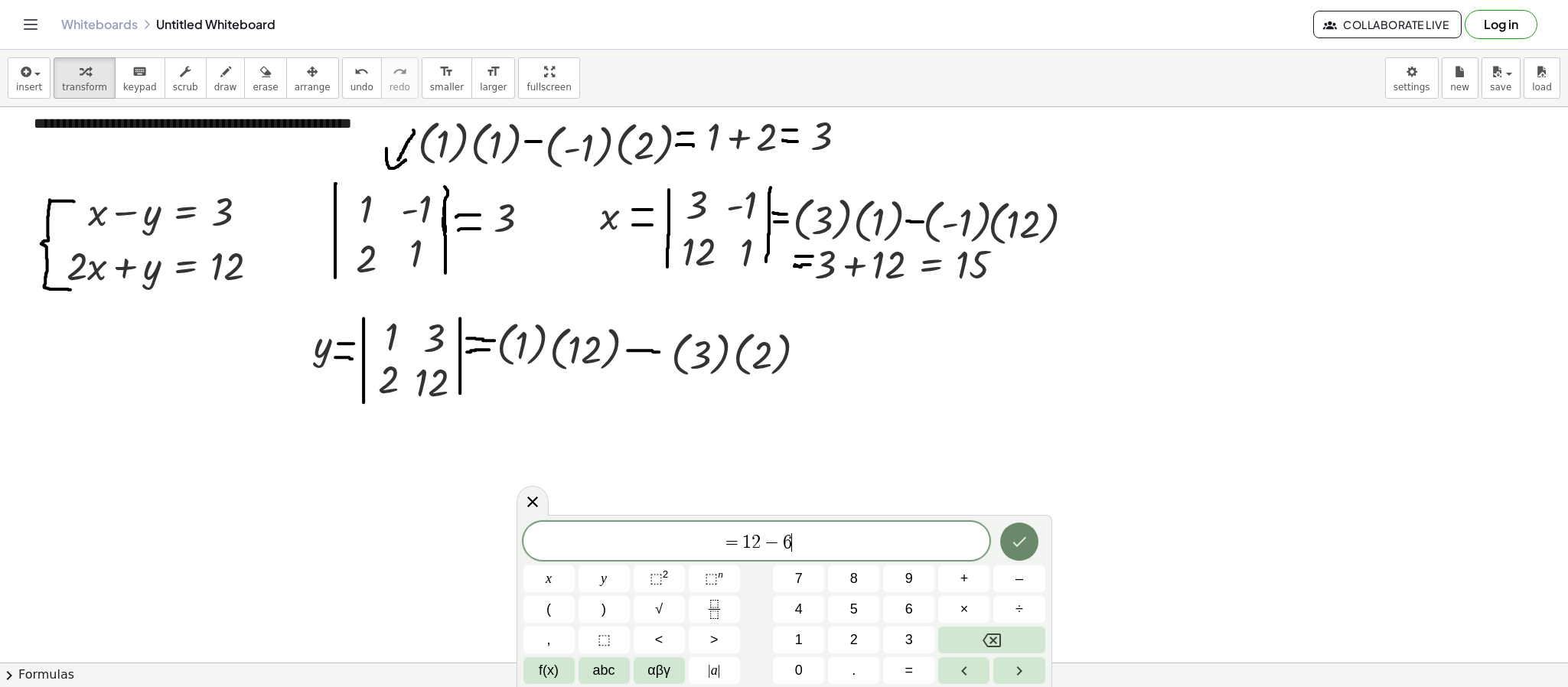
click at [1020, 457] on icon "Done" at bounding box center [1019, 541] width 18 height 18
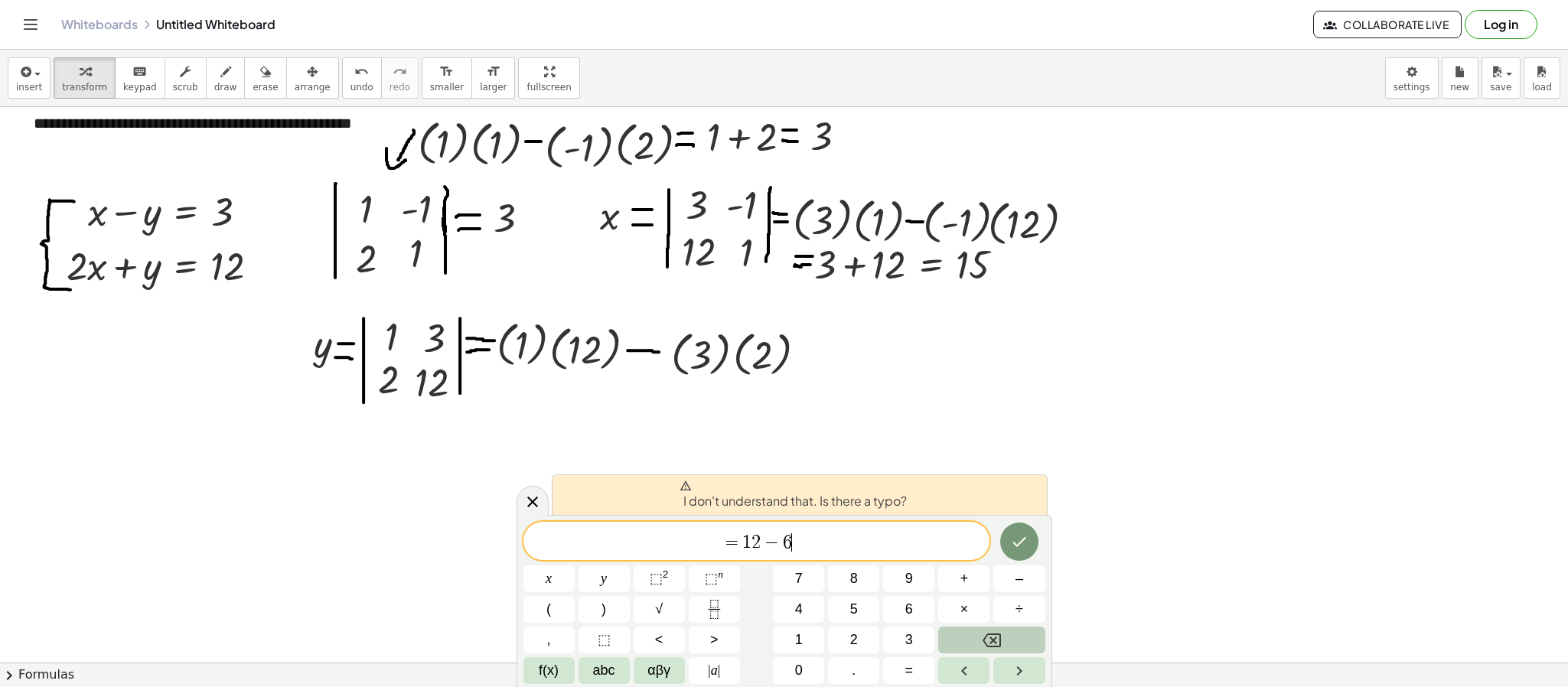
click at [980, 457] on button "Backspace" at bounding box center [991, 639] width 106 height 26
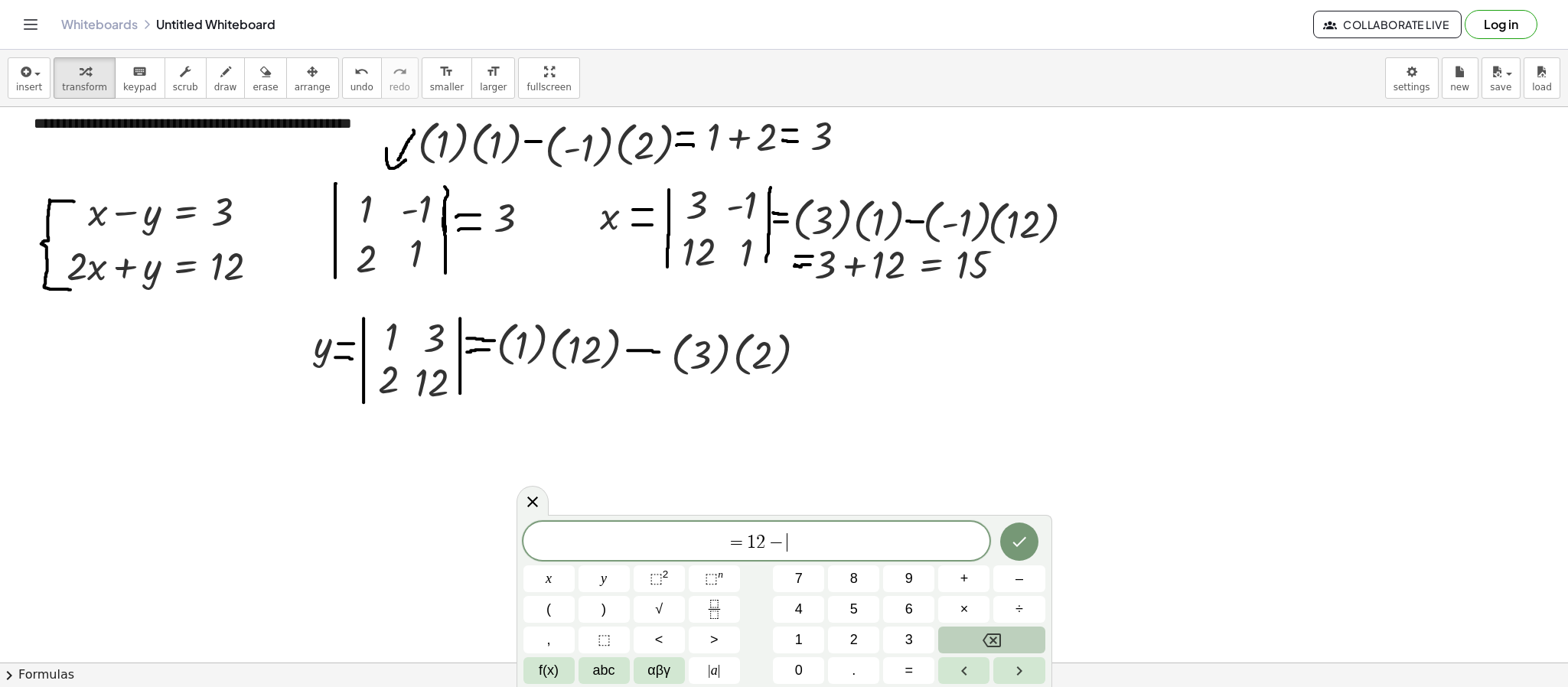
click at [980, 457] on button "Backspace" at bounding box center [991, 639] width 106 height 26
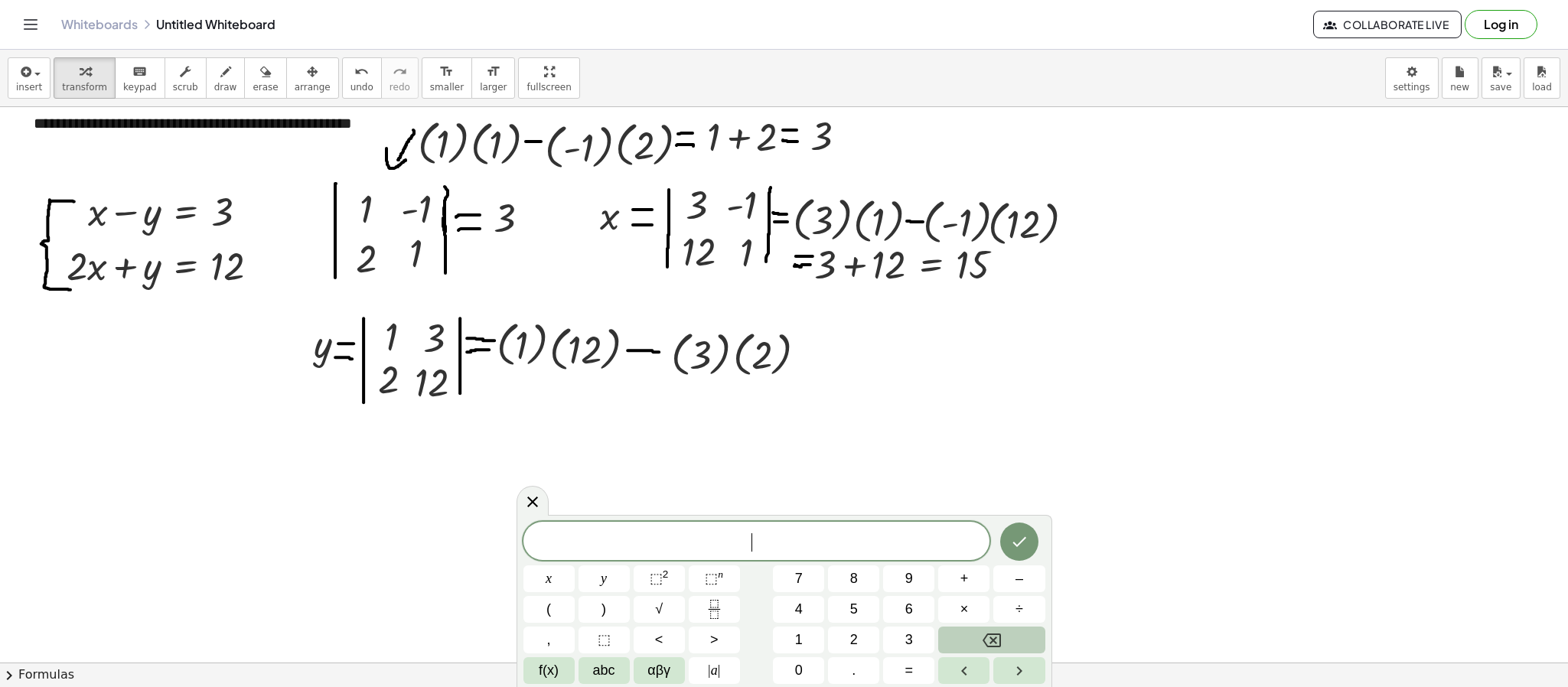
click at [980, 457] on button "Backspace" at bounding box center [991, 639] width 106 height 26
click at [948, 457] on div at bounding box center [784, 641] width 1568 height 1110
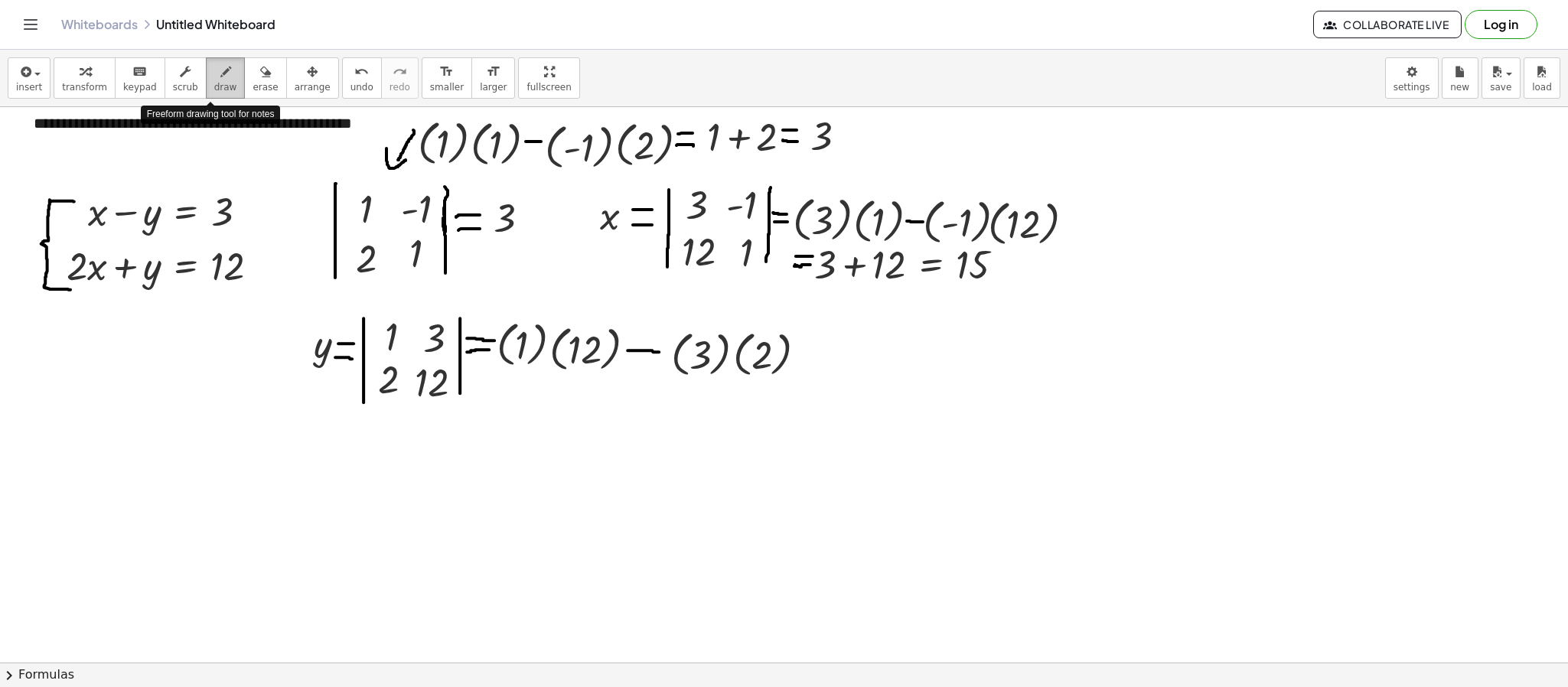
click at [206, 90] on button "draw" at bounding box center [226, 78] width 40 height 41
drag, startPoint x: 793, startPoint y: 344, endPoint x: 808, endPoint y: 340, distance: 15.5
click at [808, 340] on div at bounding box center [784, 641] width 1568 height 1110
click at [264, 73] on button "erase" at bounding box center [265, 78] width 42 height 41
drag, startPoint x: 843, startPoint y: 348, endPoint x: 823, endPoint y: 345, distance: 20.2
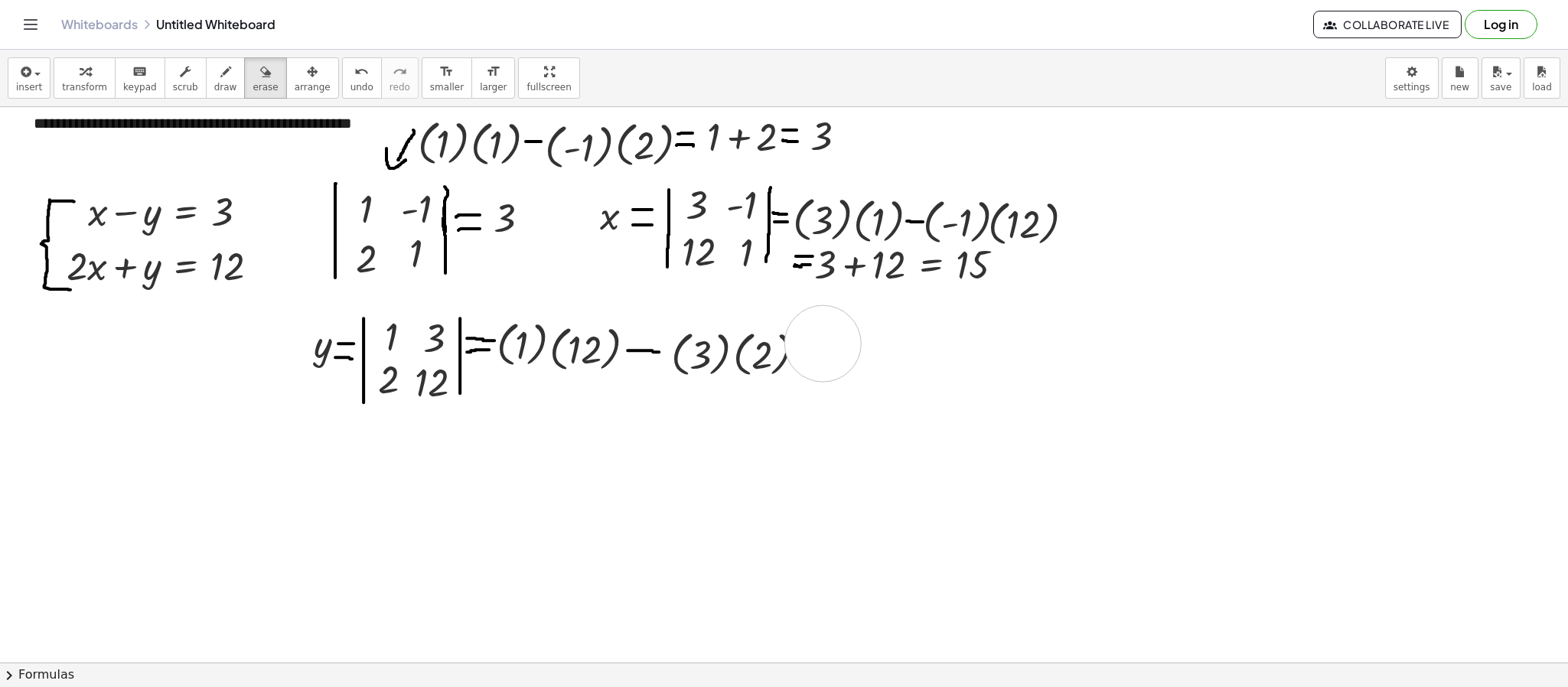
click at [823, 345] on div at bounding box center [784, 641] width 1568 height 1110
drag, startPoint x: 204, startPoint y: 69, endPoint x: 638, endPoint y: 294, distance: 488.9
click at [638, 294] on div "**********" at bounding box center [784, 368] width 1568 height 637
drag, startPoint x: 793, startPoint y: 347, endPoint x: 817, endPoint y: 351, distance: 24.3
click at [817, 351] on div at bounding box center [784, 641] width 1568 height 1110
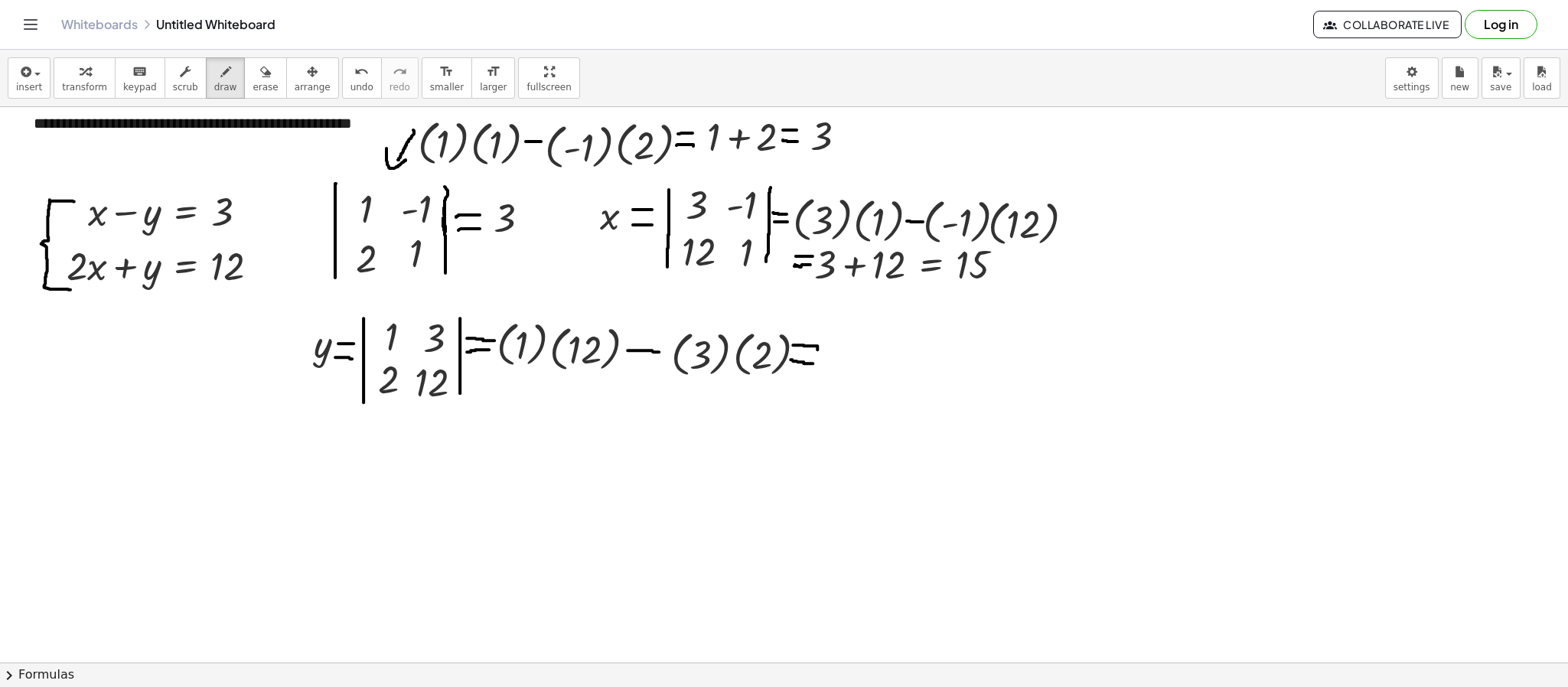
drag, startPoint x: 790, startPoint y: 361, endPoint x: 813, endPoint y: 365, distance: 23.3
click at [813, 365] on div at bounding box center [784, 641] width 1568 height 1110
click at [79, 73] on icon "button" at bounding box center [85, 71] width 11 height 18
click at [646, 457] on div at bounding box center [784, 641] width 1568 height 1110
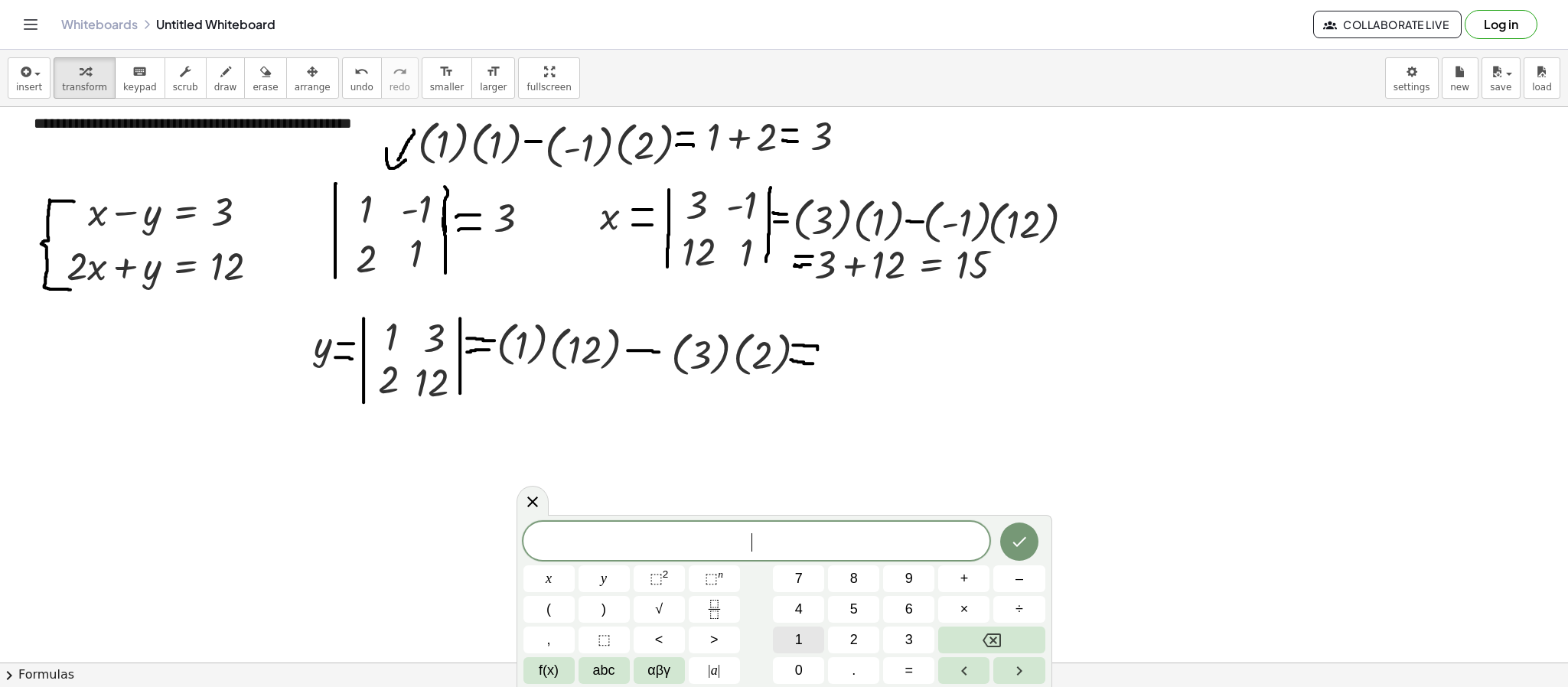
click at [785, 457] on button "1" at bounding box center [798, 639] width 51 height 26
click at [831, 457] on button "2" at bounding box center [854, 639] width 51 height 26
click at [1040, 457] on button "–" at bounding box center [1019, 578] width 51 height 26
click at [917, 457] on button "6" at bounding box center [908, 609] width 51 height 26
click at [913, 457] on button "3" at bounding box center [908, 639] width 51 height 26
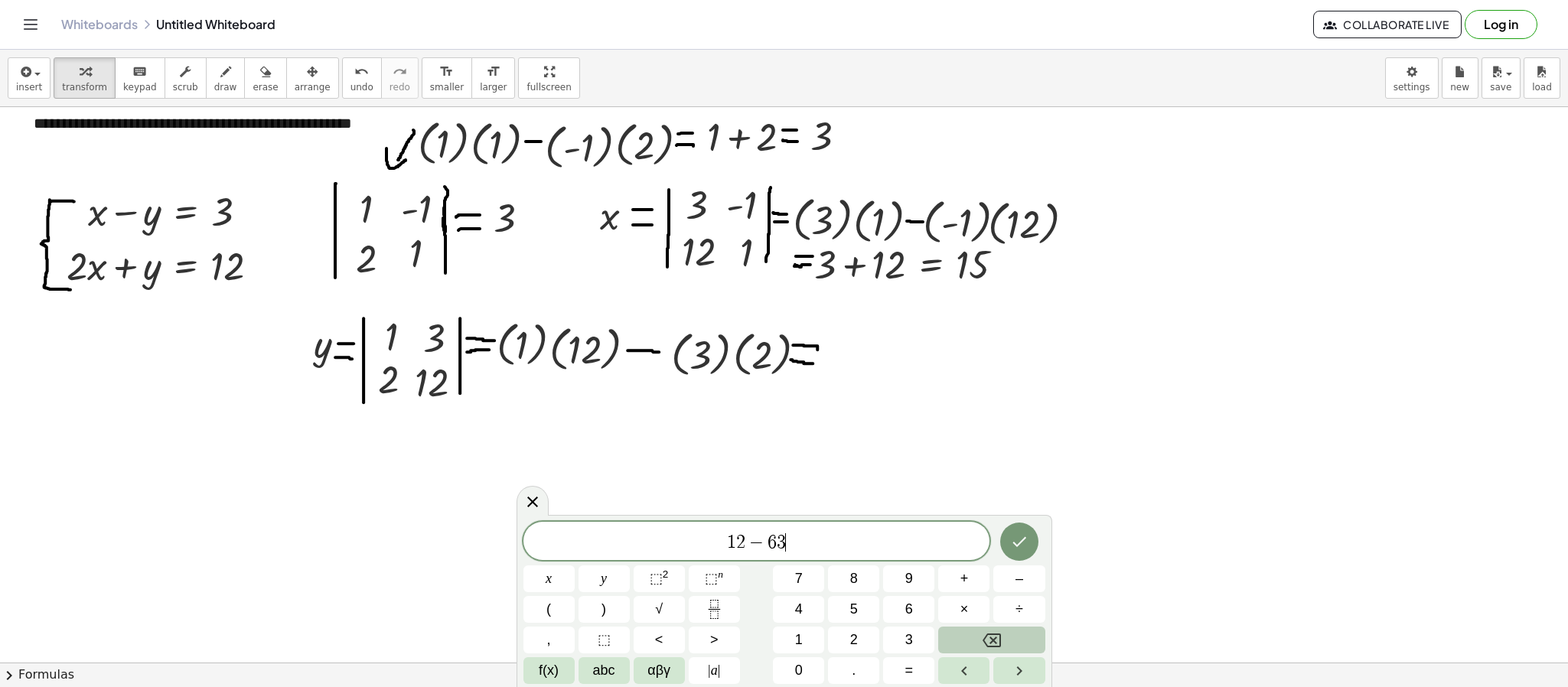
click at [978, 457] on button "Backspace" at bounding box center [991, 639] width 106 height 26
click at [932, 457] on button "=" at bounding box center [908, 670] width 51 height 26
click at [911, 457] on span "6" at bounding box center [908, 609] width 8 height 21
click at [1029, 457] on button "Done" at bounding box center [1019, 542] width 38 height 38
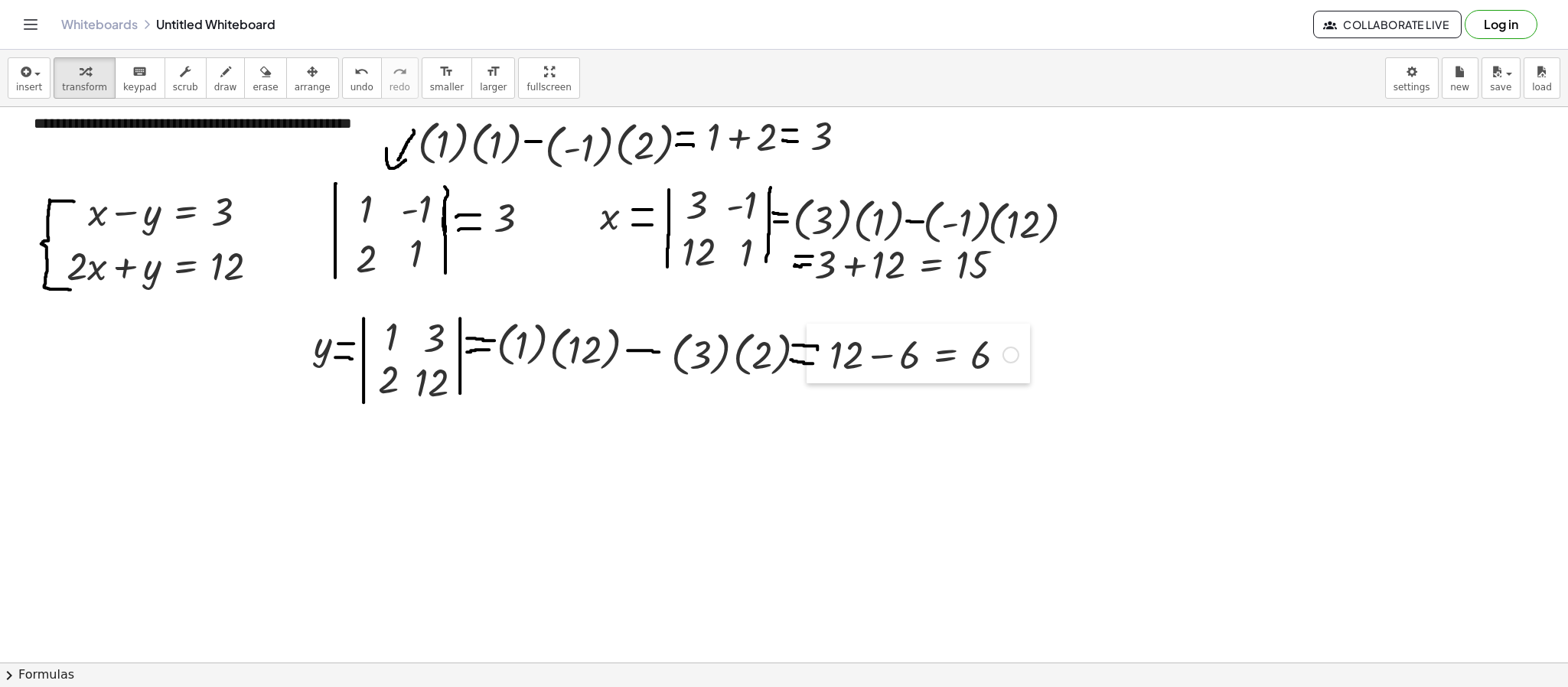
drag, startPoint x: 649, startPoint y: 558, endPoint x: 810, endPoint y: 352, distance: 261.5
click at [810, 352] on div at bounding box center [818, 354] width 23 height 60
click at [701, 457] on div at bounding box center [784, 641] width 1568 height 1110
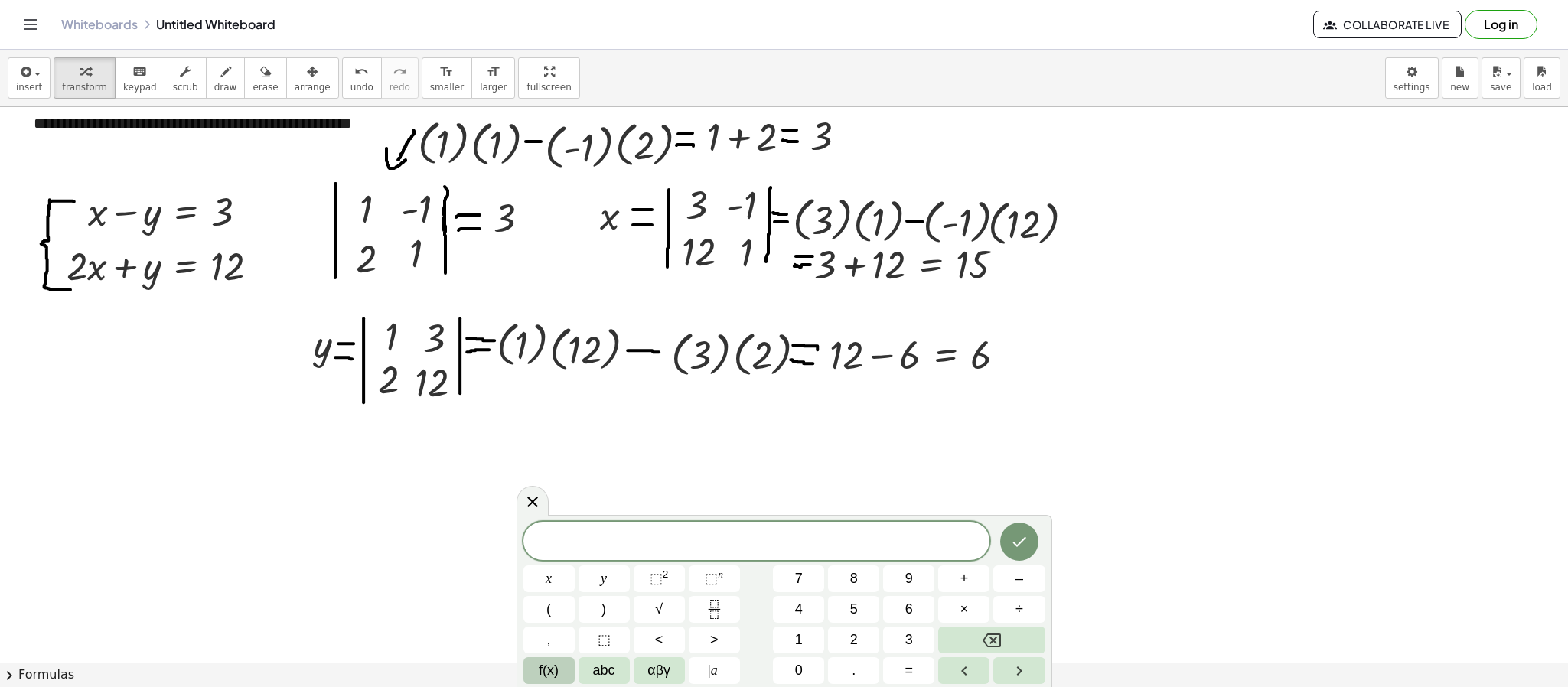
click at [560, 457] on button "f(x)" at bounding box center [549, 670] width 51 height 26
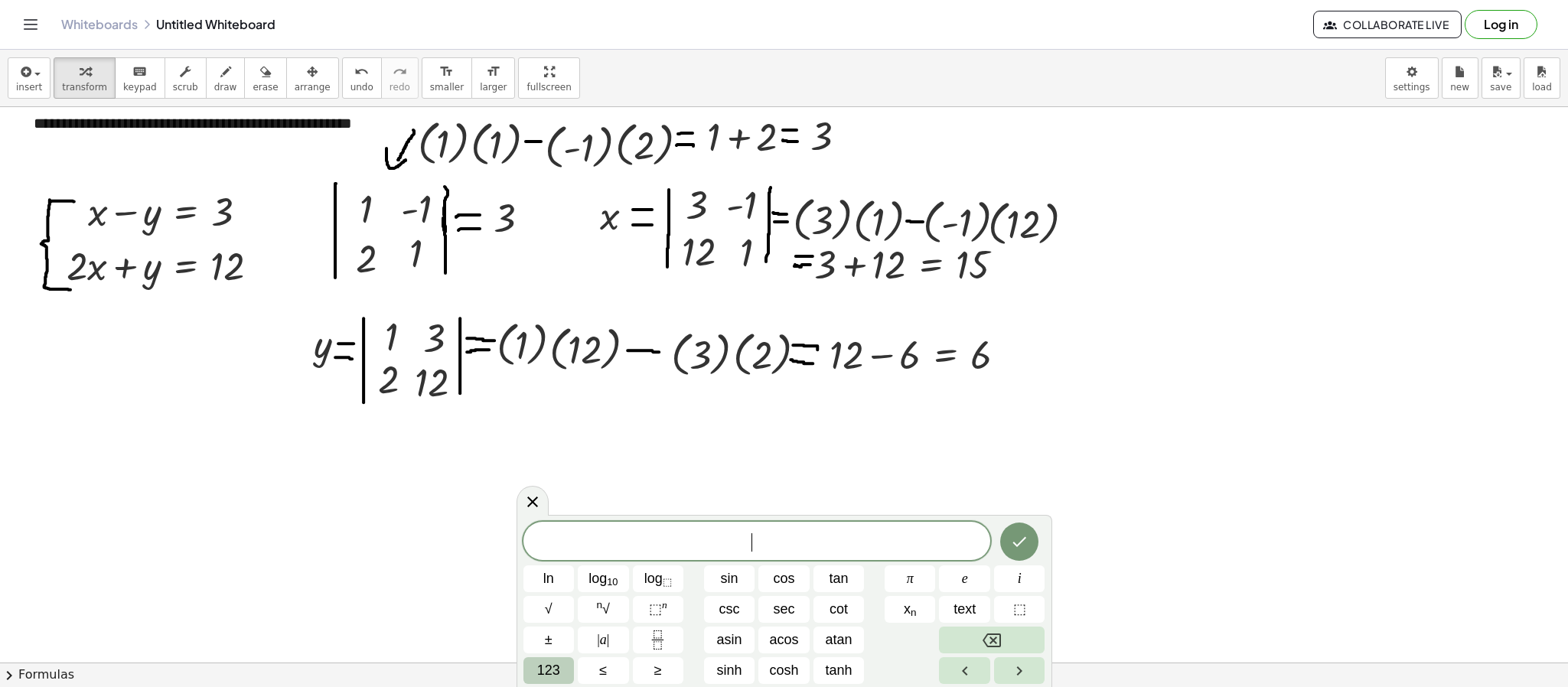
click at [551, 457] on button "123" at bounding box center [549, 670] width 51 height 26
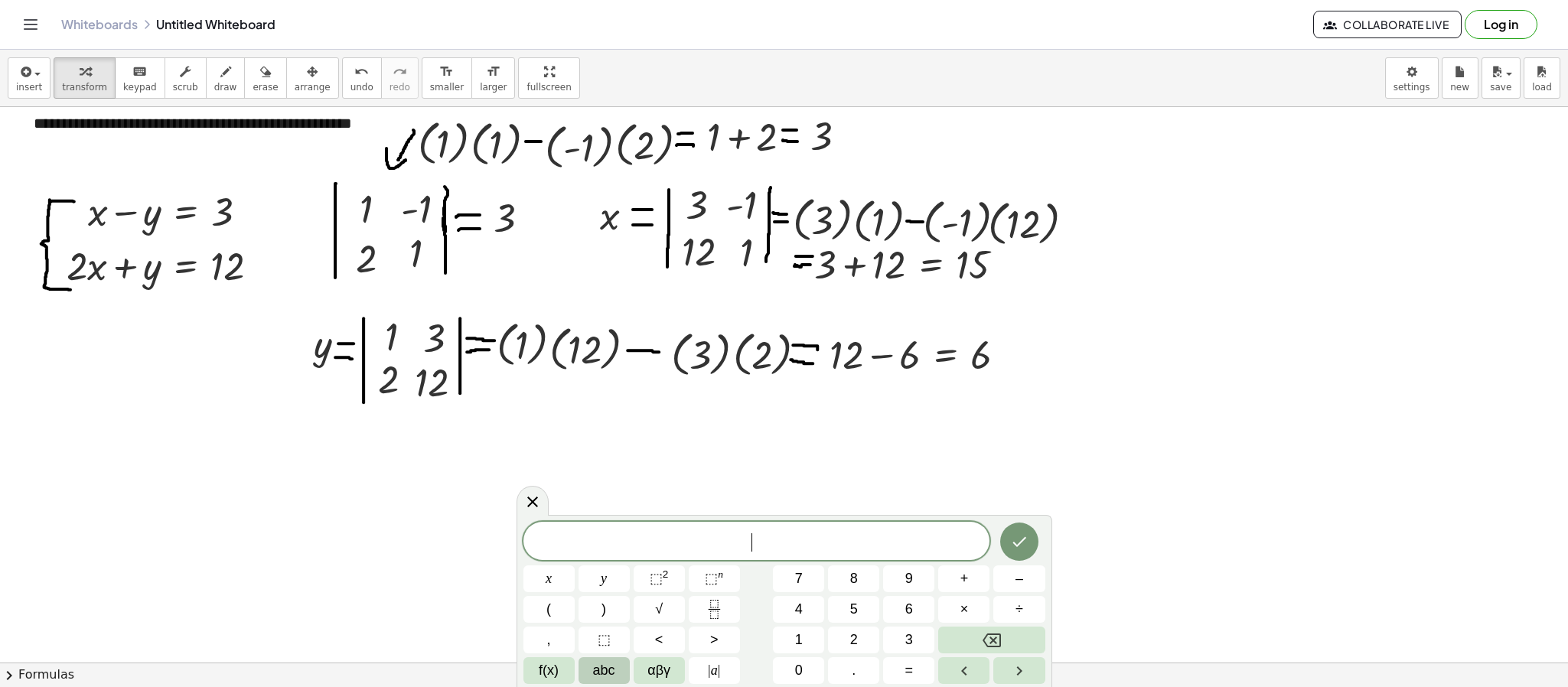
click at [593, 457] on span "abc" at bounding box center [604, 671] width 22 height 21
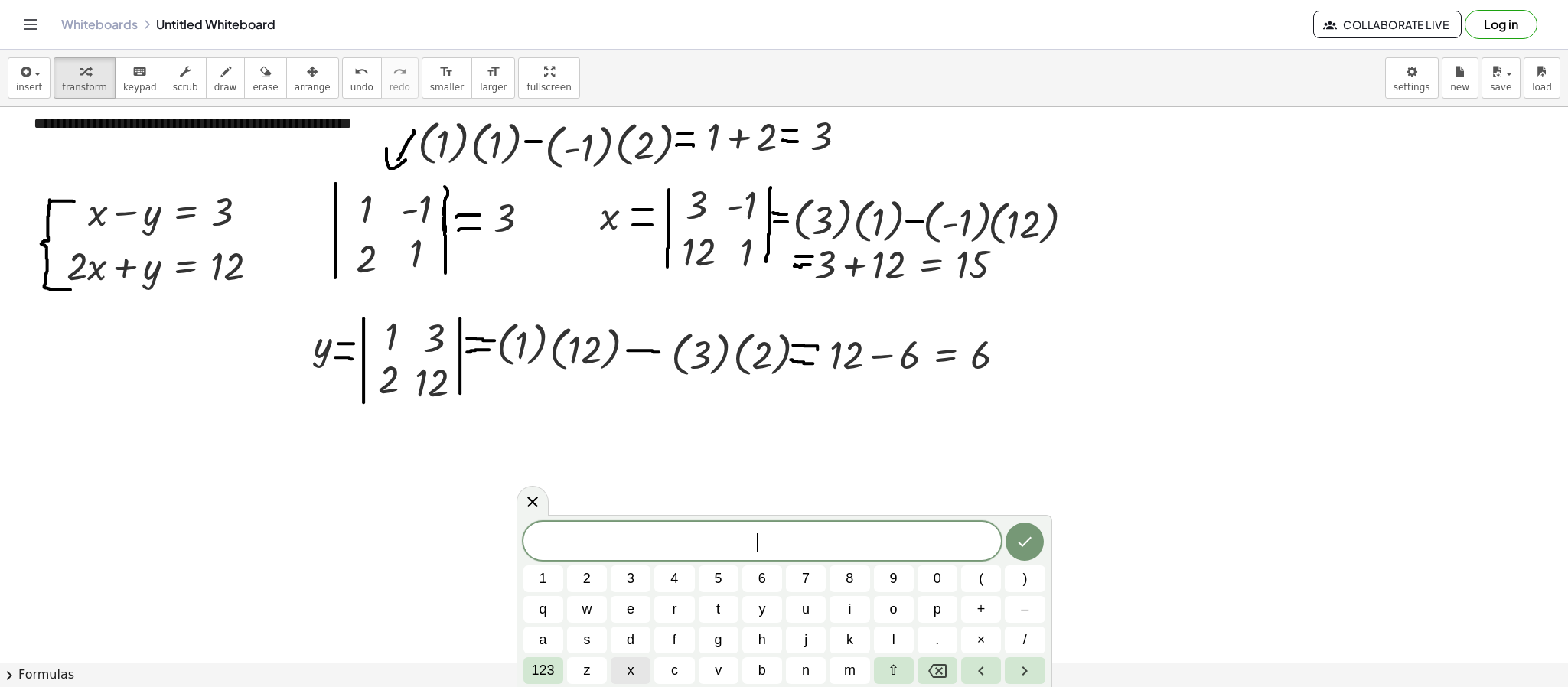
click at [620, 457] on button "x" at bounding box center [631, 670] width 40 height 26
click at [558, 457] on button "123" at bounding box center [543, 670] width 40 height 26
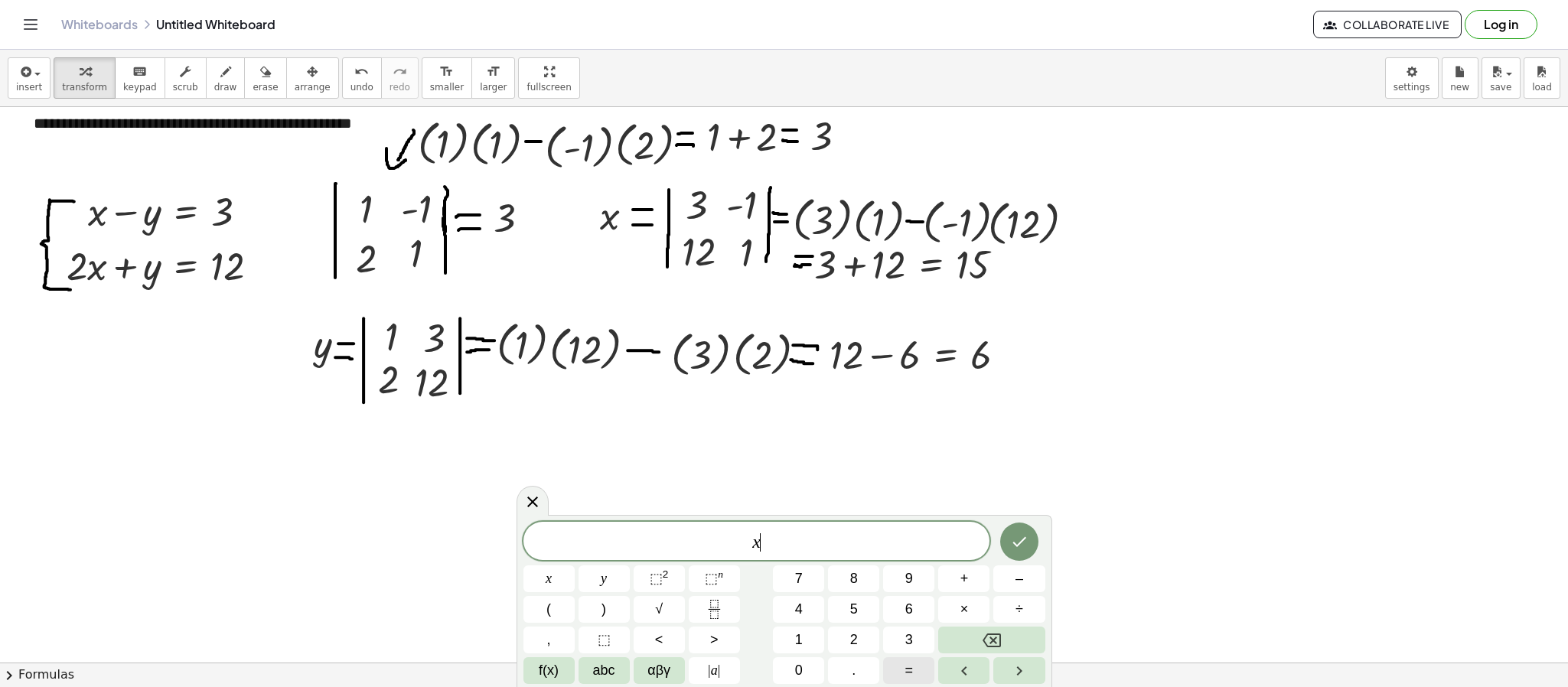
click at [923, 457] on button "=" at bounding box center [908, 670] width 51 height 26
click at [807, 457] on button "1" at bounding box center [798, 639] width 51 height 26
click at [848, 457] on button "5" at bounding box center [854, 609] width 51 height 26
click at [607, 457] on span "abc" at bounding box center [604, 671] width 22 height 21
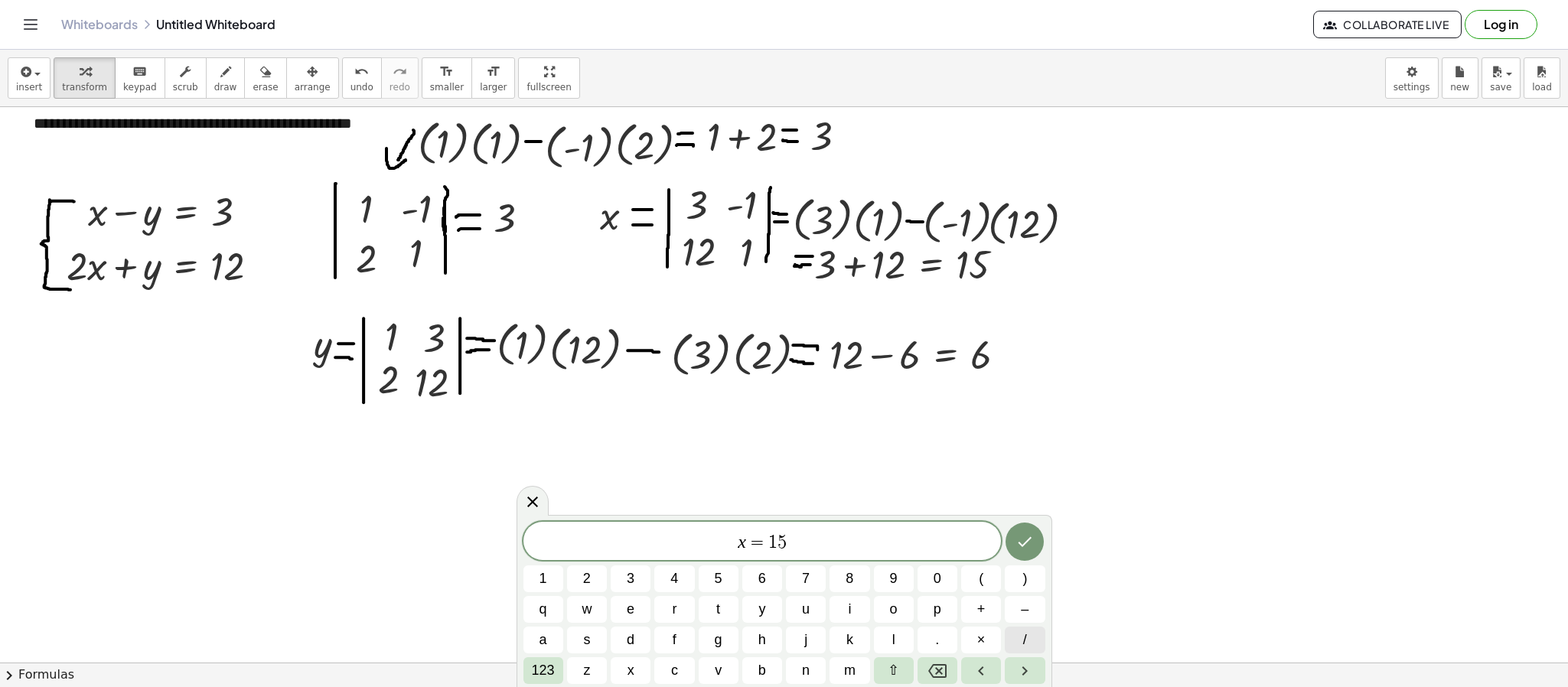
click at [1042, 457] on button "/" at bounding box center [1025, 639] width 40 height 26
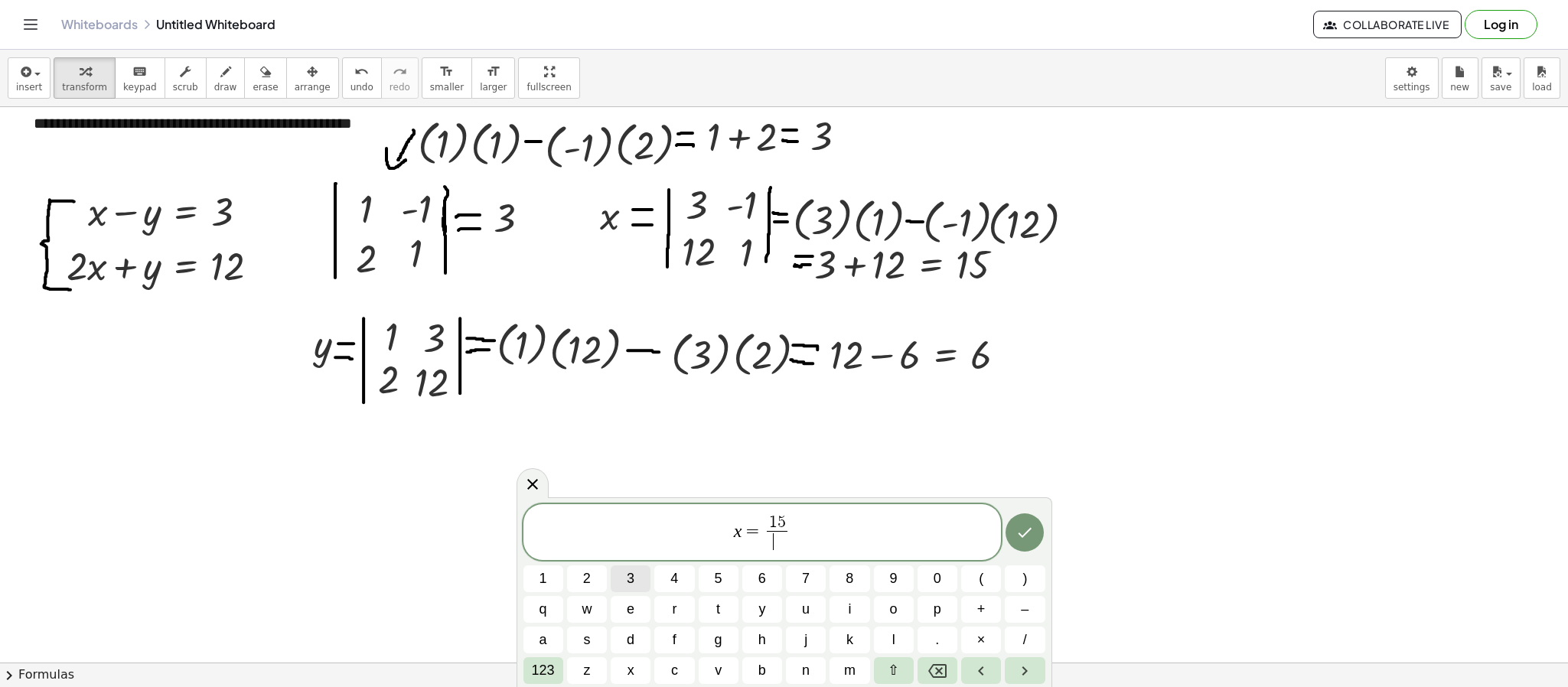
click at [627, 457] on span "3" at bounding box center [630, 578] width 8 height 21
click at [1019, 457] on icon "Done" at bounding box center [1025, 533] width 14 height 10
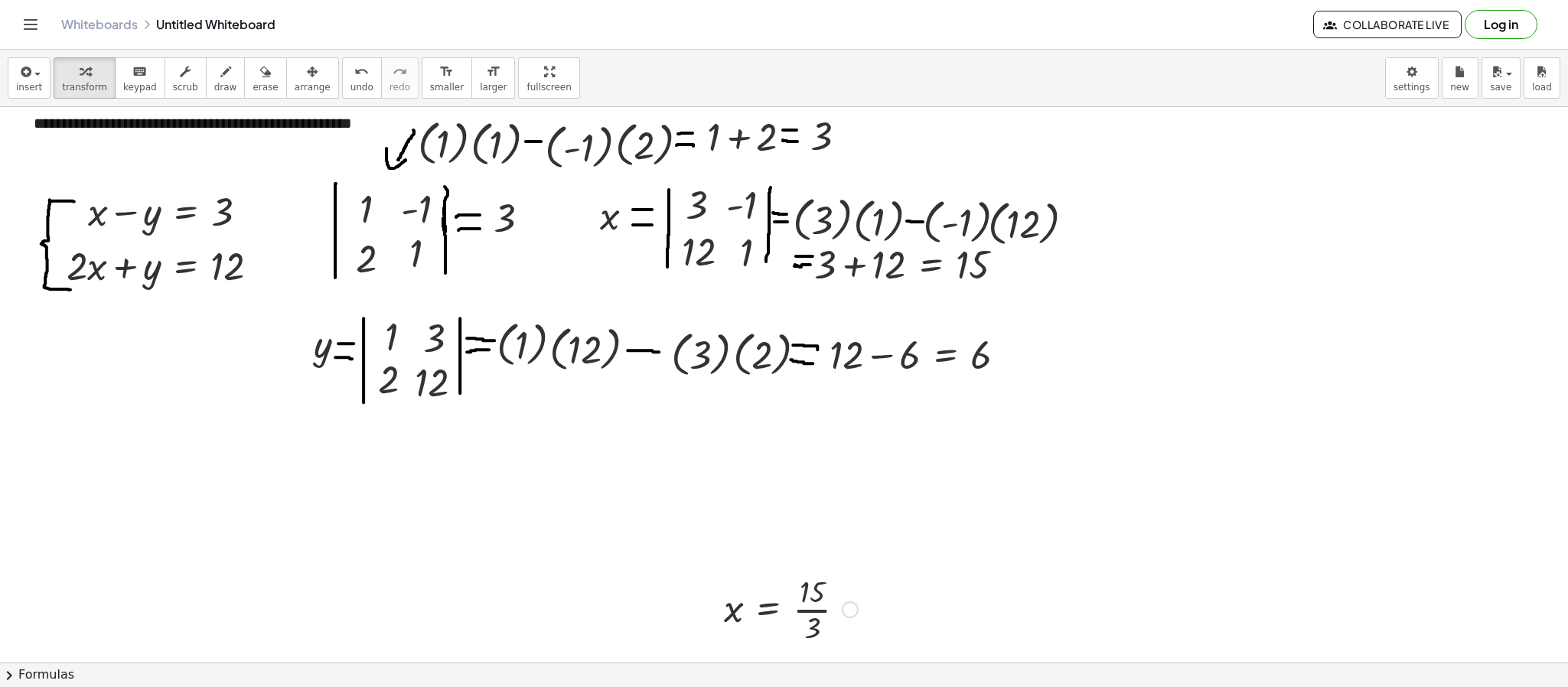
click at [803, 457] on div at bounding box center [790, 608] width 150 height 77
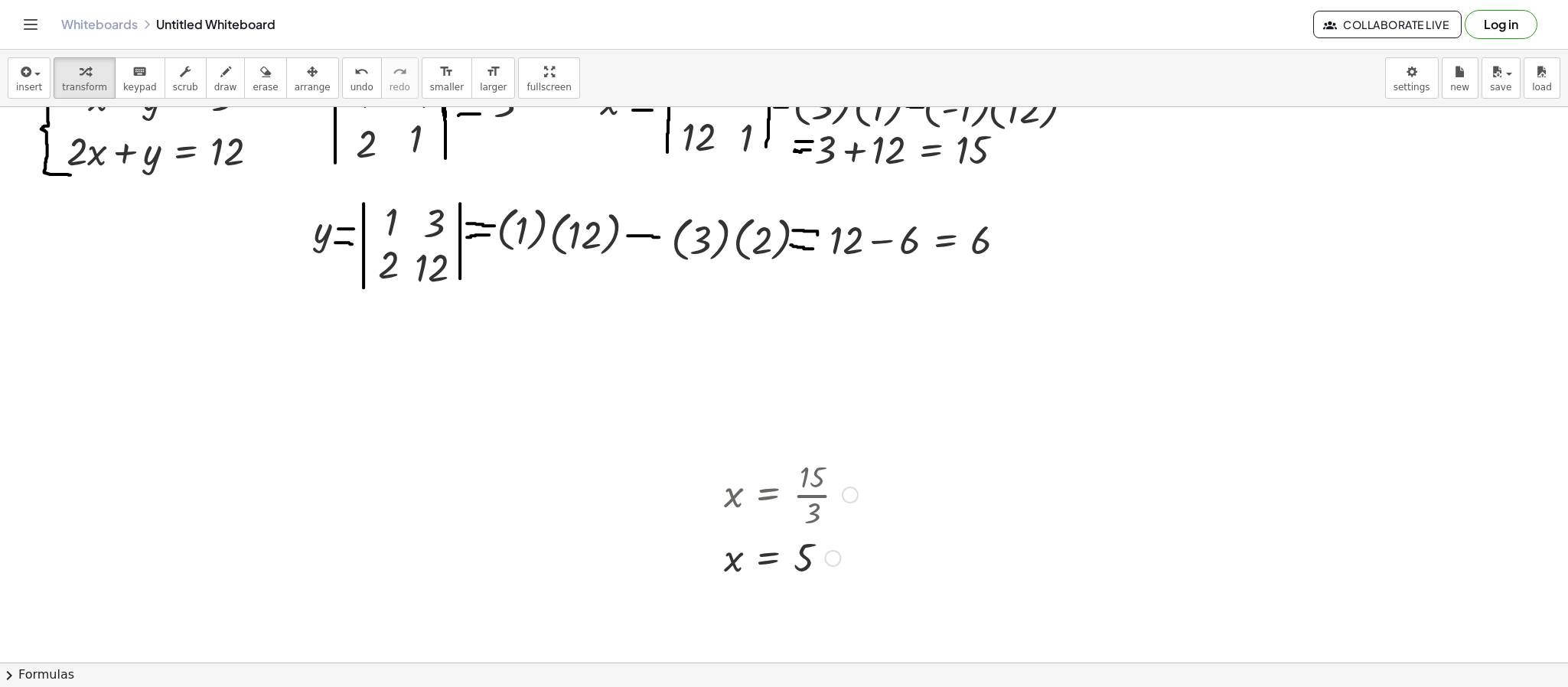
drag, startPoint x: 829, startPoint y: 494, endPoint x: 801, endPoint y: 602, distance: 111.6
click at [801, 457] on div "**********" at bounding box center [784, 526] width 1568 height 1110
drag, startPoint x: 708, startPoint y: 494, endPoint x: 104, endPoint y: 352, distance: 620.5
click at [104, 352] on div at bounding box center [109, 377] width 23 height 135
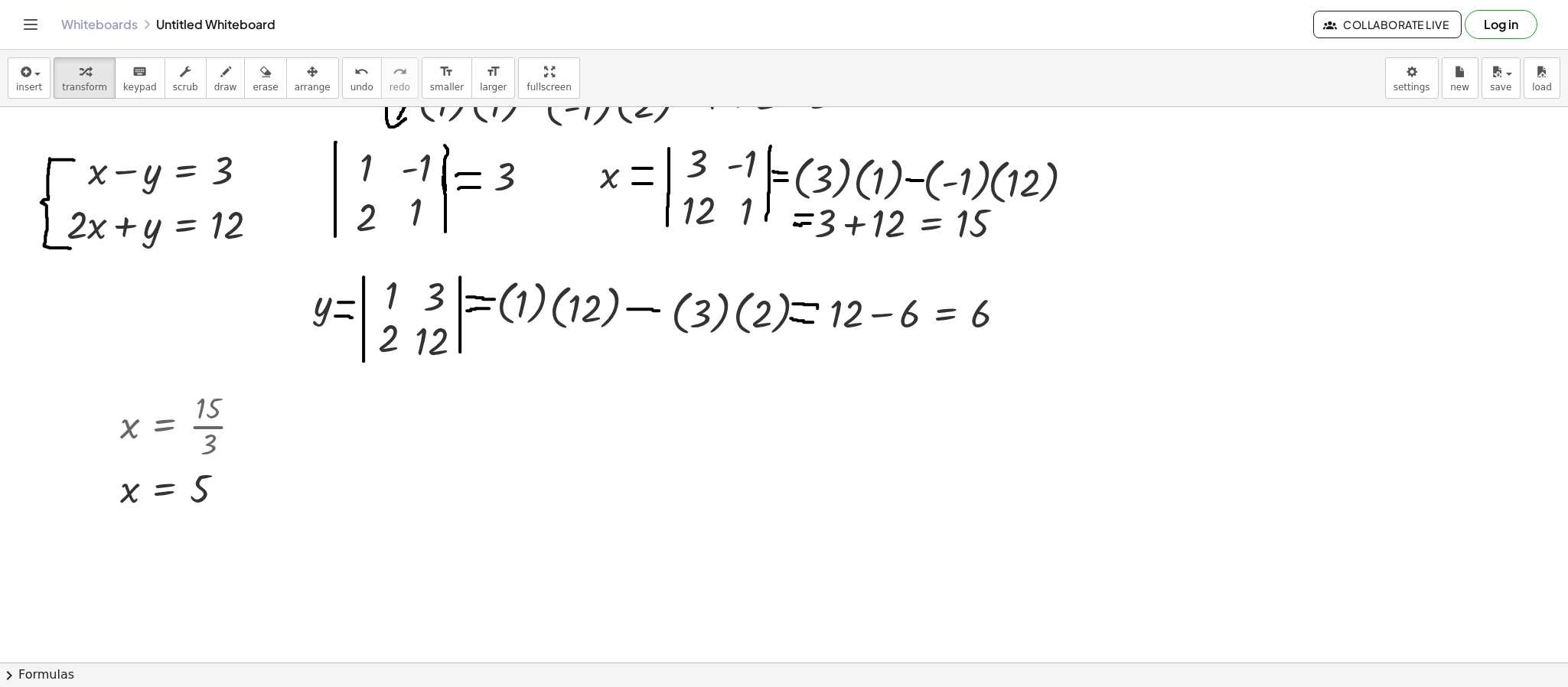
scroll to position [21, 0]
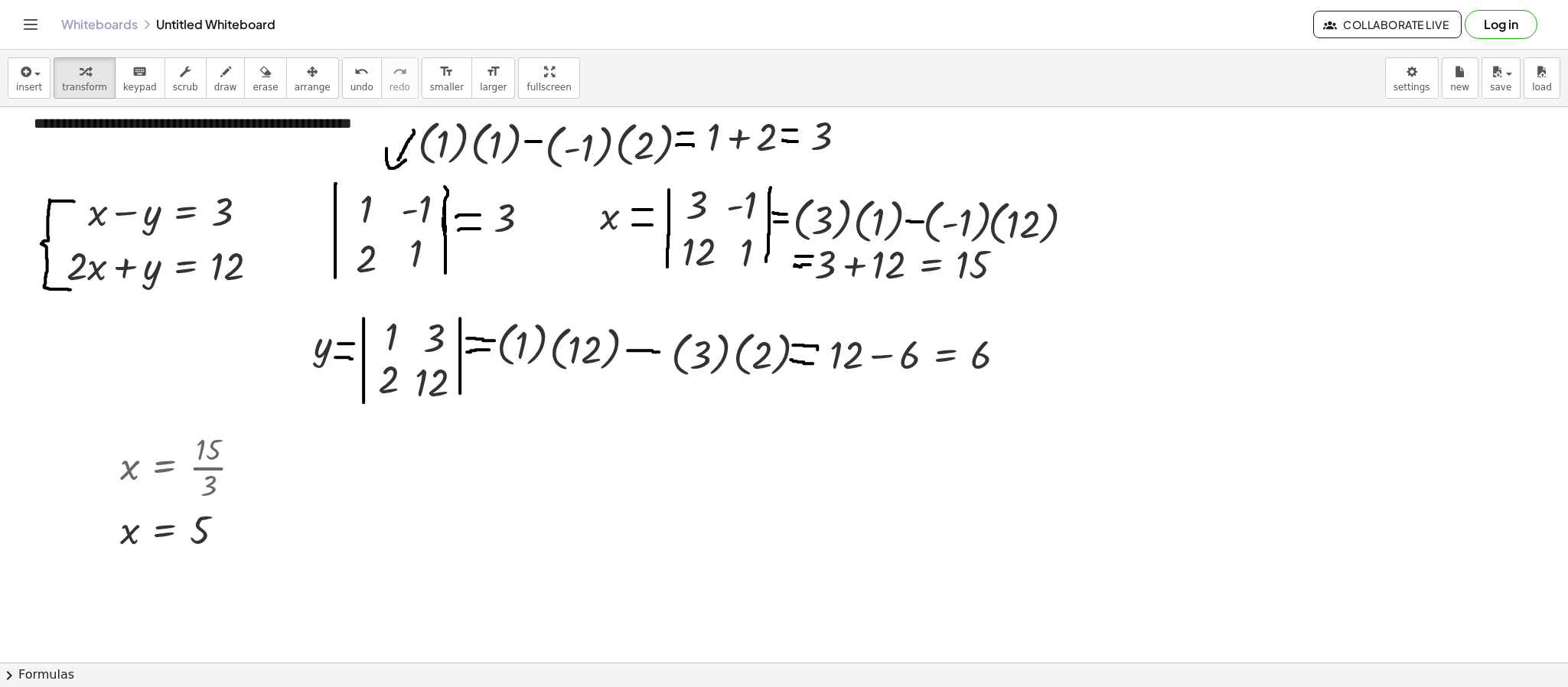
click at [637, 457] on div at bounding box center [784, 641] width 1568 height 1110
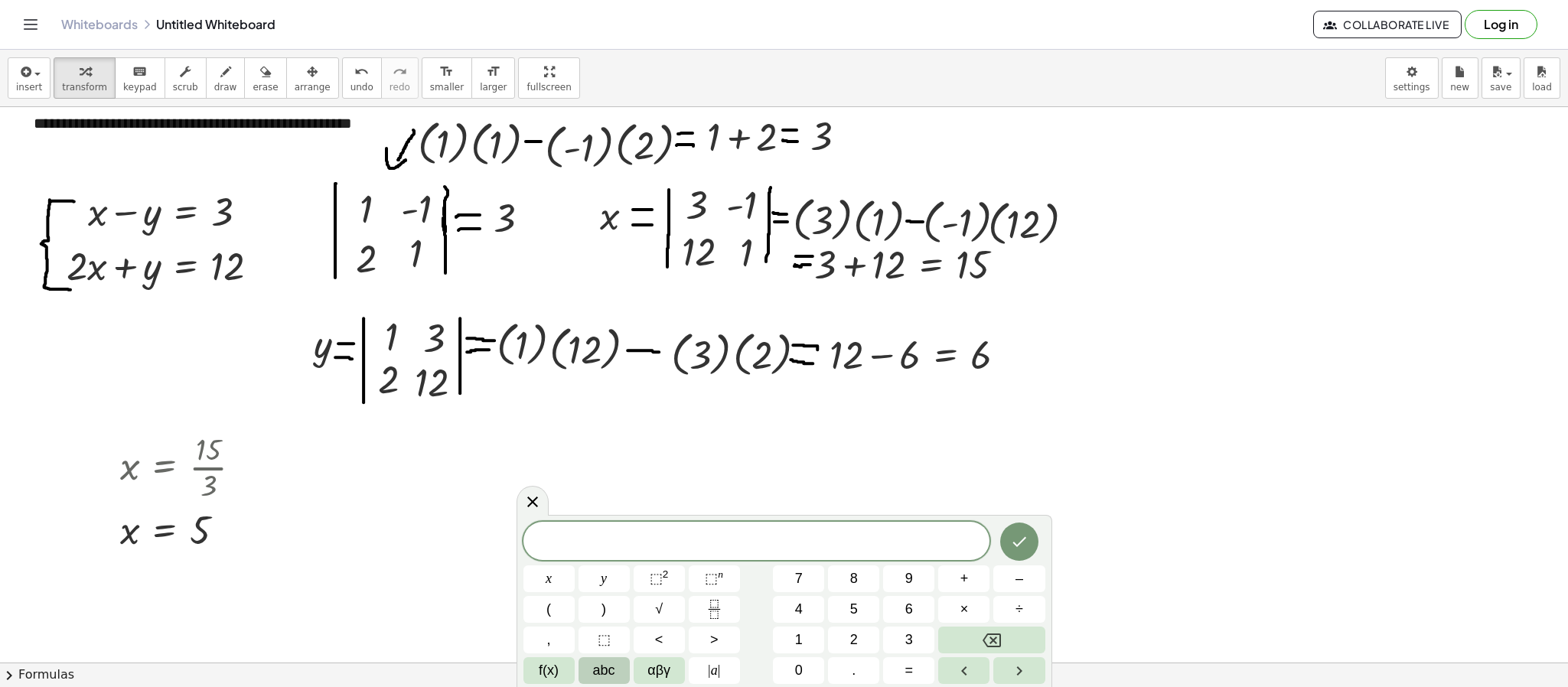
click at [597, 457] on span "abc" at bounding box center [604, 671] width 22 height 21
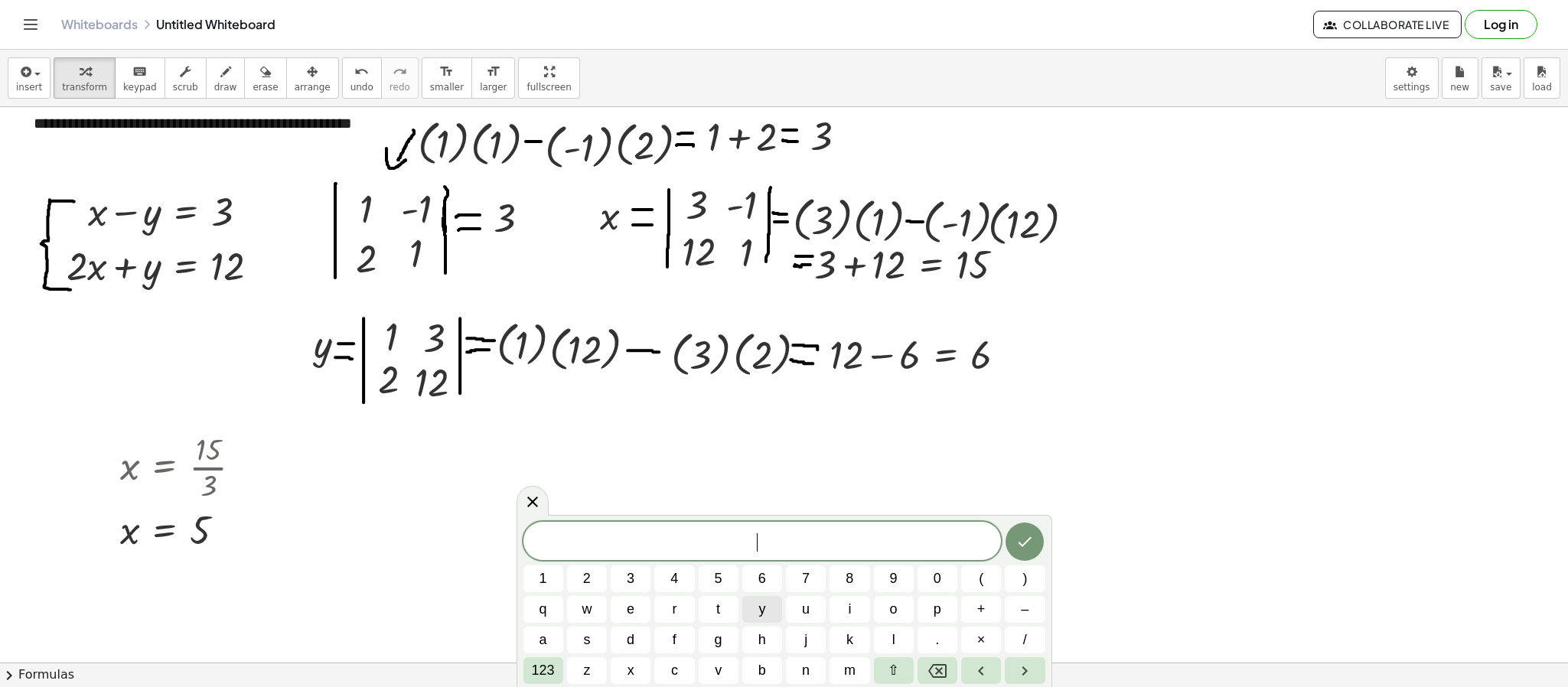
click at [755, 457] on button "y" at bounding box center [762, 609] width 40 height 26
click at [553, 457] on span "123" at bounding box center [543, 671] width 23 height 21
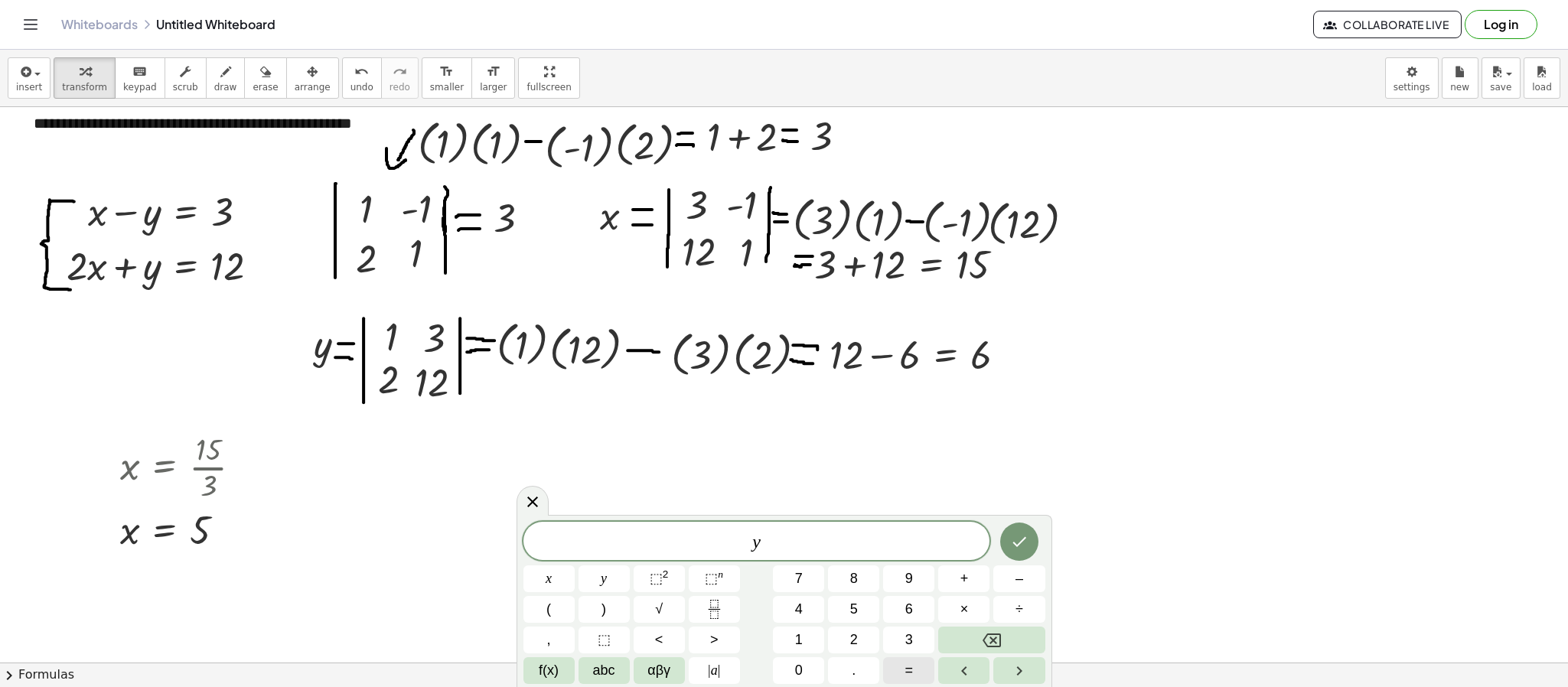
click at [919, 457] on button "=" at bounding box center [908, 670] width 51 height 26
click at [903, 457] on button "6" at bounding box center [908, 609] width 51 height 26
click at [597, 457] on span "abc" at bounding box center [604, 671] width 22 height 21
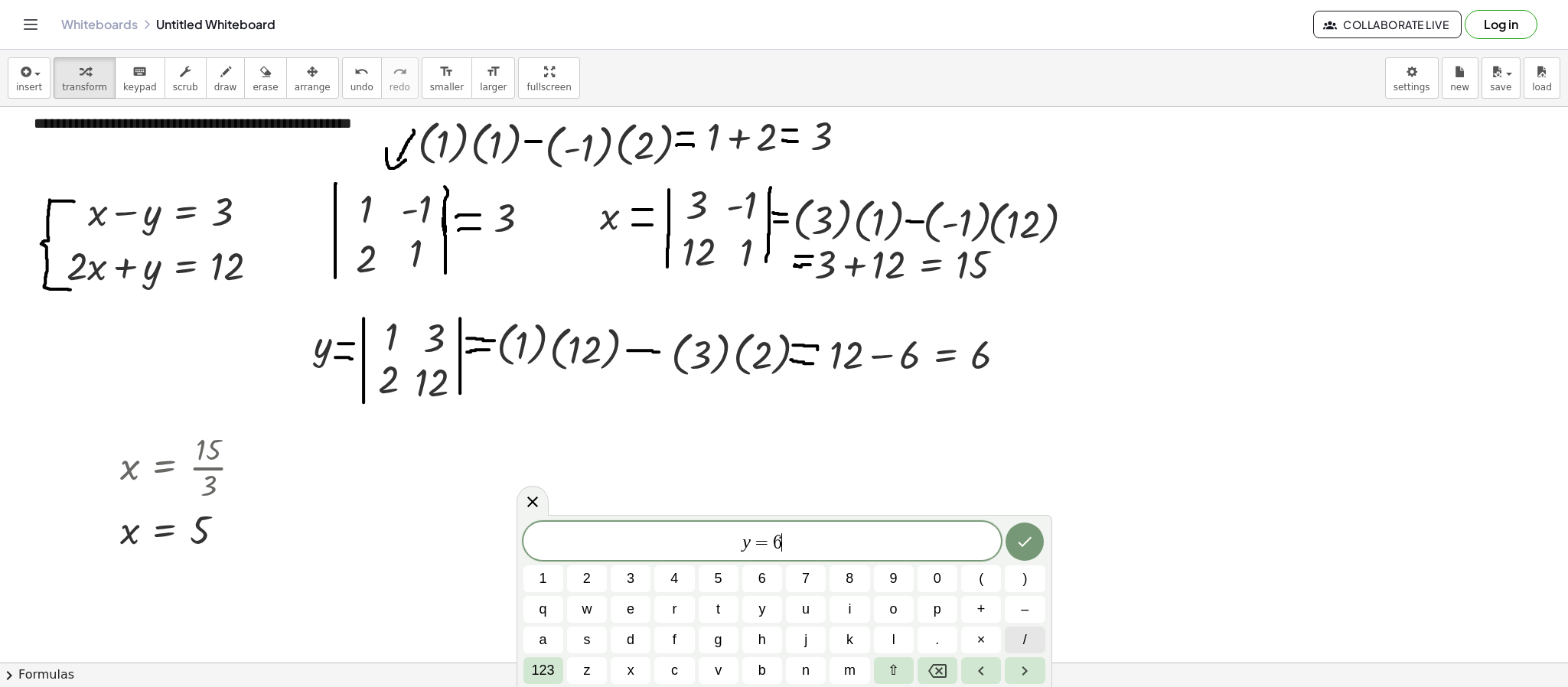
click at [1015, 457] on button "/" at bounding box center [1025, 639] width 40 height 26
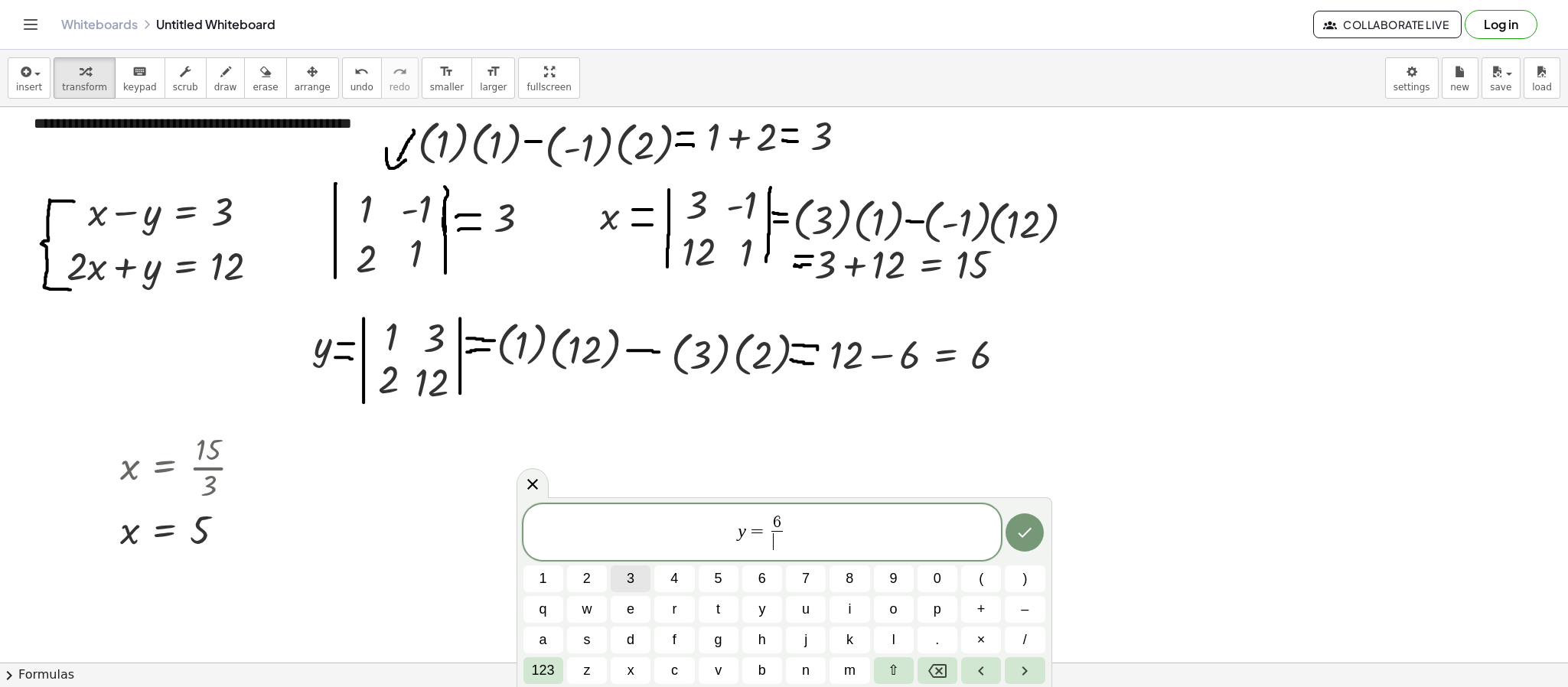
click at [620, 457] on button "3" at bounding box center [631, 578] width 40 height 26
click at [1008, 457] on button "Done" at bounding box center [1025, 532] width 38 height 38
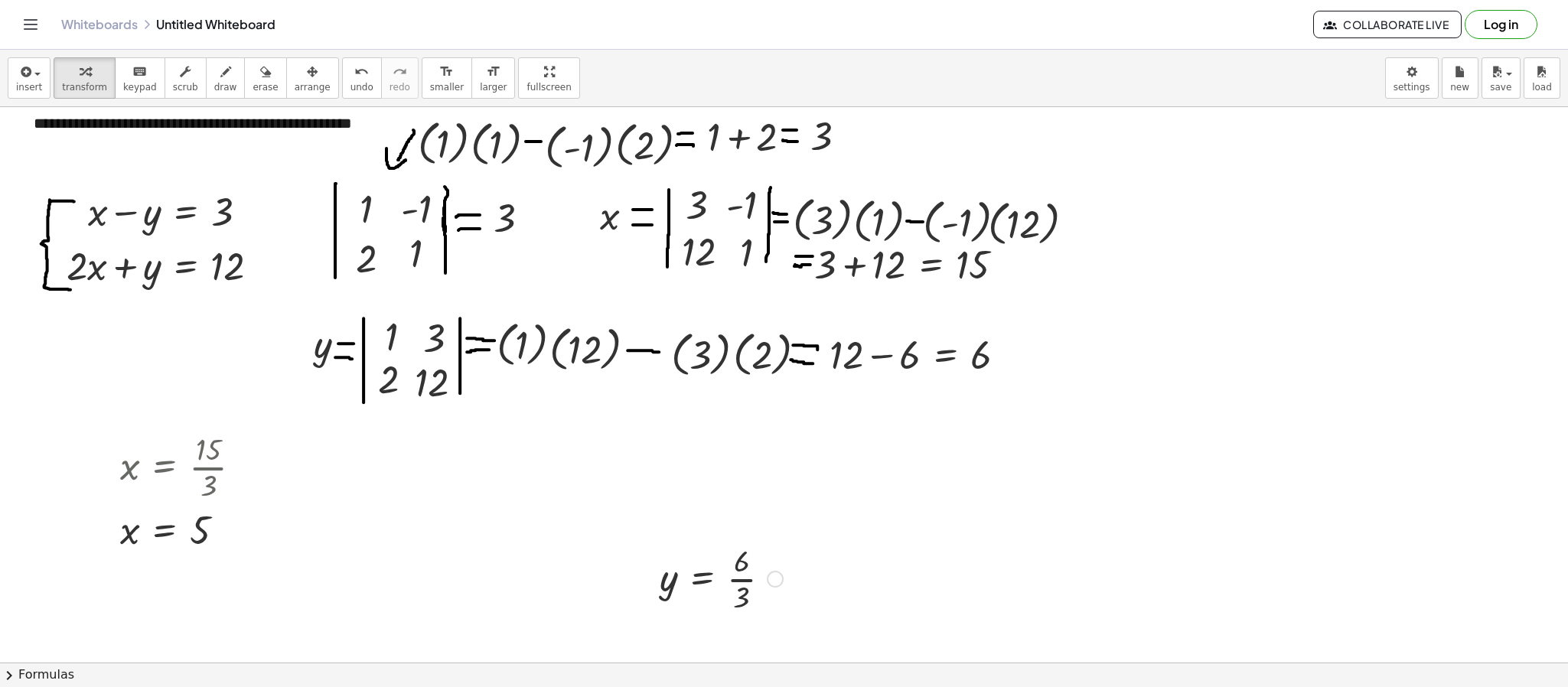
click at [747, 457] on div at bounding box center [721, 578] width 138 height 77
drag, startPoint x: 760, startPoint y: 585, endPoint x: 772, endPoint y: 677, distance: 92.8
click at [772, 457] on div "**********" at bounding box center [784, 368] width 1568 height 637
drag, startPoint x: 643, startPoint y: 593, endPoint x: 248, endPoint y: 473, distance: 412.8
click at [248, 457] on div at bounding box center [252, 483] width 23 height 135
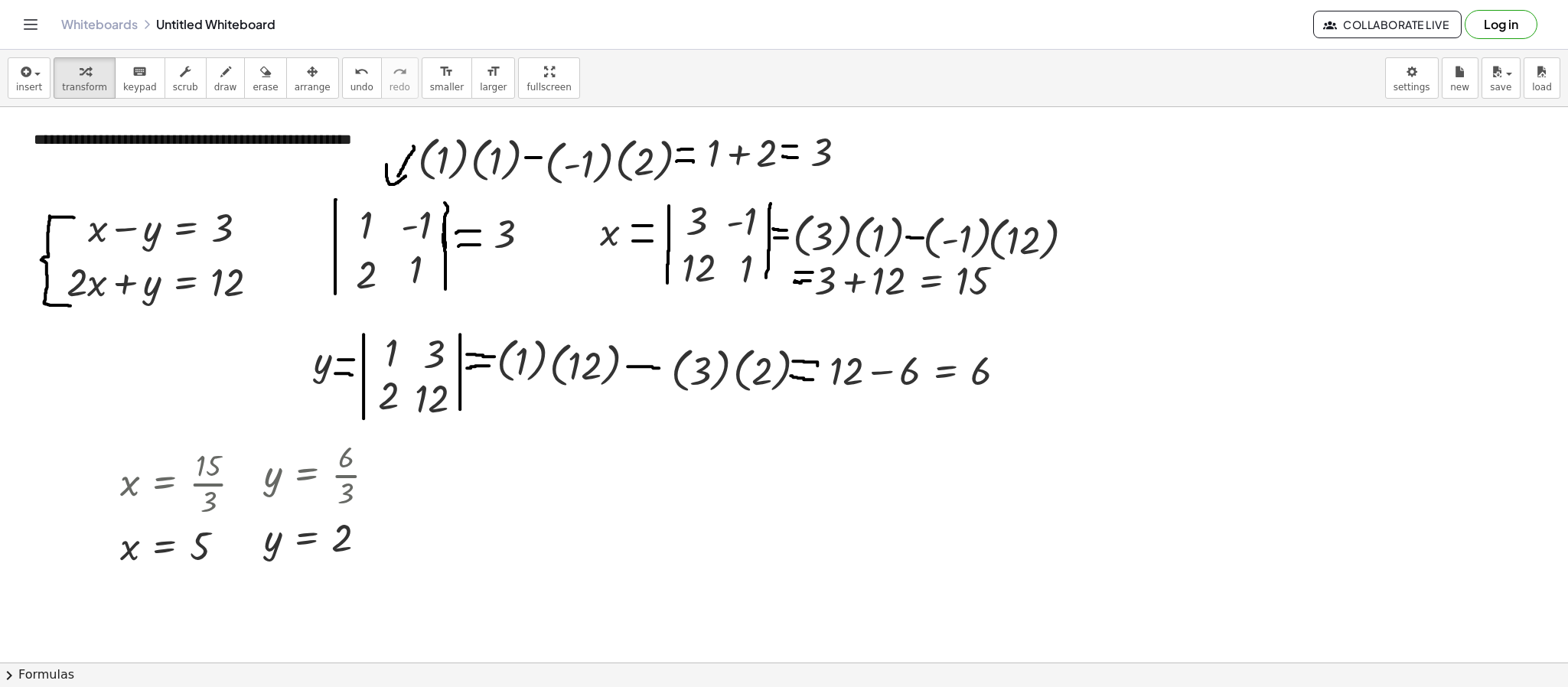
scroll to position [0, 0]
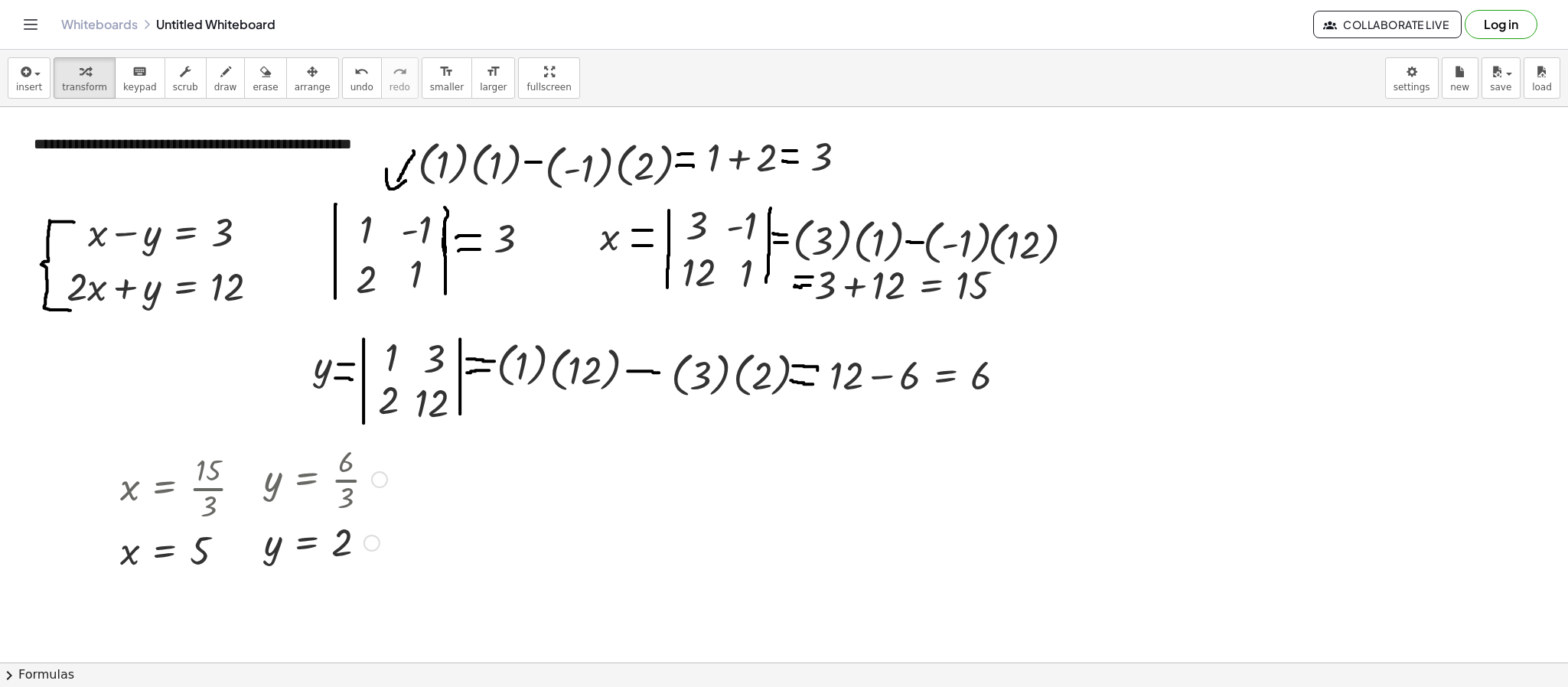
click at [381, 457] on div at bounding box center [379, 480] width 17 height 17
click at [490, 457] on div at bounding box center [784, 661] width 1568 height 1110
click at [375, 457] on div at bounding box center [372, 543] width 17 height 17
click at [406, 457] on span "Transform line" at bounding box center [438, 508] width 68 height 12
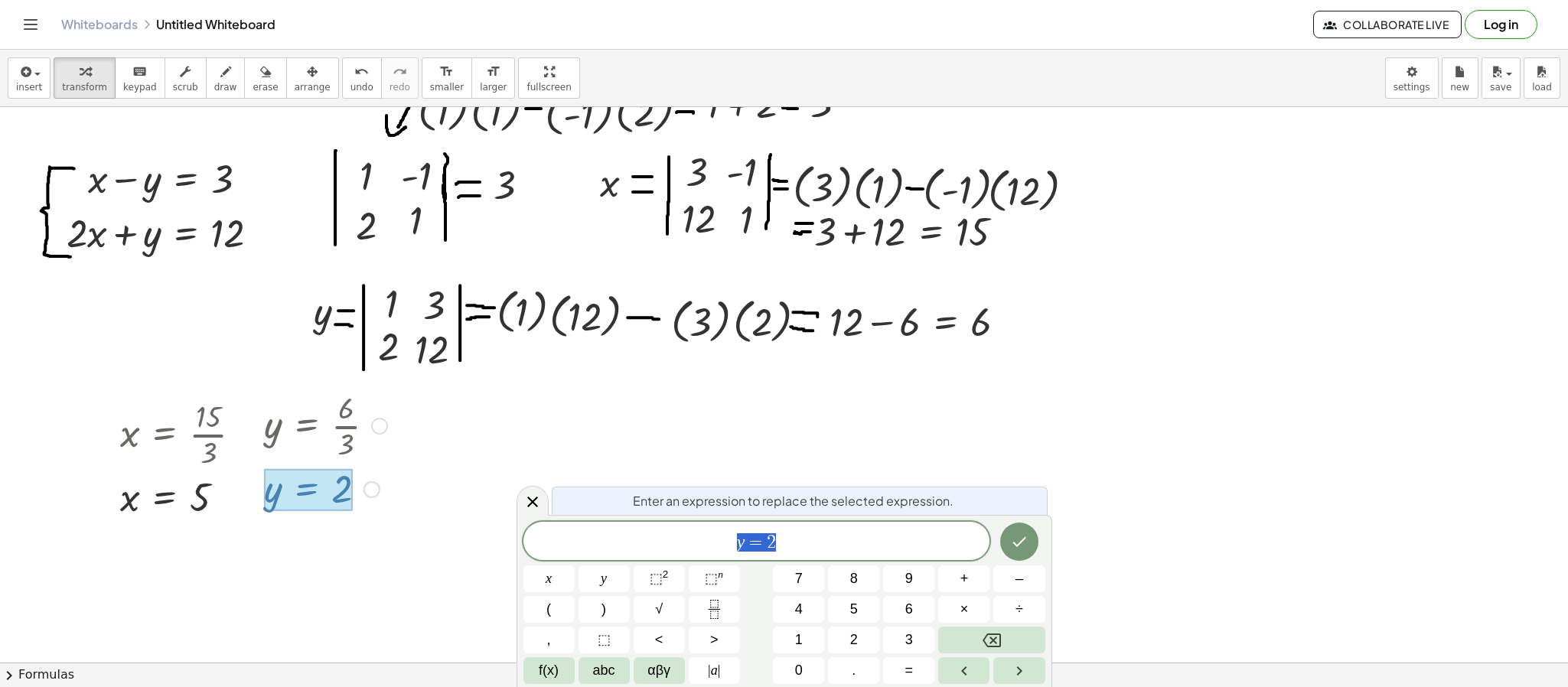
scroll to position [95, 0]
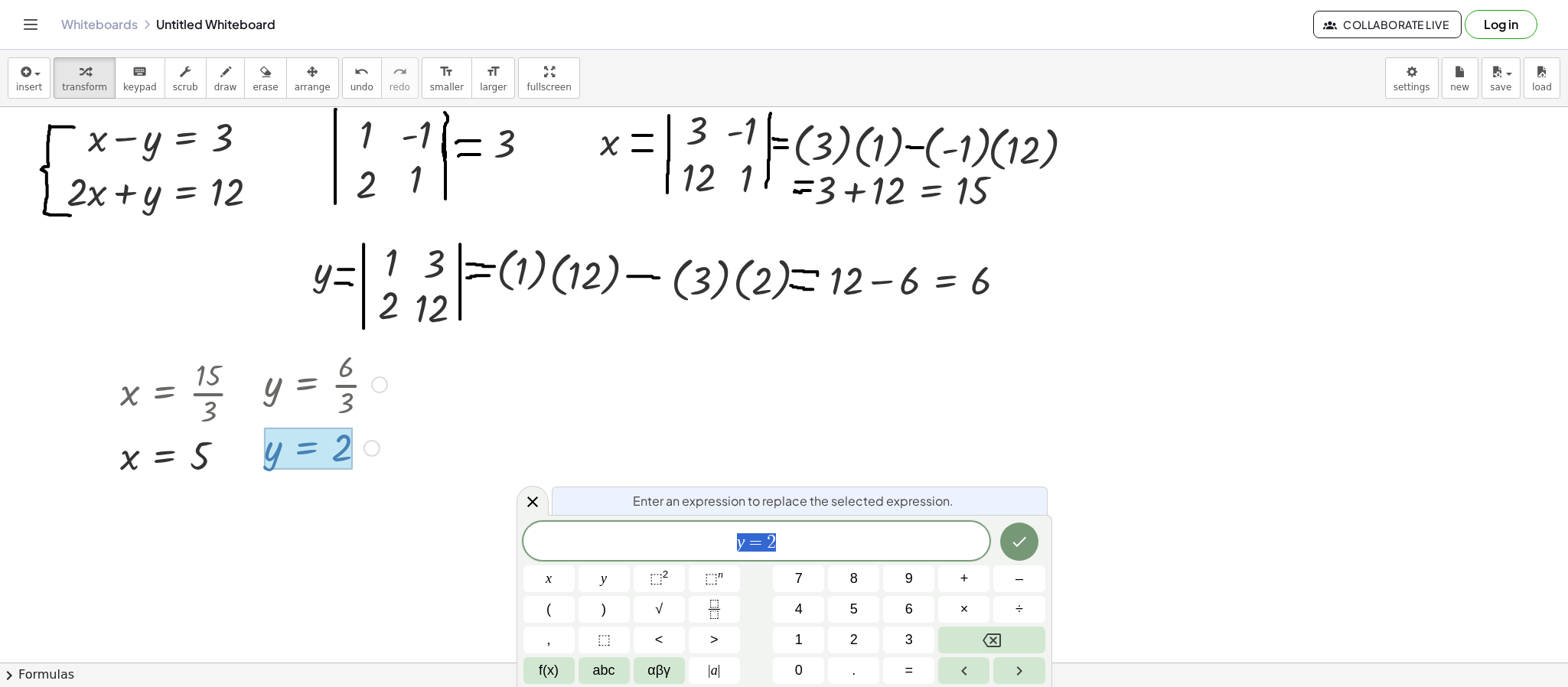
click at [374, 385] on div "Go back to this line Copy line as LaTeX Copy derivation as LaTeX" at bounding box center [379, 385] width 17 height 17
click at [427, 359] on span "Go back to this line" at bounding box center [457, 361] width 91 height 12
click at [616, 448] on div at bounding box center [784, 567] width 1568 height 1110
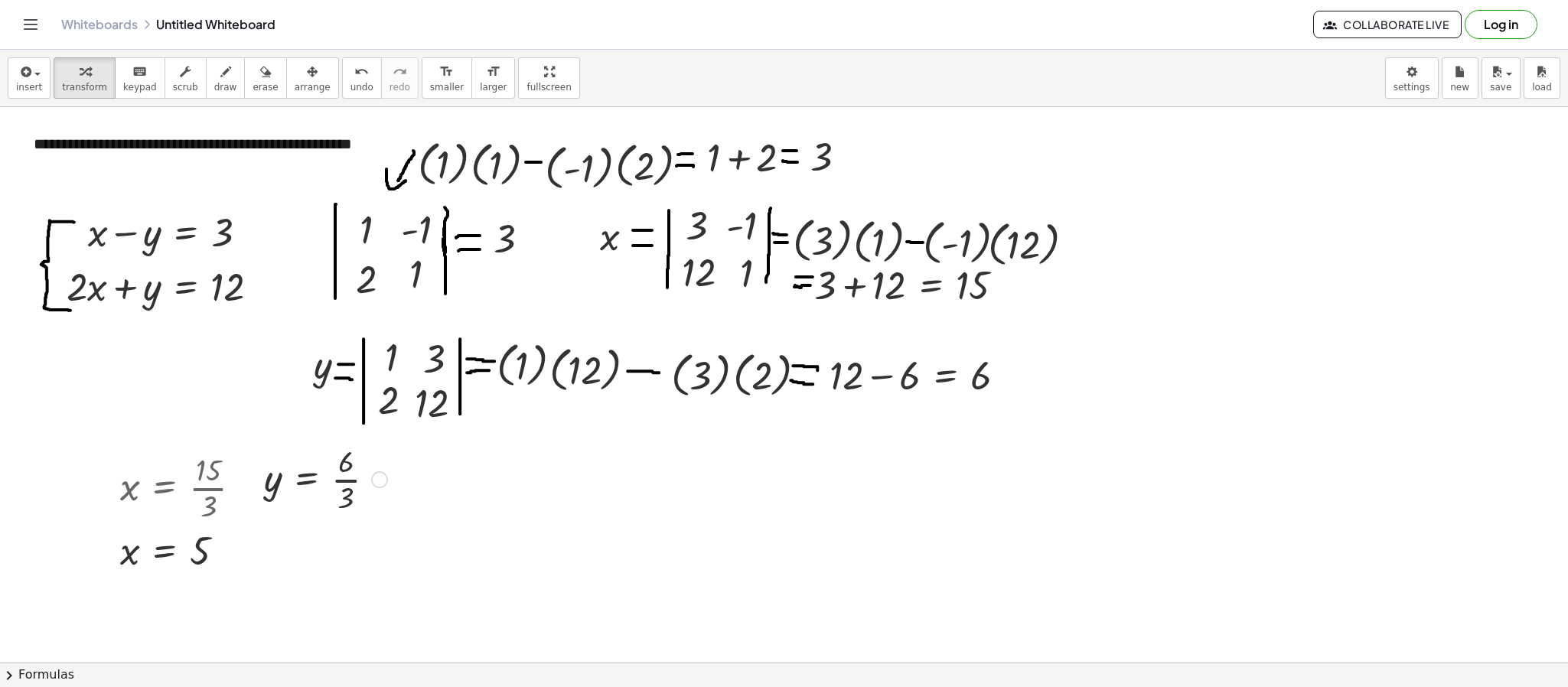
scroll to position [0, 0]
click at [239, 457] on div at bounding box center [246, 489] width 17 height 17
click at [311, 457] on span "Go back to this line" at bounding box center [324, 464] width 91 height 12
click at [212, 457] on div at bounding box center [187, 487] width 150 height 77
click at [355, 457] on div at bounding box center [326, 479] width 138 height 77
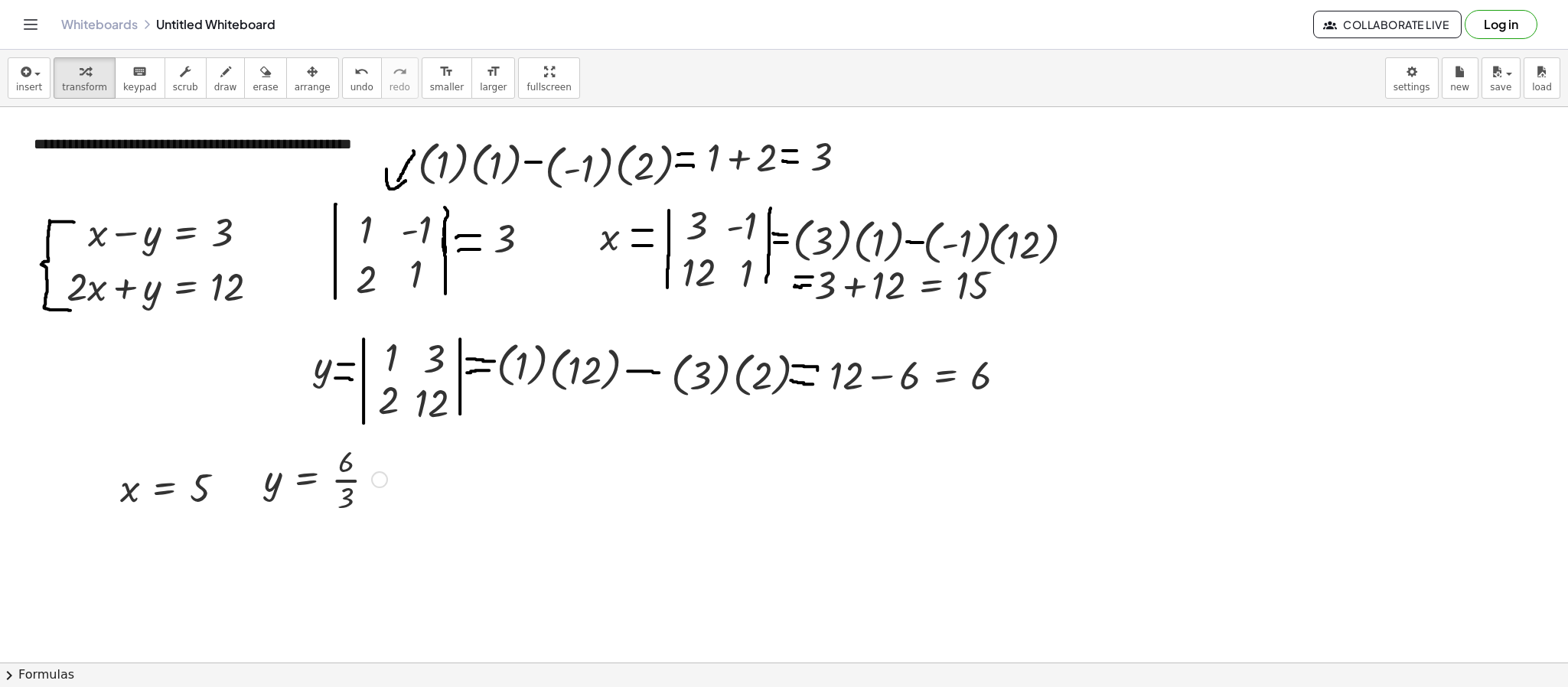
click at [352, 457] on div at bounding box center [326, 479] width 138 height 77
drag, startPoint x: 225, startPoint y: 492, endPoint x: 226, endPoint y: 569, distance: 77.0
click at [165, 457] on div "x = 5 Go back to this line Copy line as LaTeX Copy derivation as LaTeX" at bounding box center [165, 552] width 0 height 0
